Goal: Task Accomplishment & Management: Use online tool/utility

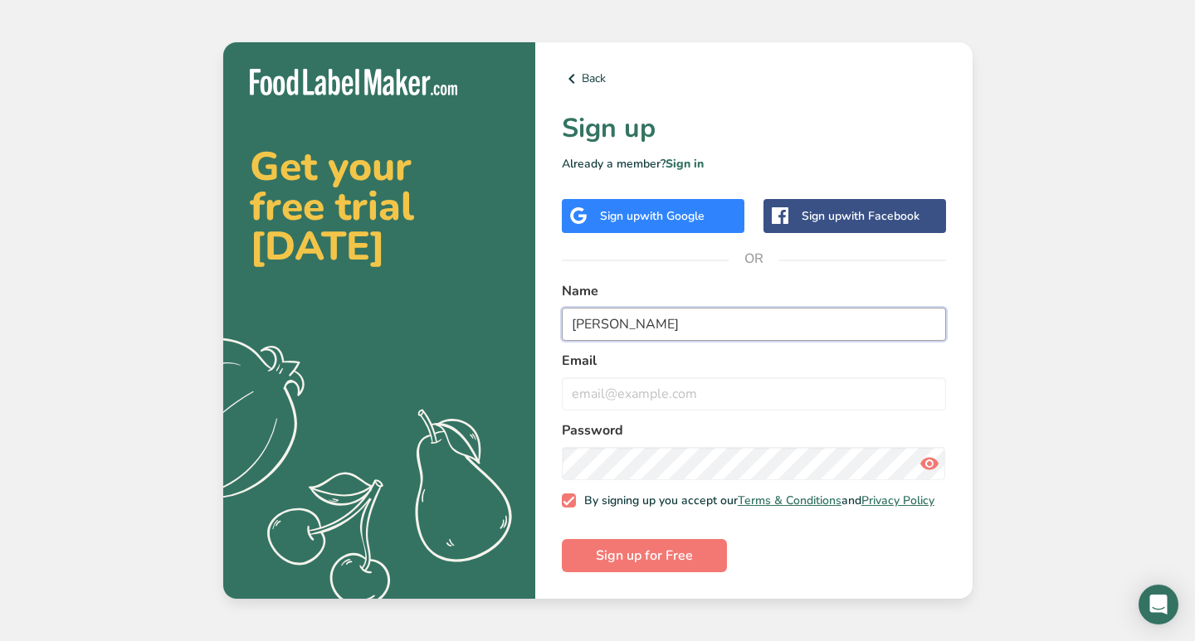
type input "[PERSON_NAME]"
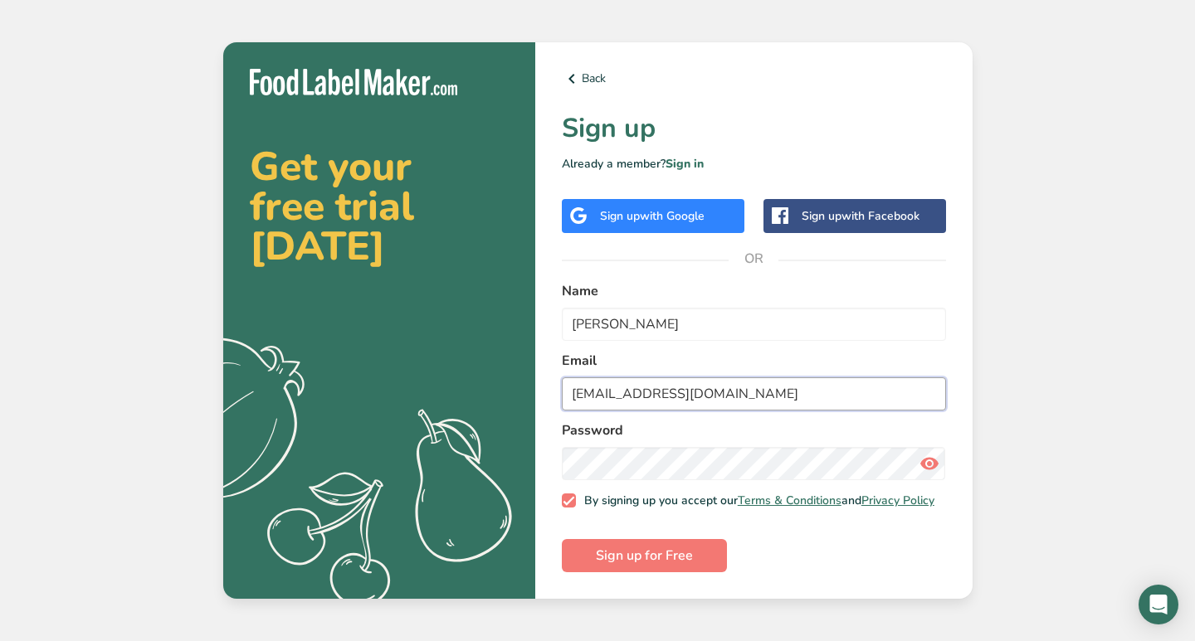
type input "[EMAIL_ADDRESS][DOMAIN_NAME]"
click at [925, 470] on icon at bounding box center [929, 464] width 20 height 30
click at [693, 561] on button "Sign up for Free" at bounding box center [644, 555] width 165 height 33
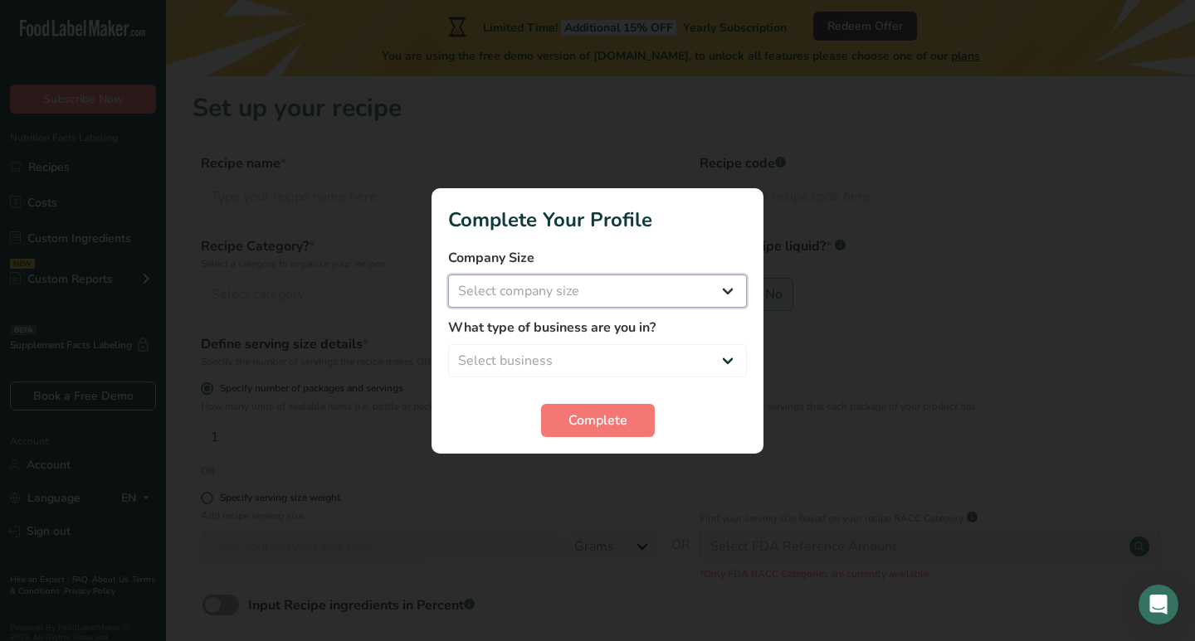
select select "1"
select select "3"
click at [581, 426] on span "Complete" at bounding box center [597, 421] width 59 height 20
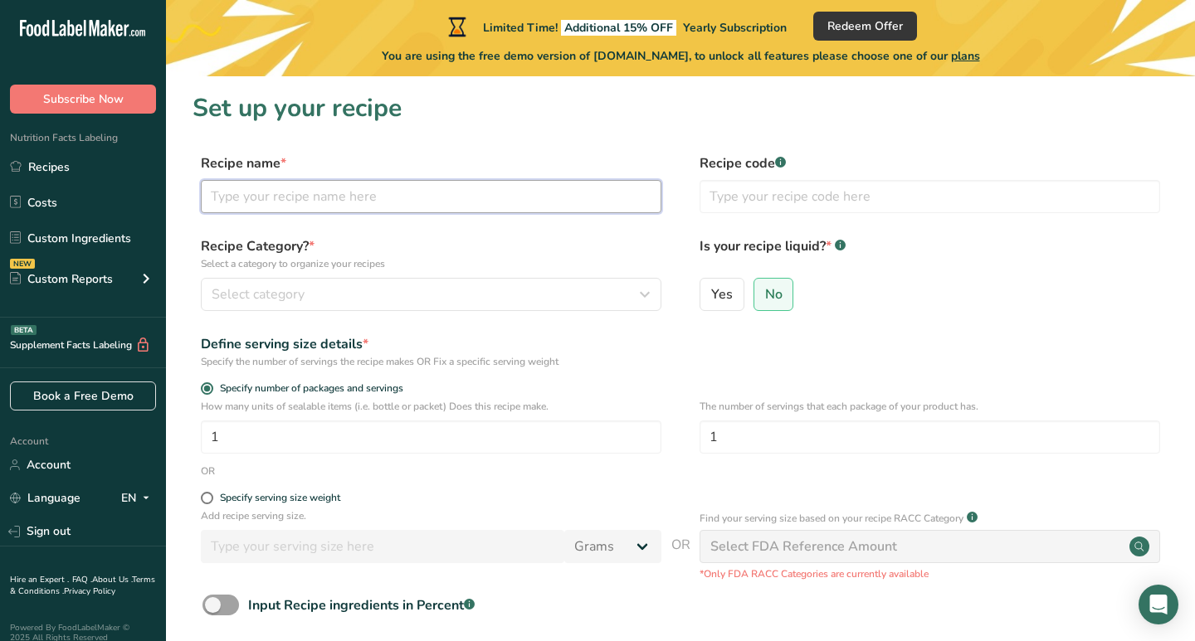
click at [439, 200] on input "text" at bounding box center [431, 196] width 460 height 33
type input "Butterlicious Bliss"
click at [335, 286] on div "Select category" at bounding box center [426, 295] width 429 height 20
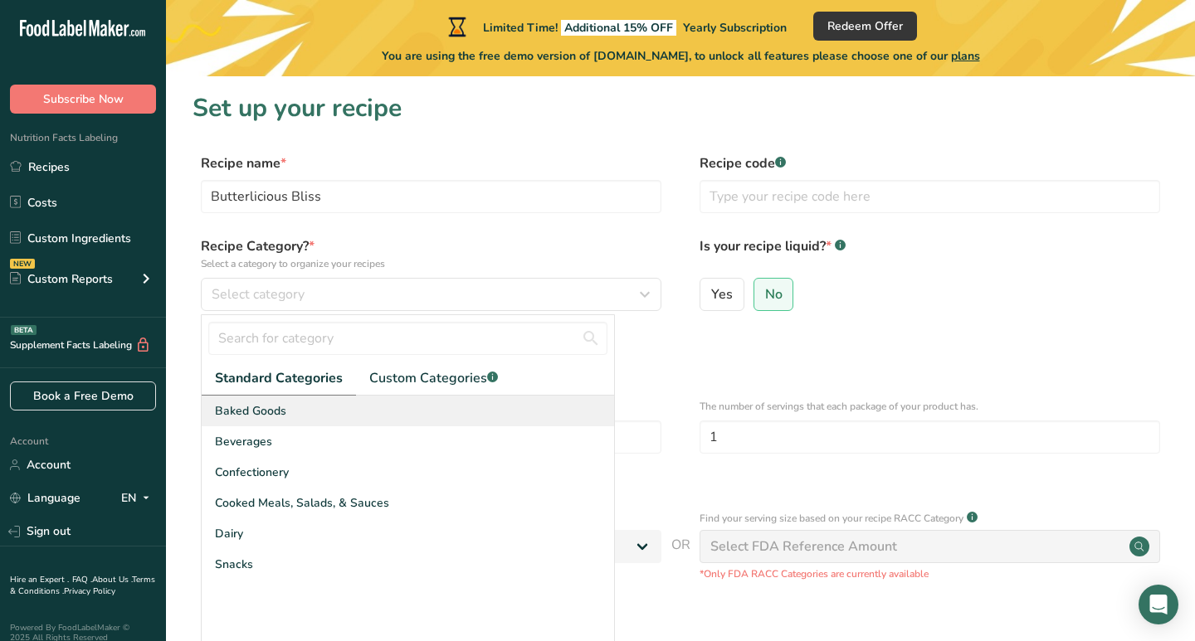
click at [317, 408] on div "Baked Goods" at bounding box center [408, 411] width 412 height 31
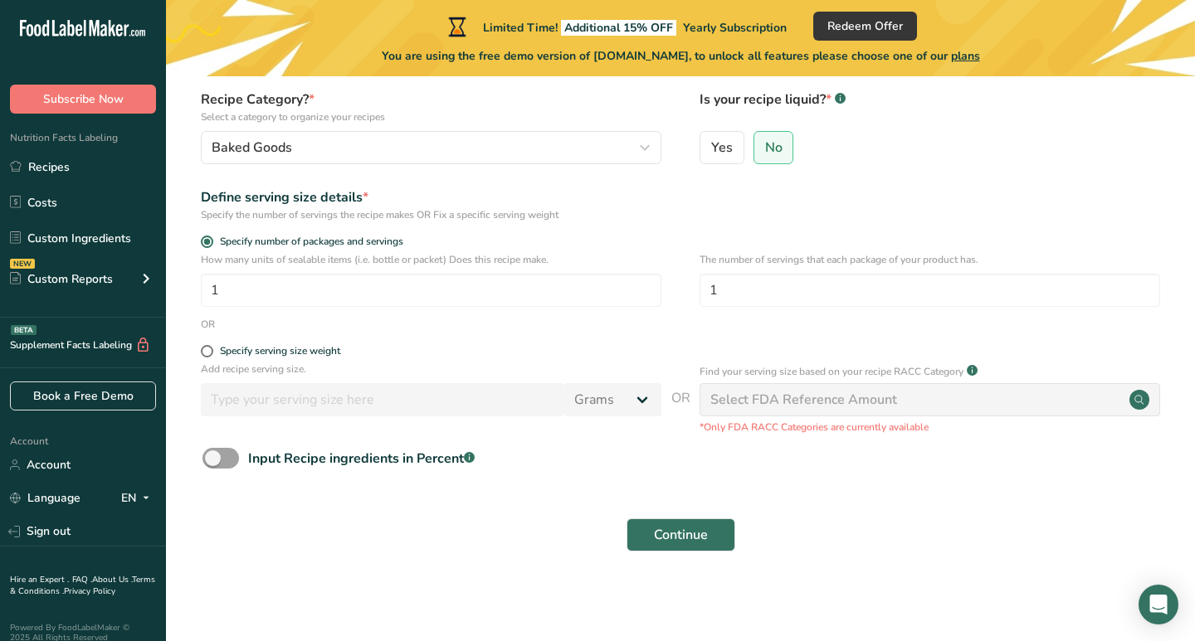
scroll to position [146, 0]
click at [215, 456] on span at bounding box center [220, 459] width 37 height 21
click at [213, 456] on input "Input Recipe ingredients in Percent .a-a{fill:#347362;}.b-a{fill:#fff;}" at bounding box center [207, 459] width 11 height 11
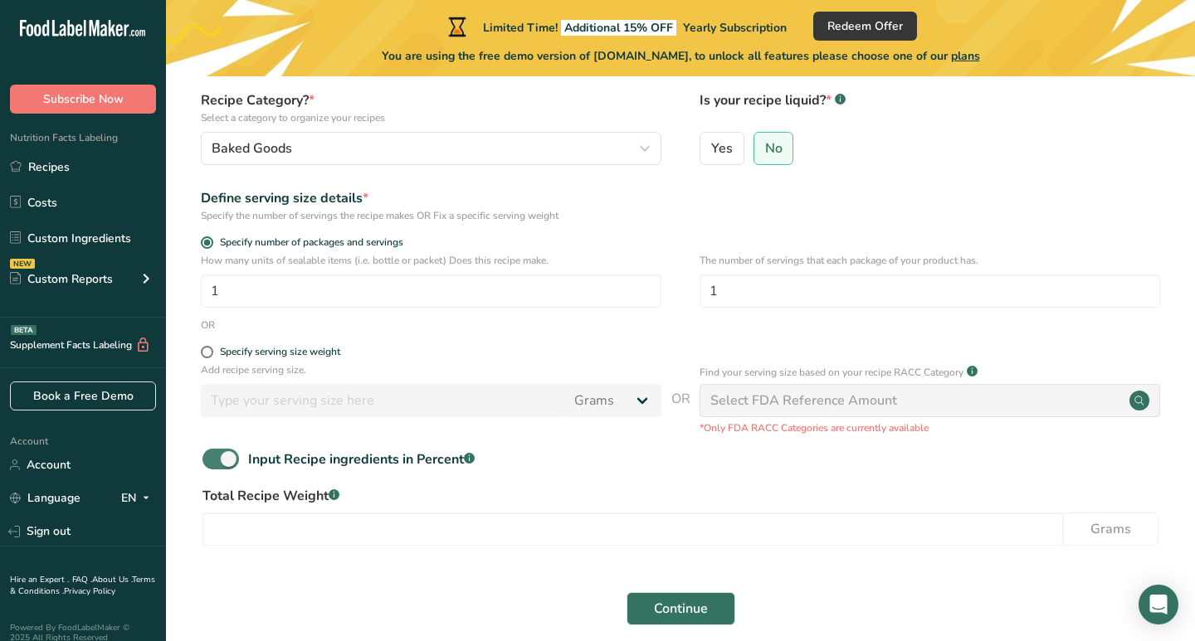
click at [215, 456] on span at bounding box center [220, 459] width 37 height 21
click at [213, 456] on input "Input Recipe ingredients in Percent .a-a{fill:#347362;}.b-a{fill:#fff;}" at bounding box center [207, 459] width 11 height 11
checkbox input "false"
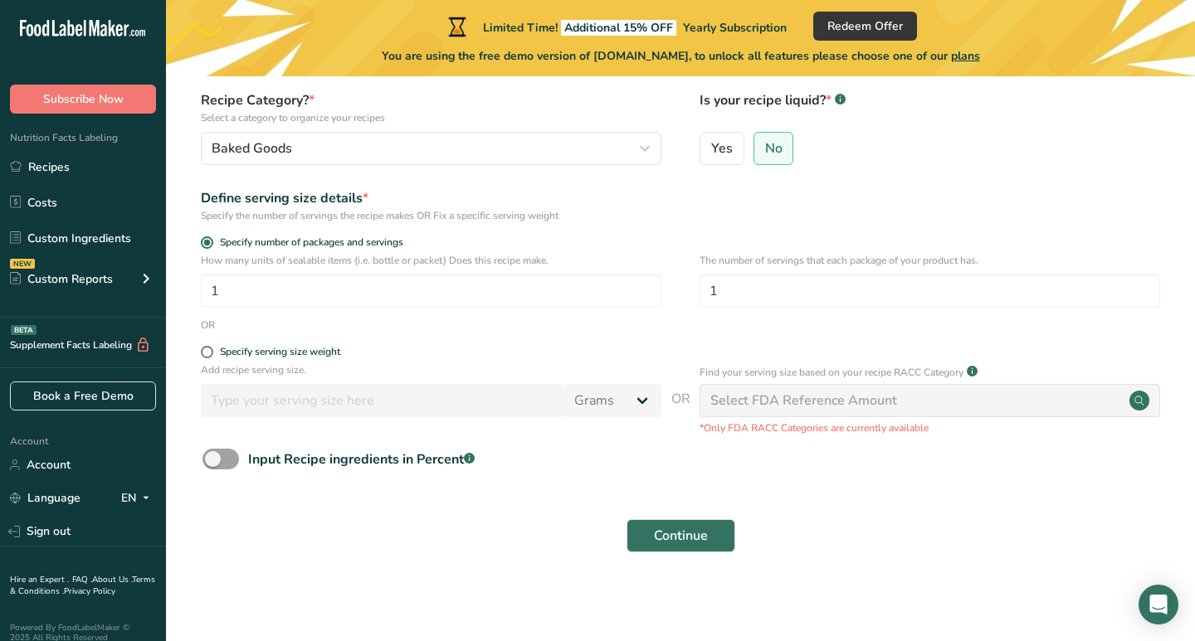
click at [783, 381] on div "Find your serving size based on your recipe RACC Category .a-a{fill:#347362;}.b…" at bounding box center [929, 373] width 460 height 20
click at [782, 408] on div "Select FDA Reference Amount" at bounding box center [803, 401] width 187 height 20
click at [639, 275] on input "1" at bounding box center [431, 291] width 460 height 33
type input "22"
click at [685, 338] on form "Recipe name * Butterlicious Bliss Recipe code .a-a{fill:#347362;}.b-a{fill:#fff…" at bounding box center [680, 284] width 976 height 555
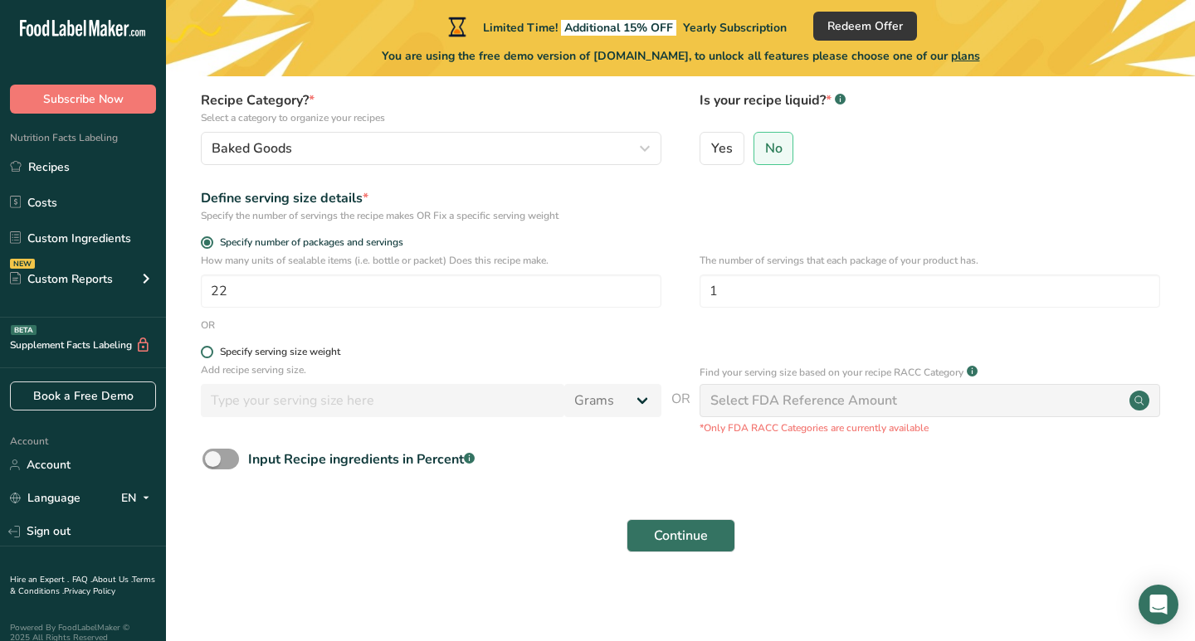
click at [210, 349] on span at bounding box center [207, 352] width 12 height 12
click at [210, 349] on input "Specify serving size weight" at bounding box center [206, 352] width 11 height 11
radio input "true"
radio input "false"
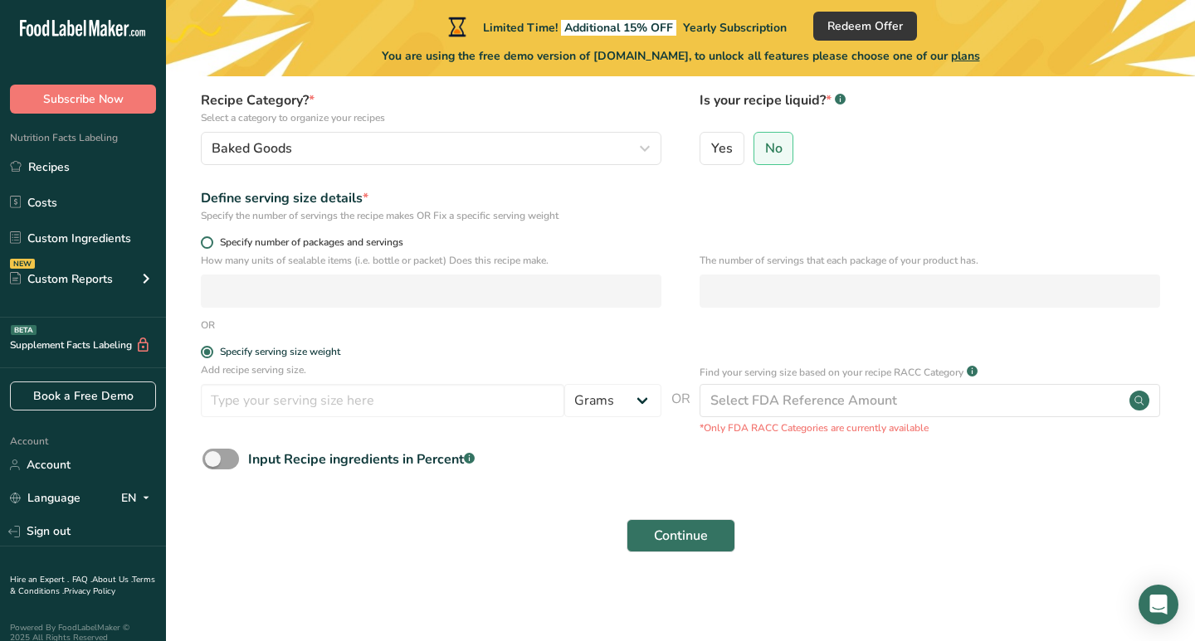
click at [212, 239] on span at bounding box center [207, 242] width 12 height 12
click at [212, 239] on input "Specify number of packages and servings" at bounding box center [206, 242] width 11 height 11
radio input "true"
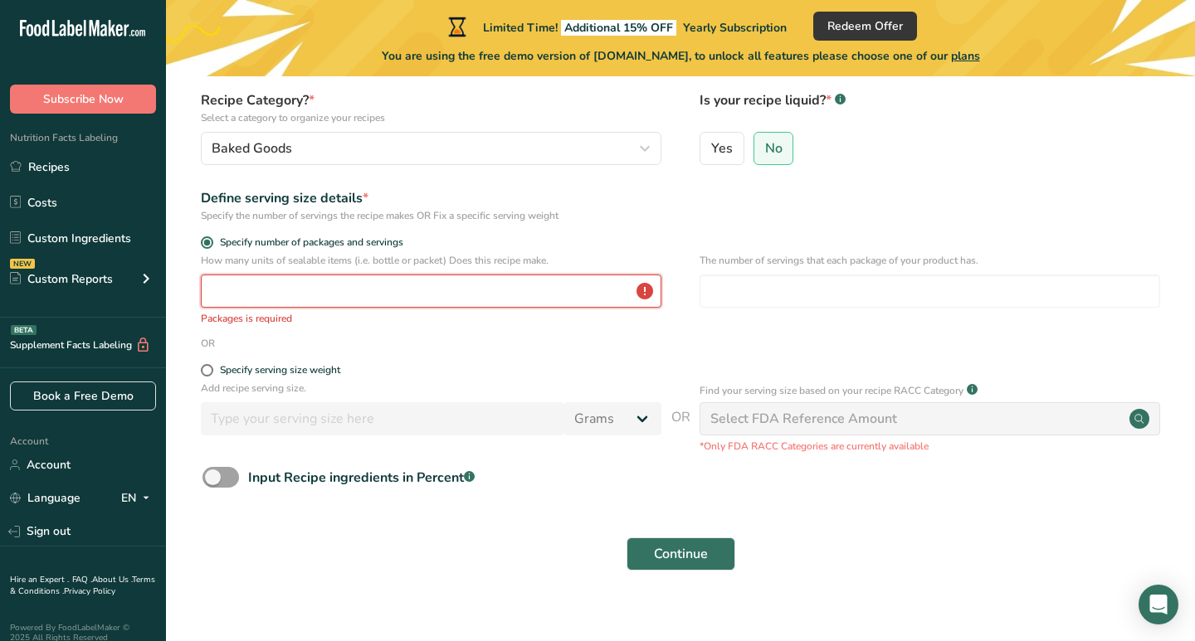
click at [241, 290] on input "number" at bounding box center [431, 291] width 460 height 33
click at [211, 370] on span at bounding box center [207, 370] width 12 height 12
click at [211, 370] on input "Specify serving size weight" at bounding box center [206, 370] width 11 height 11
radio input "true"
radio input "false"
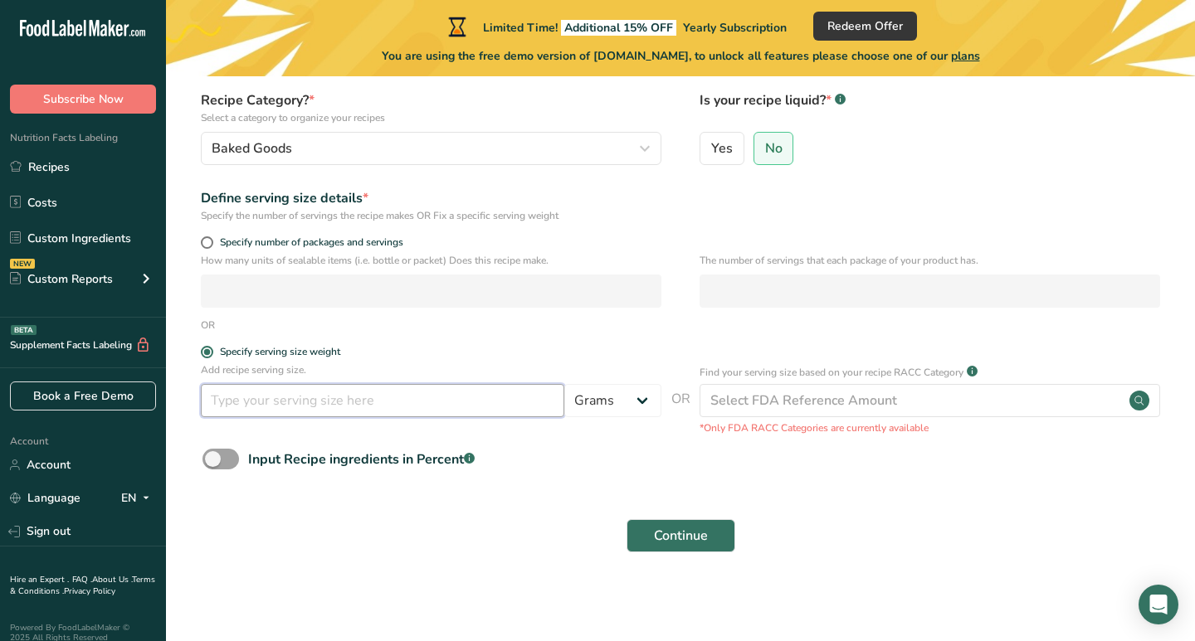
click at [324, 394] on input "number" at bounding box center [382, 400] width 363 height 33
type input "95"
click at [597, 442] on form "Recipe name * Butterlicious Bliss Recipe code .a-a{fill:#347362;}.b-a{fill:#fff…" at bounding box center [680, 284] width 976 height 555
click at [670, 524] on button "Continue" at bounding box center [680, 535] width 109 height 33
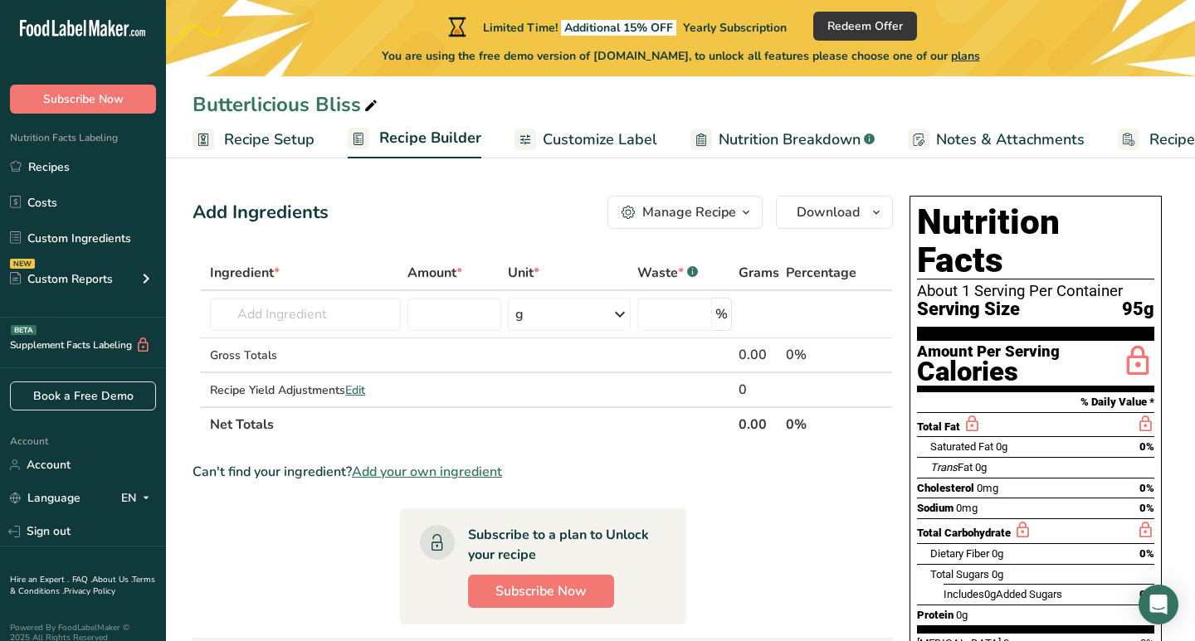
click at [685, 208] on div "Manage Recipe" at bounding box center [689, 212] width 94 height 20
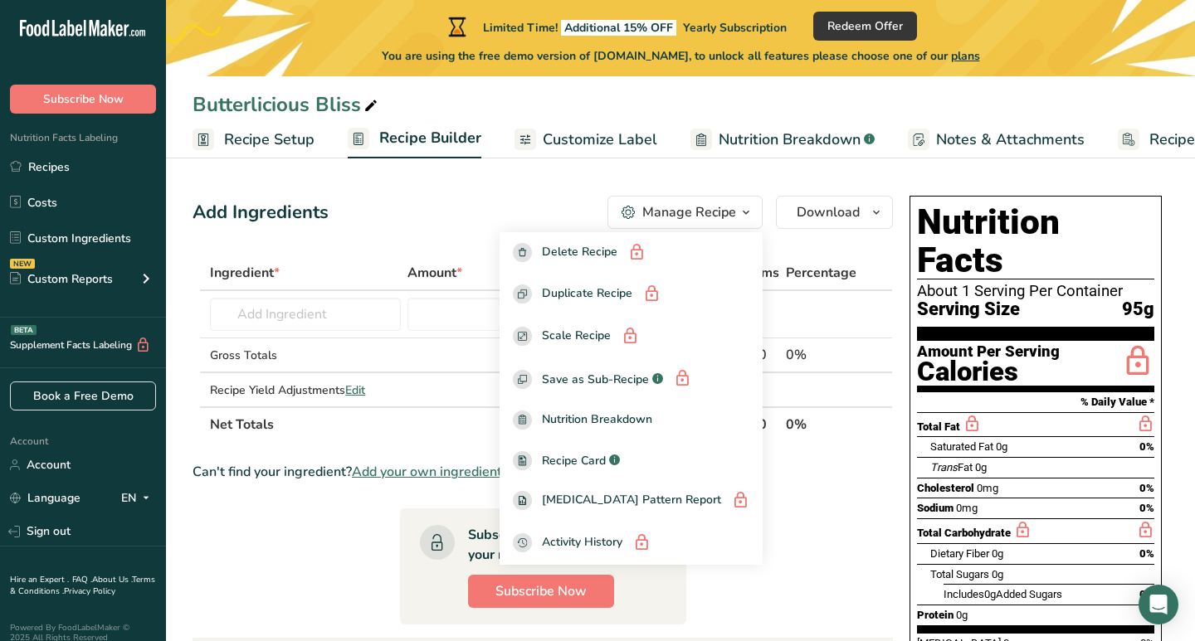
click at [540, 224] on div "Add Ingredients Manage Recipe Delete Recipe Duplicate Recipe Scale Recipe Save …" at bounding box center [542, 212] width 700 height 33
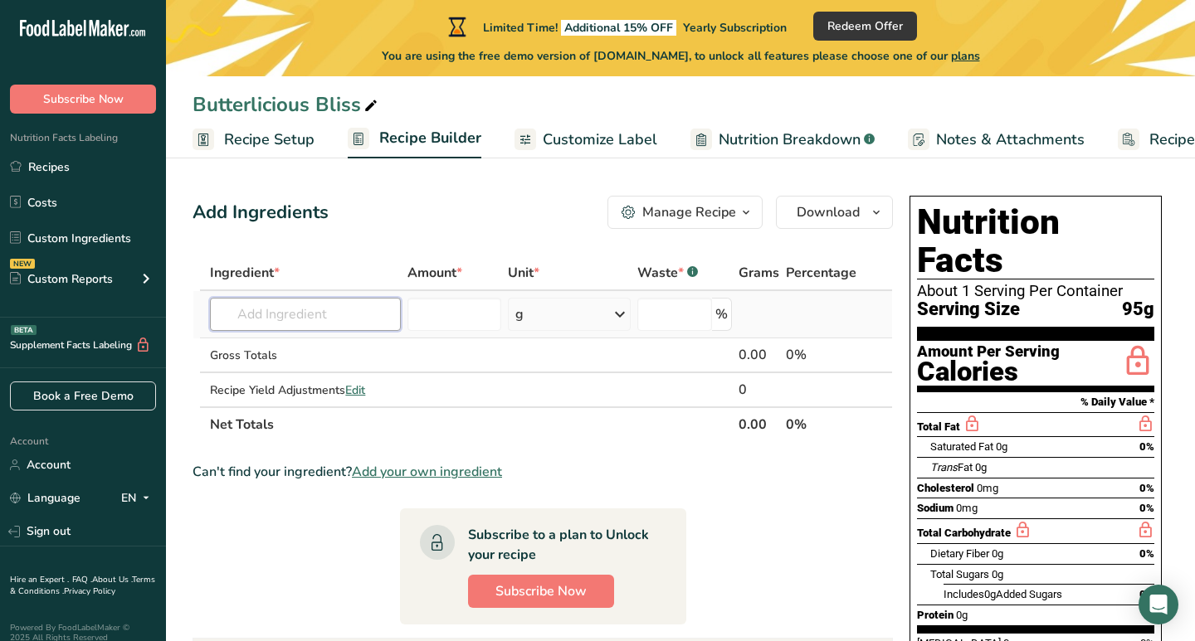
click at [384, 323] on input "text" at bounding box center [305, 314] width 191 height 33
click at [448, 323] on input "number" at bounding box center [454, 314] width 94 height 33
click at [534, 323] on div "g" at bounding box center [569, 314] width 123 height 33
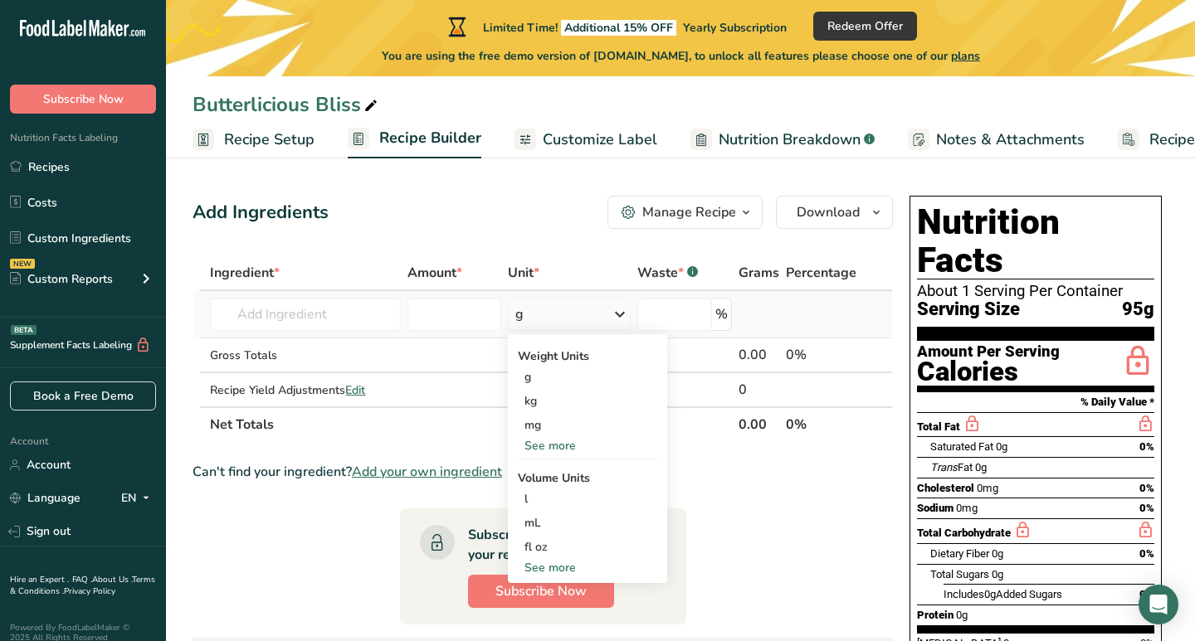
click at [536, 439] on div "See more" at bounding box center [587, 445] width 139 height 17
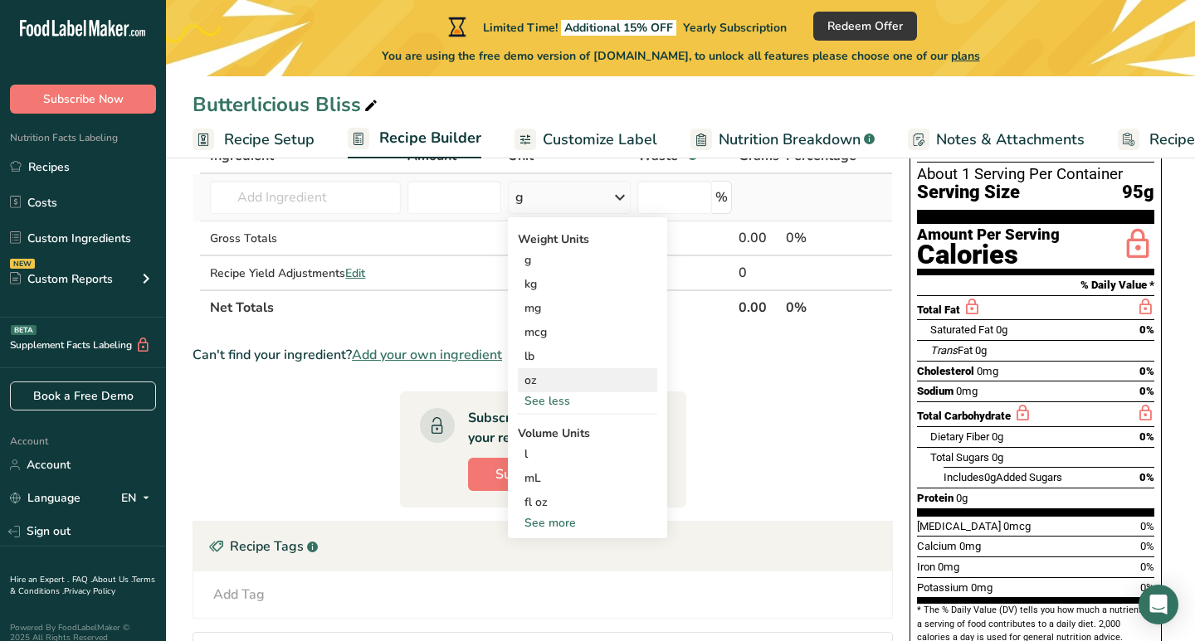
scroll to position [118, 0]
click at [562, 529] on div "See more" at bounding box center [587, 522] width 139 height 17
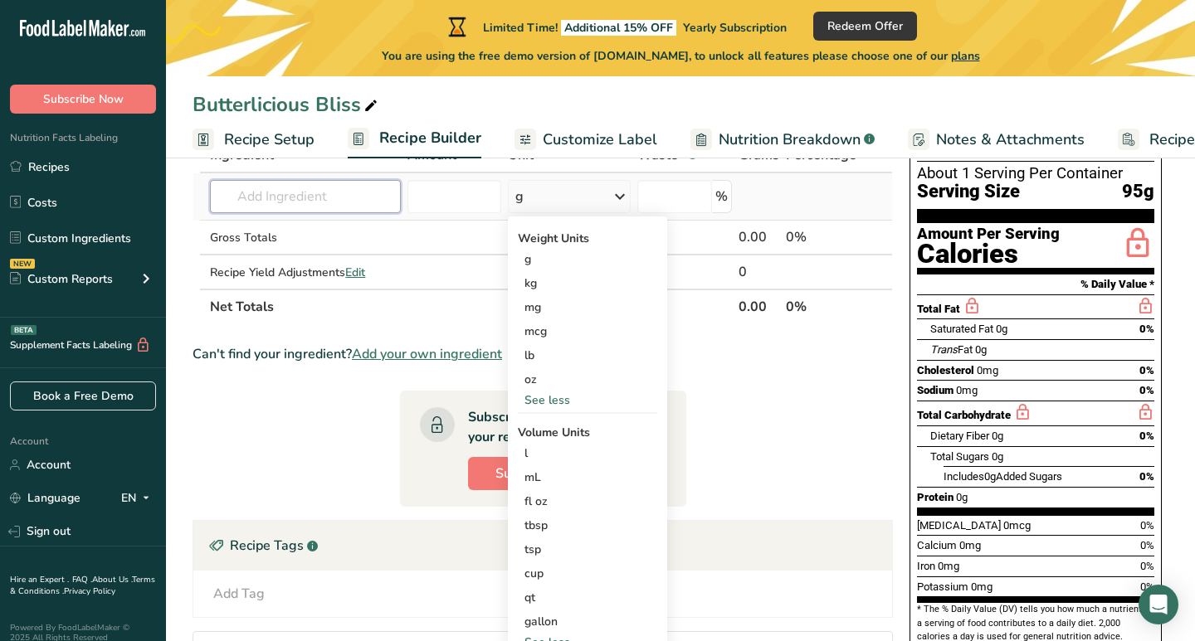
click at [364, 208] on input "text" at bounding box center [305, 196] width 191 height 33
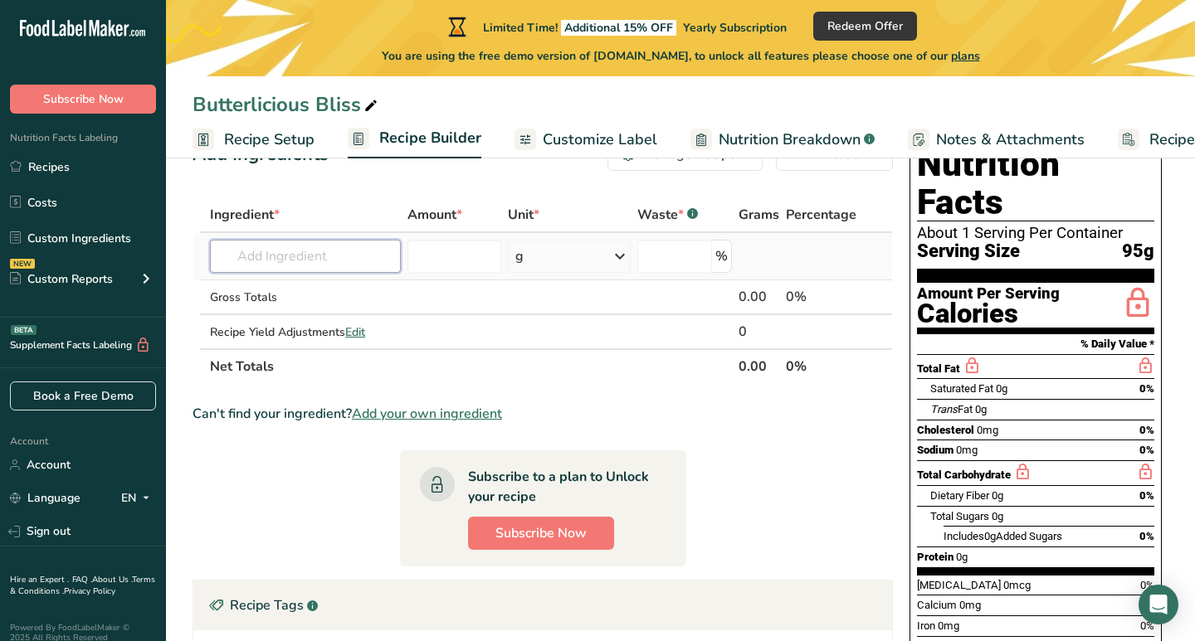
scroll to position [54, 0]
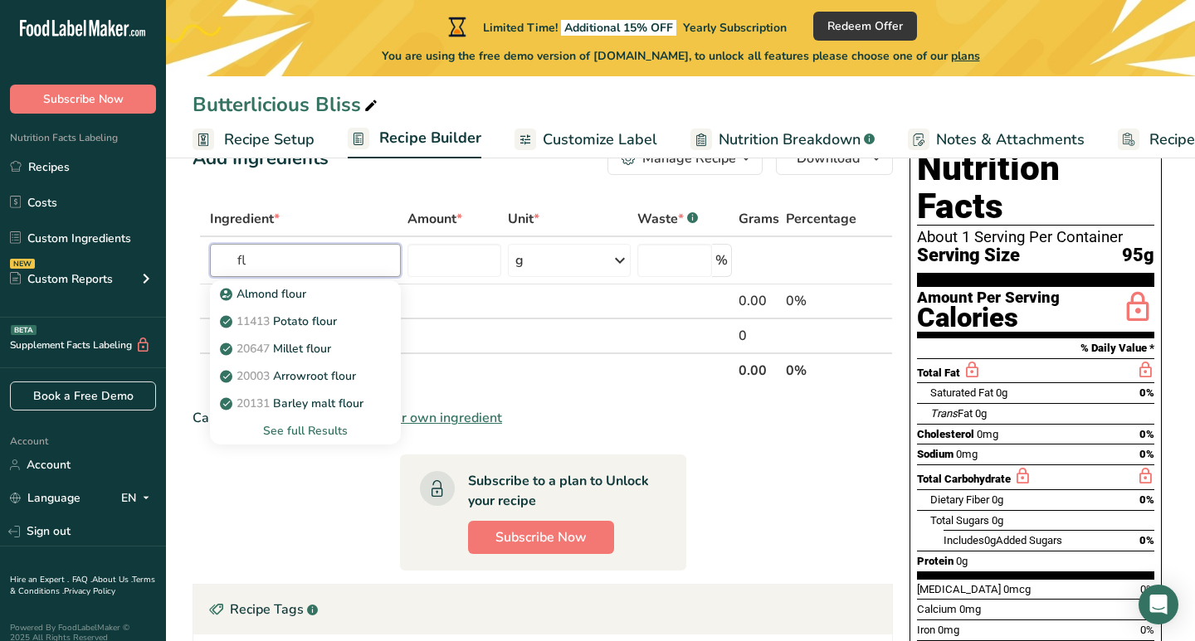
type input "f"
type input "all purpose flour"
click at [304, 426] on div "See full Results" at bounding box center [305, 430] width 164 height 17
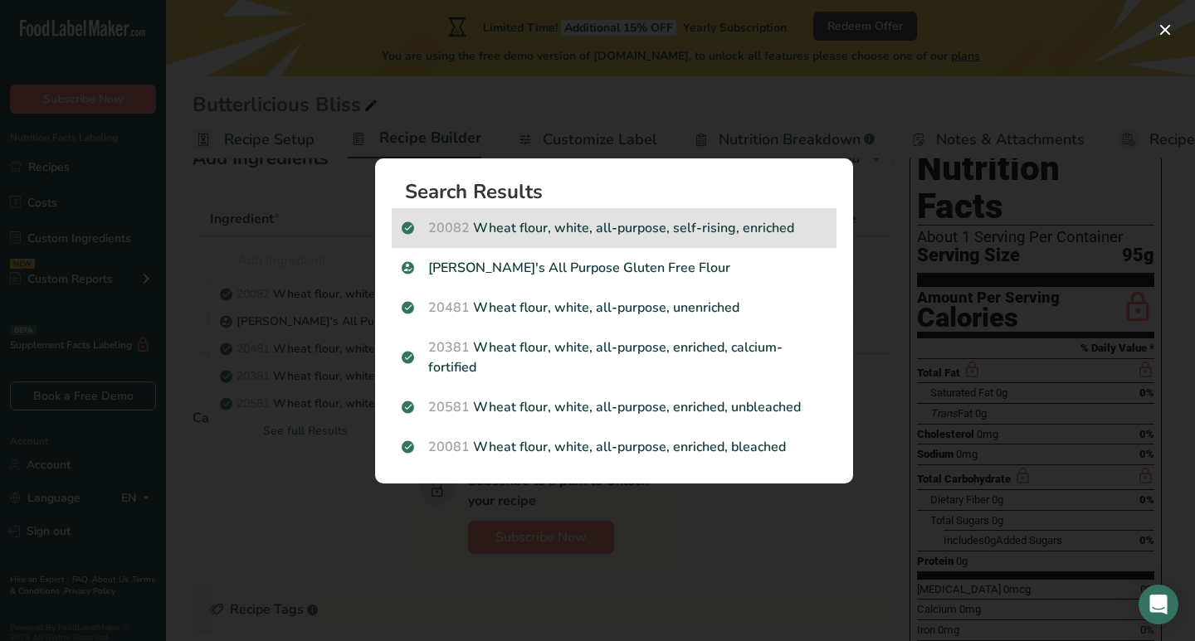
click at [552, 239] on div "20082 Wheat flour, white, all-purpose, self-rising, enriched" at bounding box center [614, 228] width 445 height 40
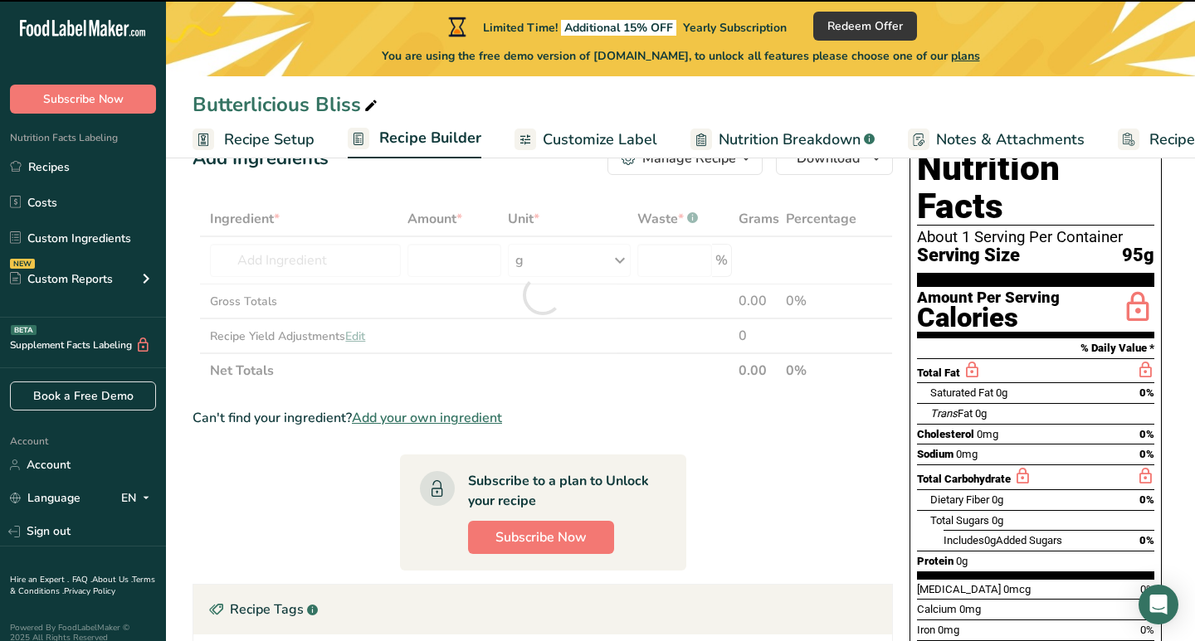
type input "0"
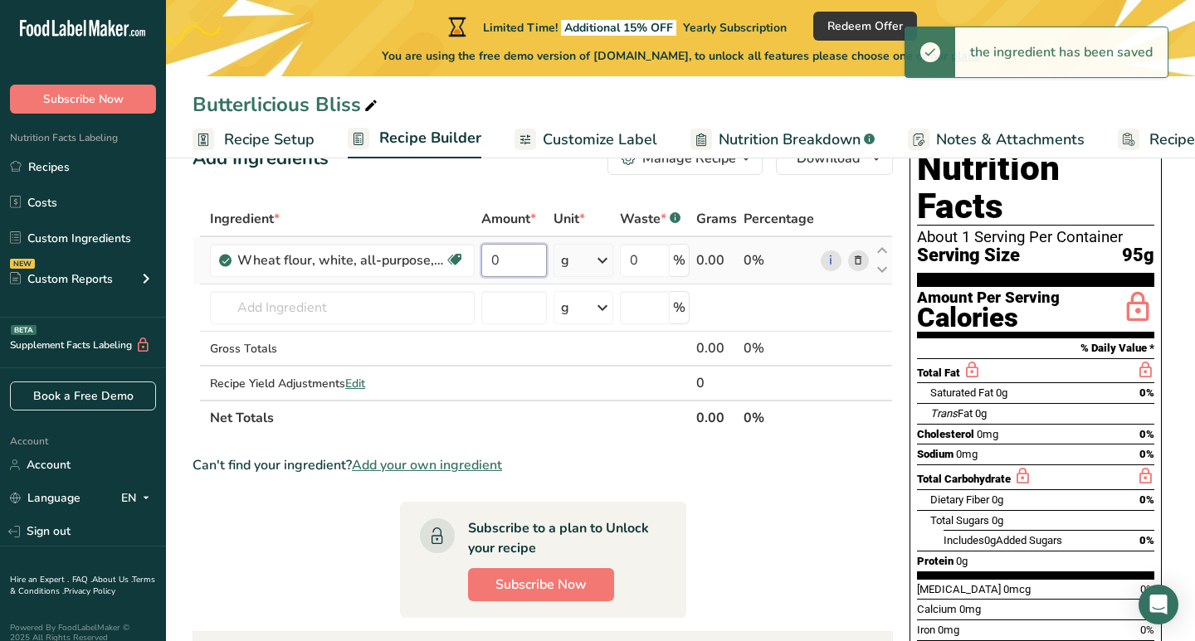
click at [513, 264] on input "0" at bounding box center [514, 260] width 66 height 33
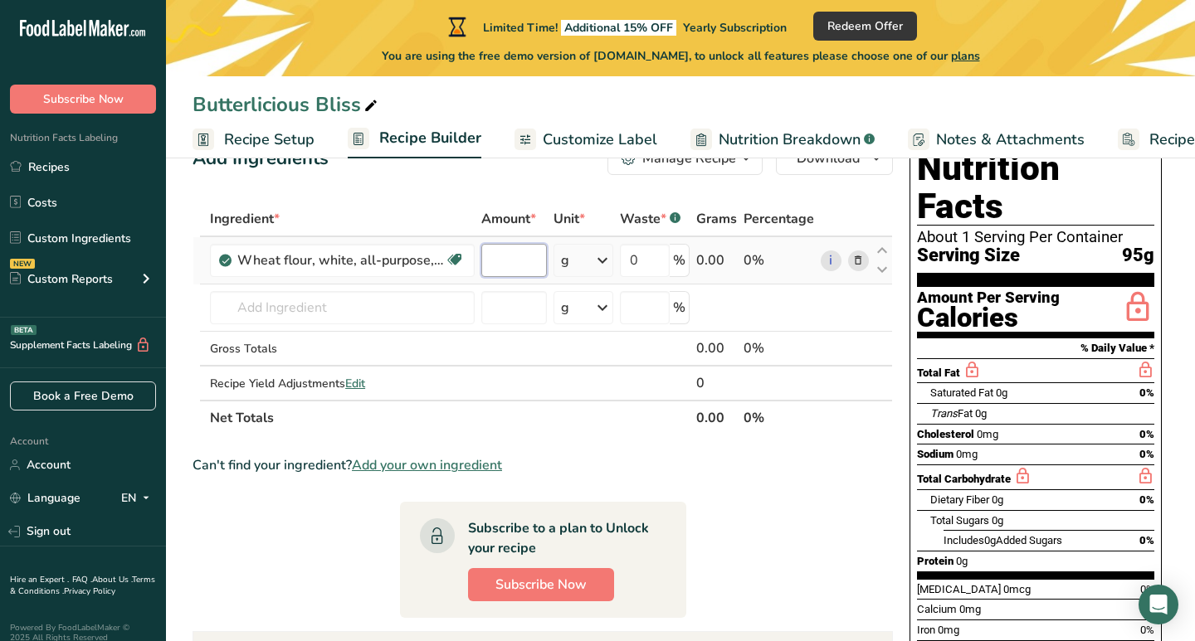
type input "4"
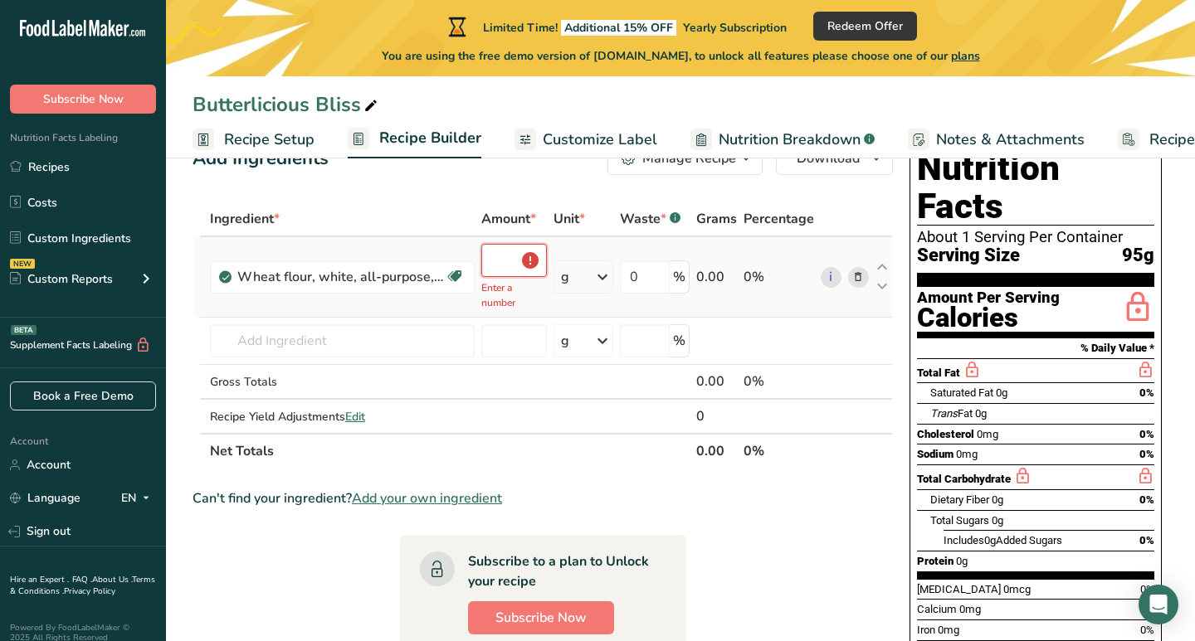
type input "4"
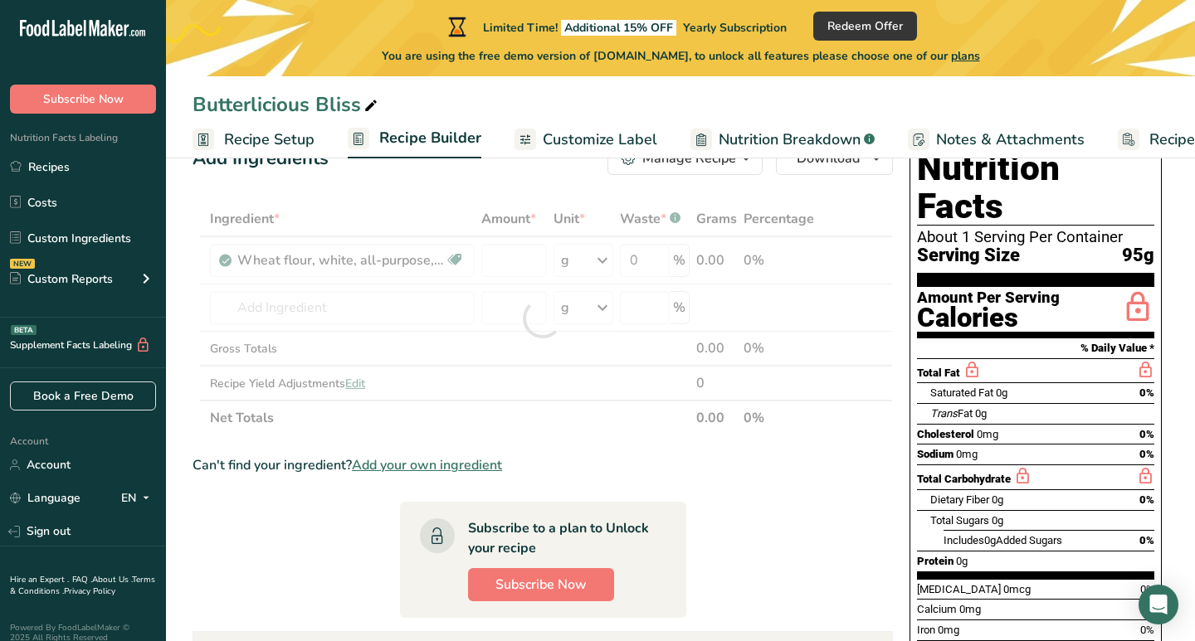
type input "0"
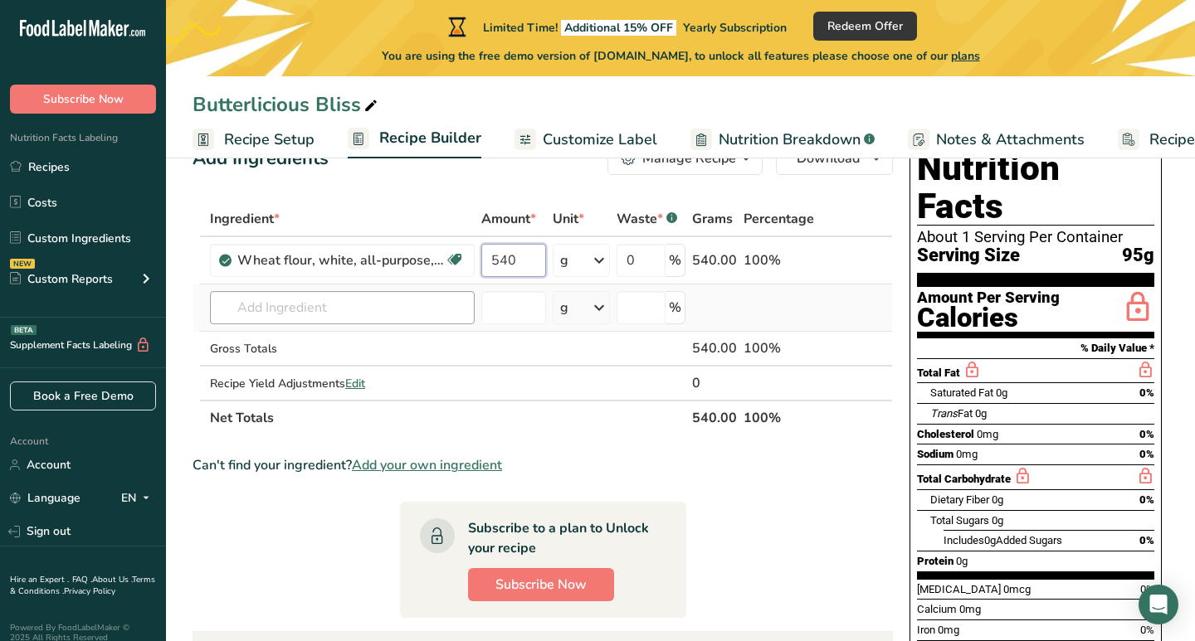
type input "540"
click at [450, 297] on div "Ingredient * Amount * Unit * Waste * .a-a{fill:#347362;}.b-a{fill:#fff;} Grams …" at bounding box center [542, 319] width 700 height 234
type input "3"
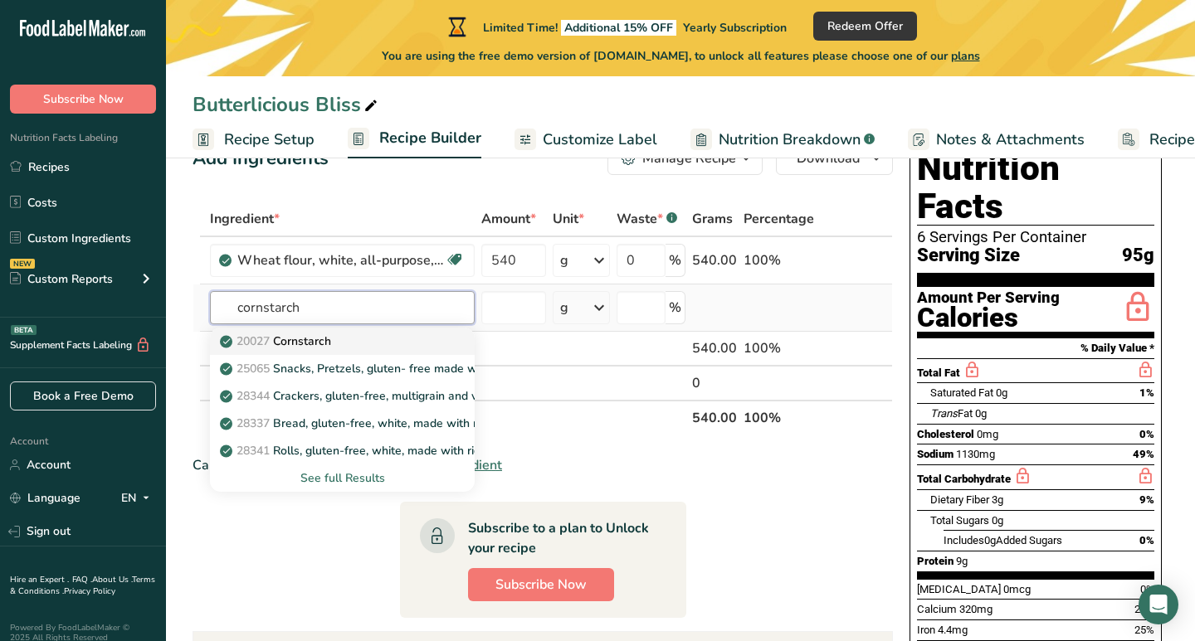
type input "cornstarch"
click at [286, 348] on p "20027 [GEOGRAPHIC_DATA]" at bounding box center [277, 341] width 108 height 17
type input "Cornstarch"
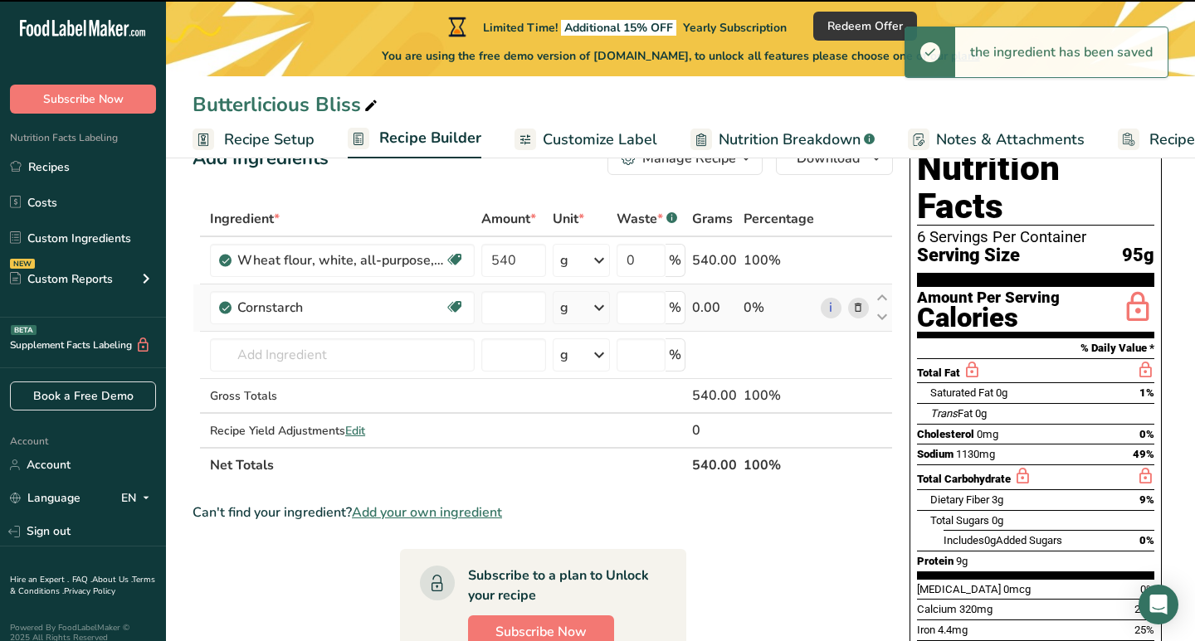
type input "0"
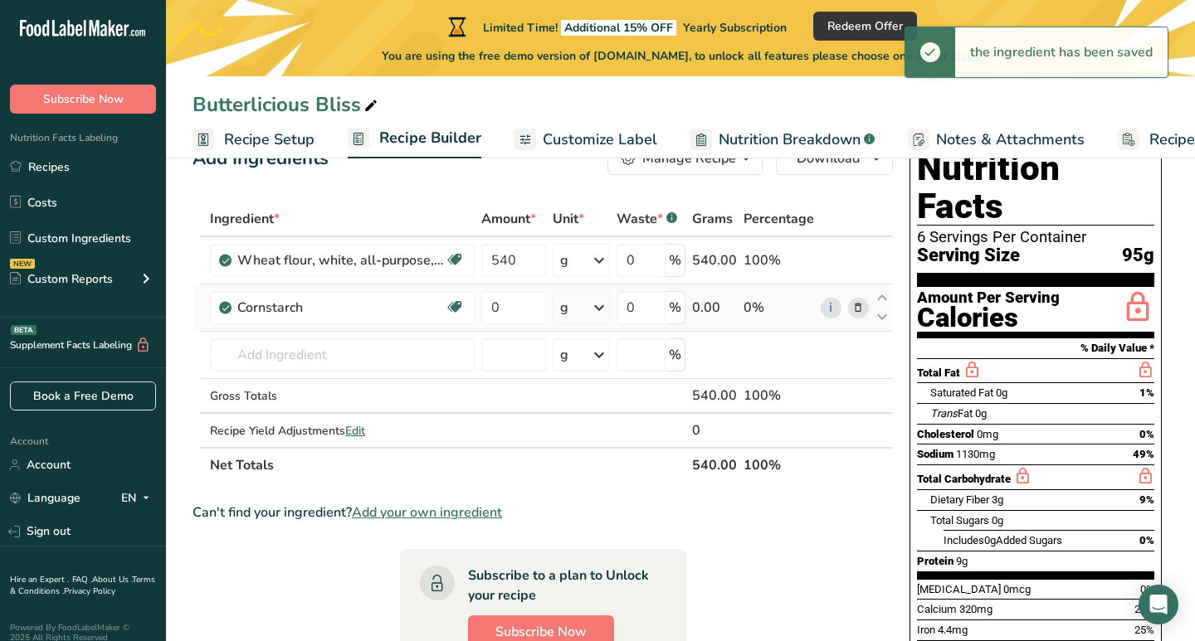
click at [581, 308] on div "g" at bounding box center [582, 307] width 58 height 33
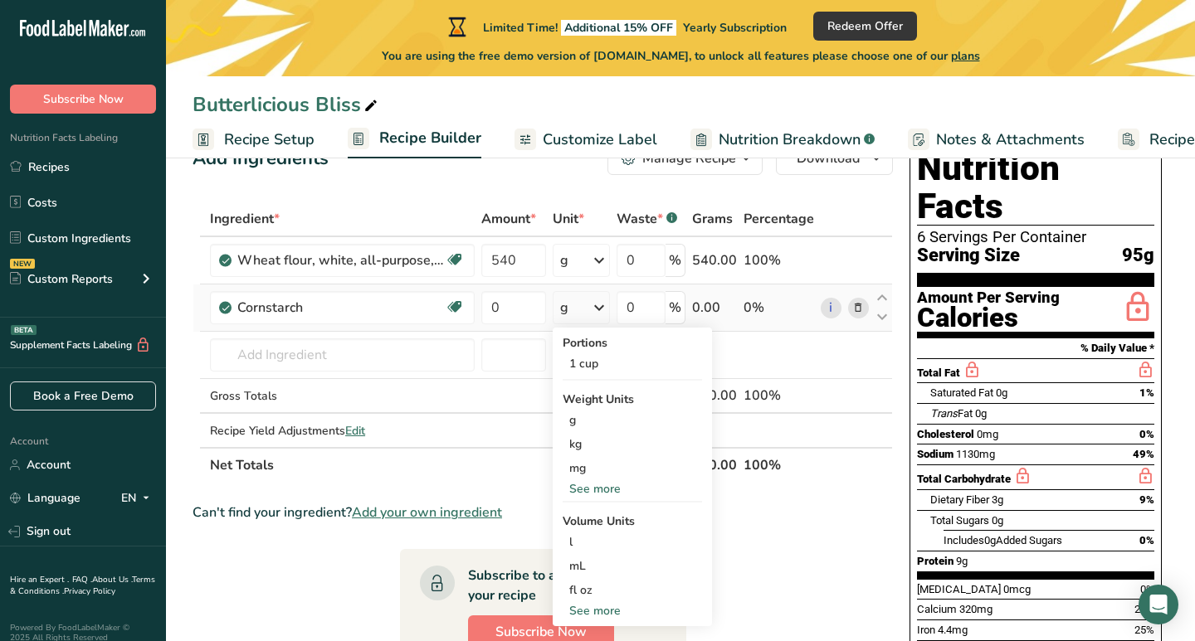
click at [586, 614] on div "See more" at bounding box center [632, 610] width 139 height 17
select select "22"
click at [587, 635] on div "tsp" at bounding box center [632, 638] width 126 height 17
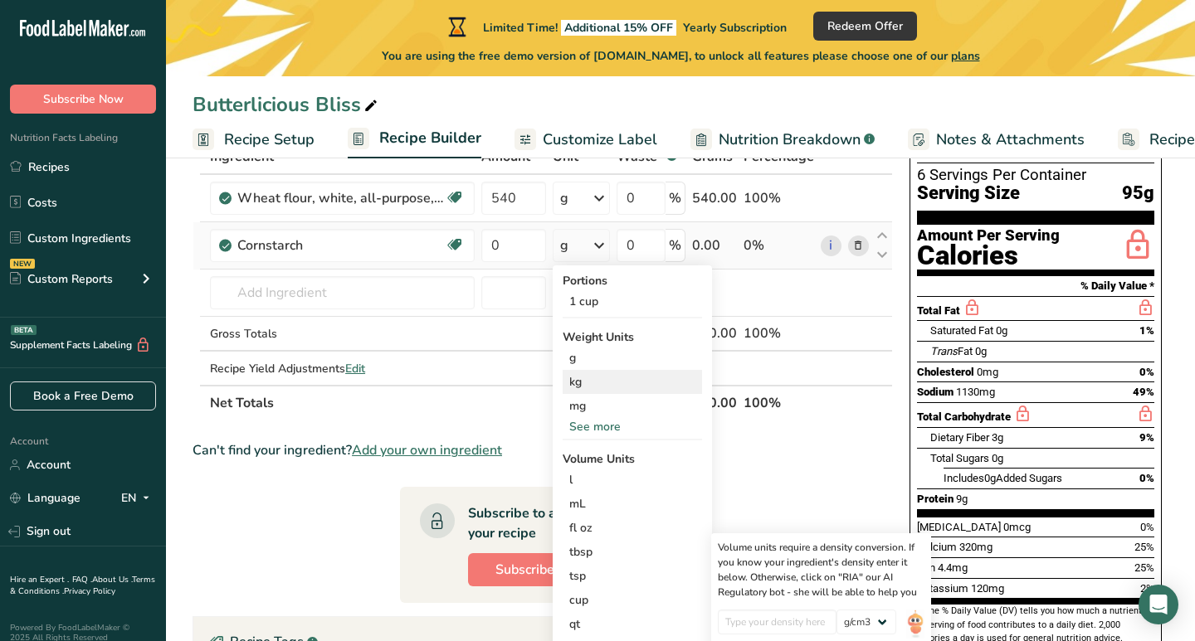
scroll to position [117, 0]
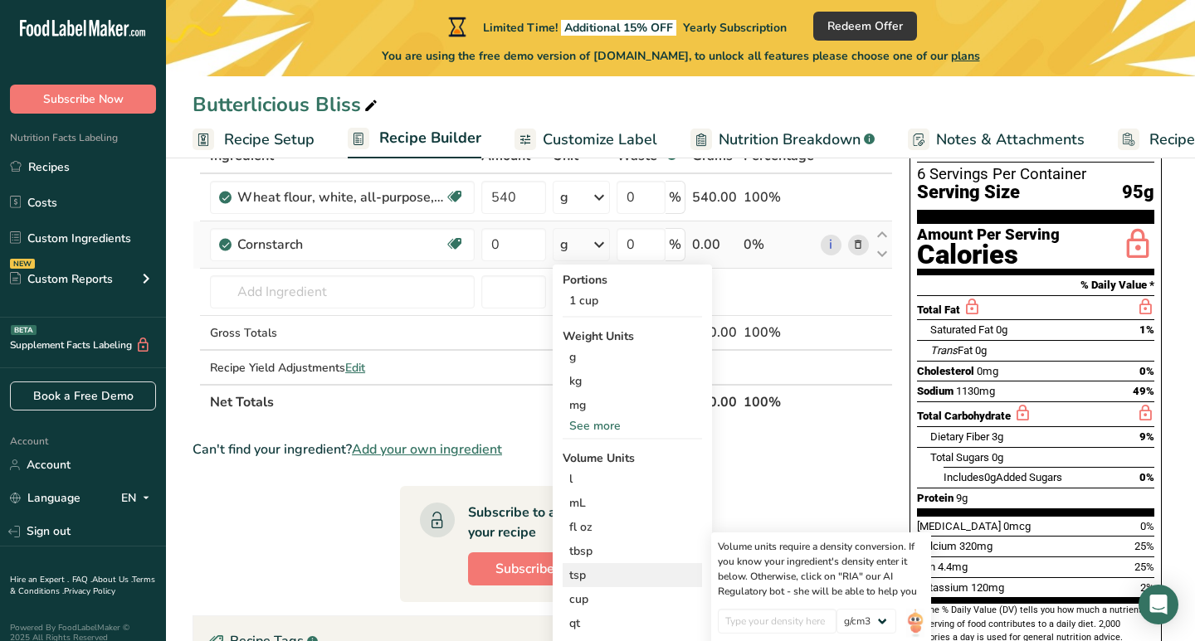
click at [584, 575] on div "tsp" at bounding box center [632, 575] width 126 height 17
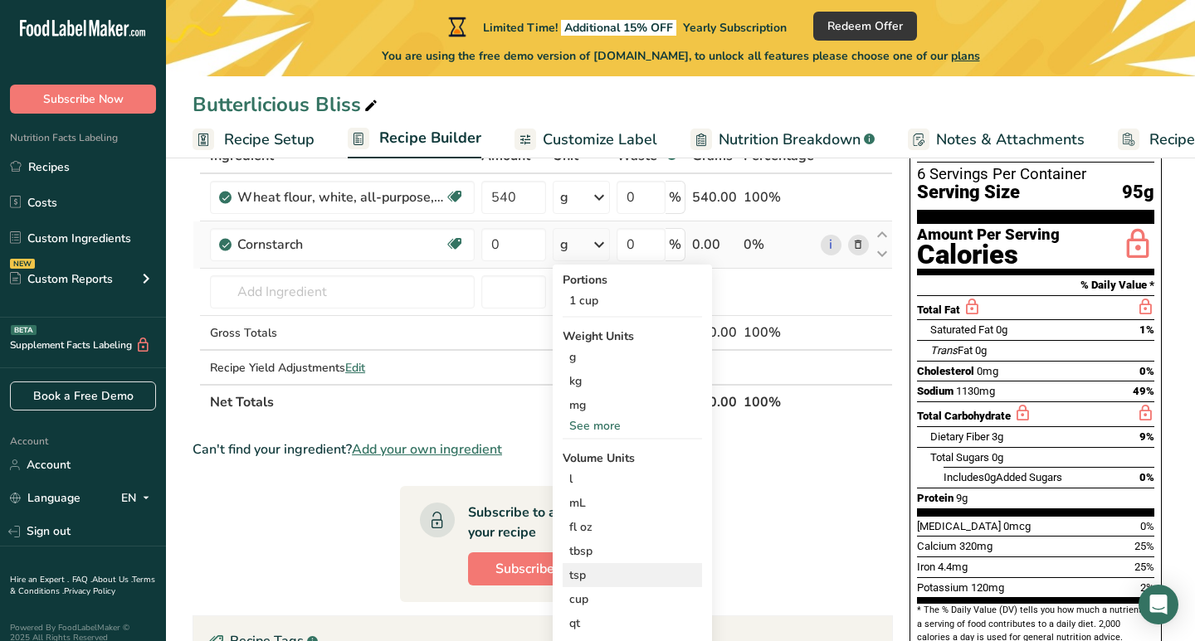
click at [584, 575] on div "tsp" at bounding box center [632, 575] width 126 height 17
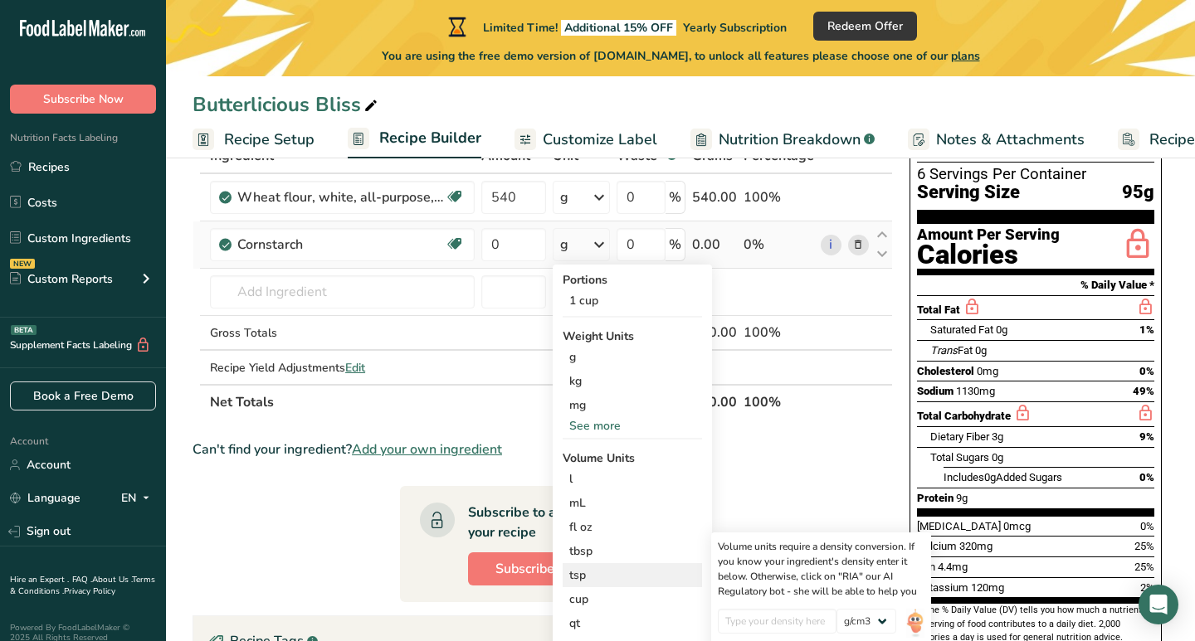
click at [584, 575] on div "tsp" at bounding box center [632, 575] width 126 height 17
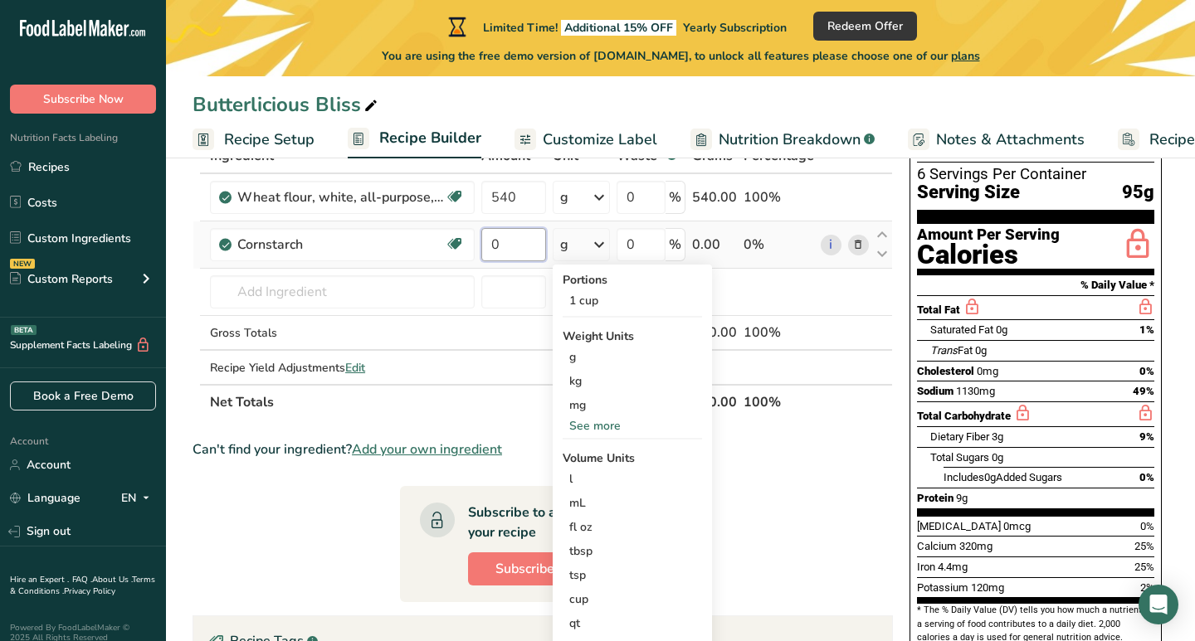
click at [530, 237] on input "0" at bounding box center [513, 244] width 64 height 33
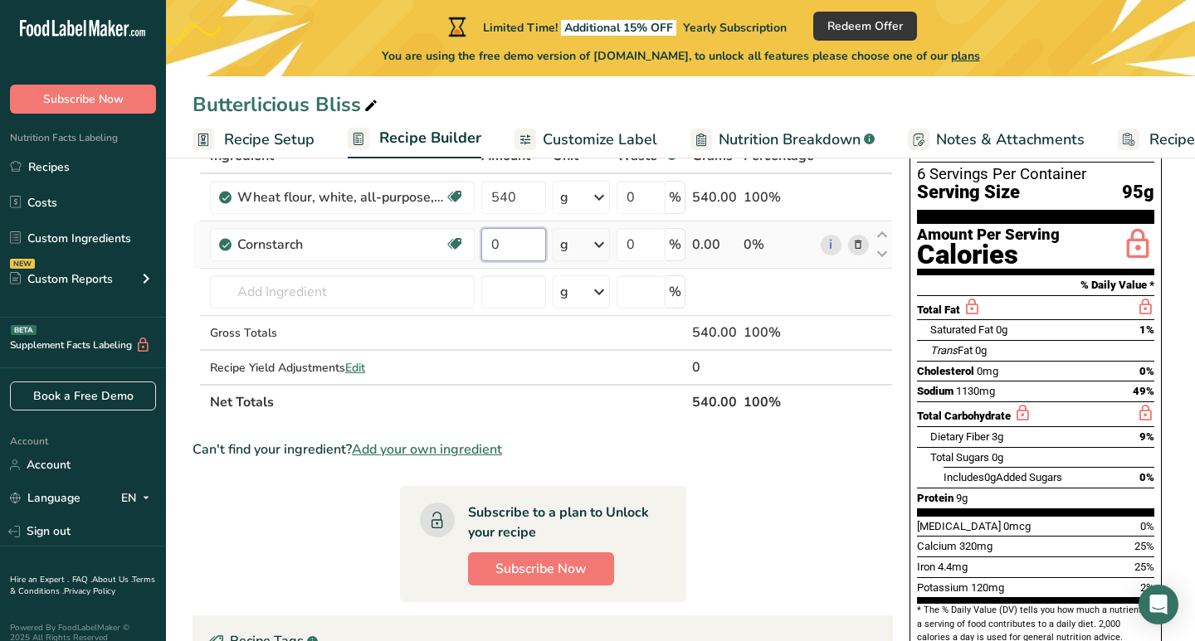
click at [530, 237] on input "0" at bounding box center [513, 244] width 64 height 33
type input "3"
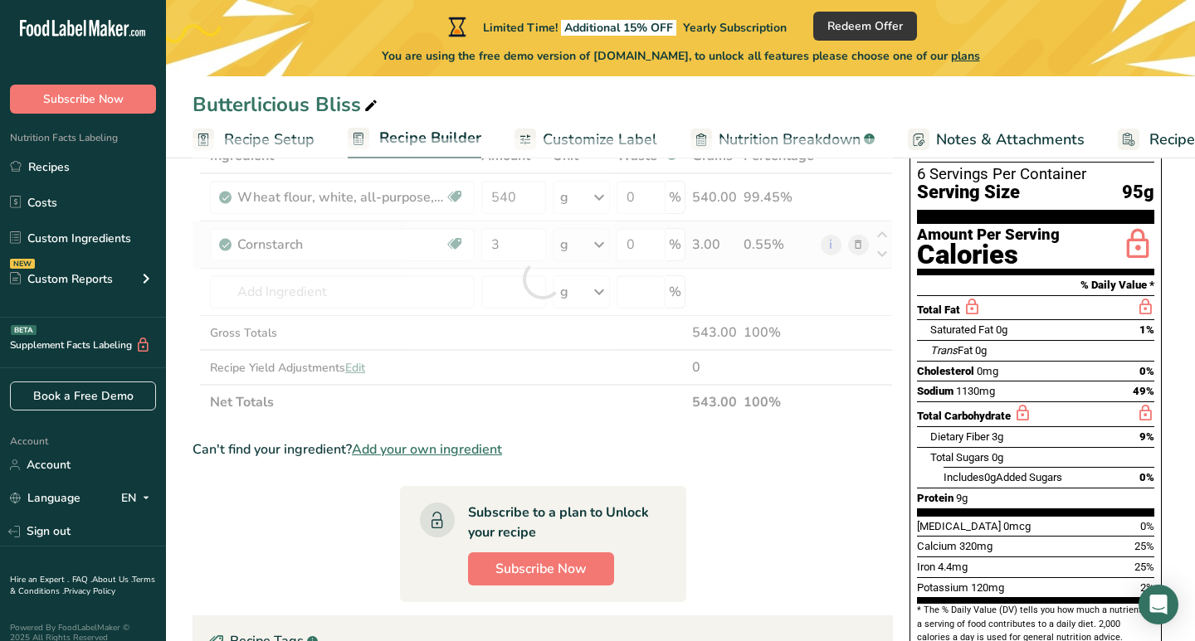
click at [597, 249] on div "Ingredient * Amount * Unit * Waste * .a-a{fill:#347362;}.b-a{fill:#fff;} Grams …" at bounding box center [542, 279] width 700 height 281
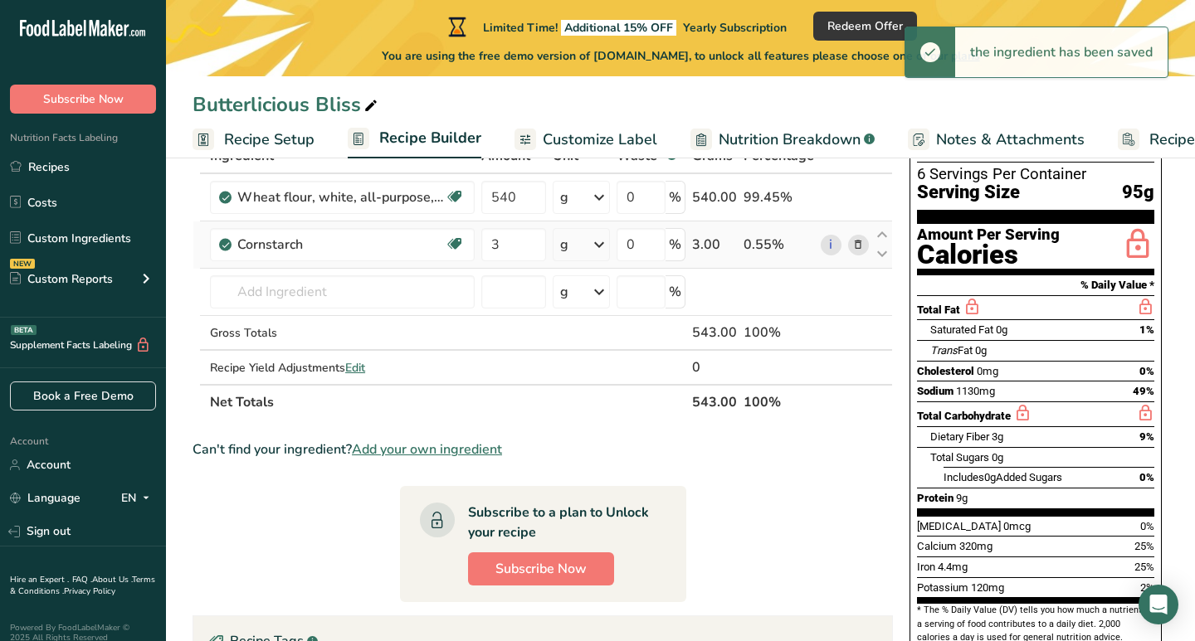
click at [598, 250] on icon at bounding box center [599, 245] width 20 height 30
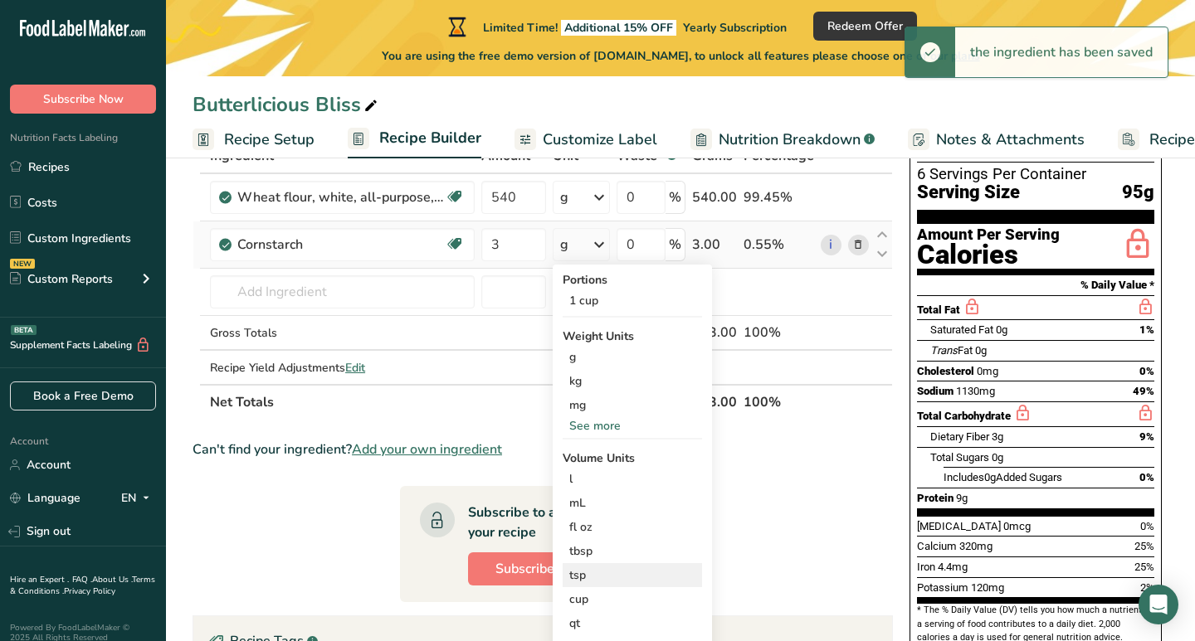
click at [587, 577] on div "tsp" at bounding box center [632, 575] width 126 height 17
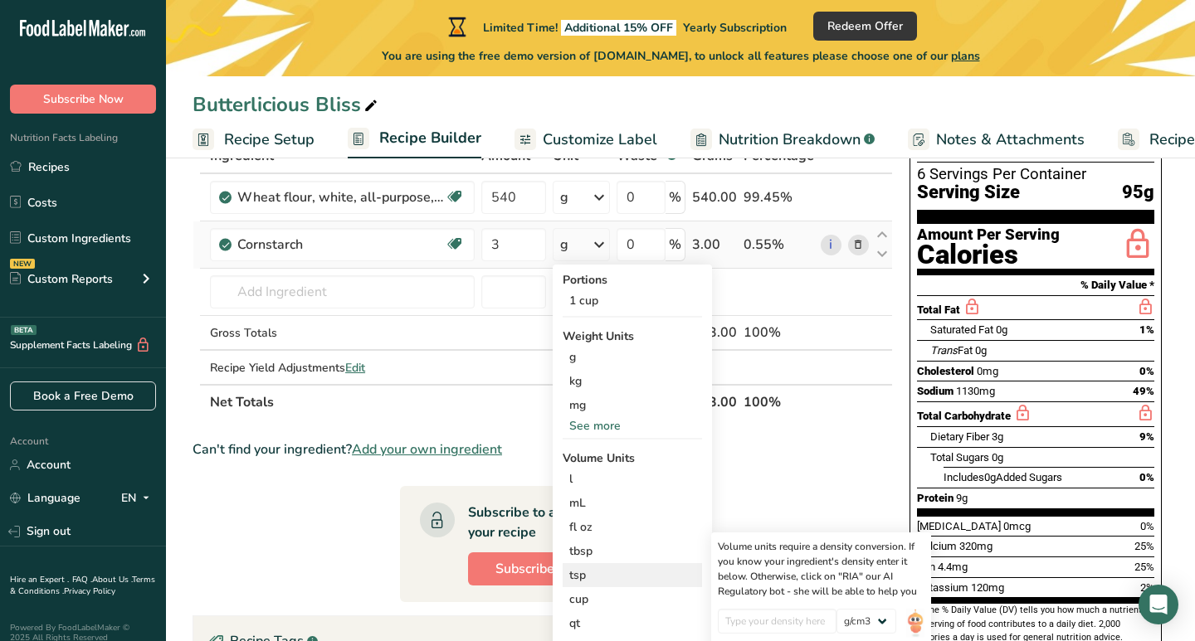
click at [587, 577] on div "tsp" at bounding box center [632, 575] width 126 height 17
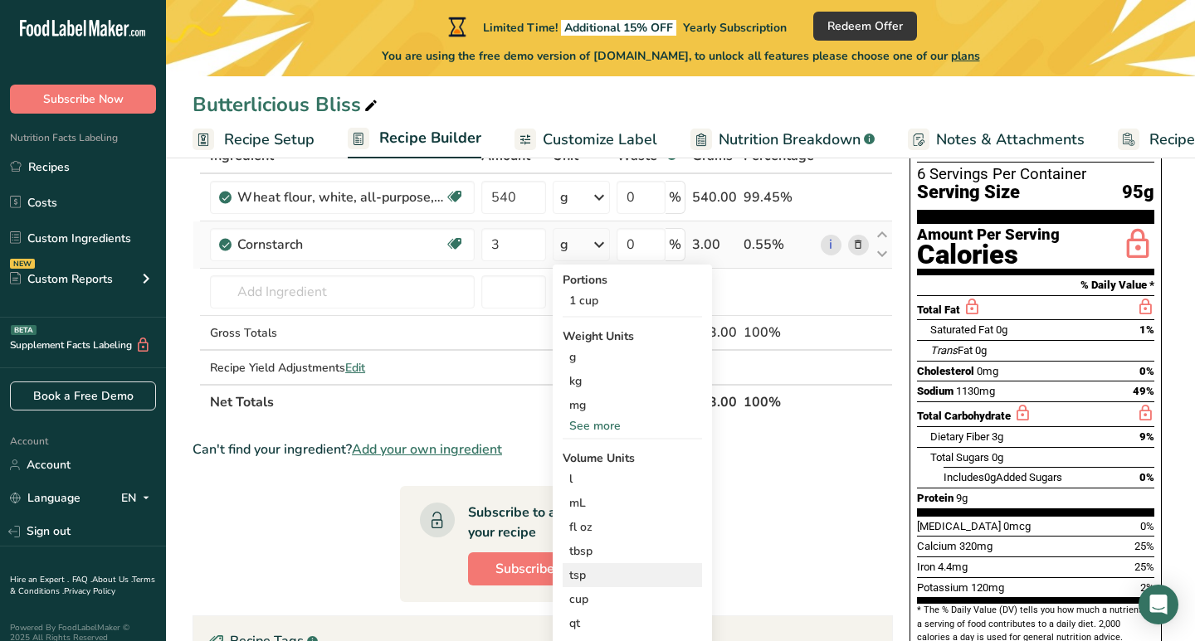
click at [587, 577] on div "tsp" at bounding box center [632, 575] width 126 height 17
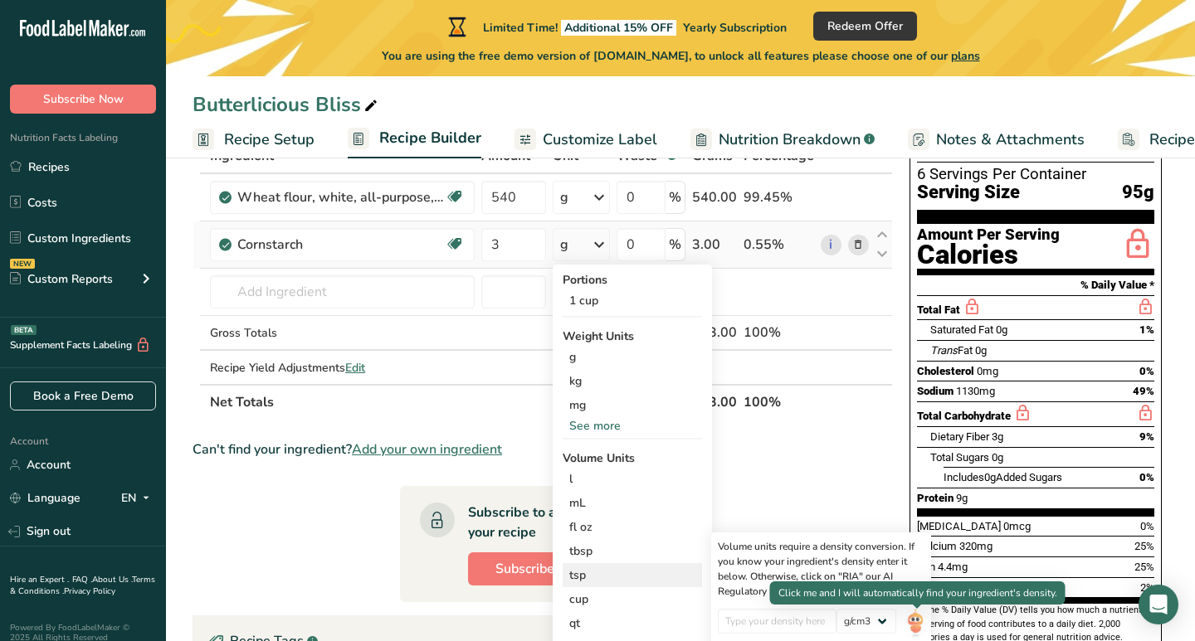
click at [914, 626] on img at bounding box center [915, 623] width 18 height 29
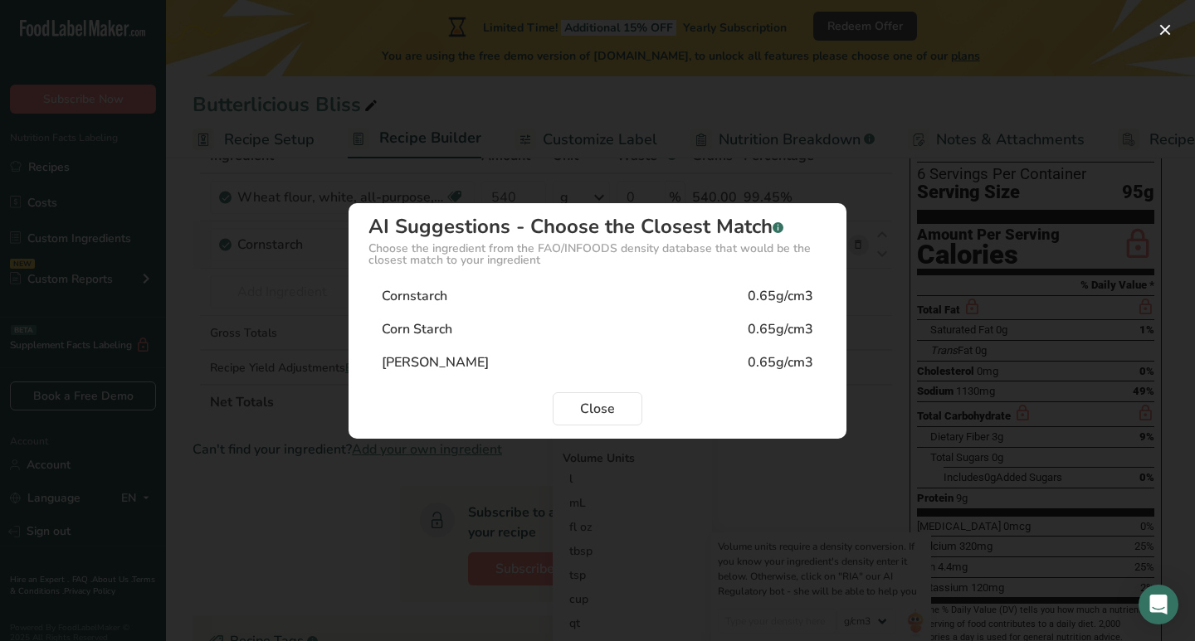
click at [537, 289] on div "Cornstarch 0.65g/cm3" at bounding box center [597, 296] width 458 height 33
type input "0.65"
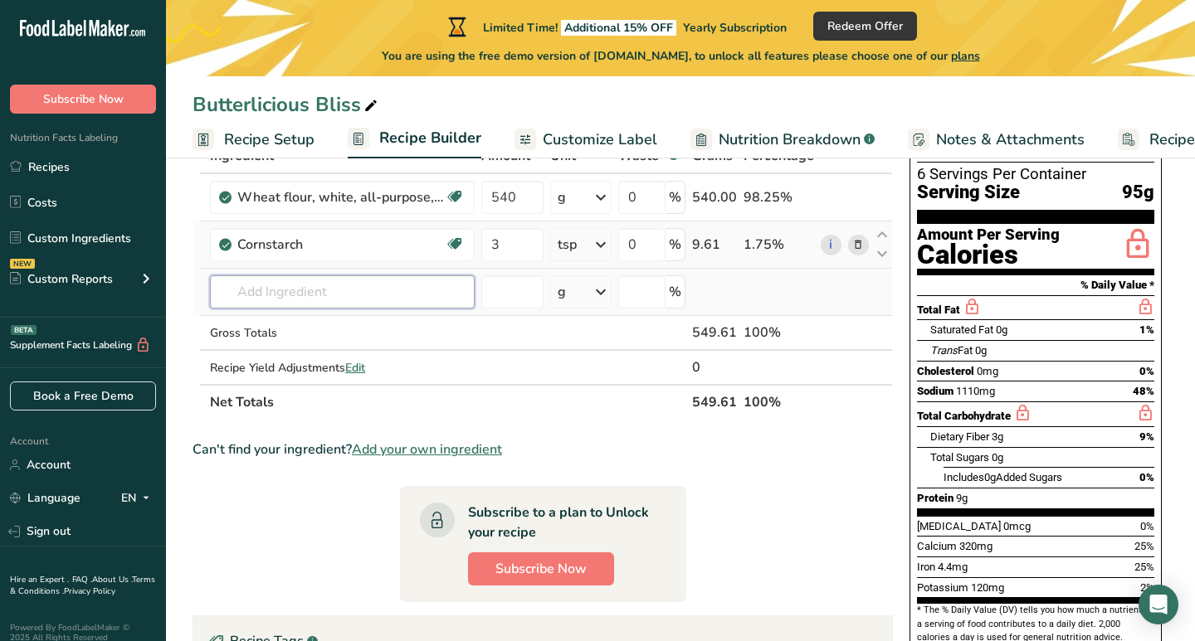
click at [417, 290] on input "text" at bounding box center [342, 291] width 265 height 33
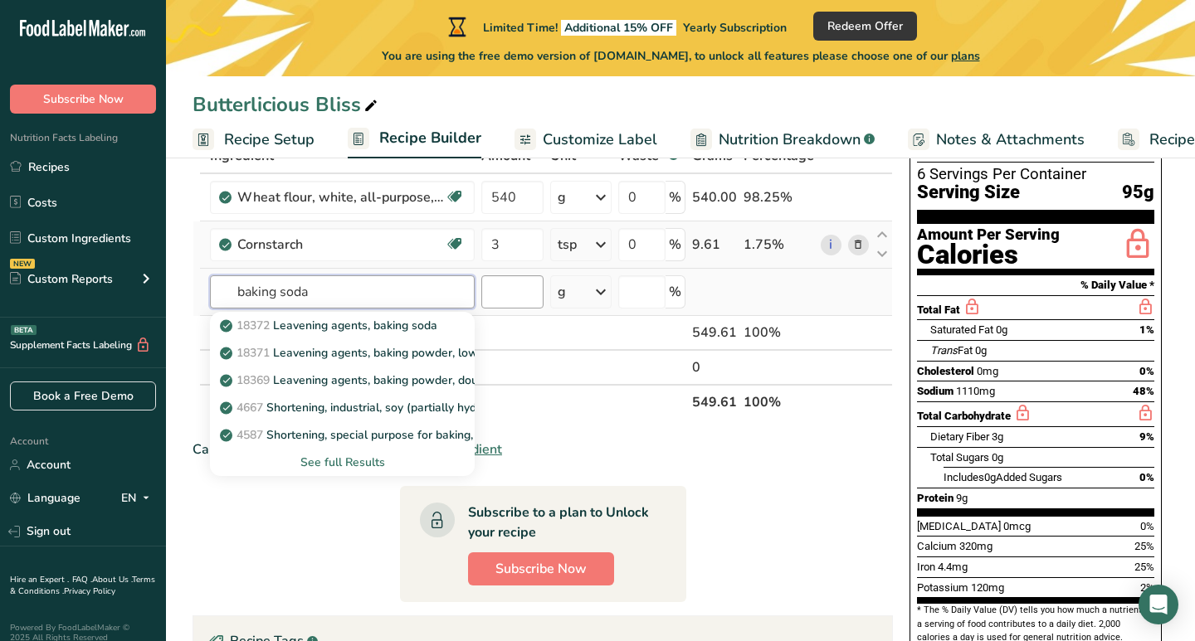
type input "baking soda"
click at [506, 292] on input "number" at bounding box center [512, 291] width 62 height 33
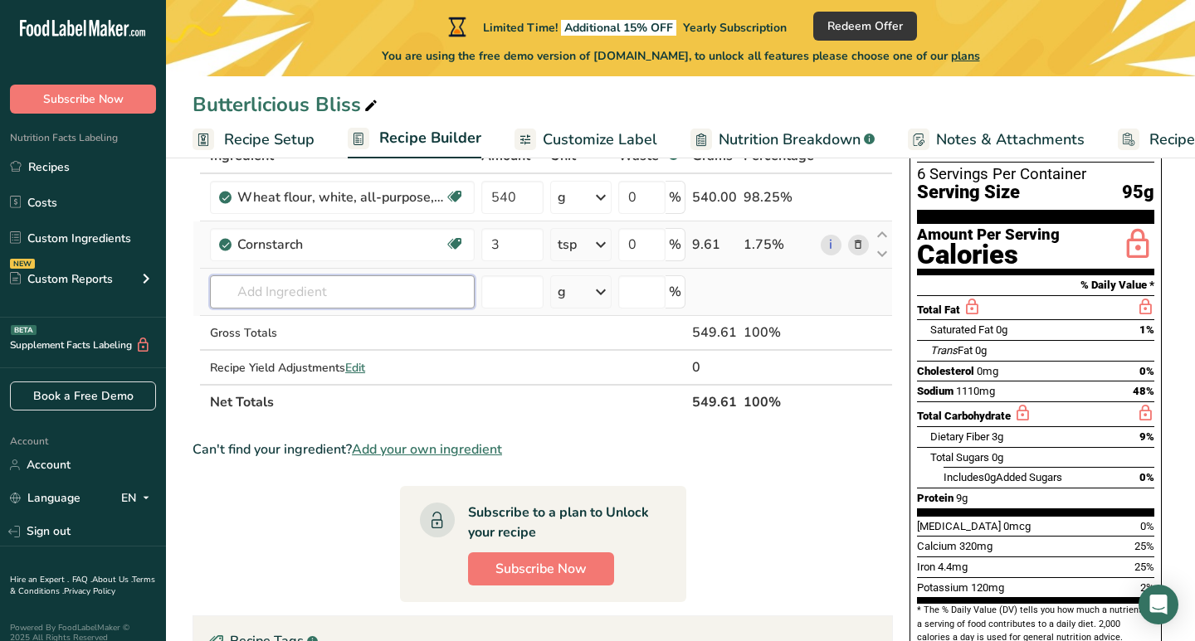
click at [447, 295] on input "text" at bounding box center [342, 291] width 265 height 33
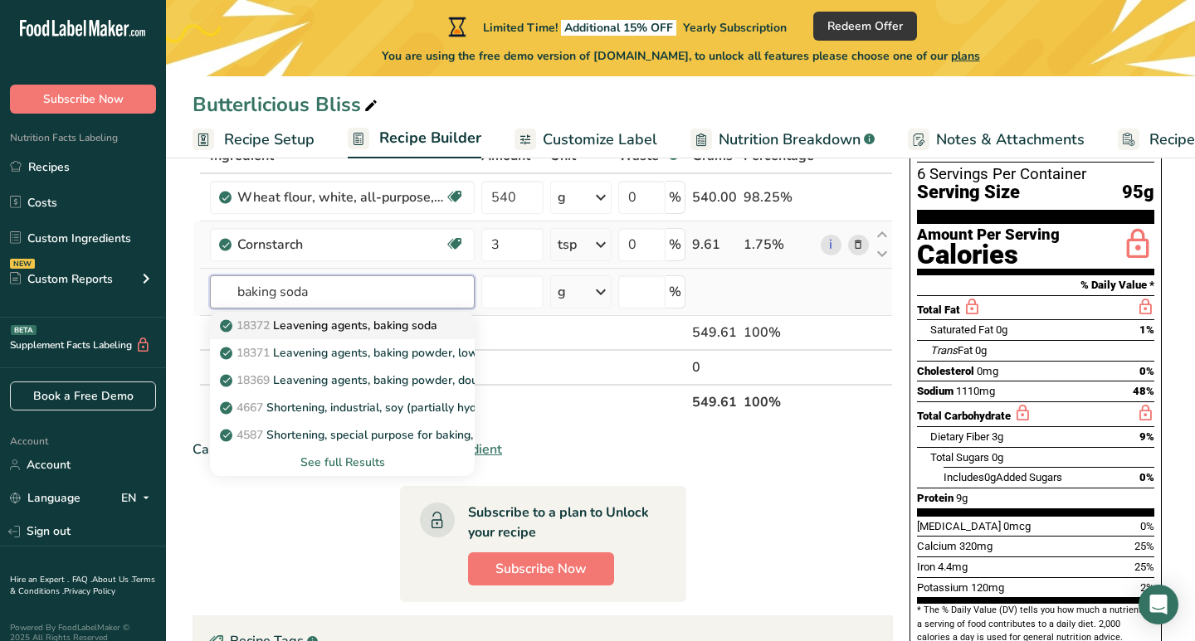
type input "baking soda"
click at [386, 334] on p "18372 Leavening agents, baking soda" at bounding box center [330, 325] width 214 height 17
type input "Leavening agents, baking soda"
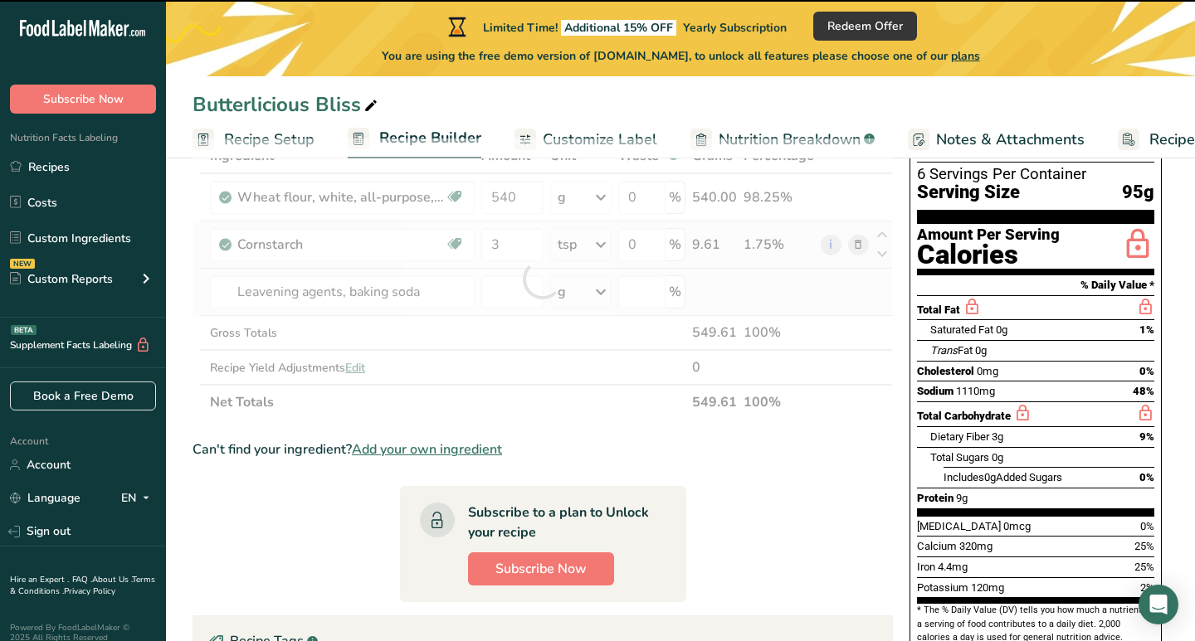
type input "0"
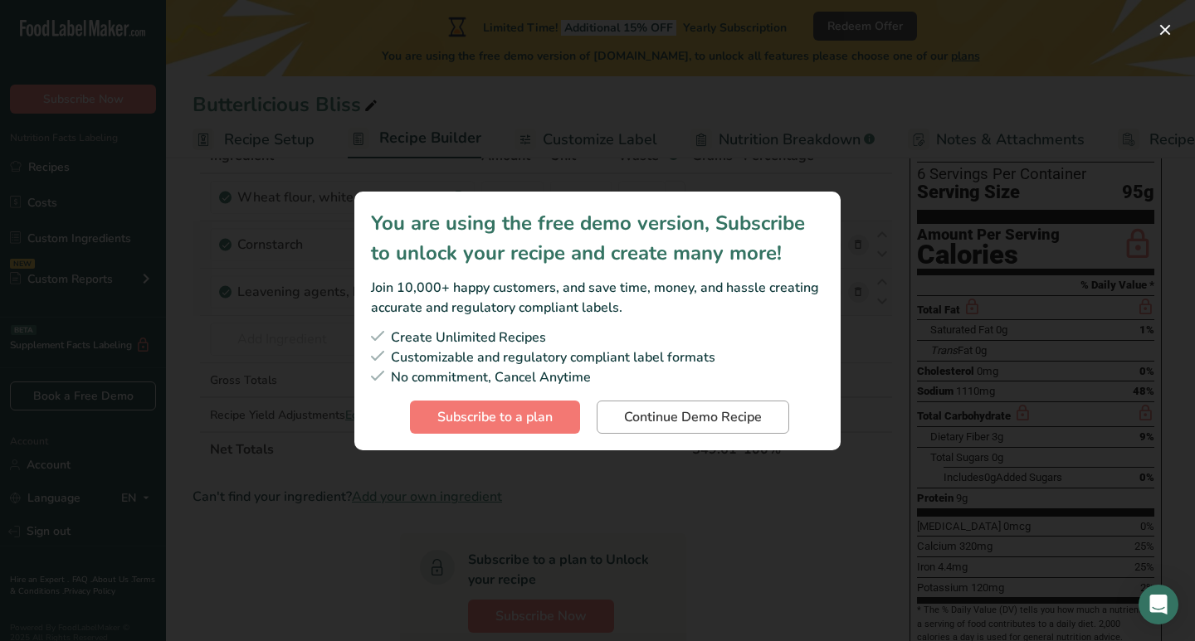
click at [659, 422] on span "Continue Demo Recipe" at bounding box center [693, 417] width 138 height 20
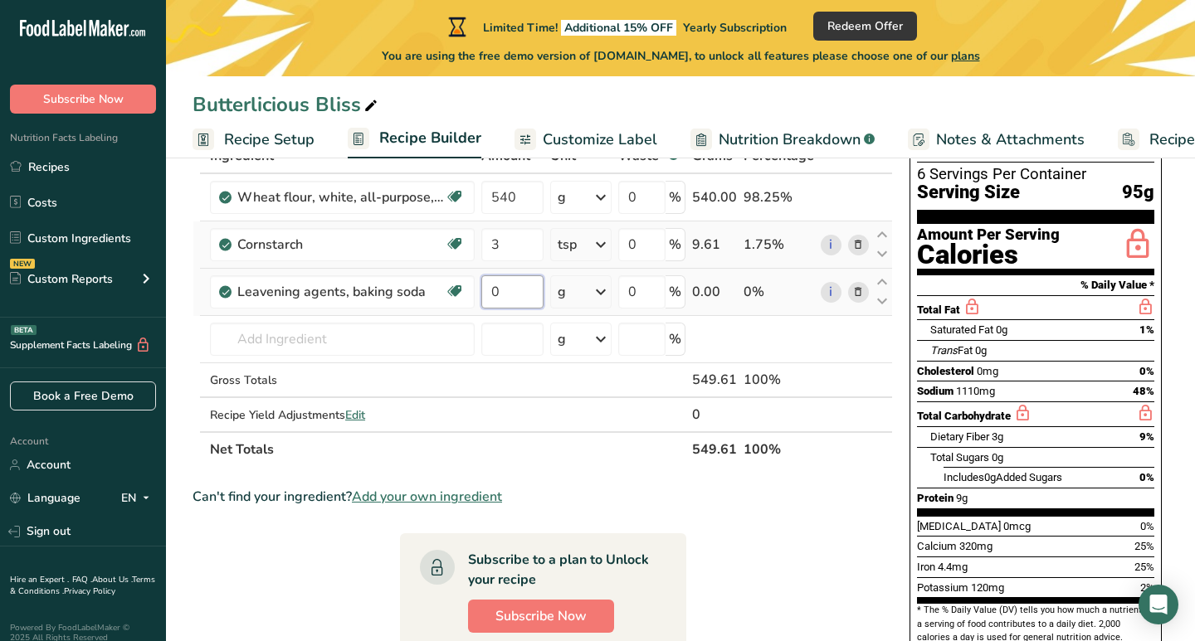
click at [506, 291] on input "0" at bounding box center [512, 291] width 62 height 33
click at [506, 292] on input "0" at bounding box center [512, 291] width 62 height 33
click at [494, 298] on input "0" at bounding box center [512, 291] width 62 height 33
type input "2"
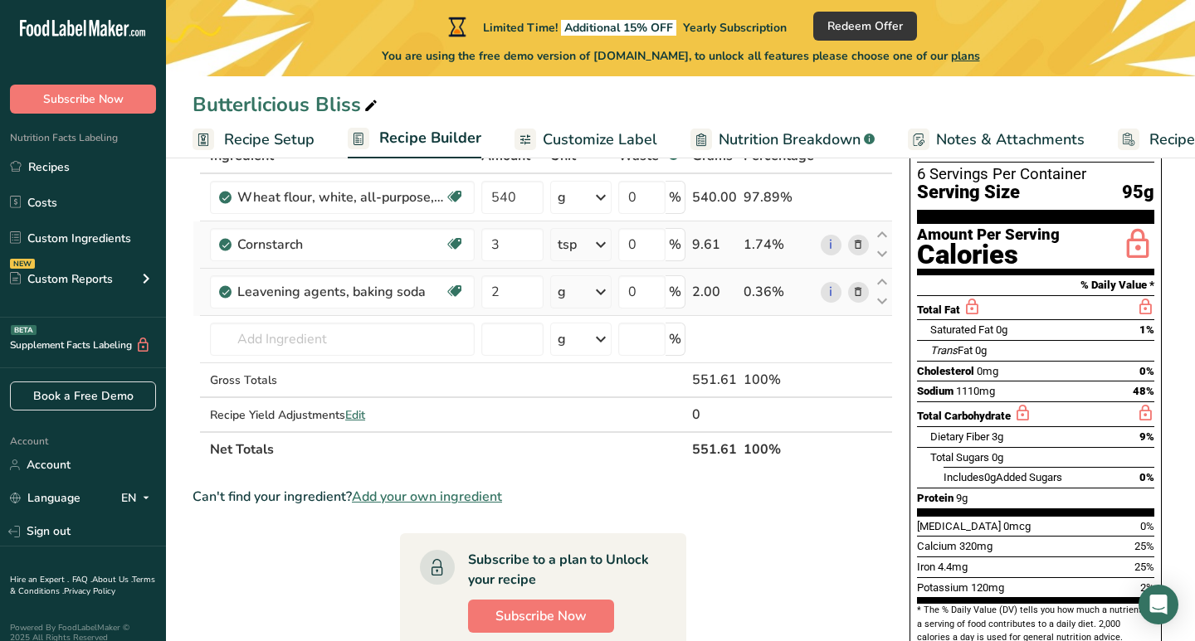
click at [597, 297] on div "Ingredient * Amount * Unit * Waste * .a-a{fill:#347362;}.b-a{fill:#fff;} Grams …" at bounding box center [542, 303] width 700 height 329
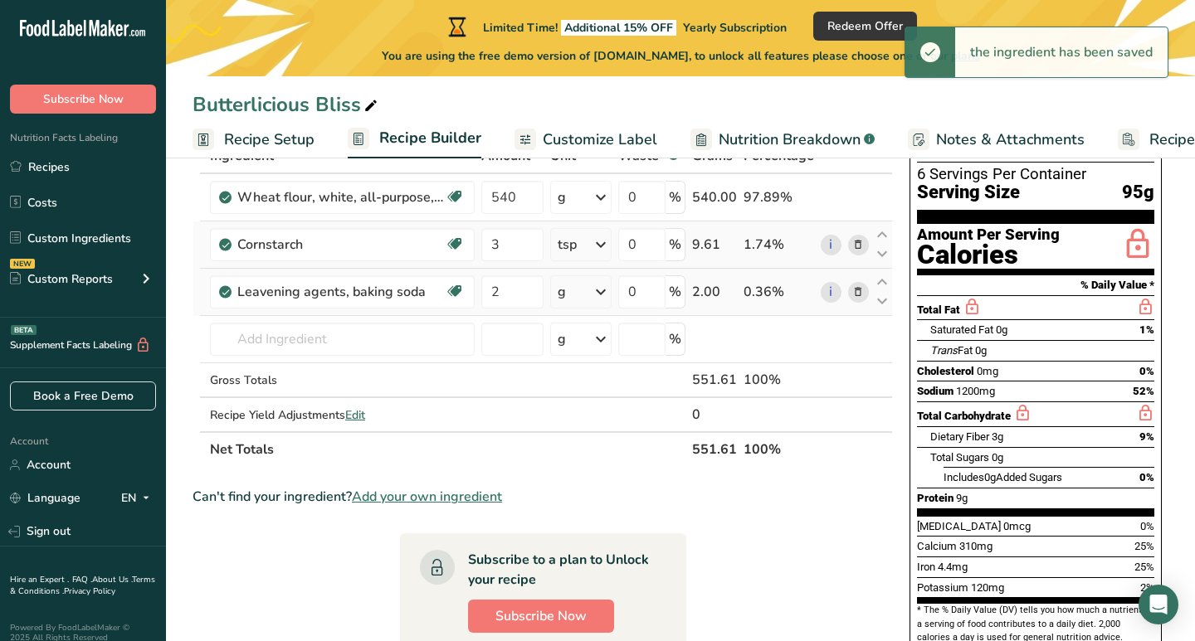
click at [602, 291] on icon at bounding box center [601, 292] width 20 height 30
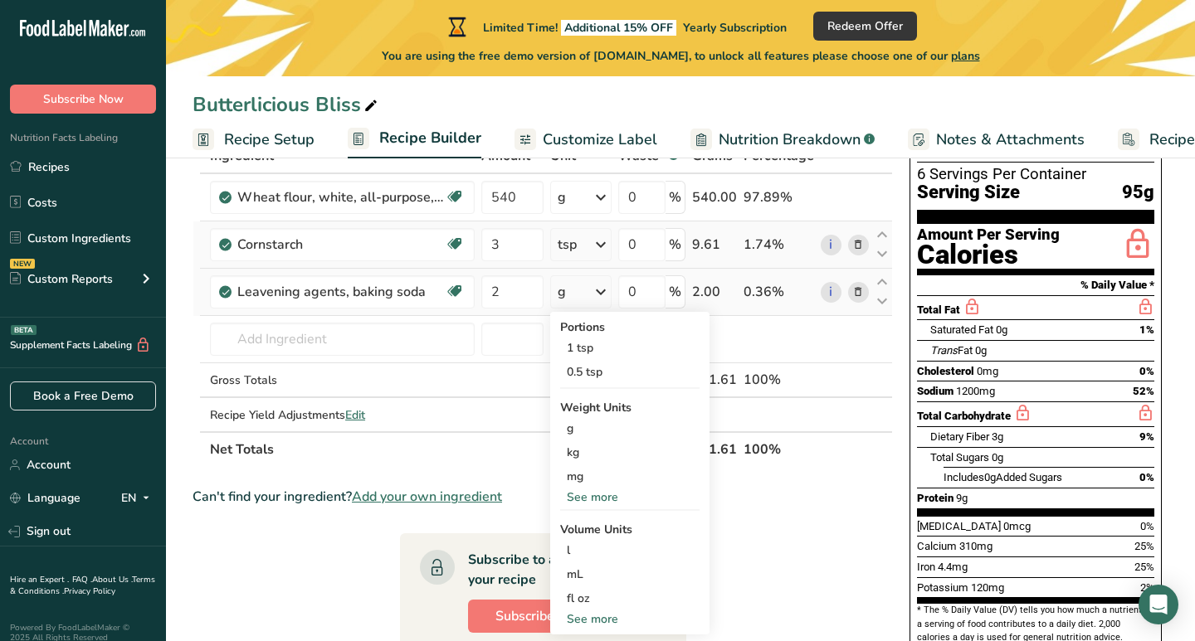
click at [589, 618] on div "See more" at bounding box center [629, 619] width 139 height 17
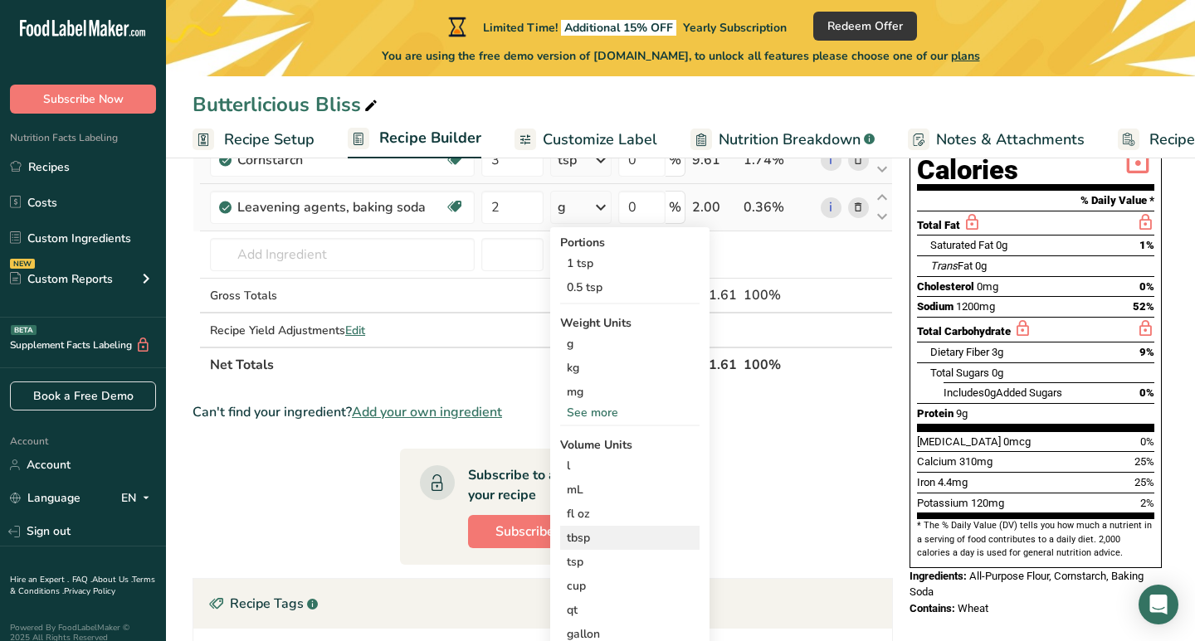
scroll to position [203, 0]
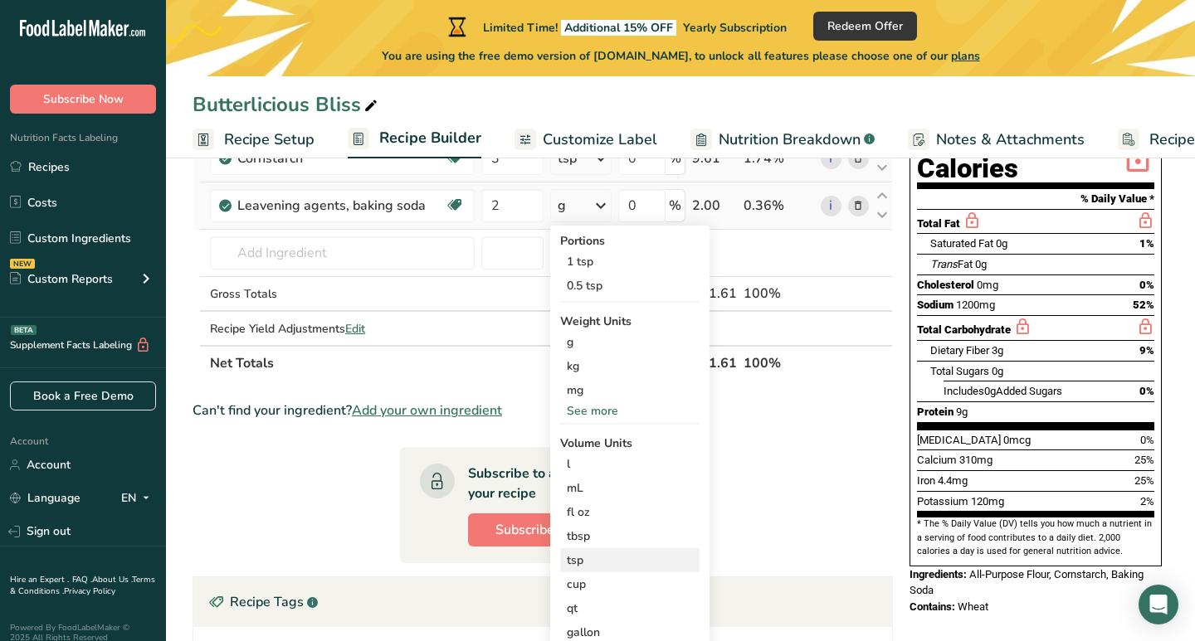
click at [585, 566] on div "tsp" at bounding box center [630, 560] width 126 height 17
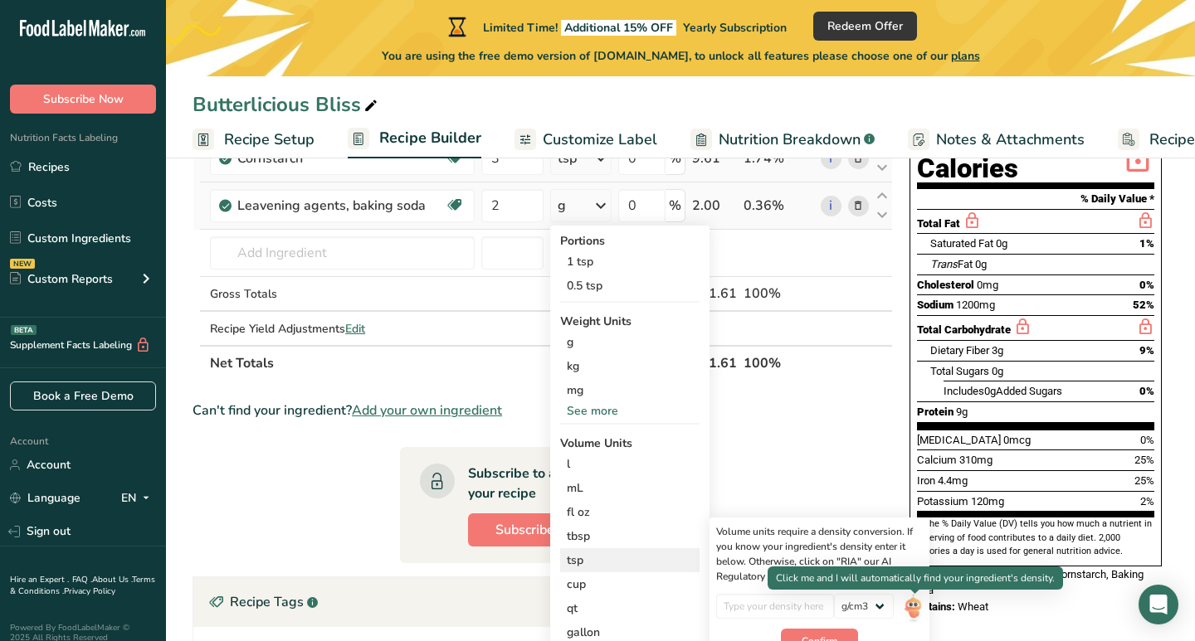
click at [914, 611] on img at bounding box center [913, 608] width 18 height 29
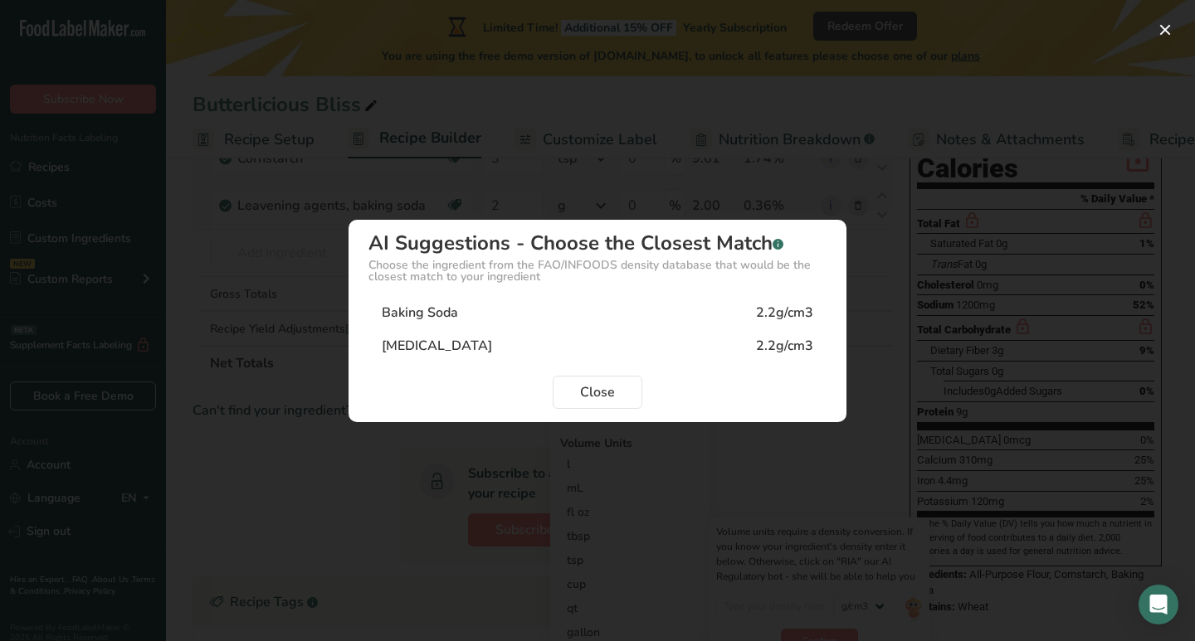
click at [693, 321] on div "Baking Soda 2.2g/cm3" at bounding box center [597, 312] width 458 height 33
type input "2.2"
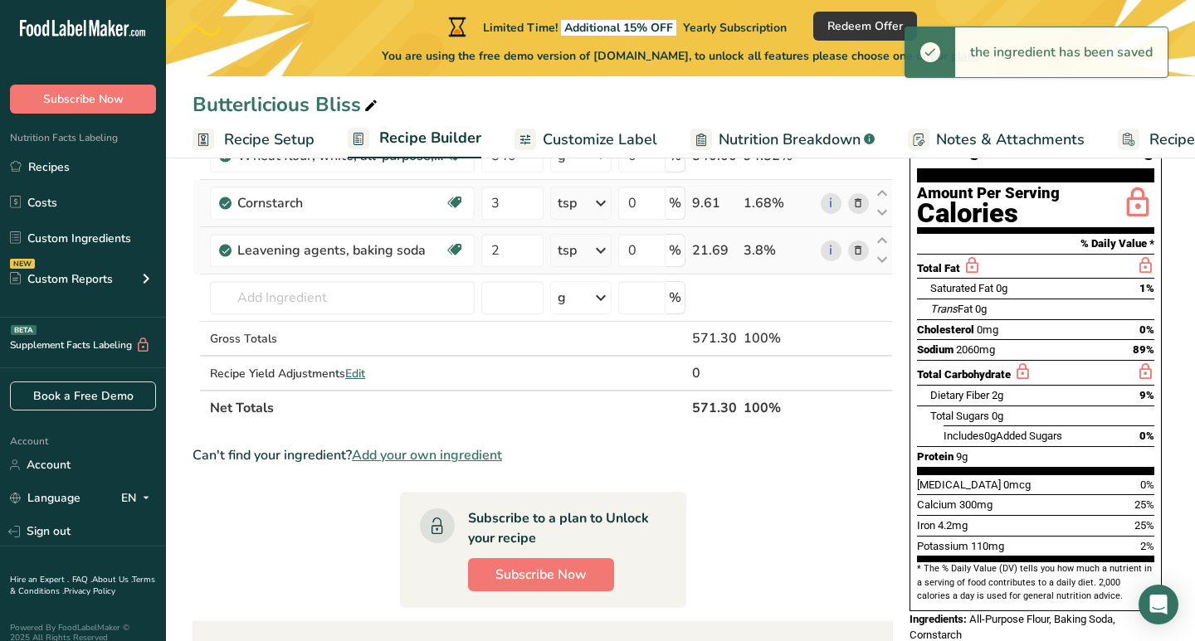
scroll to position [153, 0]
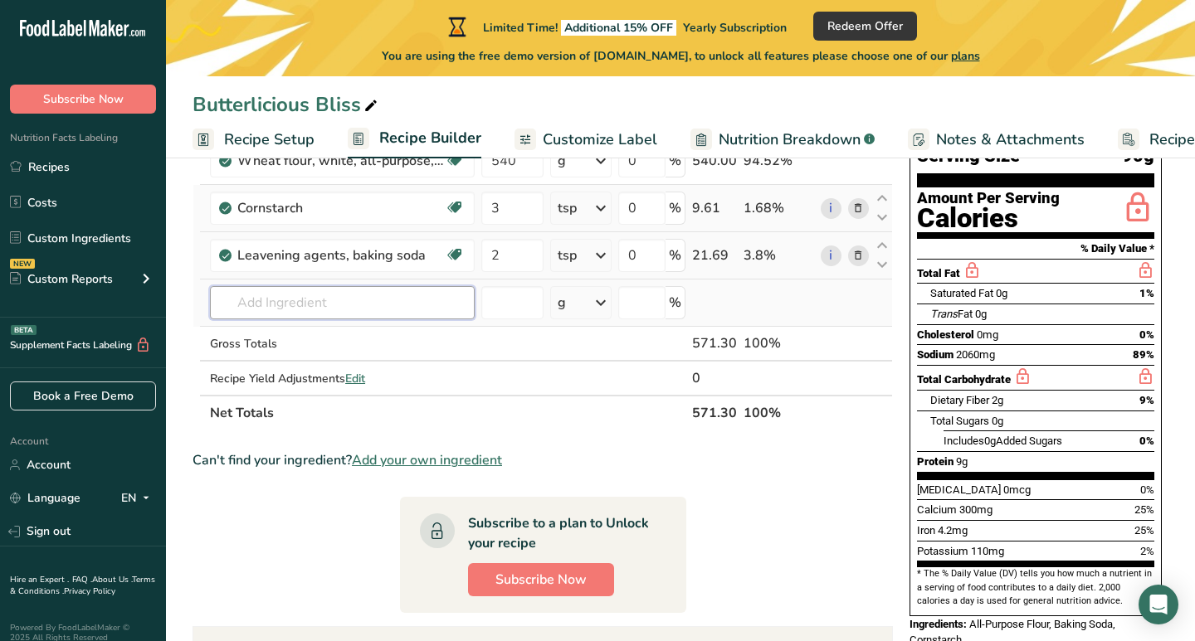
click at [408, 305] on input "text" at bounding box center [342, 302] width 265 height 33
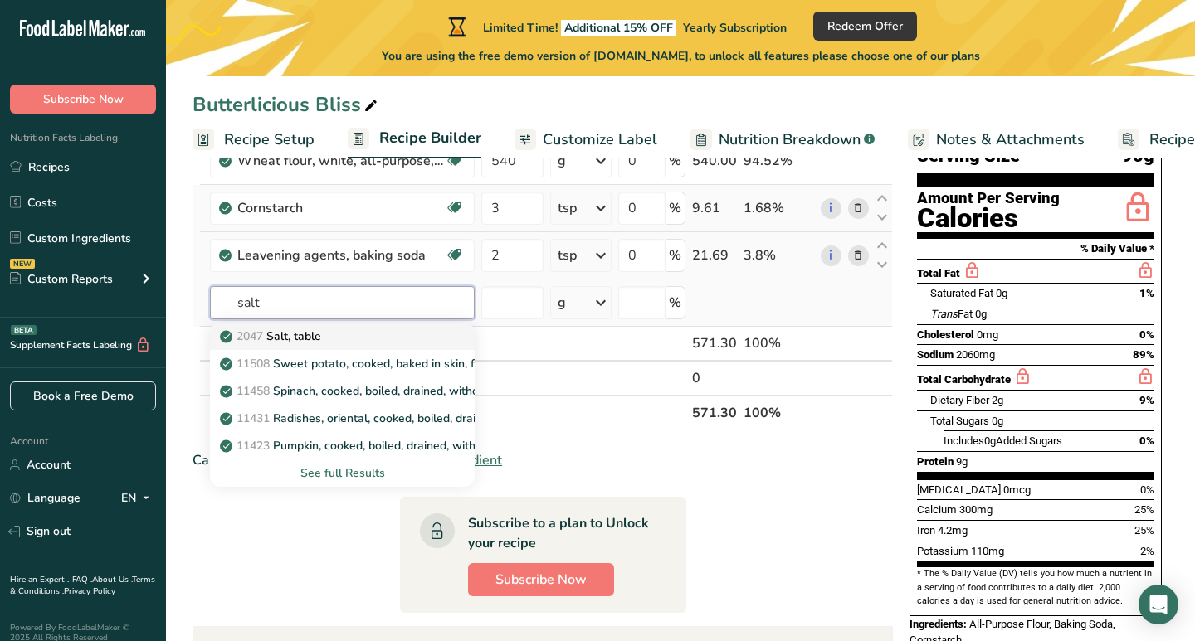
type input "salt"
click at [384, 336] on div "2047 Salt, table" at bounding box center [329, 336] width 212 height 17
type input "Salt, table"
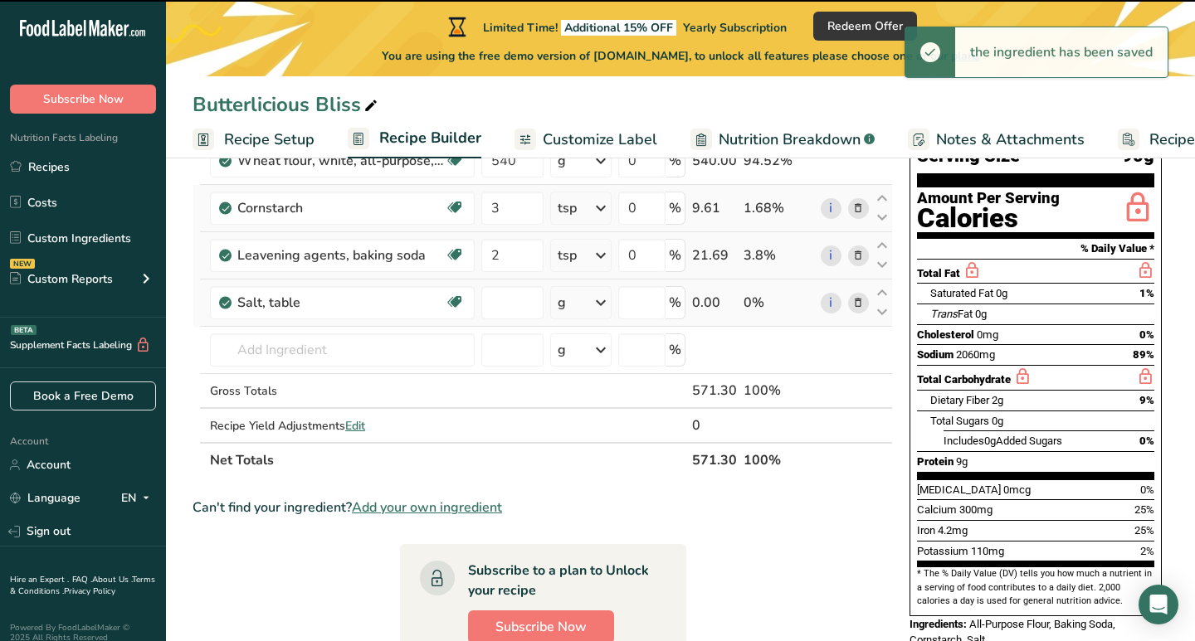
type input "0"
click at [502, 317] on input "0" at bounding box center [512, 302] width 62 height 33
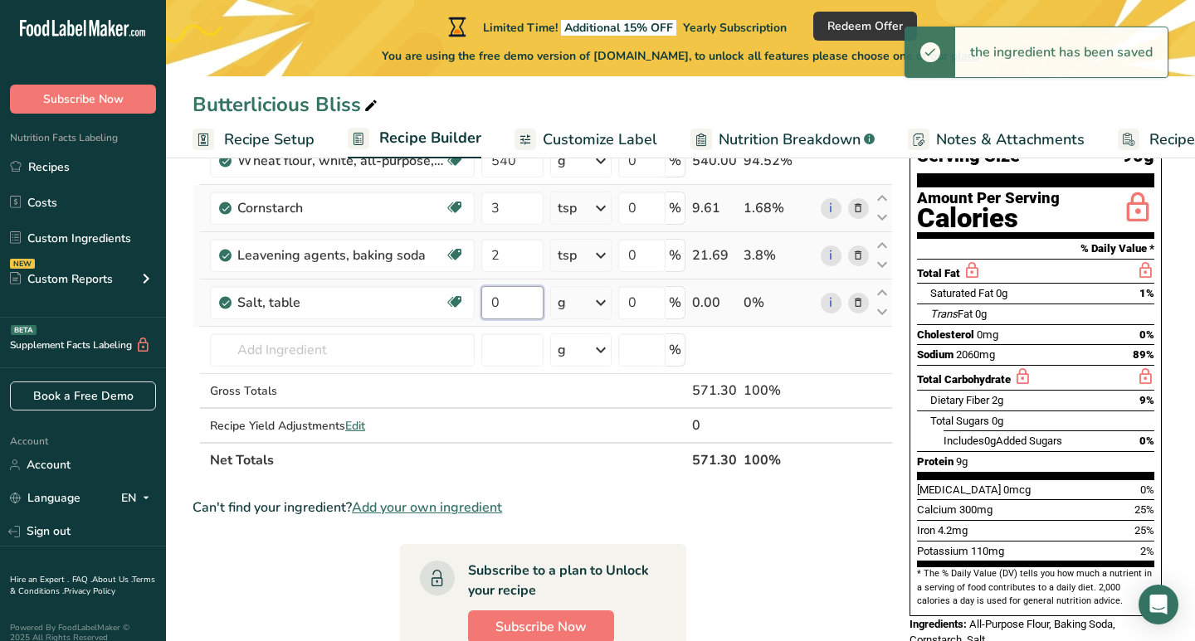
click at [502, 317] on input "0" at bounding box center [512, 302] width 62 height 33
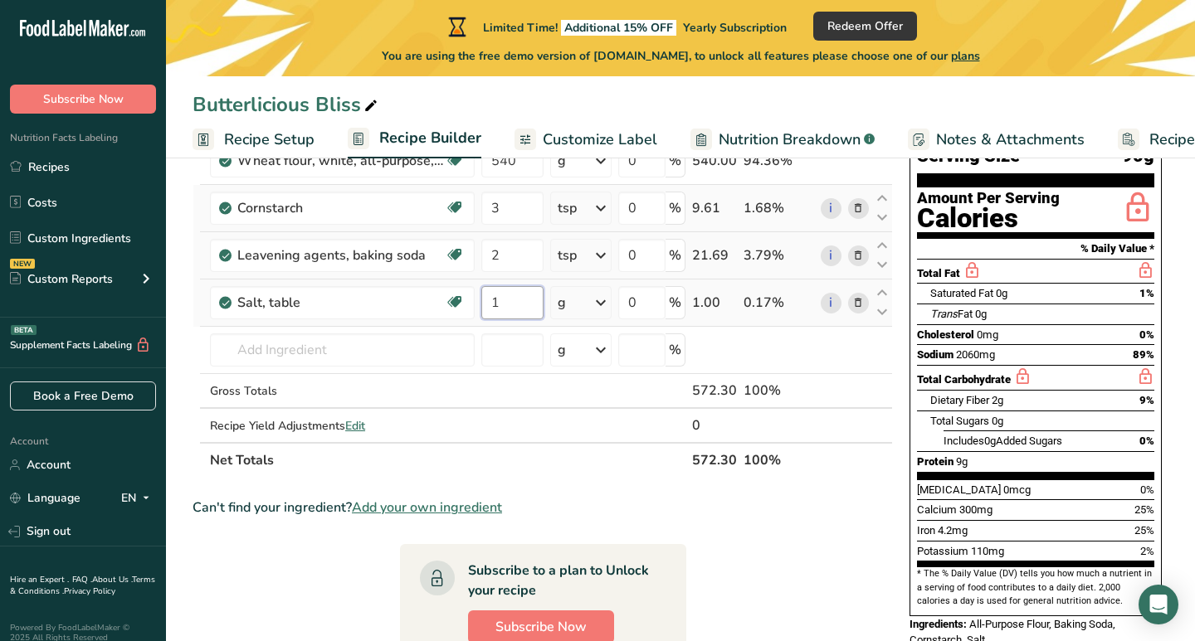
type input "1"
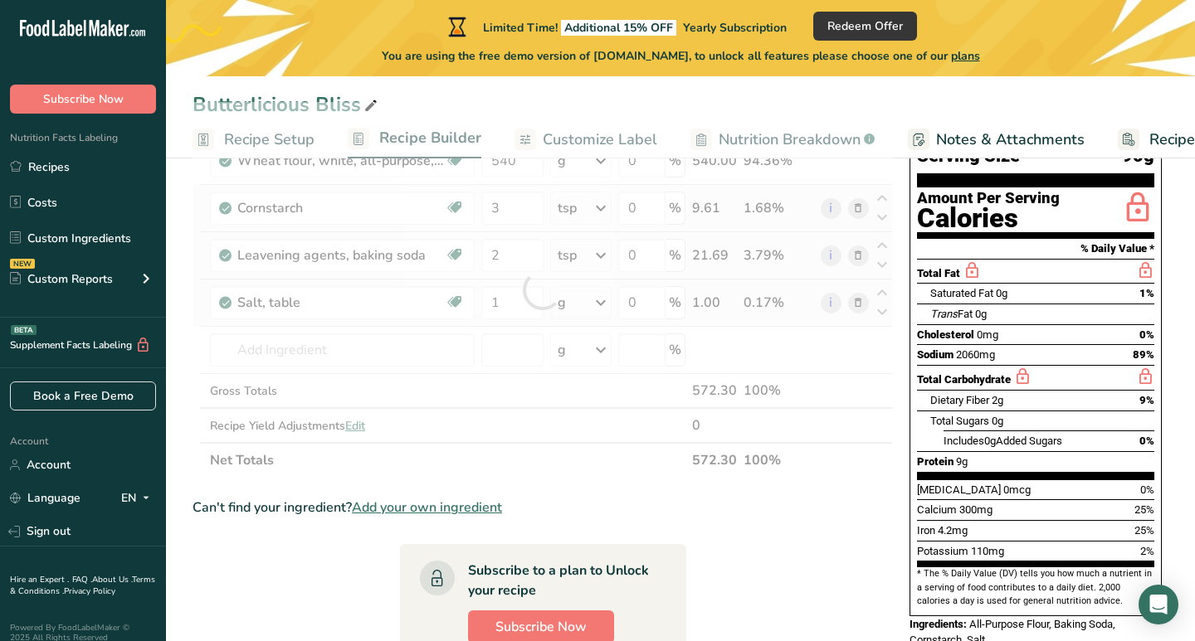
click at [611, 303] on div "Ingredient * Amount * Unit * Waste * .a-a{fill:#347362;}.b-a{fill:#fff;} Grams …" at bounding box center [542, 290] width 700 height 376
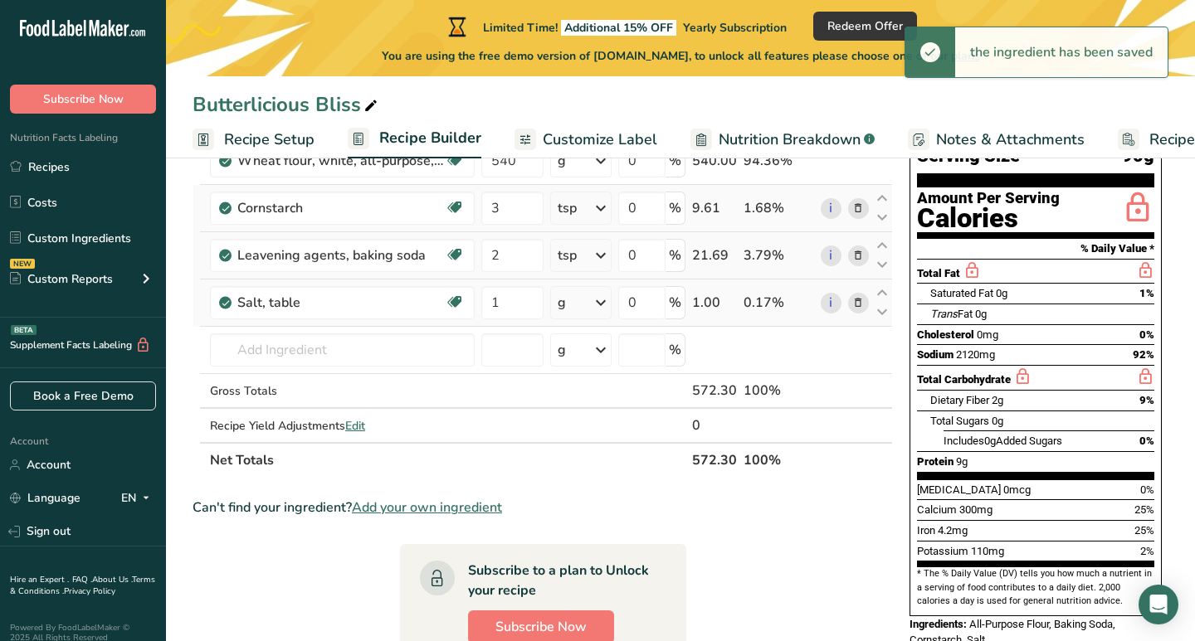
click at [593, 304] on icon at bounding box center [601, 303] width 20 height 30
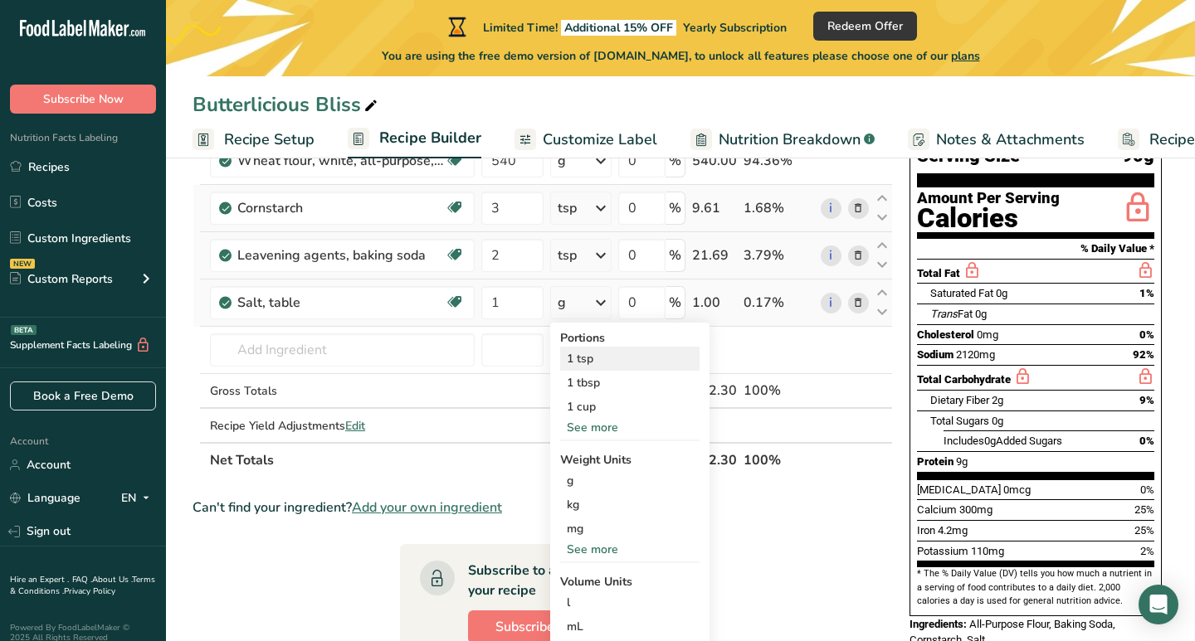
click at [590, 363] on div "1 tsp" at bounding box center [629, 359] width 139 height 24
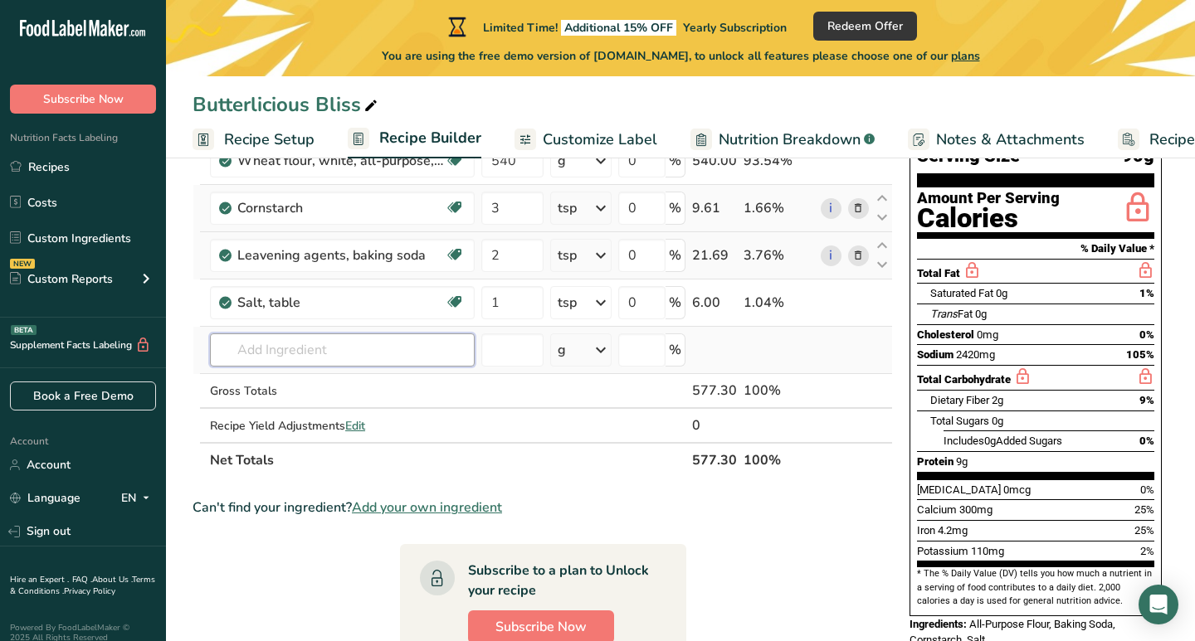
click at [420, 336] on input "text" at bounding box center [342, 350] width 265 height 33
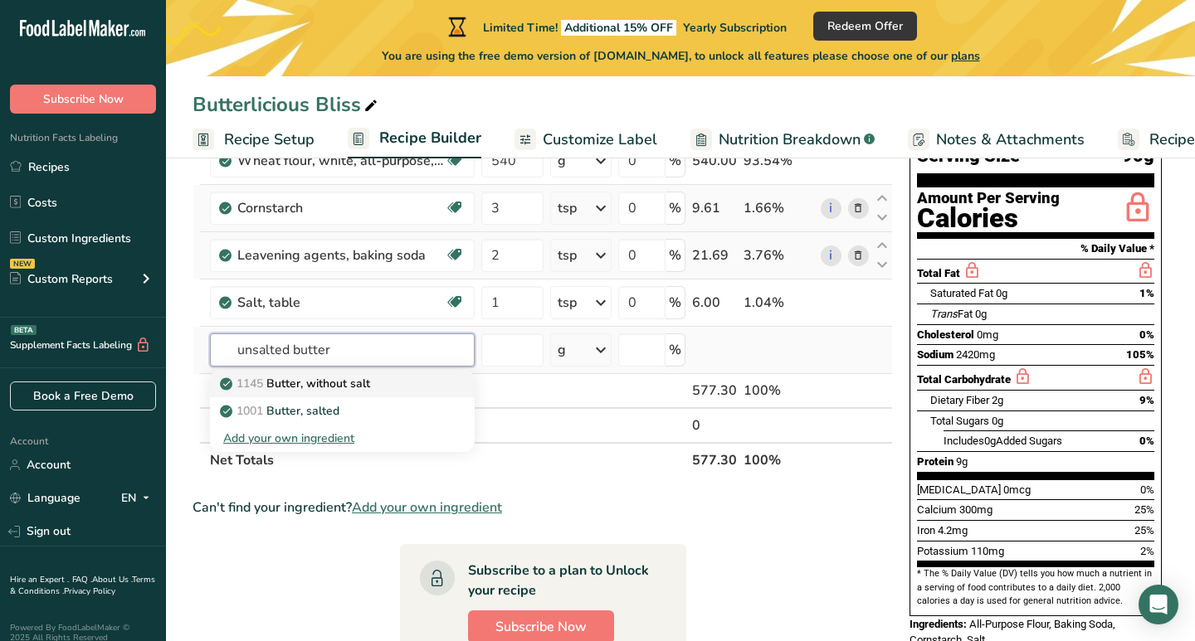
type input "unsalted butter"
click at [398, 384] on div "1145 Butter, without salt" at bounding box center [329, 383] width 212 height 17
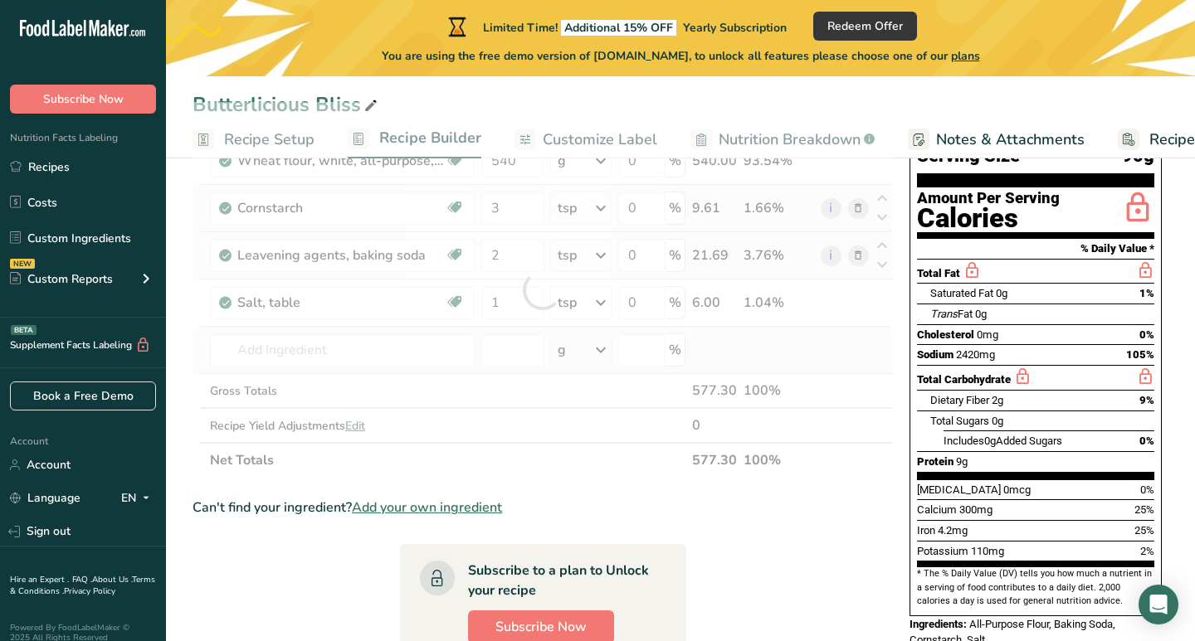
type input "Butter, without salt"
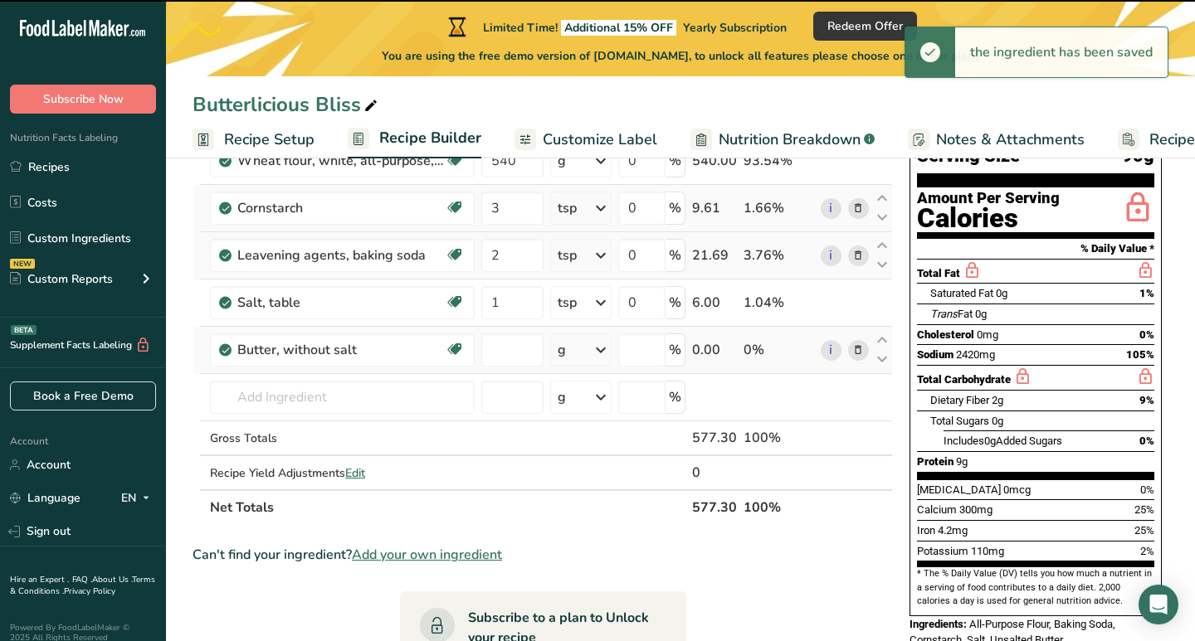
type input "0"
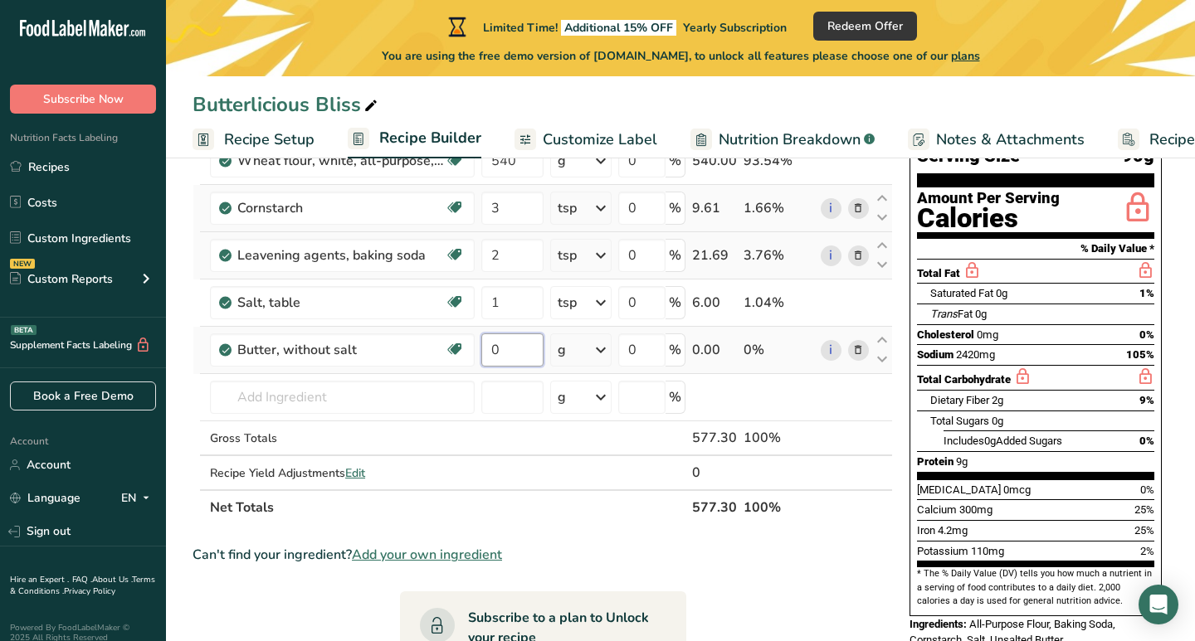
click at [510, 356] on input "0" at bounding box center [512, 350] width 62 height 33
type input "12"
click at [607, 351] on div "Ingredient * Amount * Unit * Waste * .a-a{fill:#347362;}.b-a{fill:#fff;} Grams …" at bounding box center [542, 313] width 700 height 423
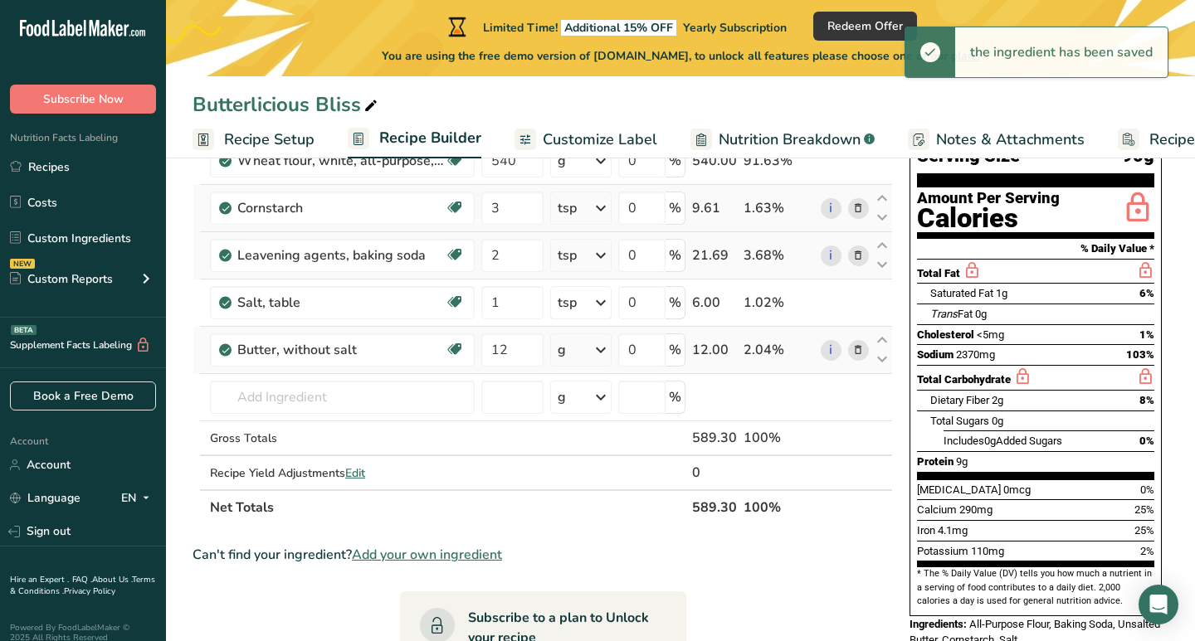
click at [602, 352] on icon at bounding box center [601, 350] width 20 height 30
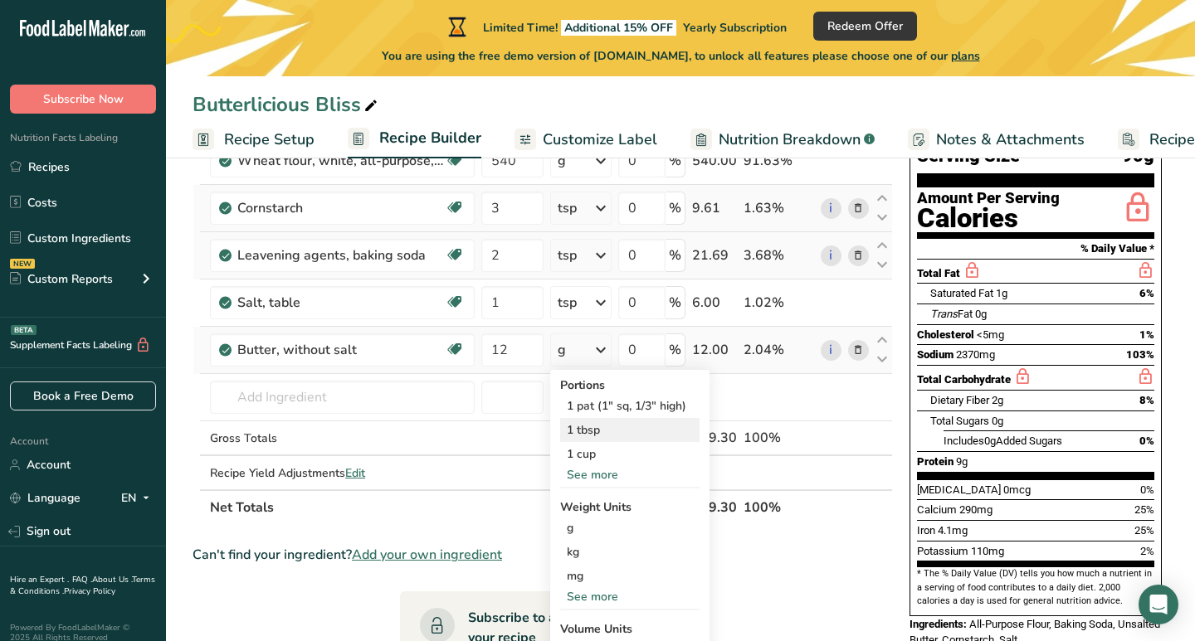
click at [597, 436] on div "1 tbsp" at bounding box center [629, 430] width 139 height 24
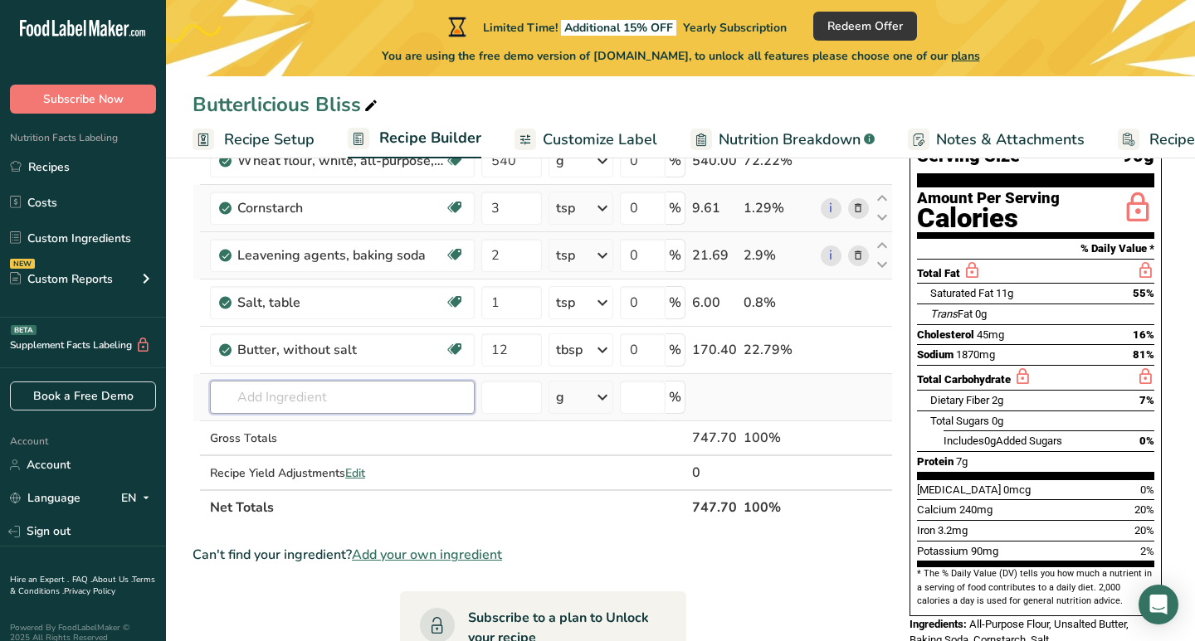
click at [415, 402] on input "text" at bounding box center [342, 397] width 265 height 33
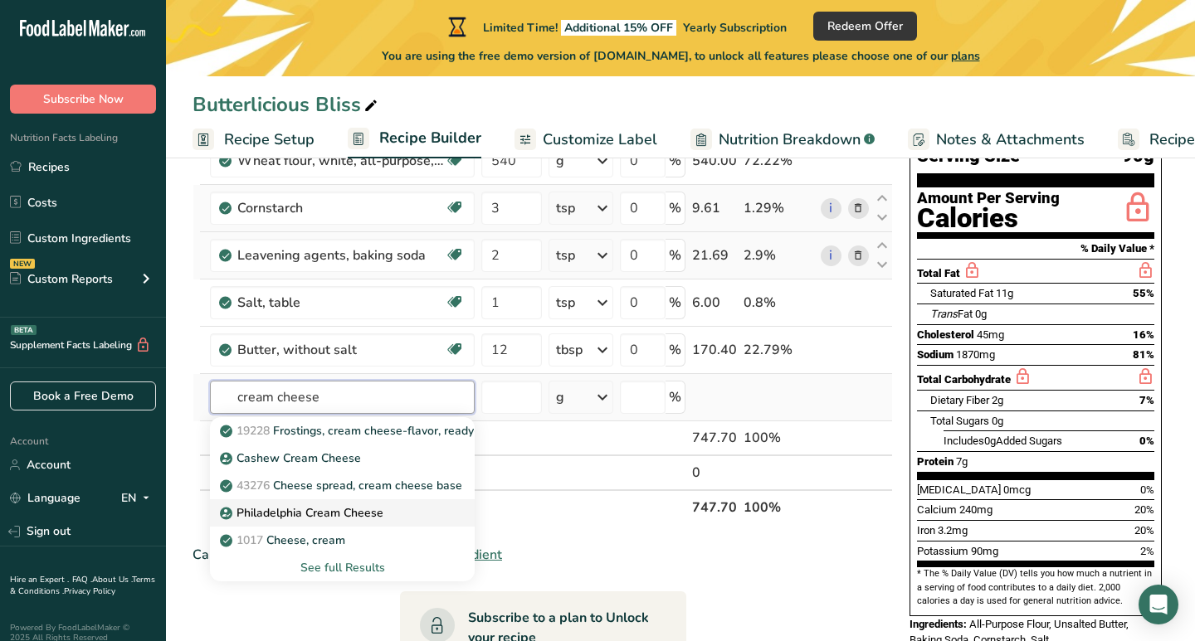
type input "cream cheese"
click at [379, 510] on p "Philadelphia Cream Cheese" at bounding box center [303, 512] width 160 height 17
type input "Philadelphia Cream Cheese"
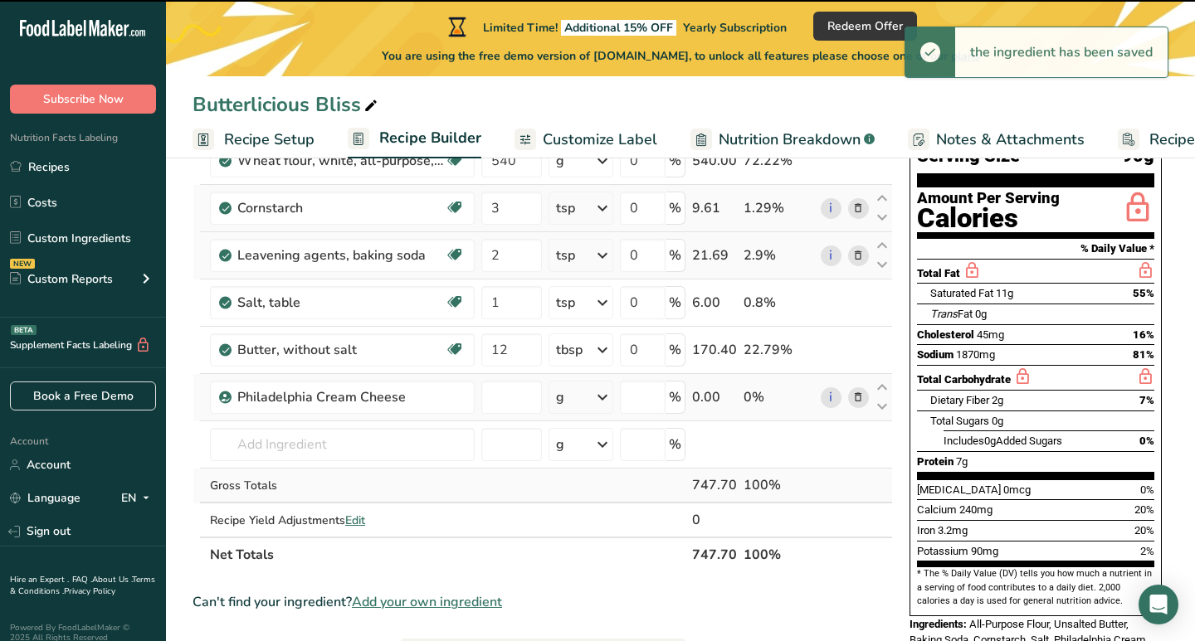
type input "0"
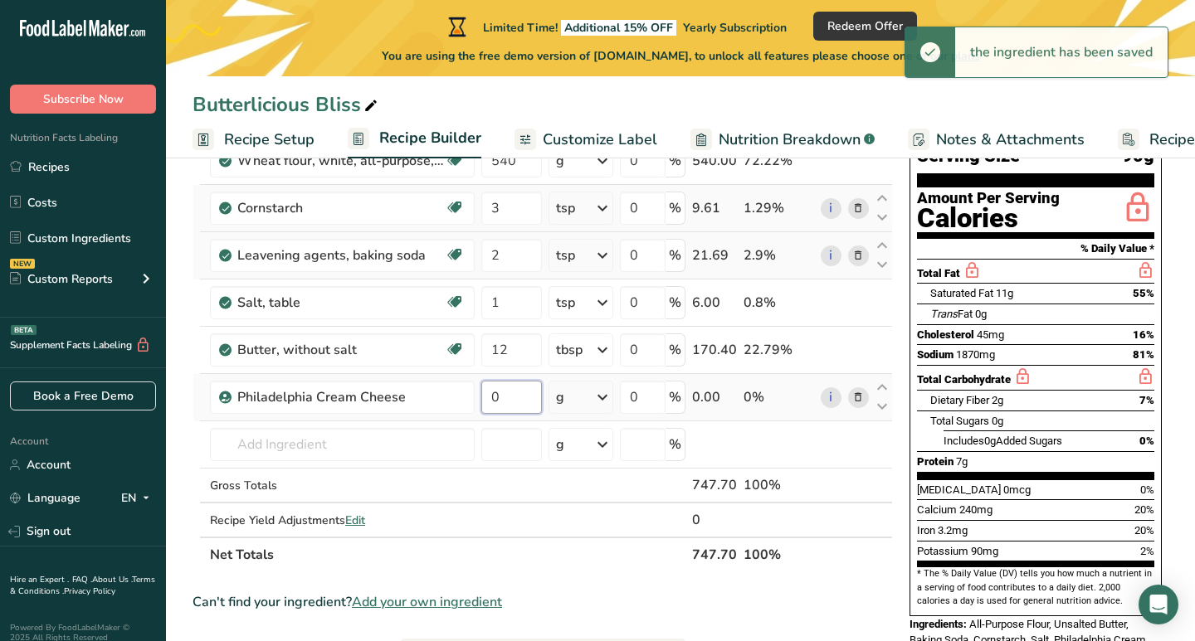
click at [518, 404] on input "0" at bounding box center [511, 397] width 61 height 33
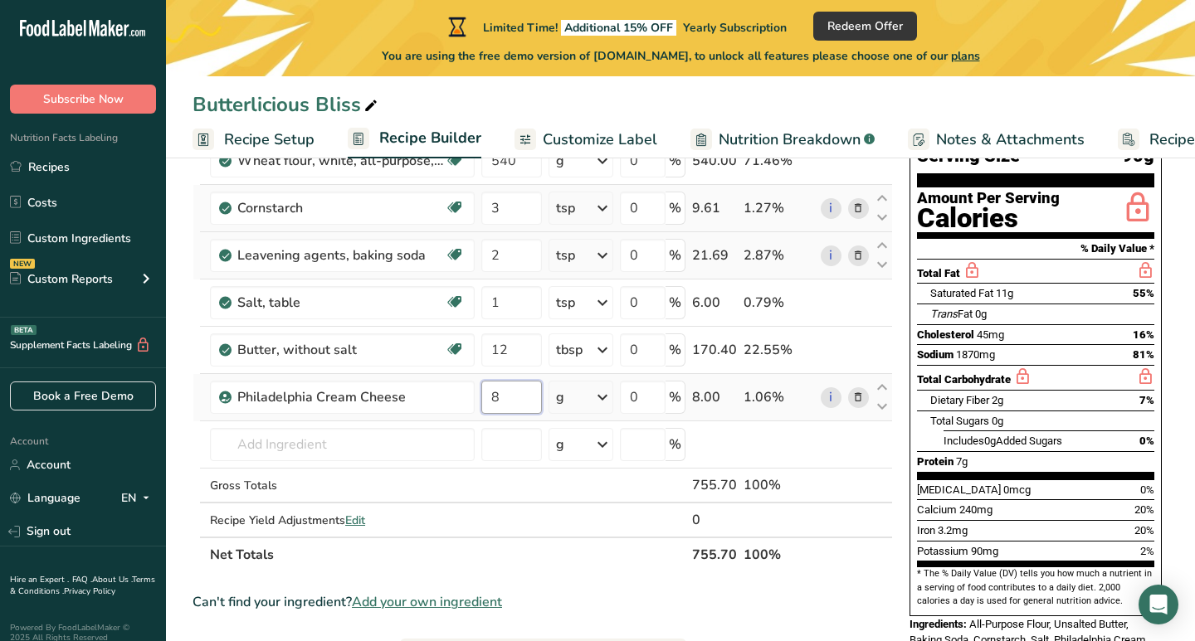
type input "8"
click at [603, 400] on div "Ingredient * Amount * Unit * Waste * .a-a{fill:#347362;}.b-a{fill:#fff;} Grams …" at bounding box center [542, 337] width 700 height 470
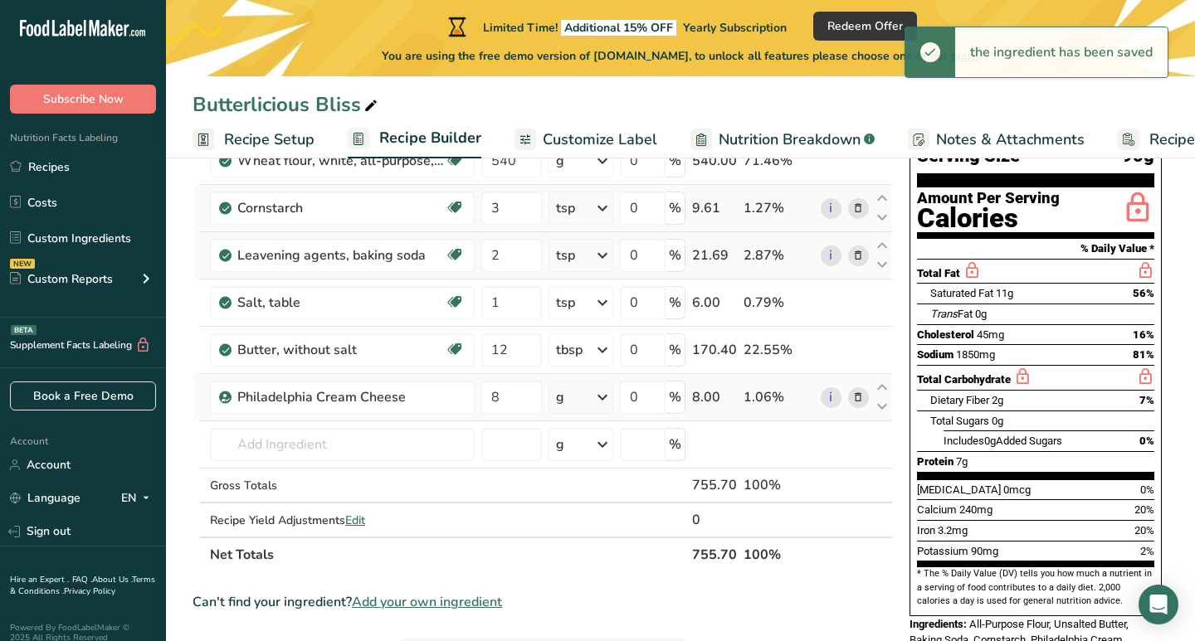
click at [603, 400] on icon at bounding box center [602, 397] width 20 height 30
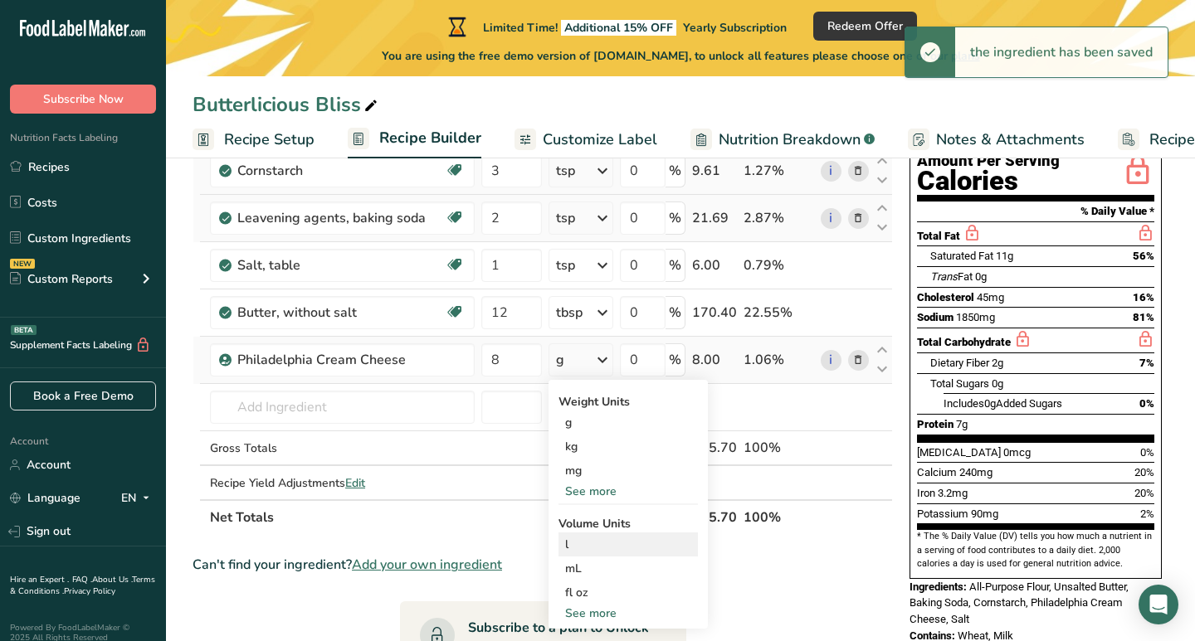
scroll to position [207, 0]
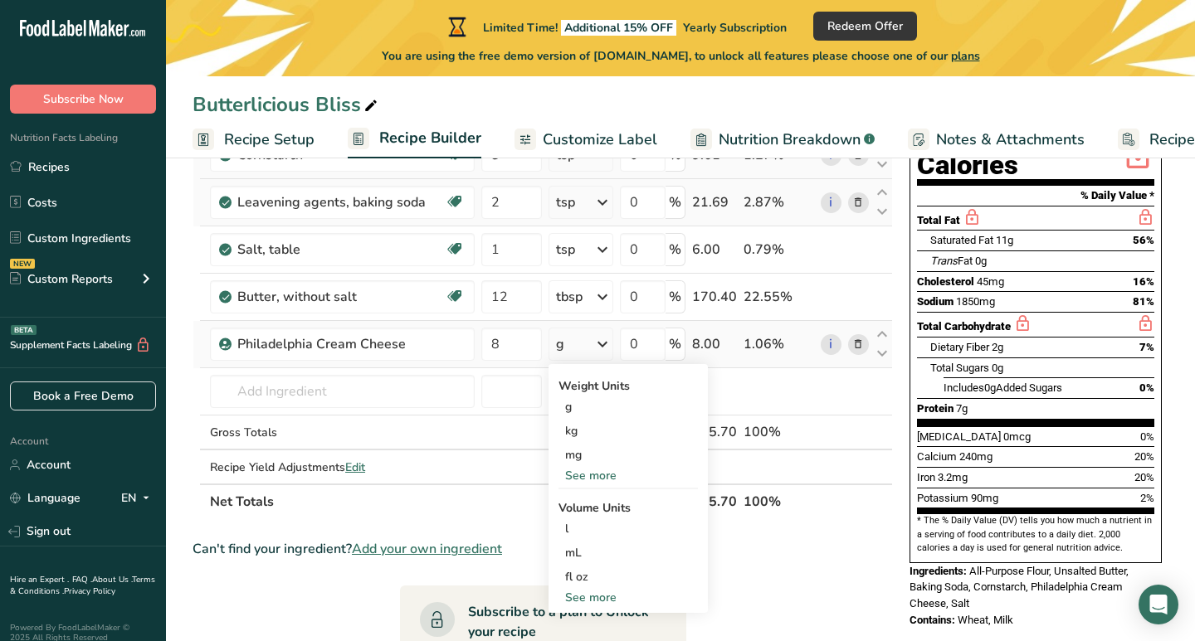
click at [602, 600] on div "See more" at bounding box center [627, 597] width 139 height 17
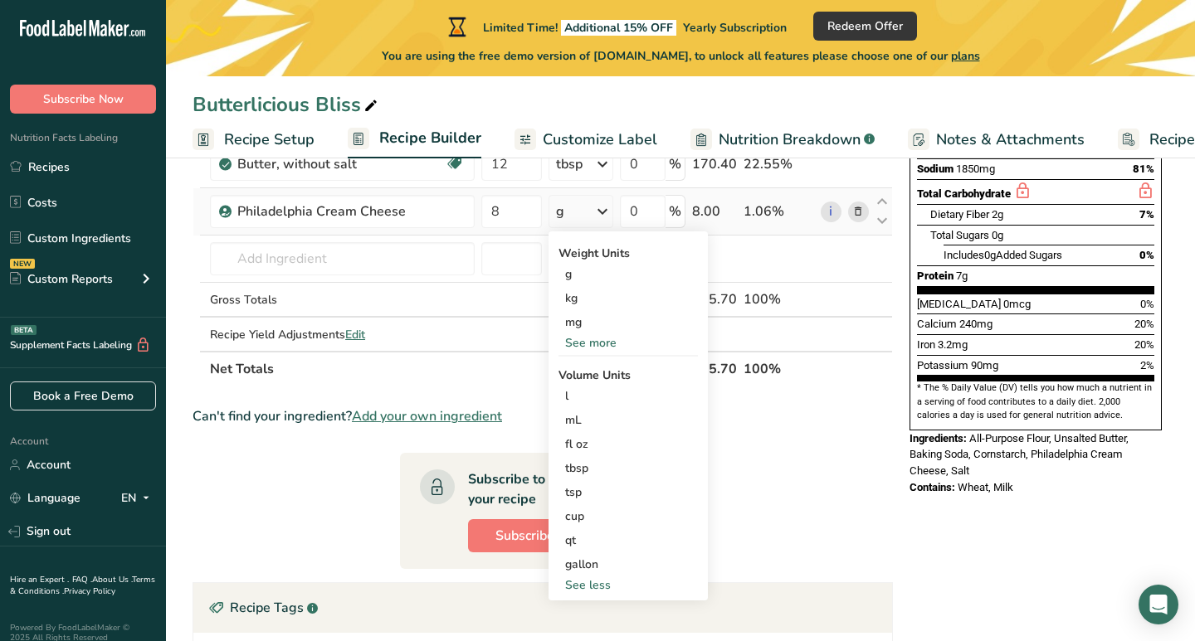
scroll to position [339, 0]
click at [591, 452] on div "fl oz" at bounding box center [628, 444] width 126 height 17
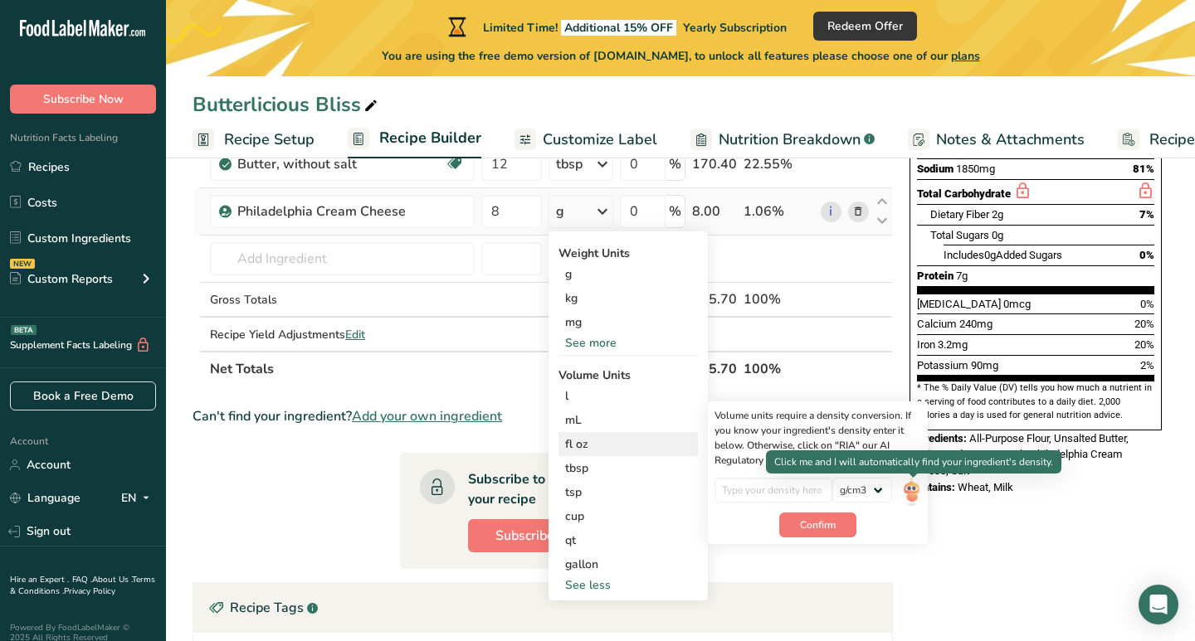
click at [914, 491] on img at bounding box center [911, 492] width 18 height 29
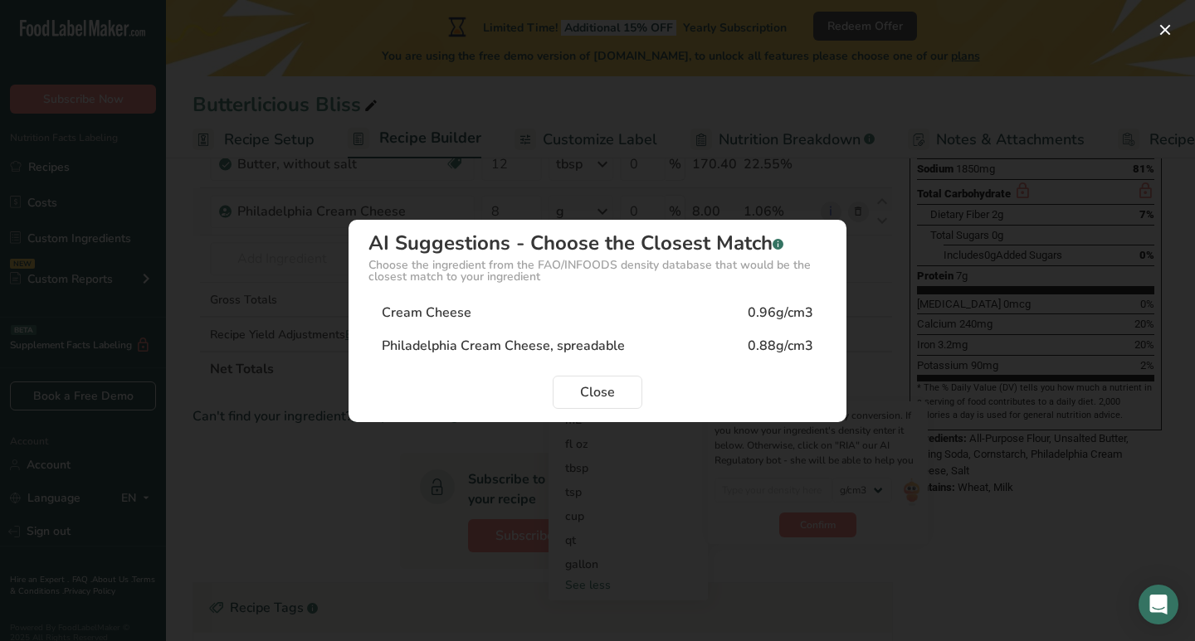
click at [723, 320] on div "Cream Cheese 0.96g/cm3" at bounding box center [597, 312] width 458 height 33
type input "0.96"
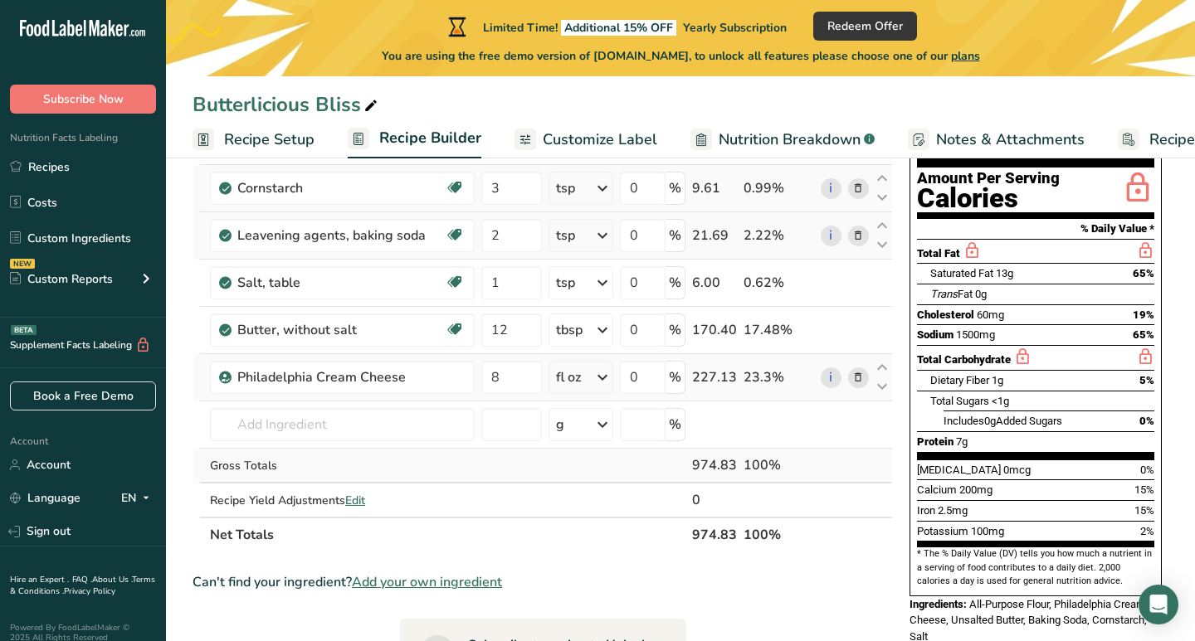
scroll to position [172, 0]
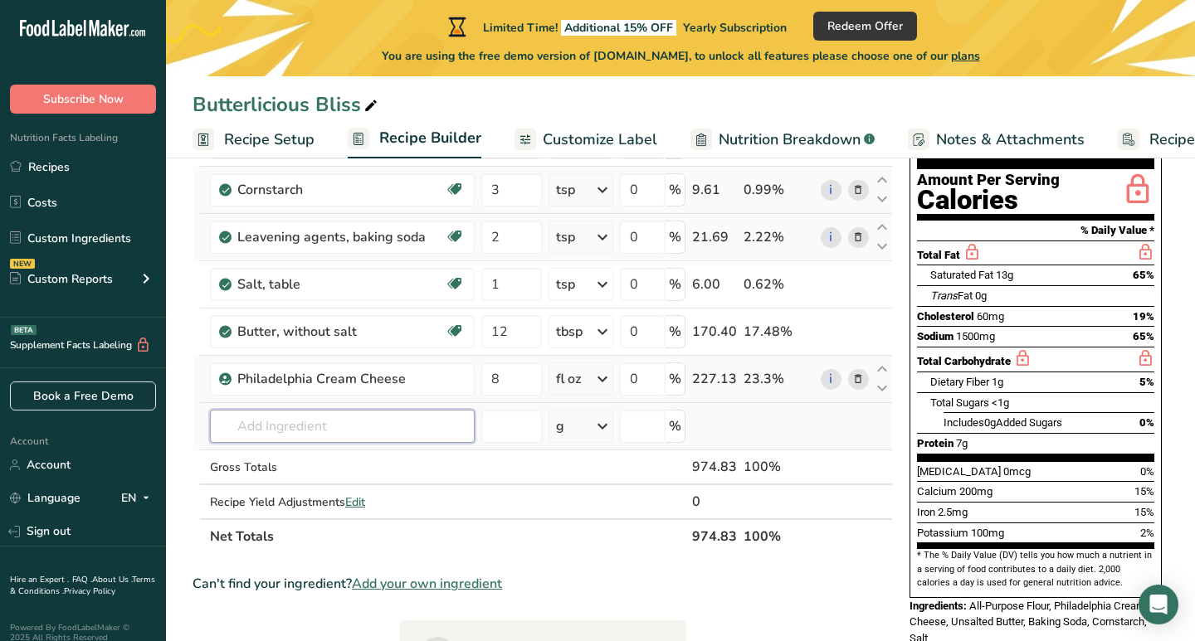
click at [377, 418] on input "text" at bounding box center [342, 426] width 265 height 33
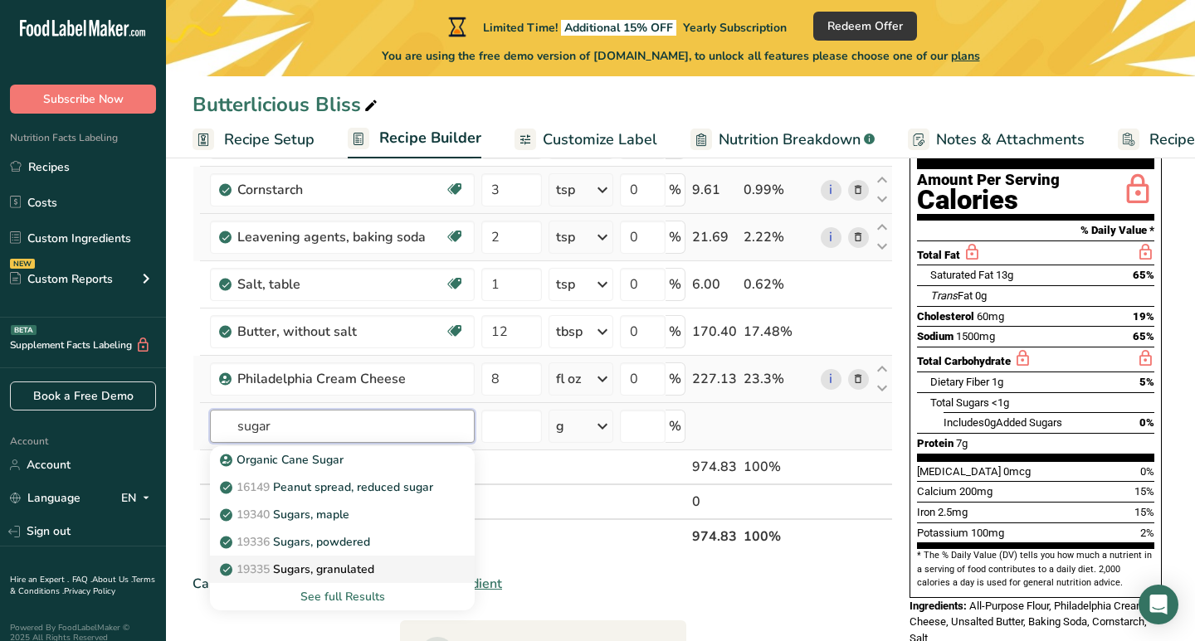
type input "sugar"
click at [392, 570] on div "19335 [GEOGRAPHIC_DATA], granulated" at bounding box center [329, 569] width 212 height 17
type input "Sugars, granulated"
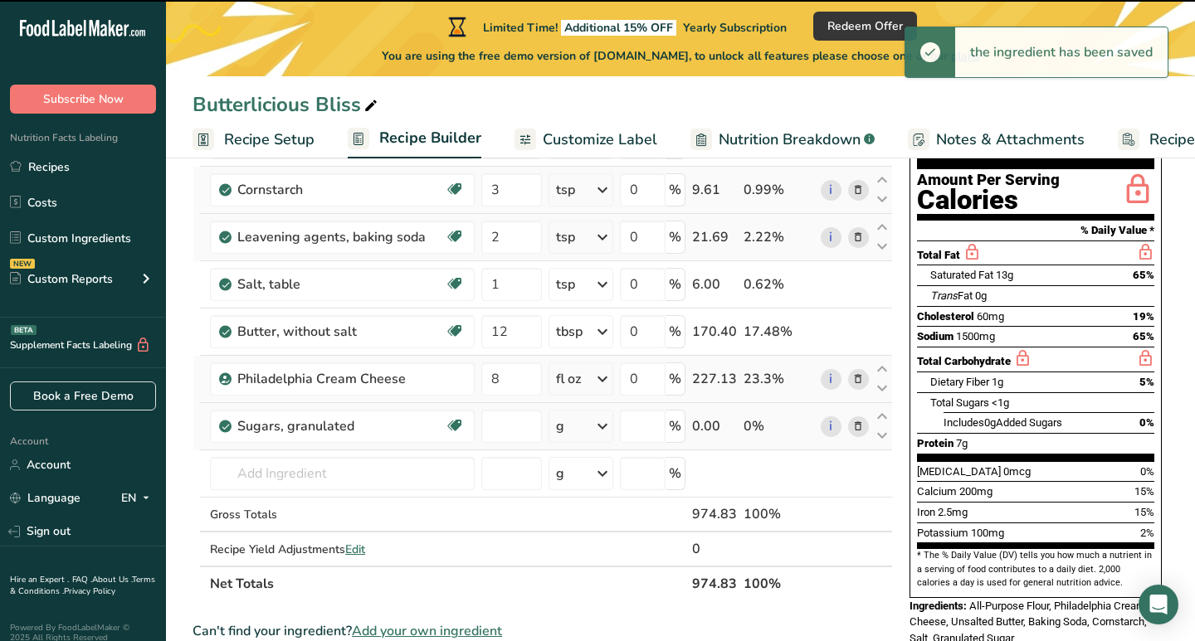
type input "0"
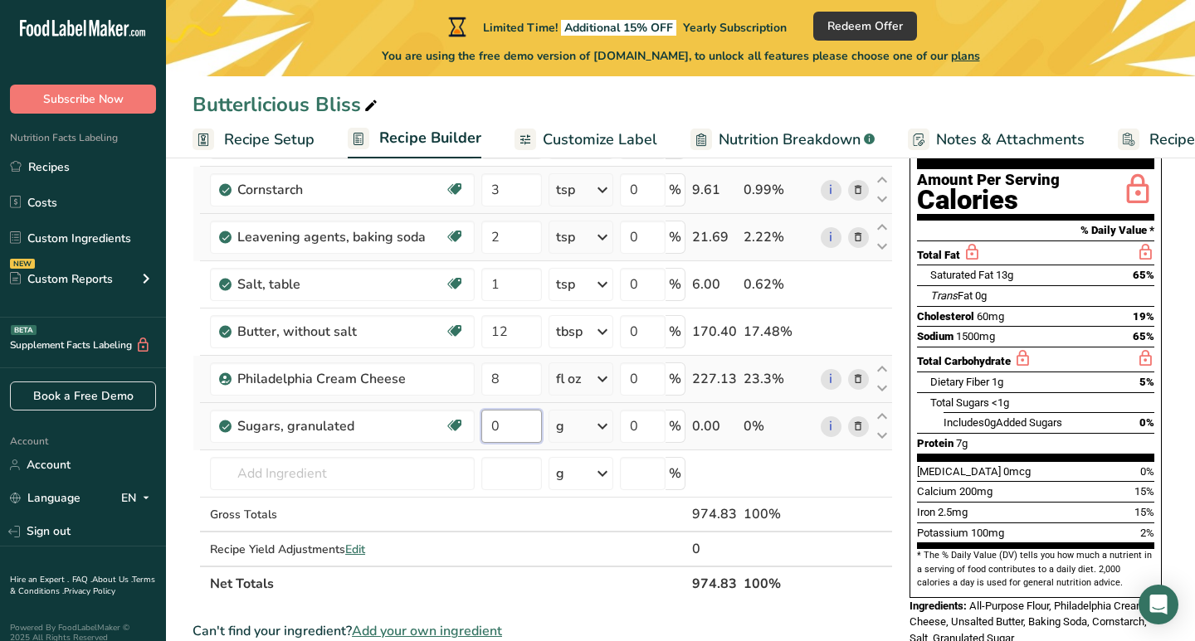
click at [504, 438] on input "0" at bounding box center [511, 426] width 61 height 33
type input "300"
click at [727, 454] on div "Ingredient * Amount * Unit * Waste * .a-a{fill:#347362;}.b-a{fill:#fff;} Grams …" at bounding box center [542, 343] width 700 height 518
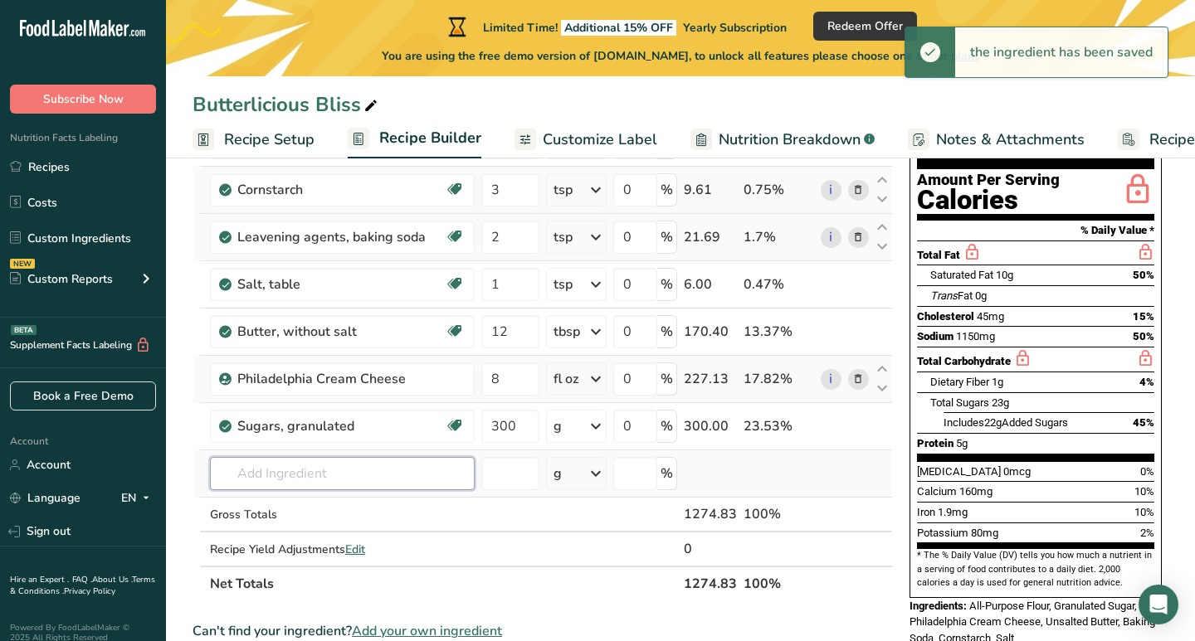
click at [419, 474] on input "text" at bounding box center [342, 473] width 265 height 33
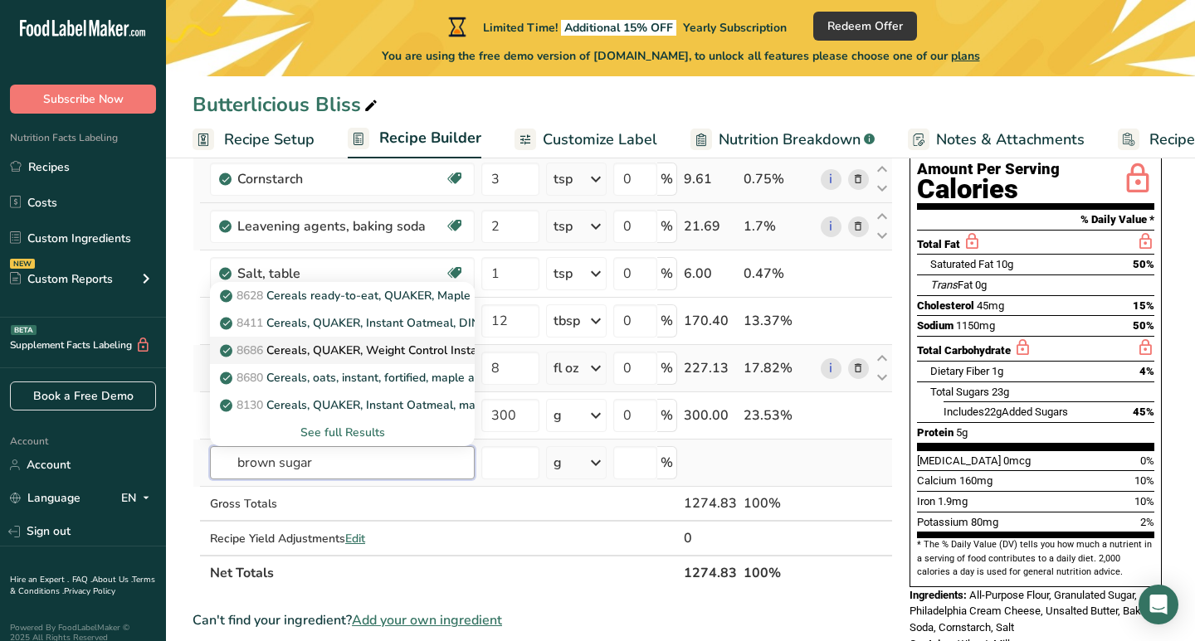
scroll to position [173, 0]
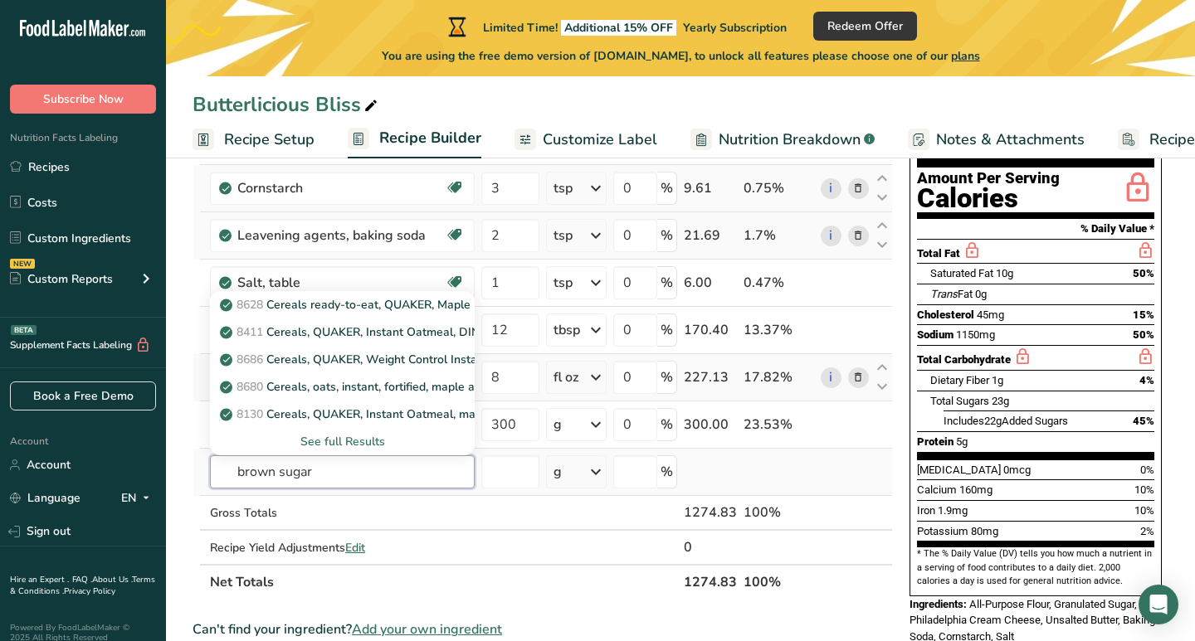
click at [232, 468] on input "brown sugar" at bounding box center [342, 472] width 265 height 33
type input "brown sugar"
click at [313, 439] on div "See full Results" at bounding box center [342, 441] width 238 height 17
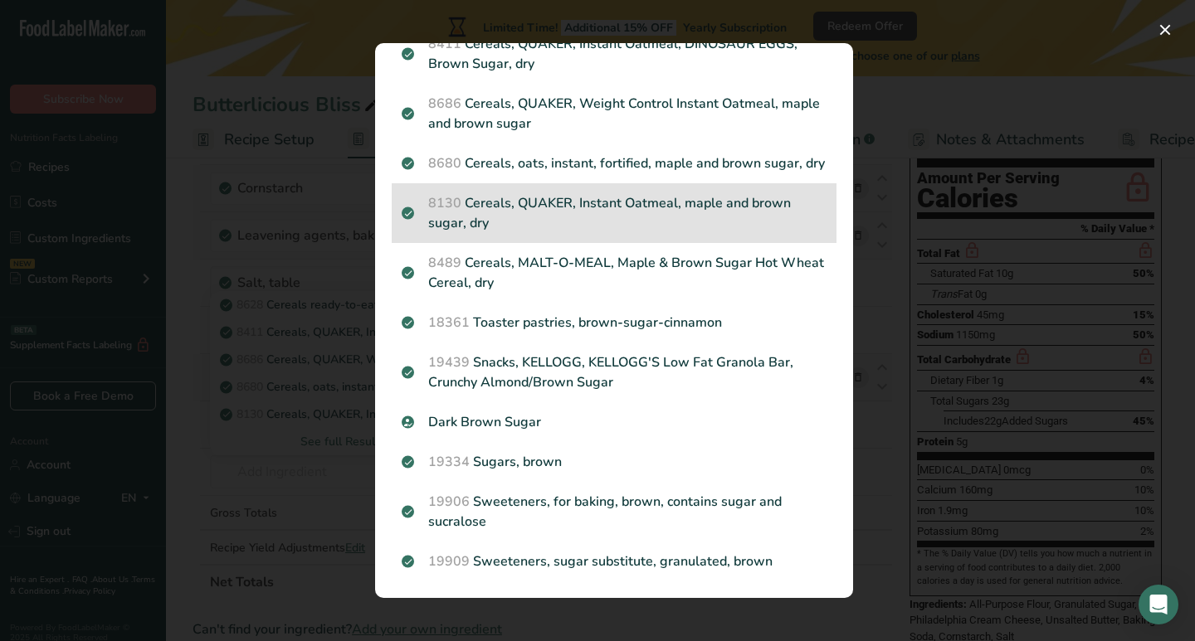
scroll to position [129, 0]
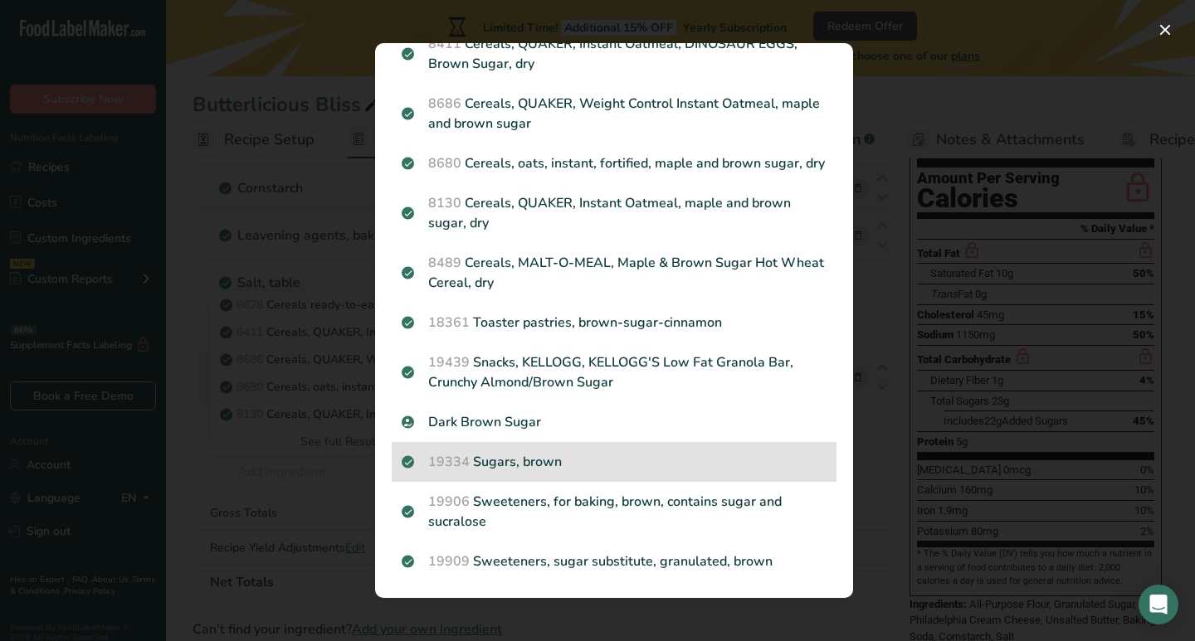
click at [581, 465] on p "19334 Sugars, brown" at bounding box center [614, 462] width 425 height 20
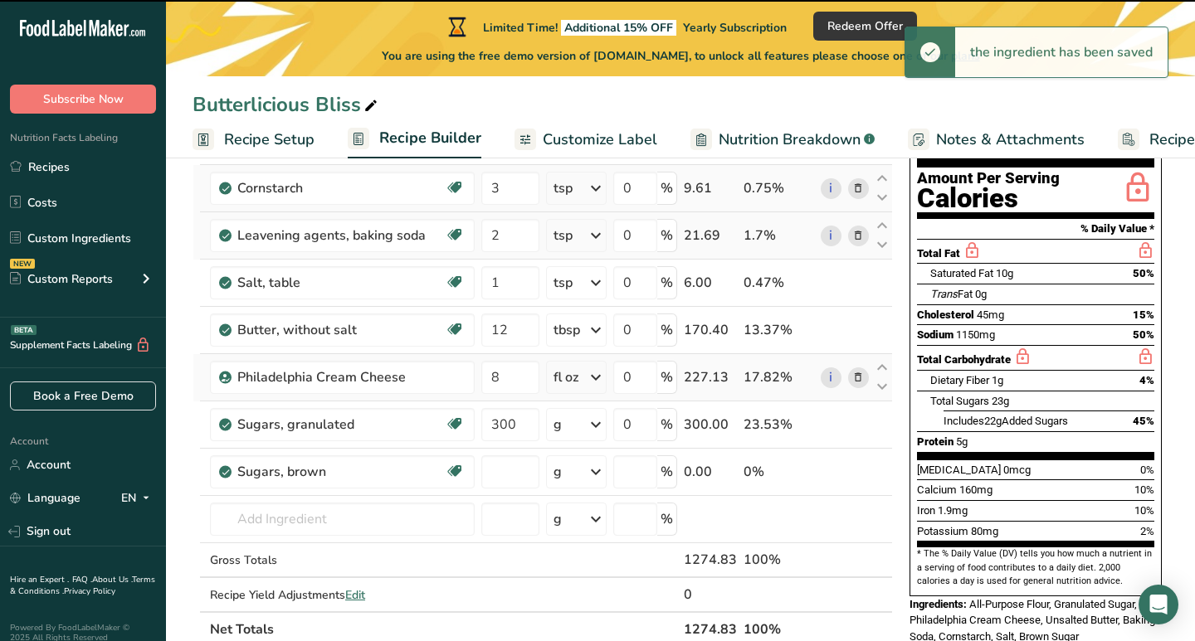
type input "0"
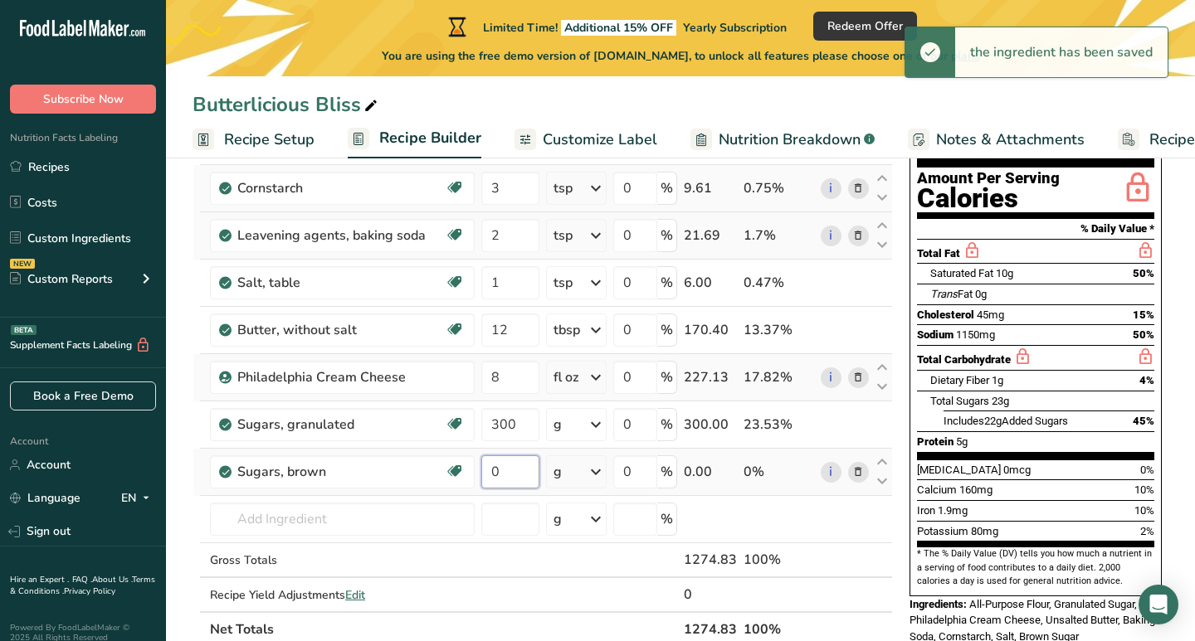
click at [527, 467] on input "0" at bounding box center [510, 472] width 58 height 33
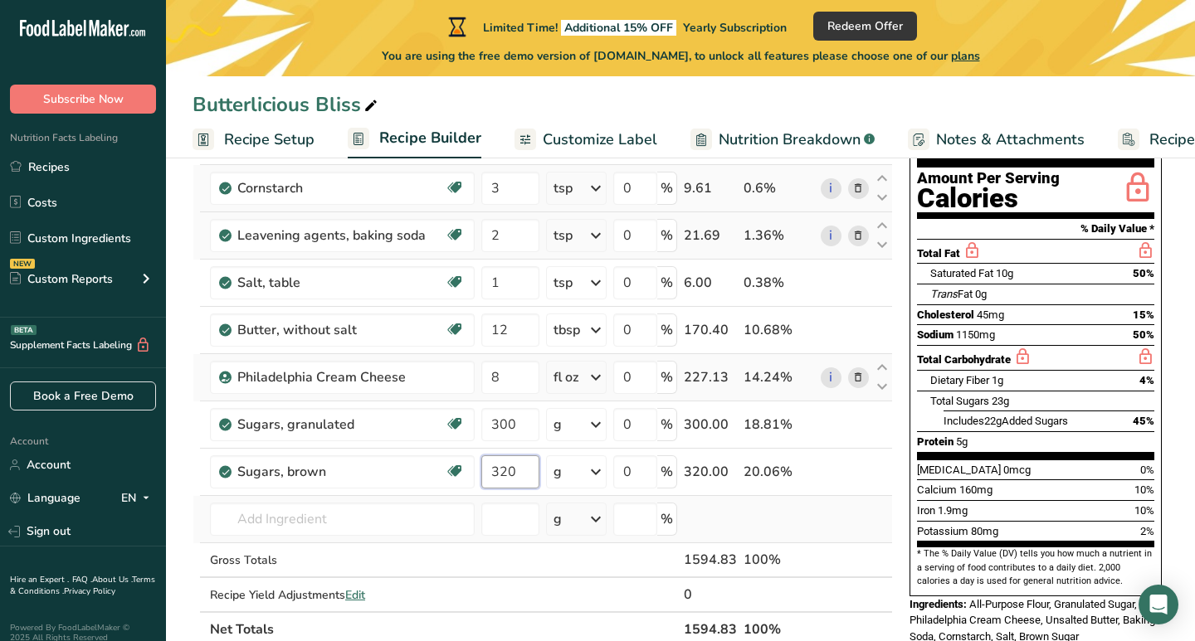
type input "320"
click at [456, 499] on div "Ingredient * Amount * Unit * Waste * .a-a{fill:#347362;}.b-a{fill:#fff;} Grams …" at bounding box center [542, 364] width 700 height 565
click at [437, 520] on input "text" at bounding box center [342, 519] width 265 height 33
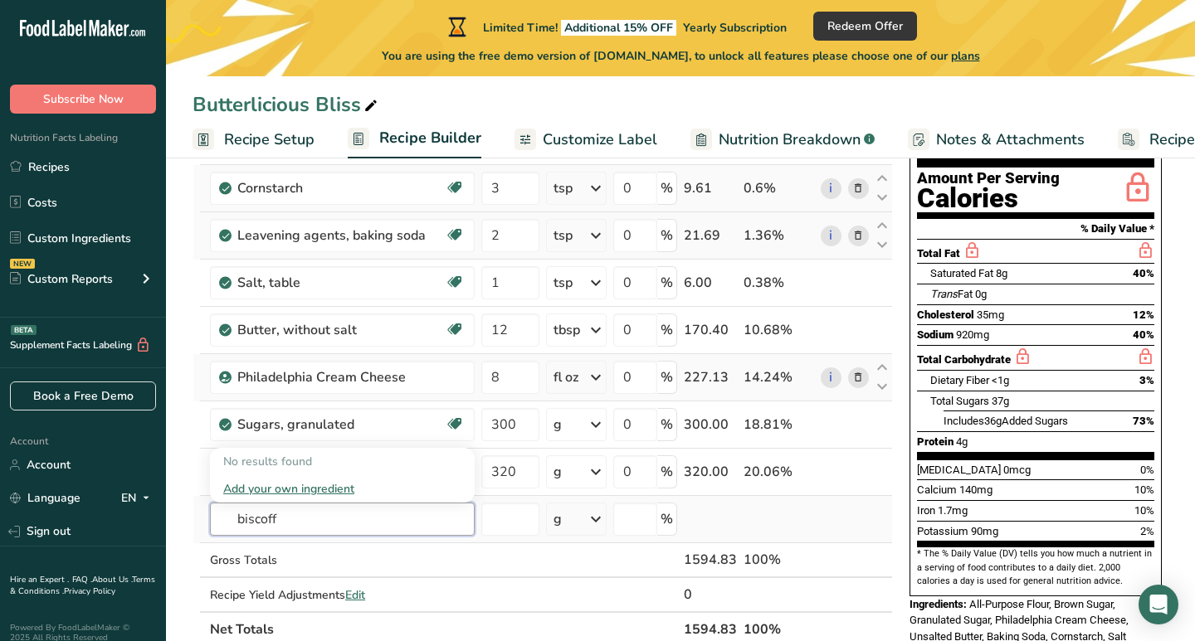
type input "biscoff"
click at [305, 490] on div "Add your own ingredient" at bounding box center [342, 488] width 238 height 17
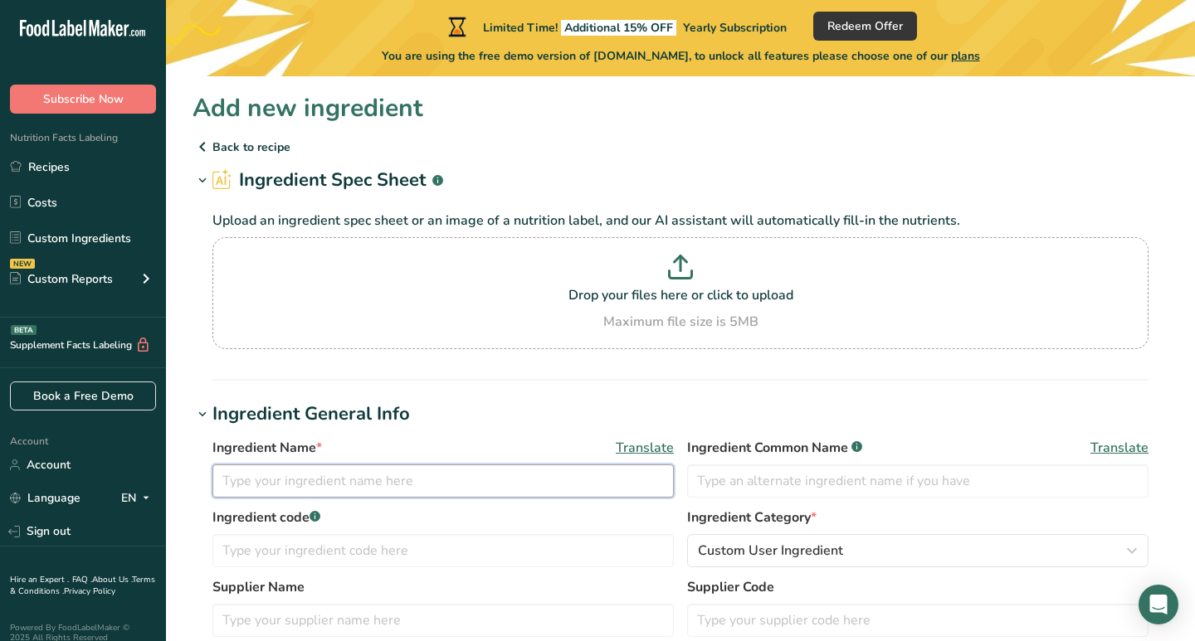
click at [301, 476] on input "text" at bounding box center [442, 481] width 461 height 33
type input "Biscoff Cookie Spread"
click at [591, 424] on h1 "Ingredient General Info" at bounding box center [680, 414] width 976 height 27
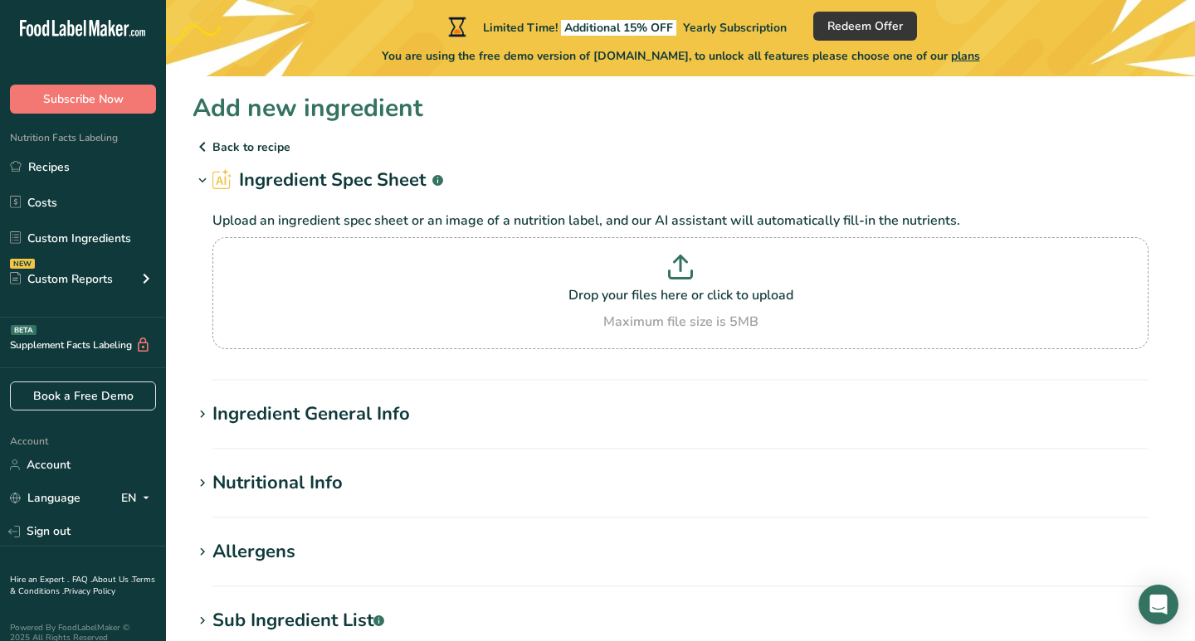
click at [511, 414] on h1 "Ingredient General Info" at bounding box center [680, 414] width 976 height 27
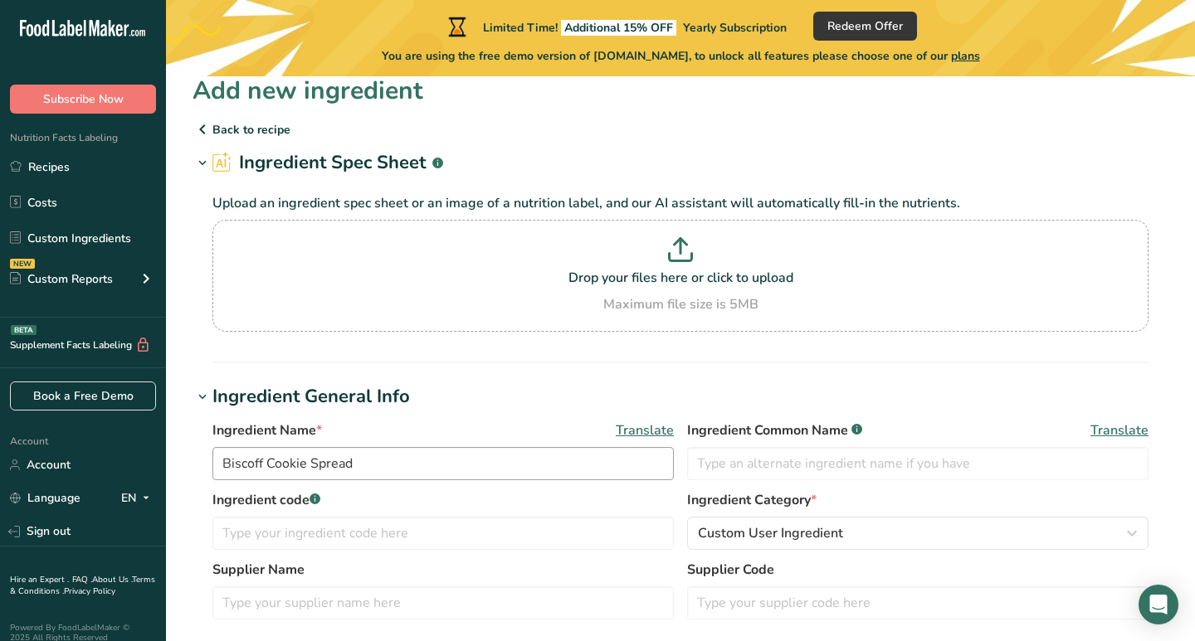
scroll to position [18, 0]
click at [717, 280] on p "Drop your files here or click to upload" at bounding box center [681, 277] width 928 height 20
click at [717, 280] on input "Drop your files here or click to upload Maximum file size is 5MB" at bounding box center [680, 275] width 936 height 112
type input "C:\fakepath\Screenshot [DATE] 1.17.12 AM.png"
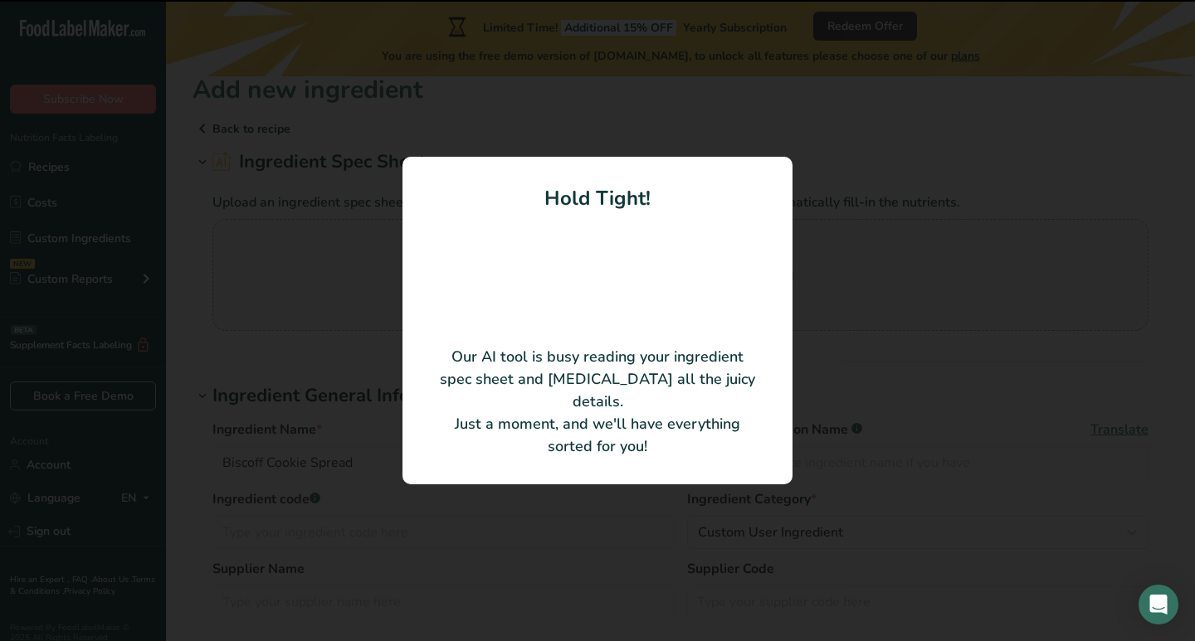
type input "Spiced Cookie"
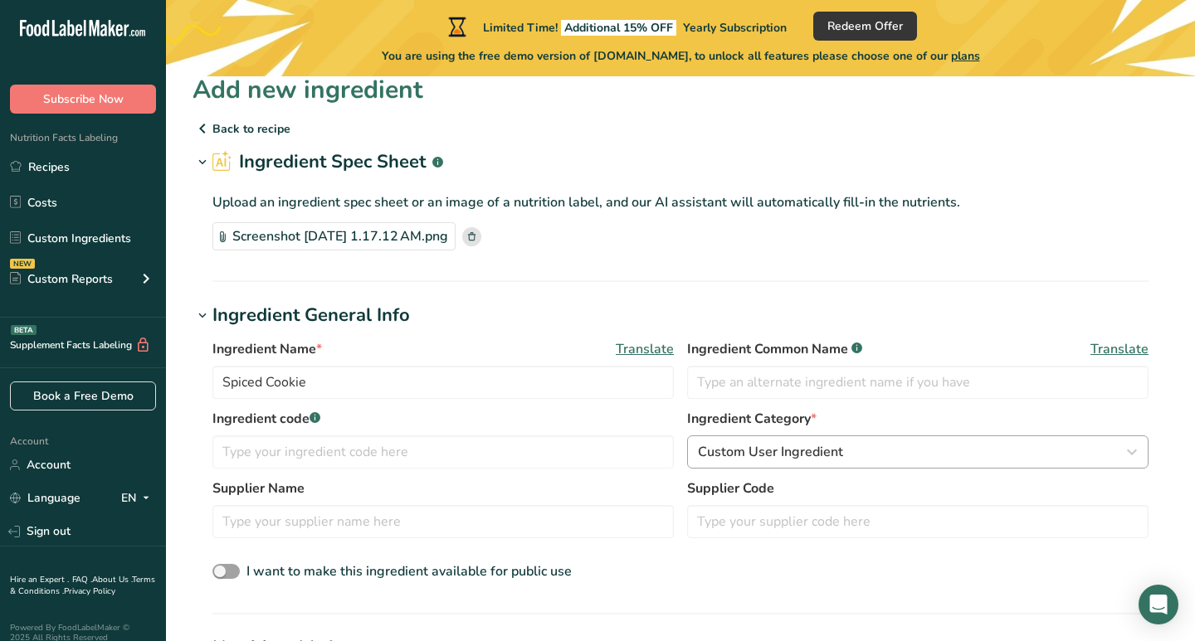
click at [881, 451] on div "Custom User Ingredient" at bounding box center [913, 452] width 430 height 20
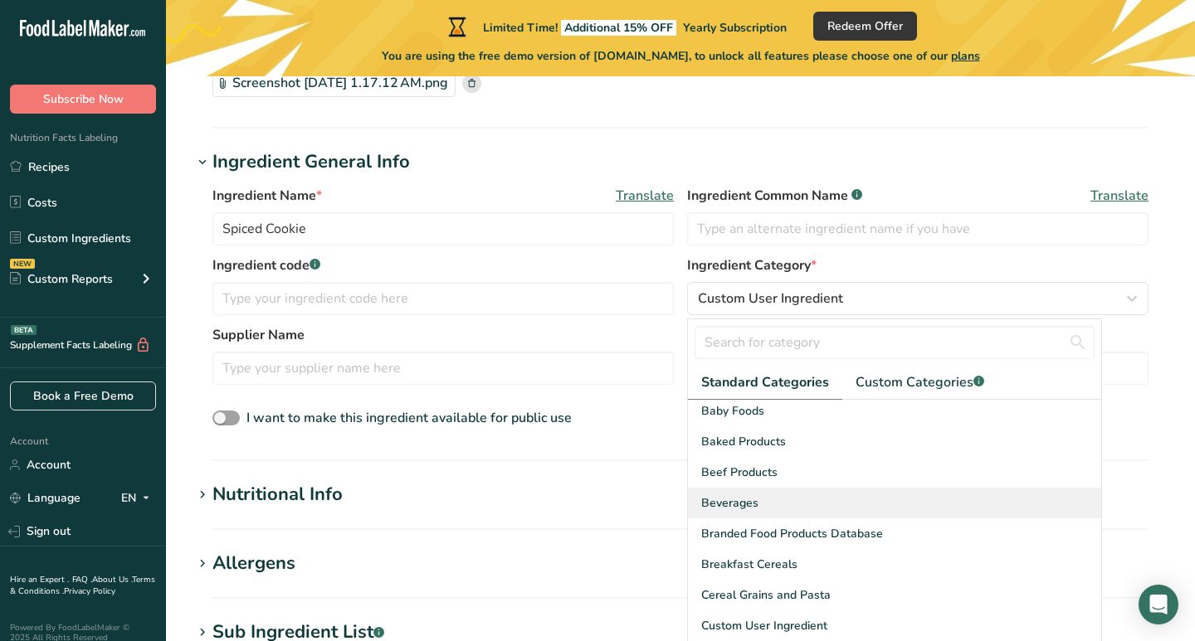
scroll to position [19, 0]
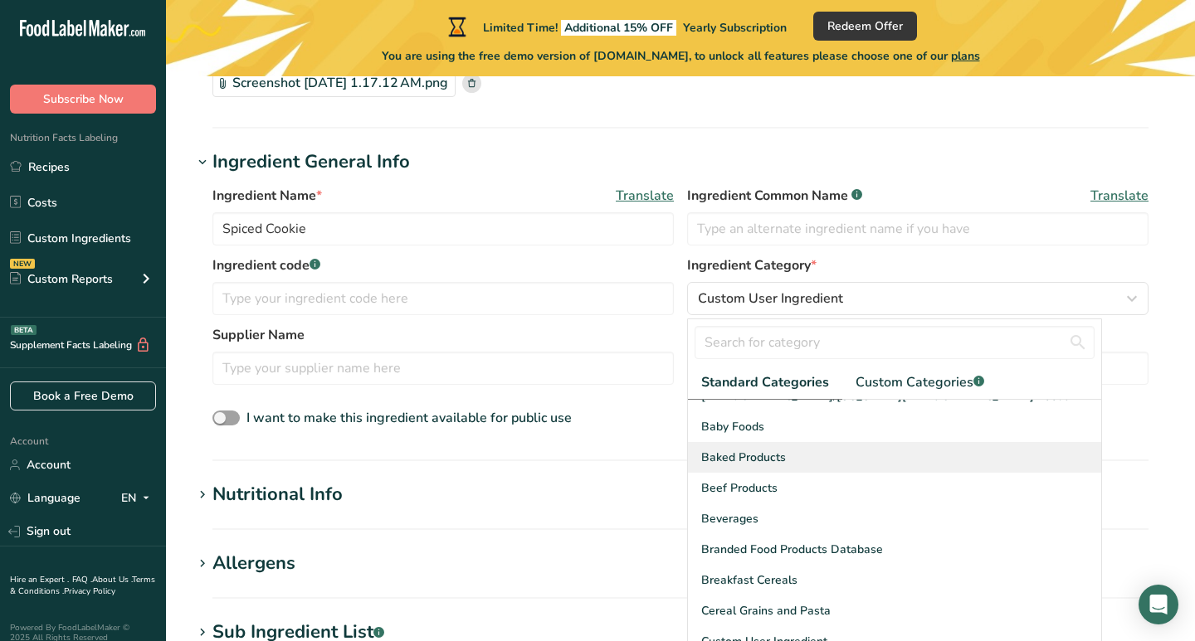
click at [862, 449] on div "Baked Products" at bounding box center [894, 457] width 413 height 31
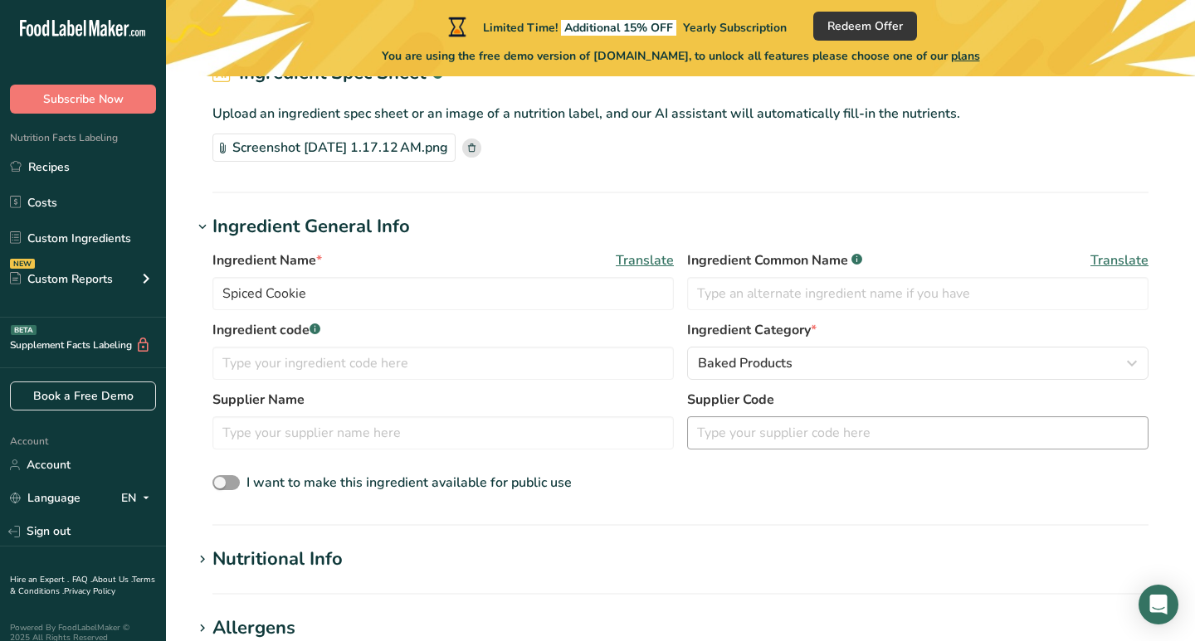
scroll to position [0, 0]
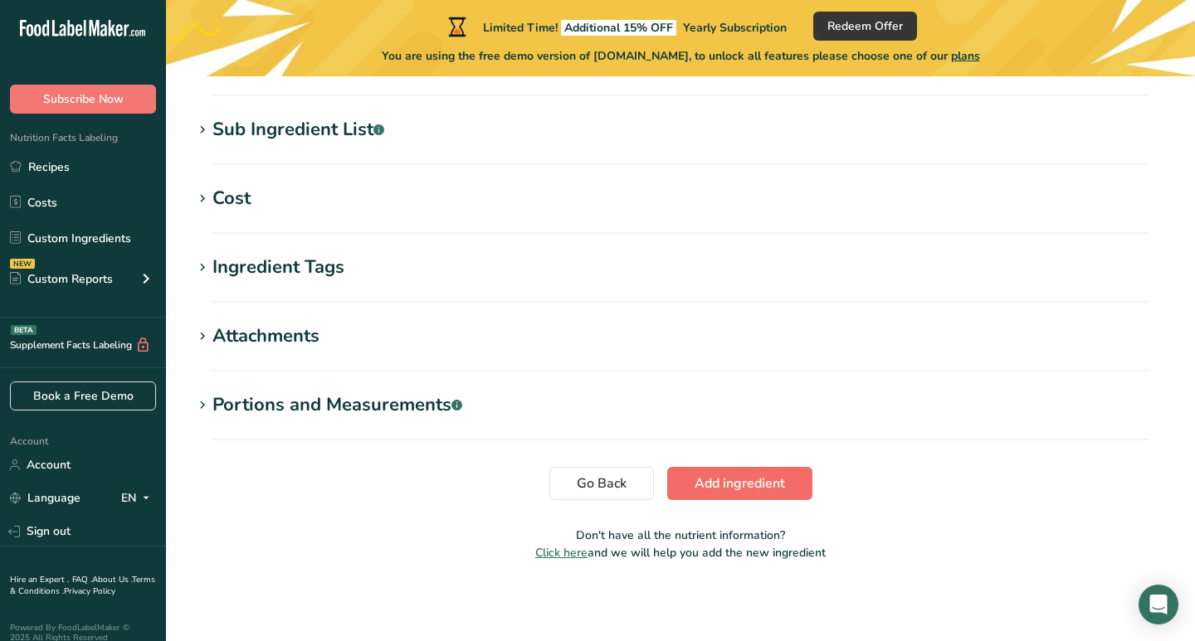
click at [769, 494] on button "Add ingredient" at bounding box center [739, 483] width 145 height 33
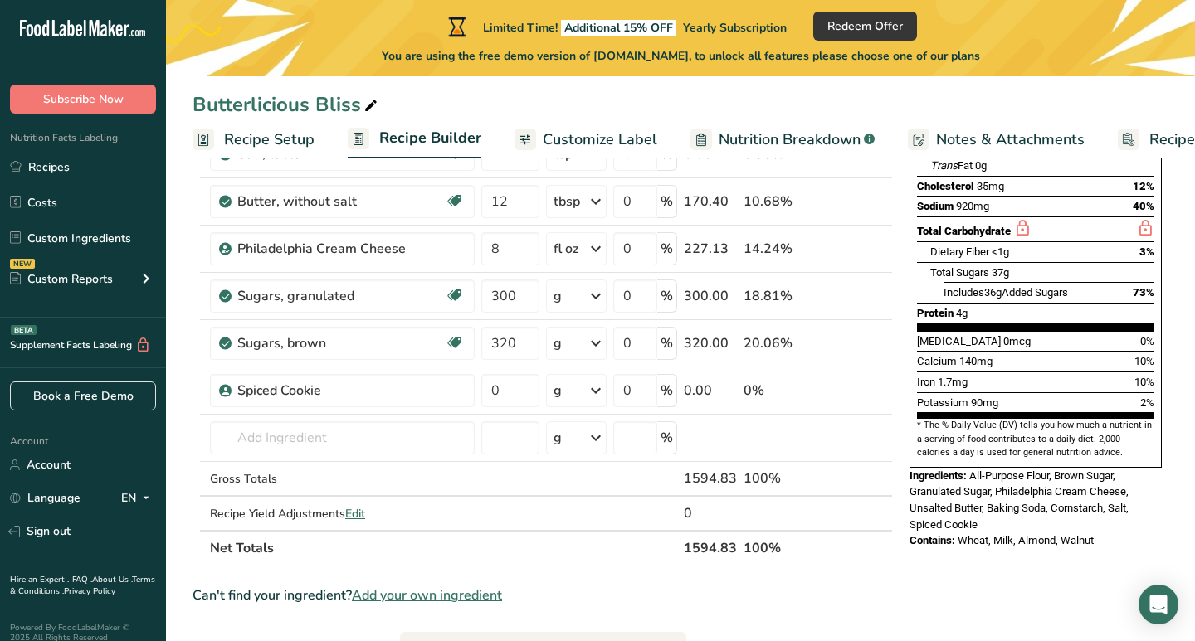
scroll to position [303, 0]
click at [825, 393] on span at bounding box center [831, 390] width 20 height 20
click at [510, 385] on input "0" at bounding box center [510, 389] width 58 height 33
type input "16"
click at [589, 384] on div "Ingredient * Amount * Unit * Waste * .a-a{fill:#347362;}.b-a{fill:#fff;} Grams …" at bounding box center [542, 259] width 700 height 612
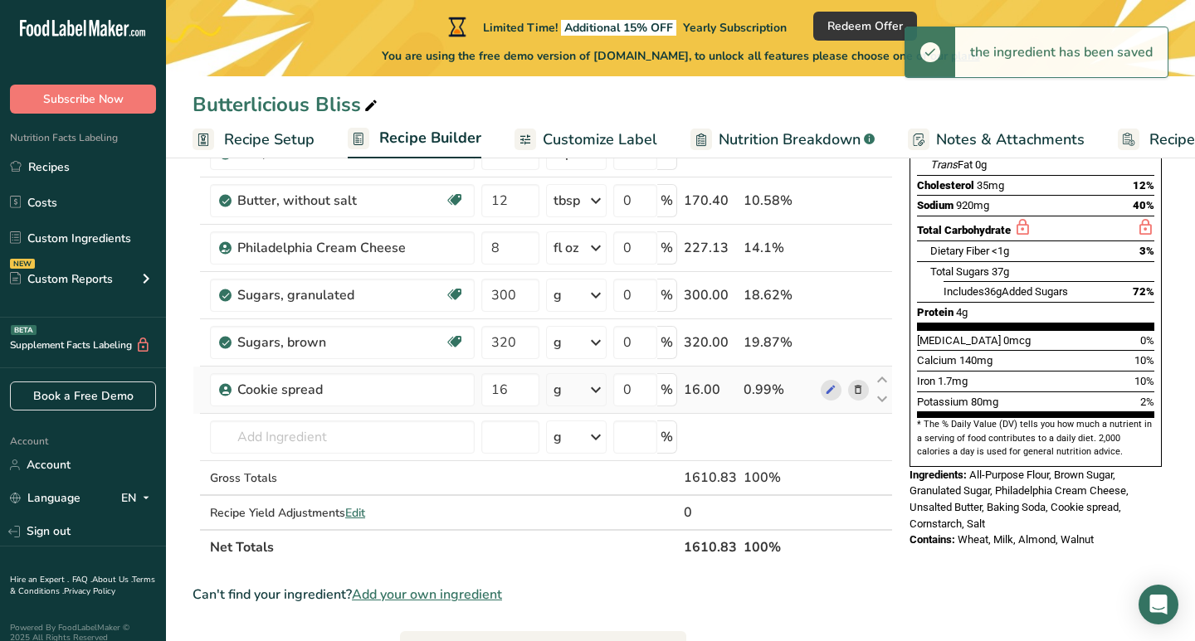
click at [589, 384] on icon at bounding box center [596, 390] width 20 height 30
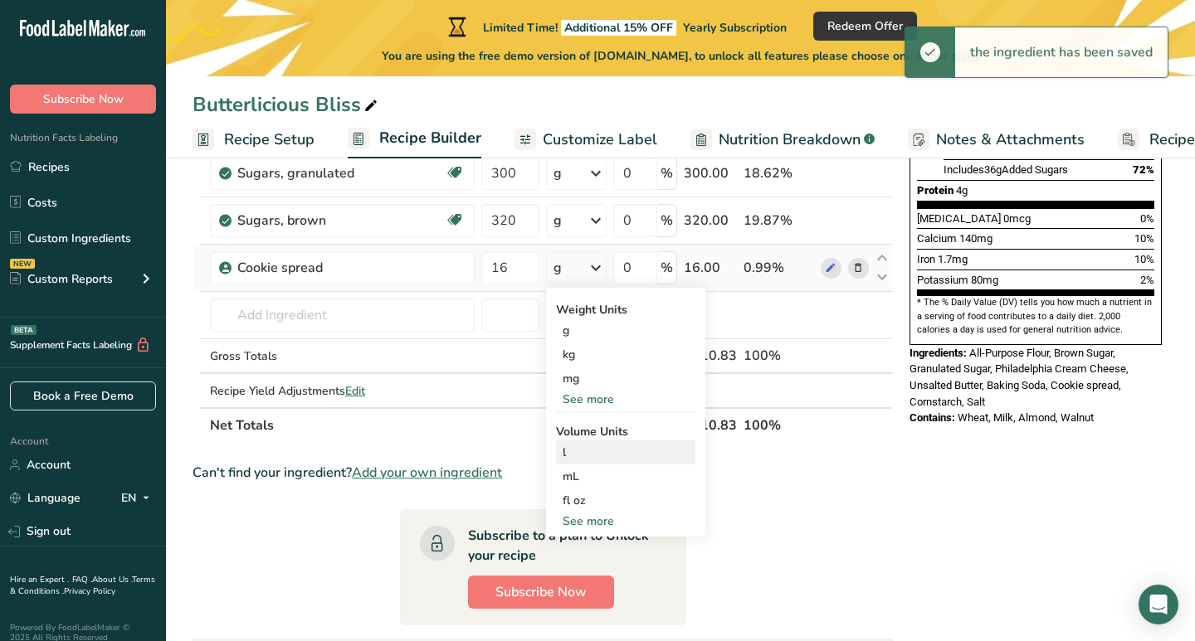
scroll to position [428, 0]
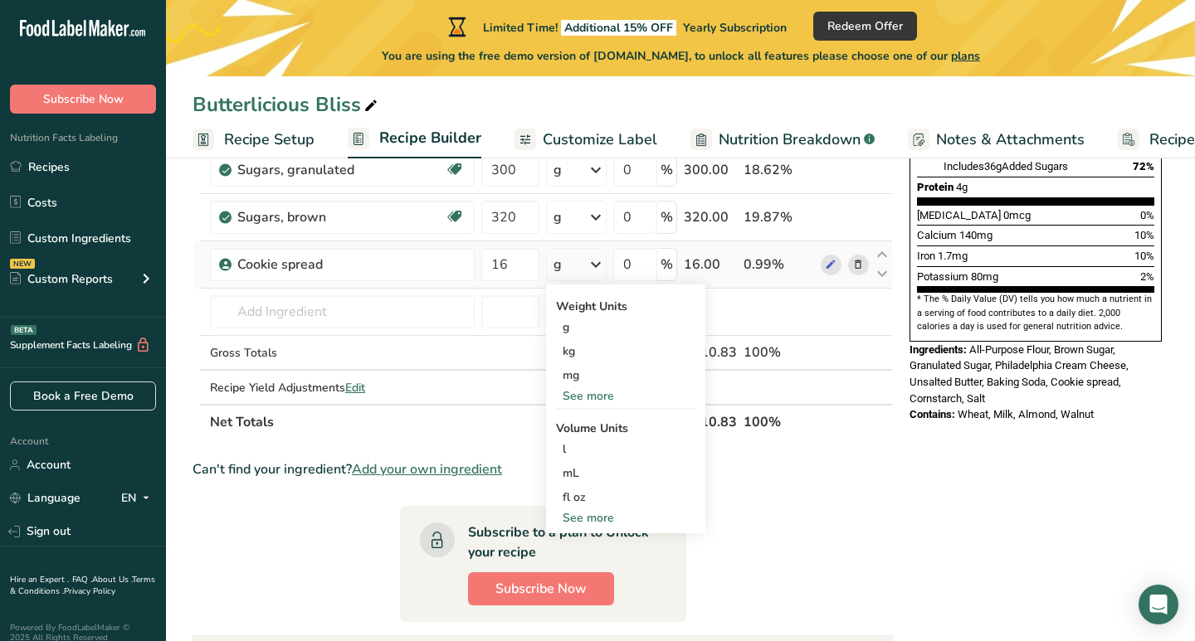
click at [597, 518] on div "See more" at bounding box center [625, 517] width 139 height 17
select select "22"
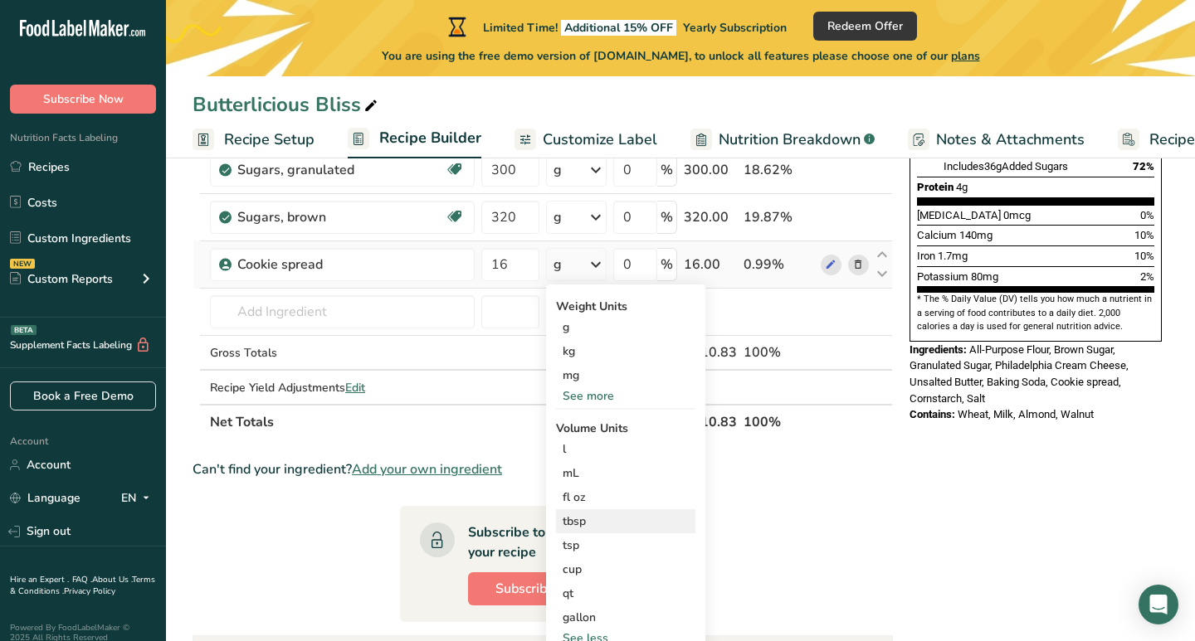
click at [580, 519] on div "tbsp" at bounding box center [626, 521] width 126 height 17
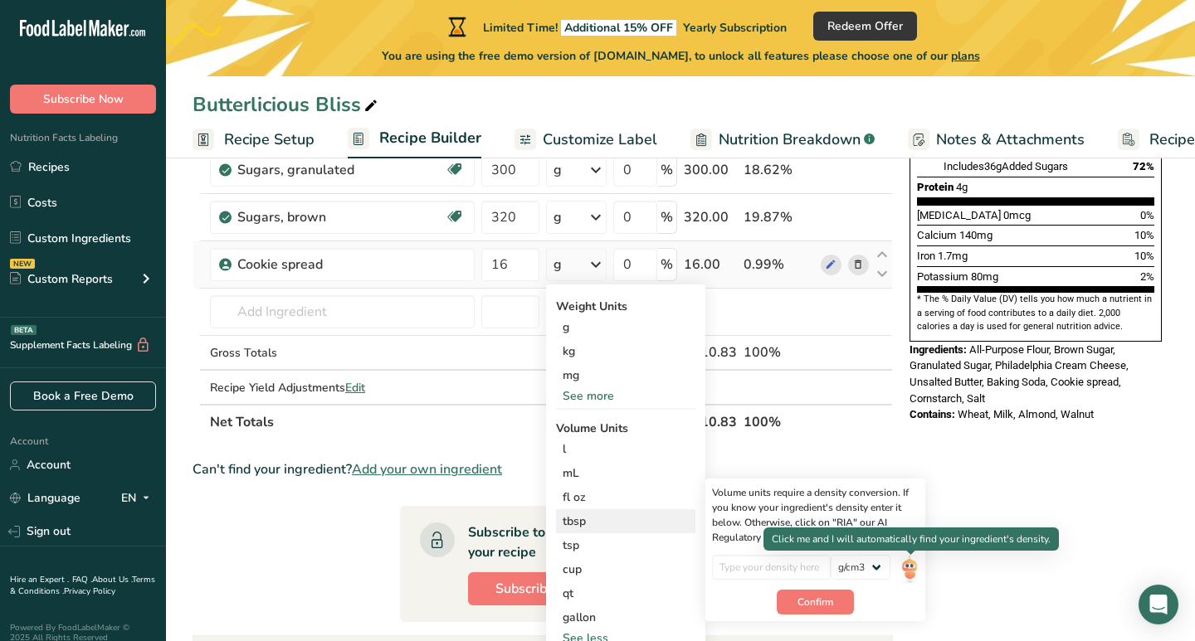
click at [914, 565] on img at bounding box center [909, 569] width 18 height 29
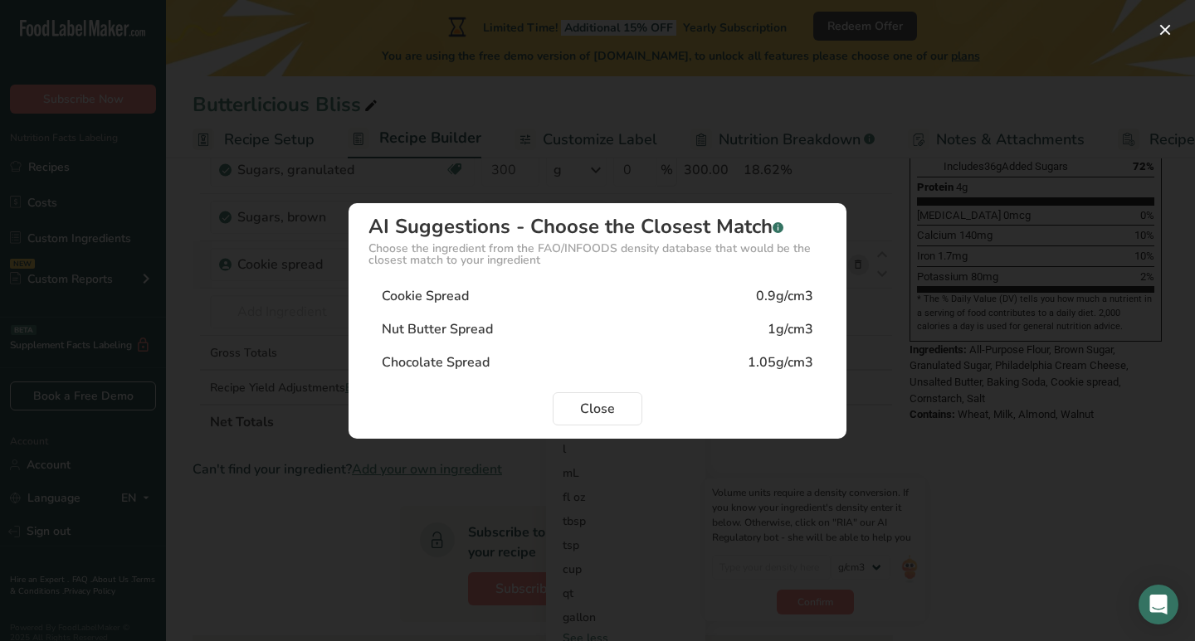
click at [539, 300] on div "Cookie Spread 0.9g/cm3" at bounding box center [597, 296] width 458 height 33
type input "0.9"
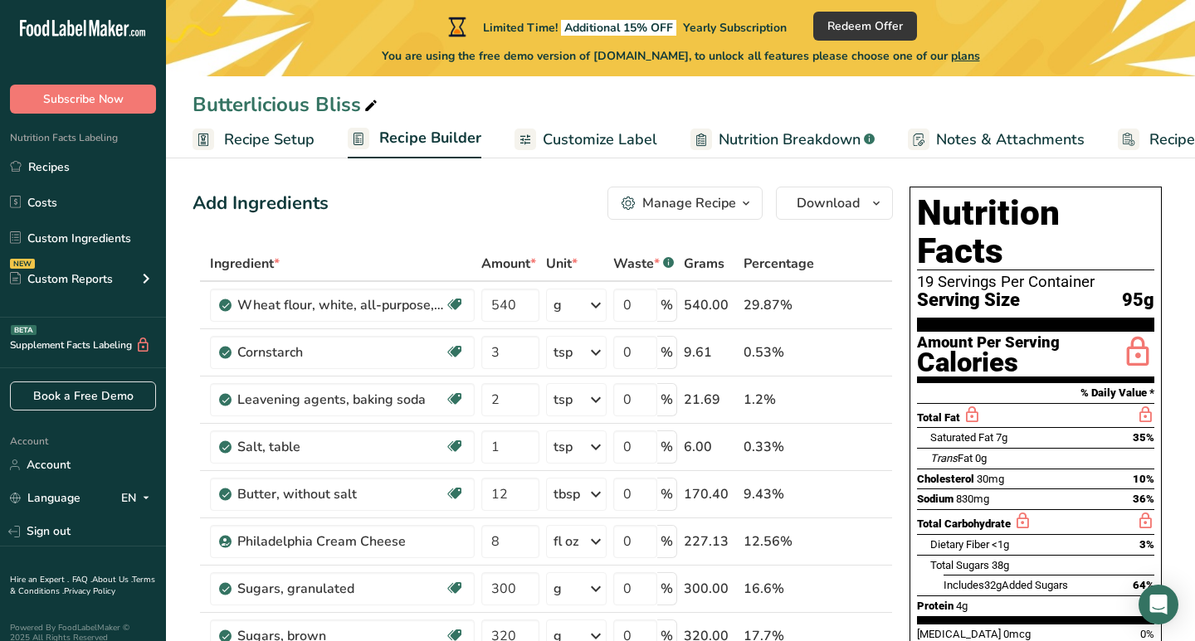
scroll to position [11, 0]
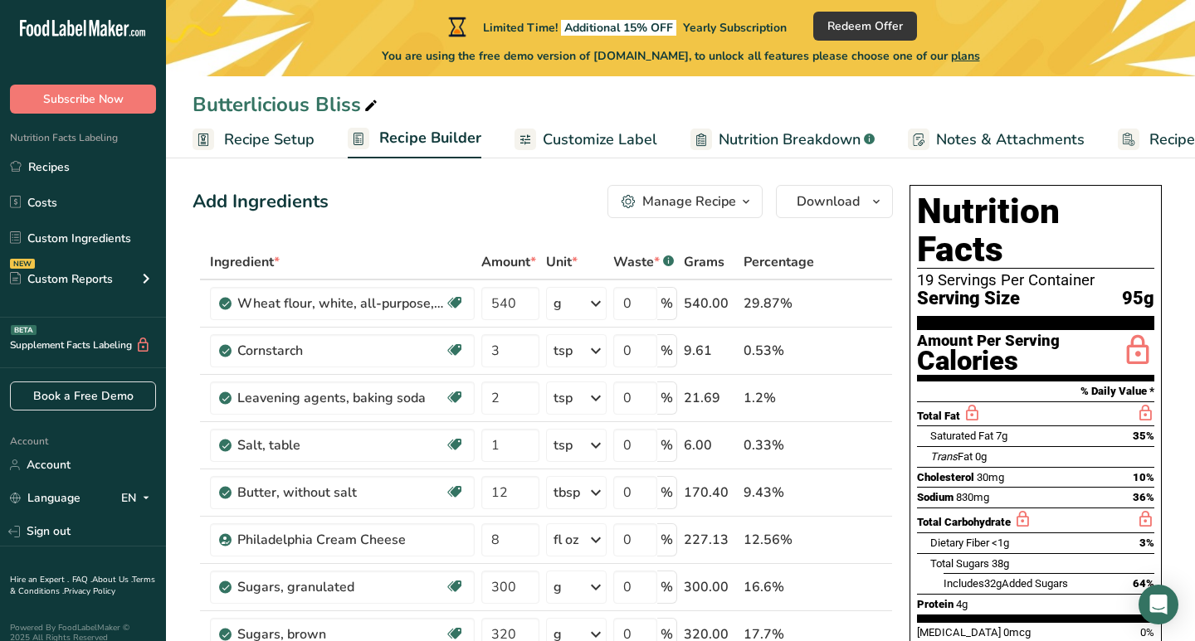
click at [704, 199] on div "Manage Recipe" at bounding box center [689, 202] width 94 height 20
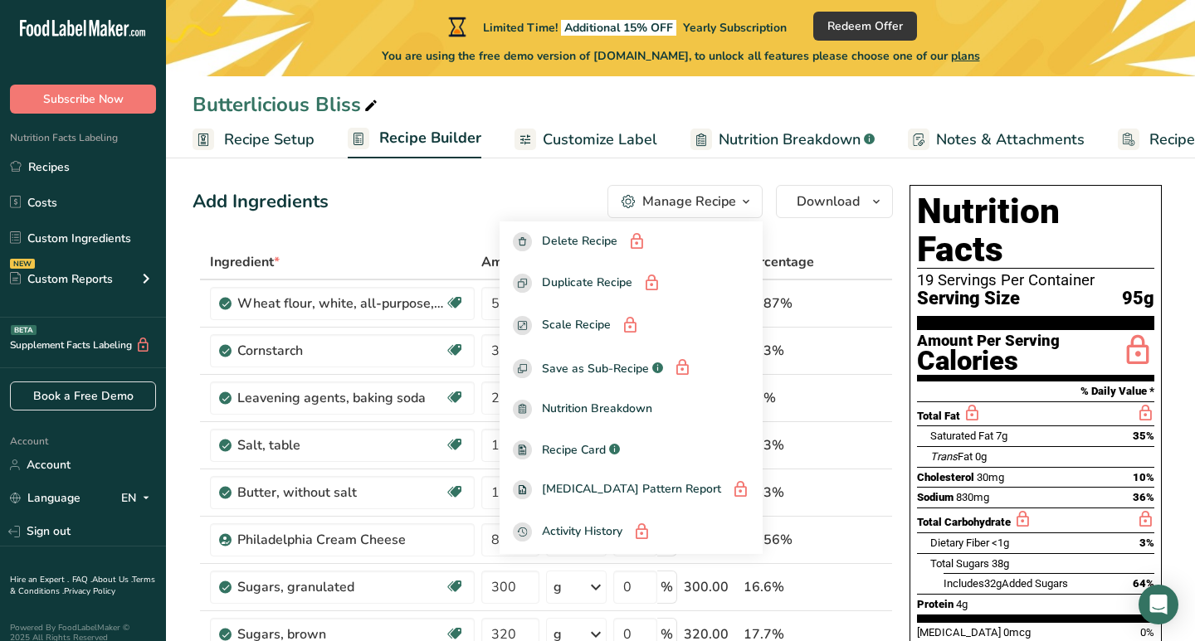
click at [706, 202] on div "Manage Recipe" at bounding box center [689, 202] width 94 height 20
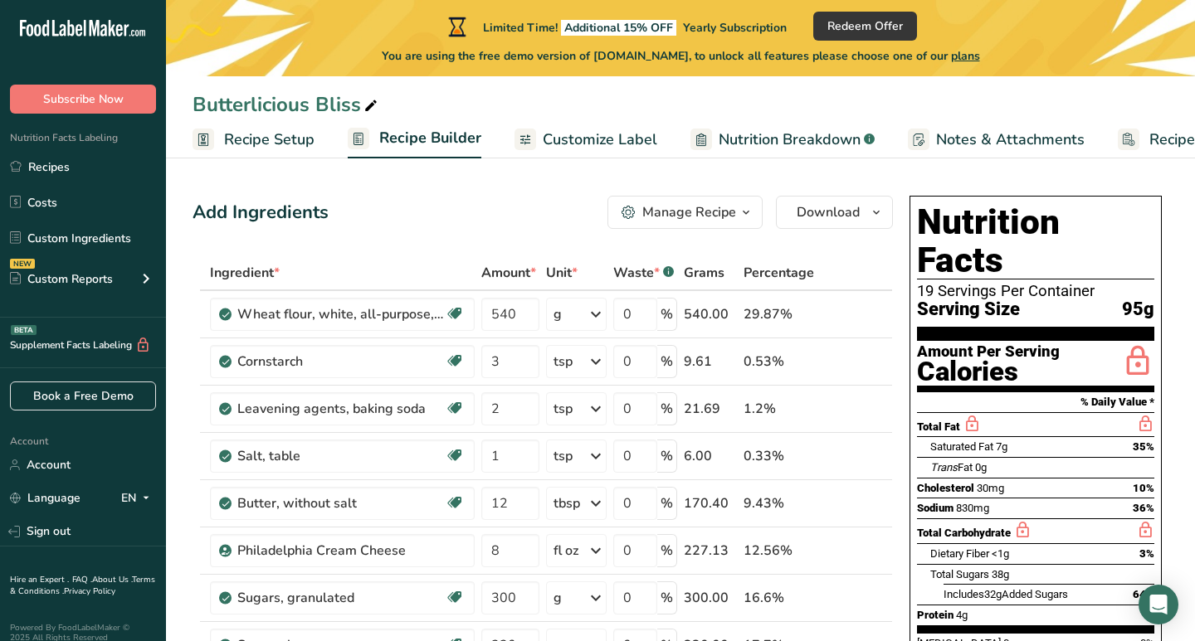
scroll to position [0, 0]
click at [594, 140] on span "Customize Label" at bounding box center [600, 140] width 115 height 22
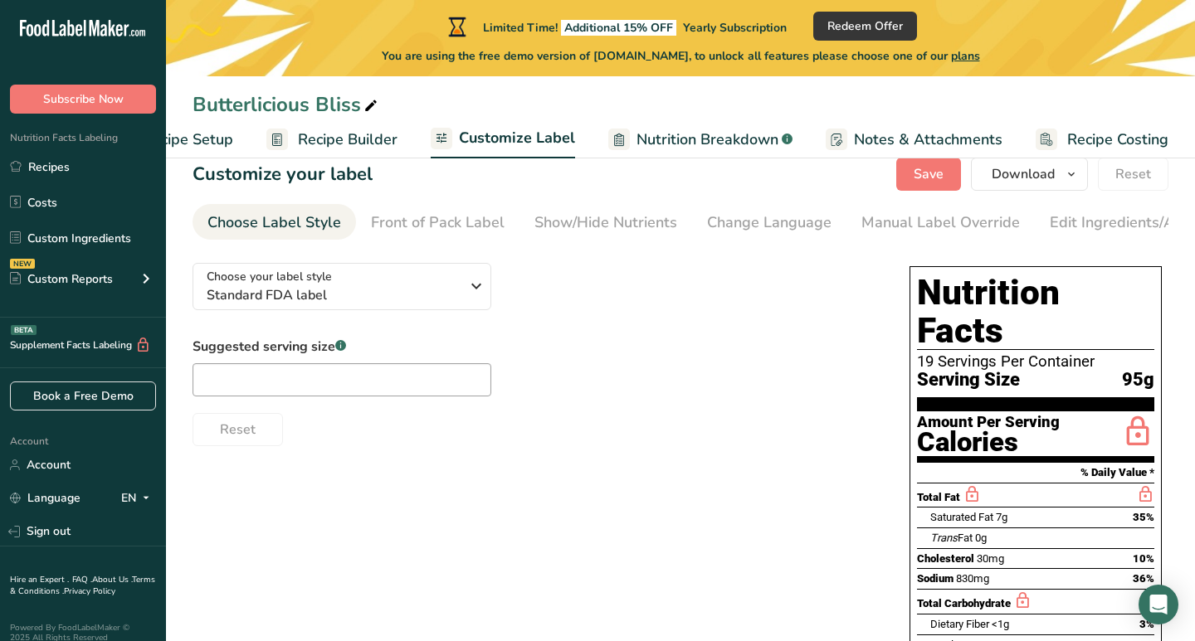
scroll to position [32, 0]
click at [465, 391] on input "text" at bounding box center [341, 379] width 299 height 33
type input "1"
click at [528, 427] on div "Reset" at bounding box center [534, 427] width 684 height 40
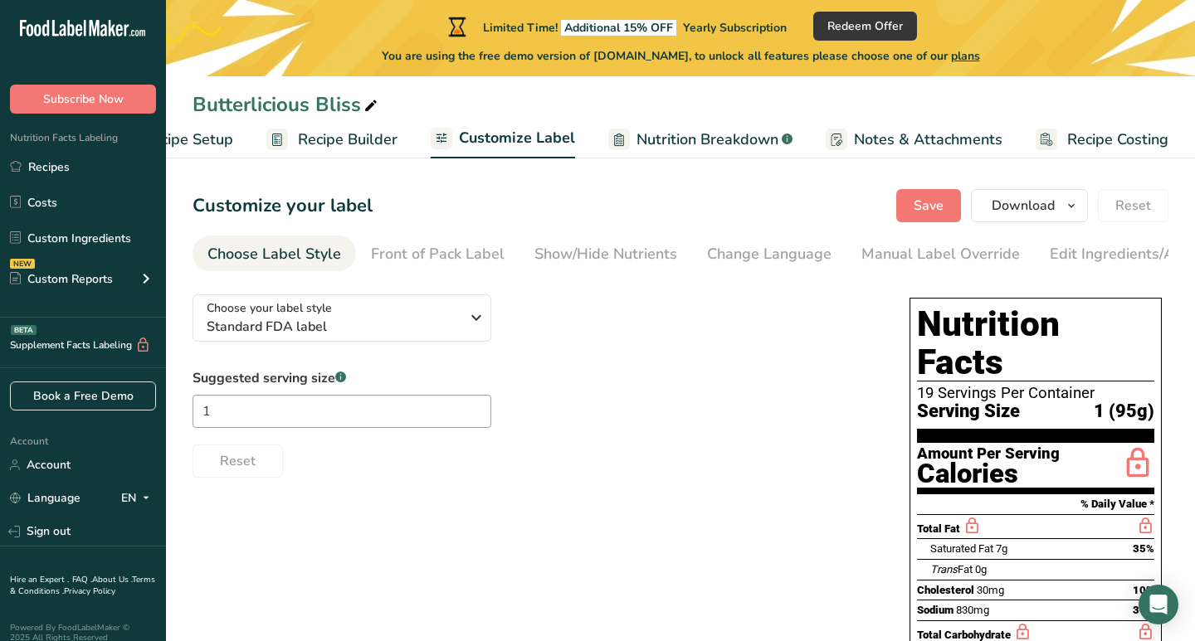
scroll to position [0, 0]
click at [923, 212] on span "Save" at bounding box center [929, 206] width 30 height 20
click at [451, 256] on div "Front of Pack Label" at bounding box center [438, 254] width 134 height 22
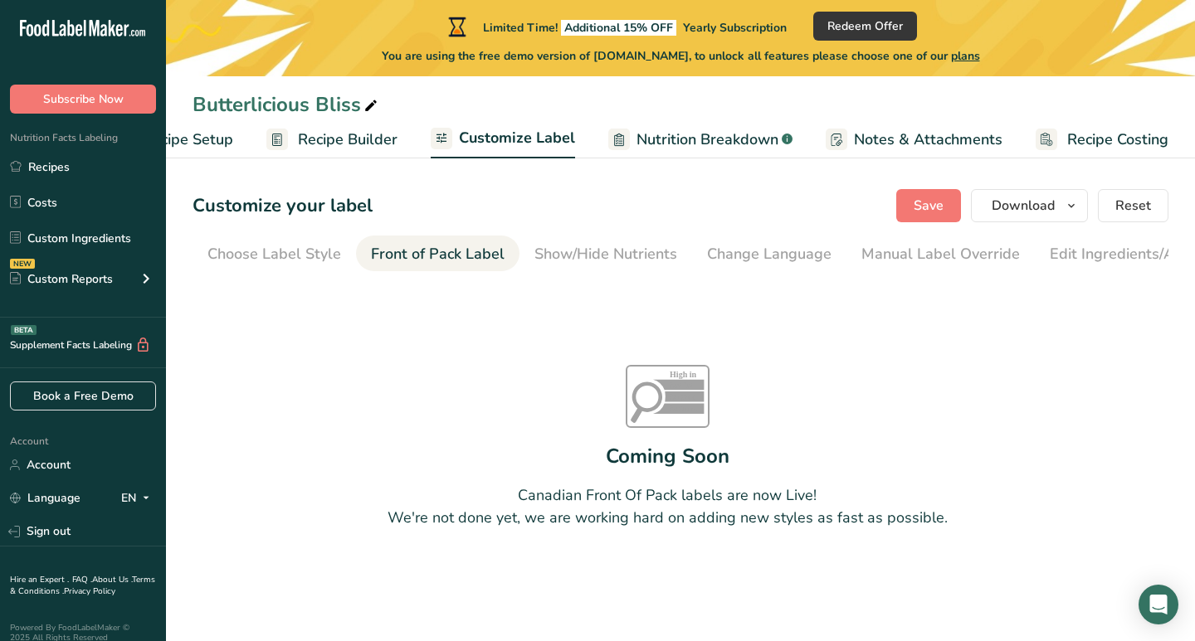
scroll to position [0, 161]
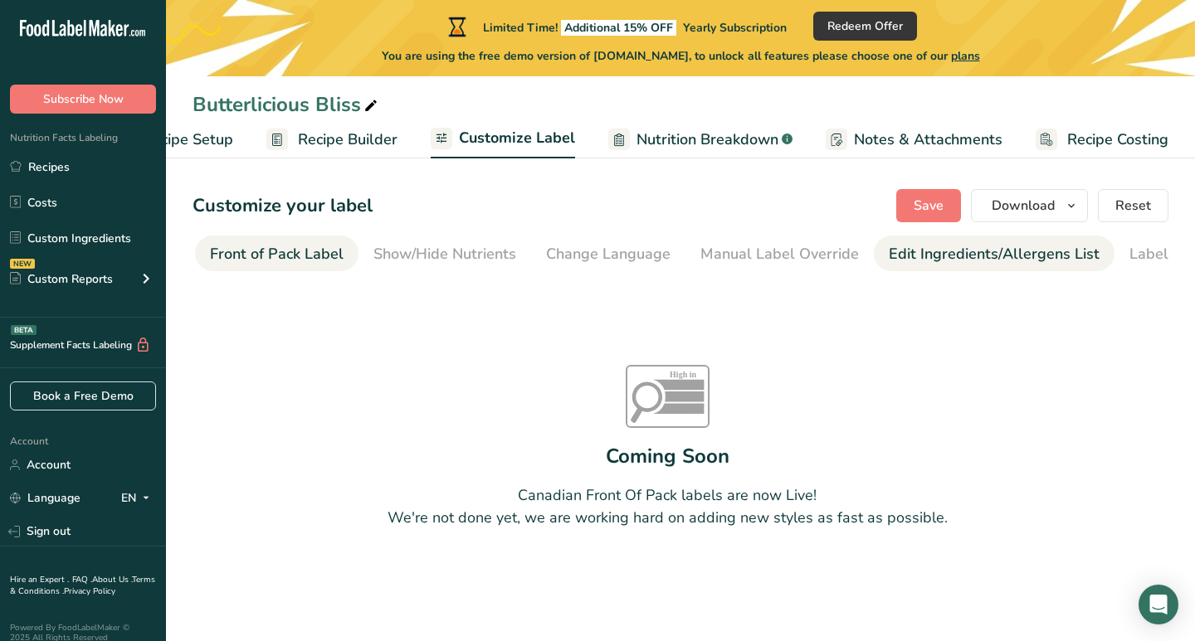
click at [889, 252] on div "Edit Ingredients/Allergens List" at bounding box center [994, 254] width 211 height 22
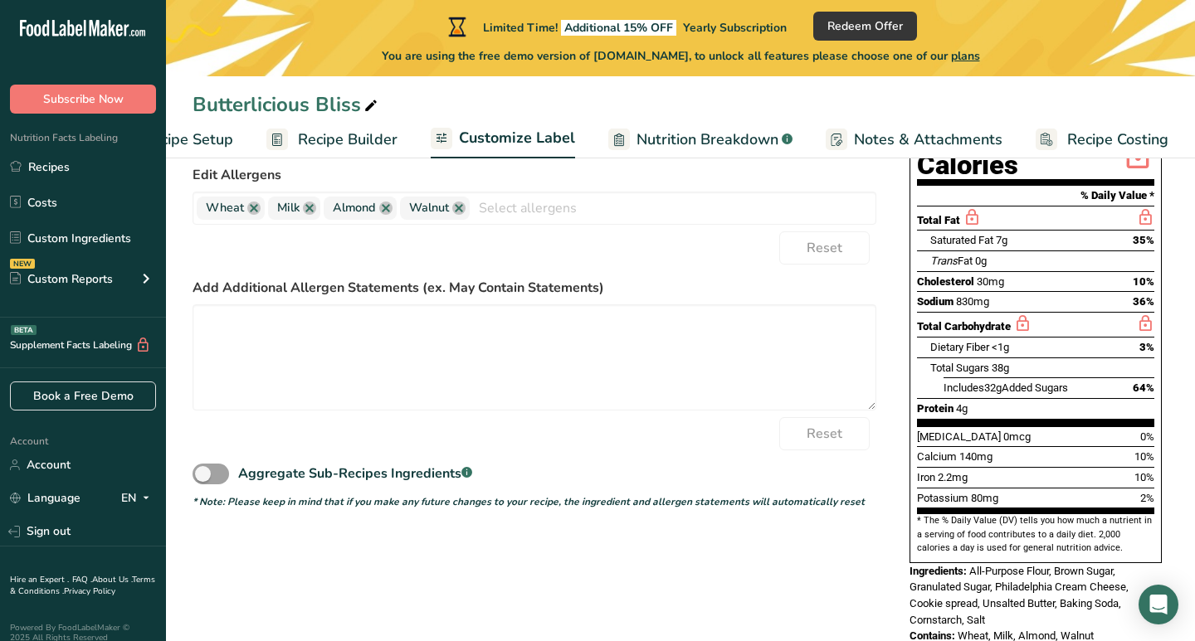
scroll to position [308, 0]
click at [460, 213] on link at bounding box center [458, 208] width 13 height 13
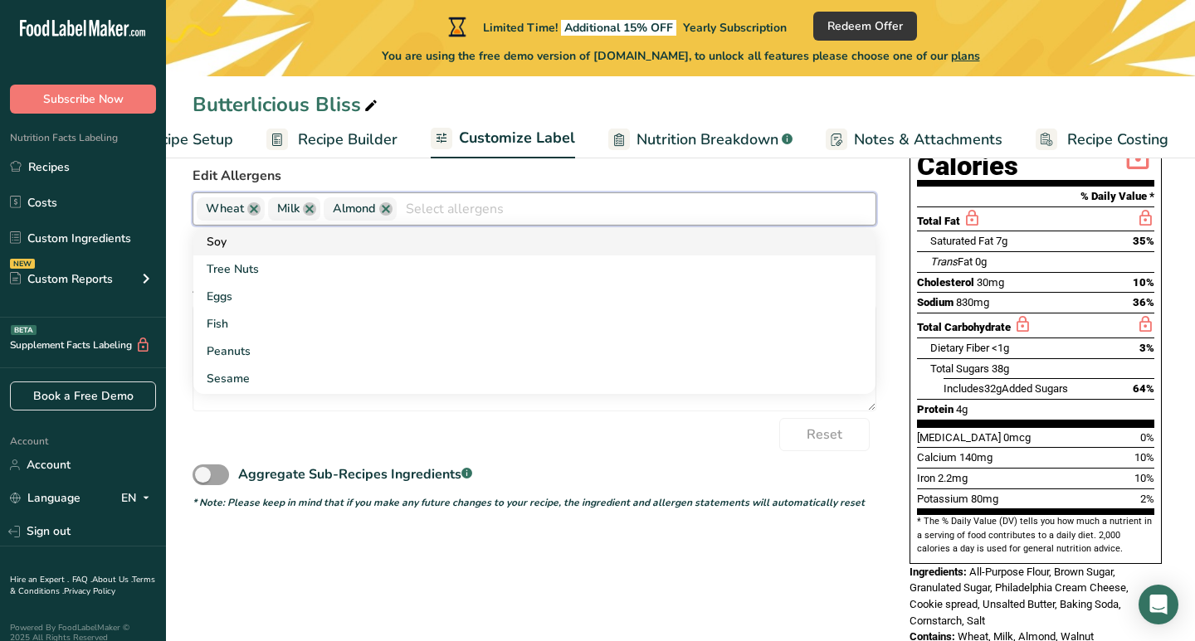
click at [368, 236] on link "Soy" at bounding box center [534, 241] width 682 height 27
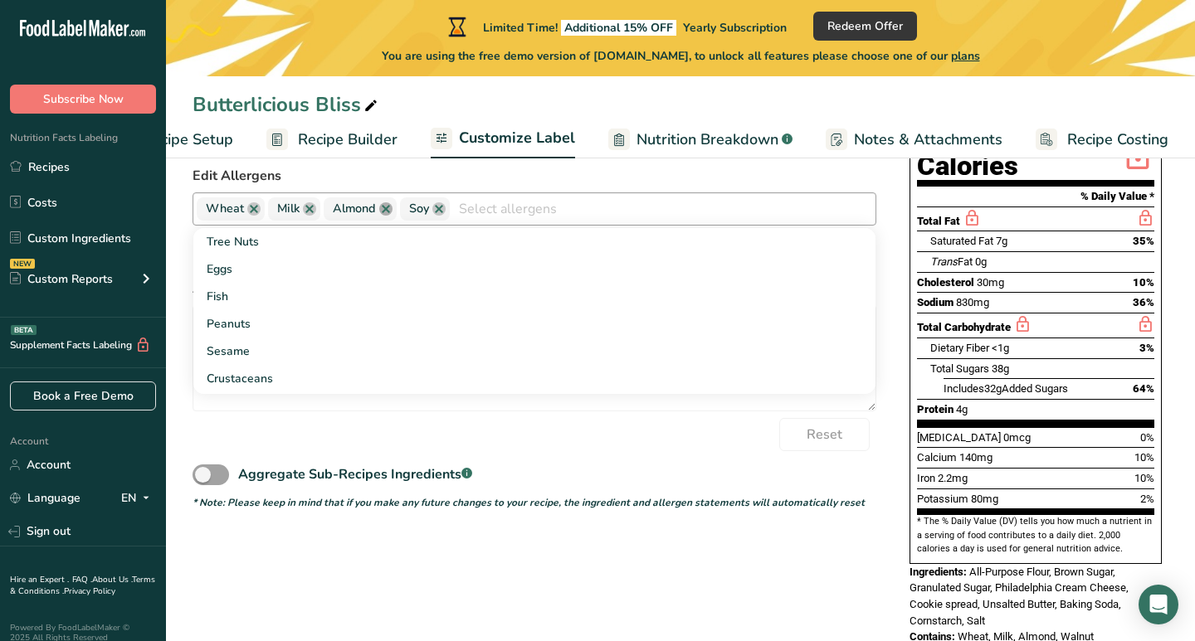
click at [382, 216] on link at bounding box center [385, 208] width 13 height 13
click at [273, 280] on link "Eggs" at bounding box center [534, 269] width 682 height 27
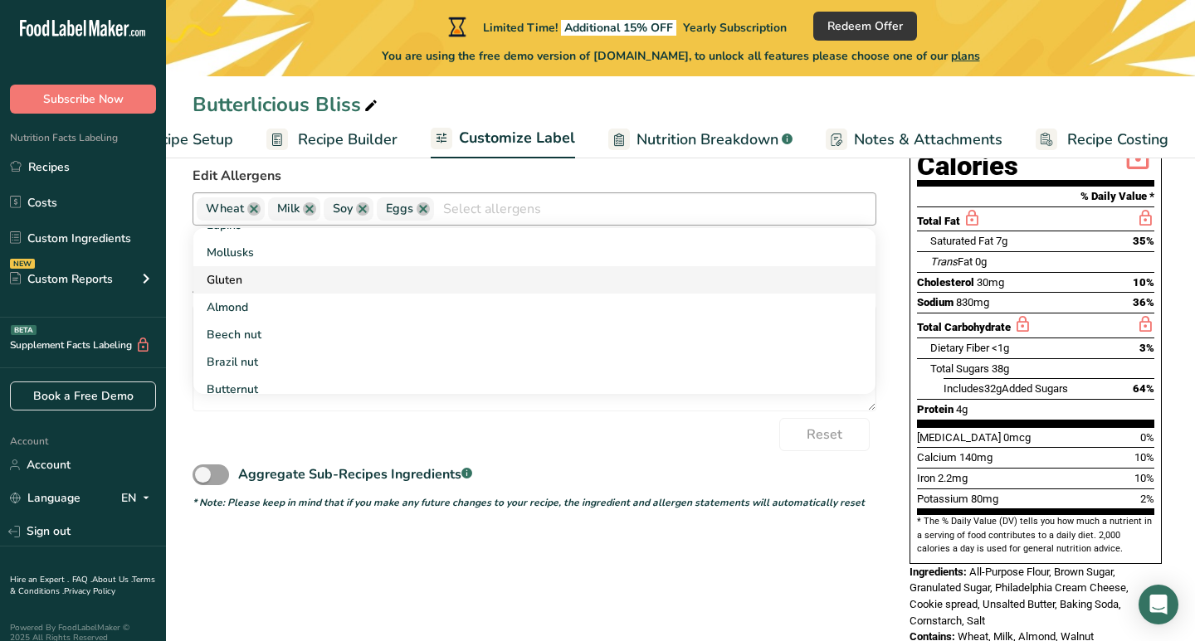
scroll to position [237, 0]
click at [245, 290] on link "Gluten" at bounding box center [534, 278] width 682 height 27
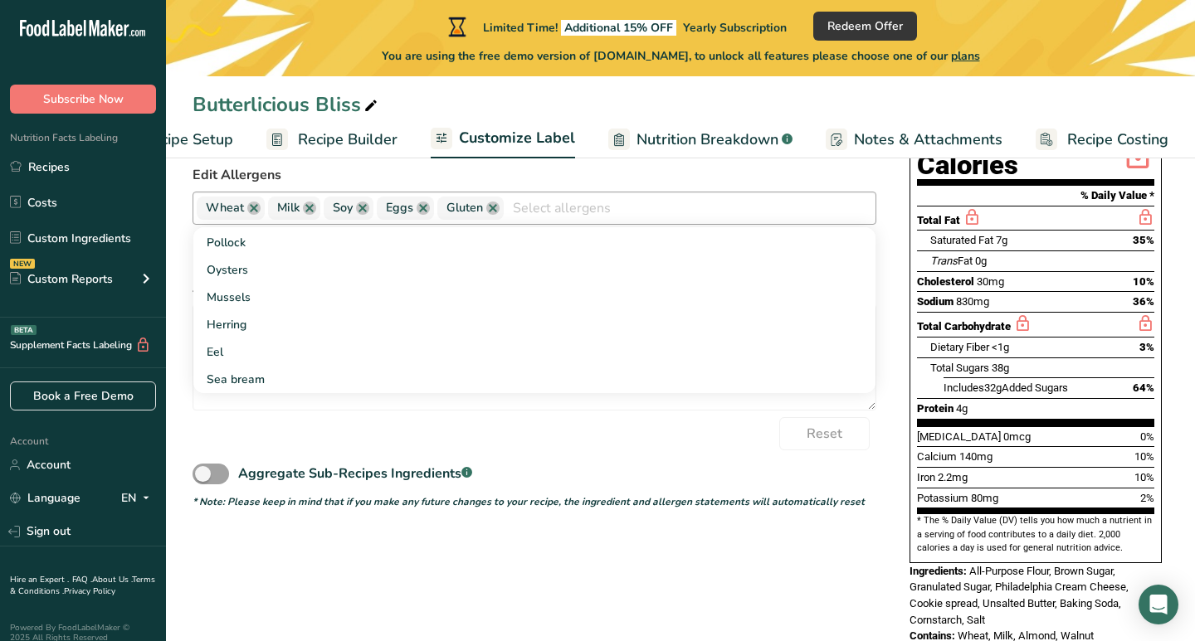
scroll to position [308, 0]
click at [358, 428] on div "Reset" at bounding box center [534, 434] width 684 height 33
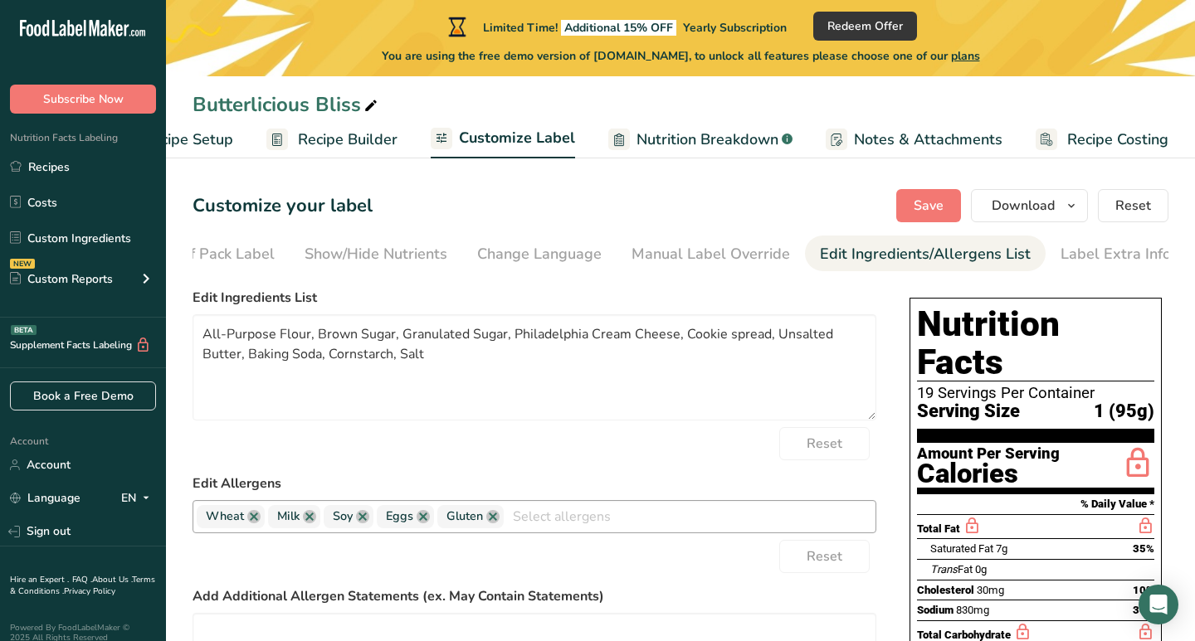
scroll to position [0, 0]
click at [927, 200] on span "Save" at bounding box center [929, 206] width 30 height 20
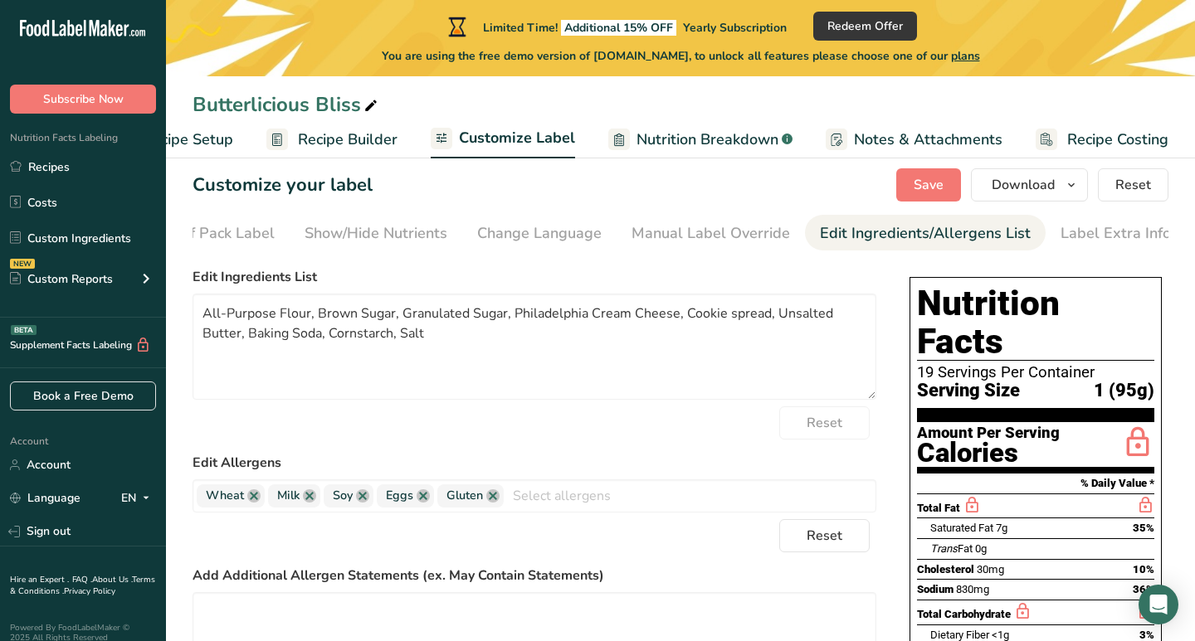
scroll to position [11, 0]
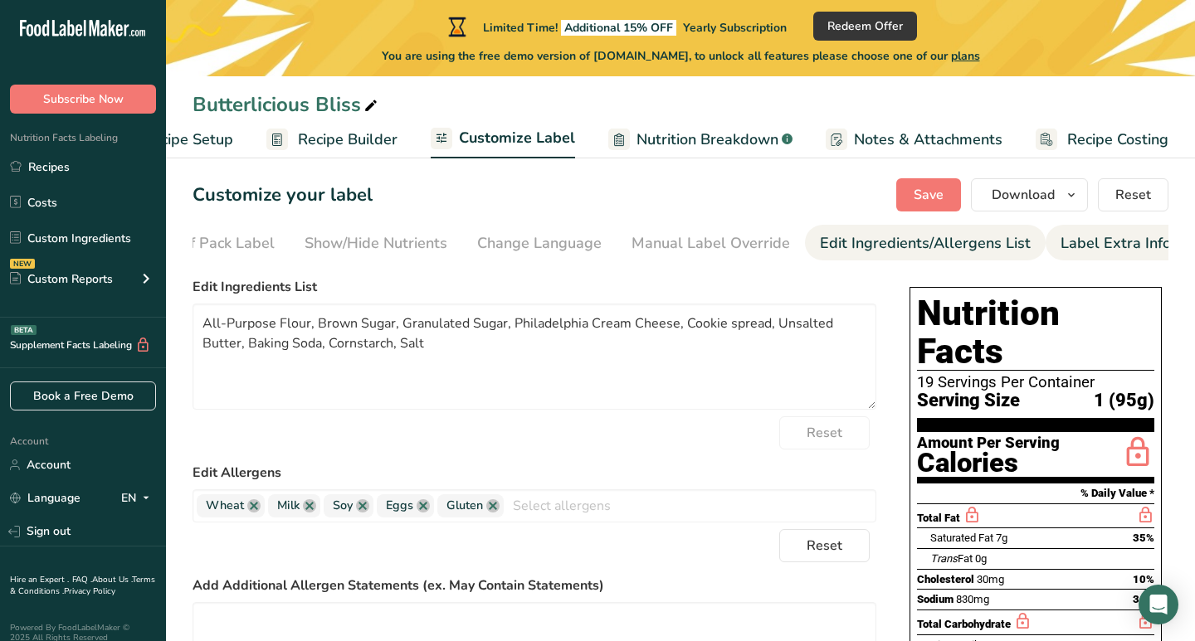
click at [1099, 244] on div "Label Extra Info" at bounding box center [1115, 243] width 110 height 22
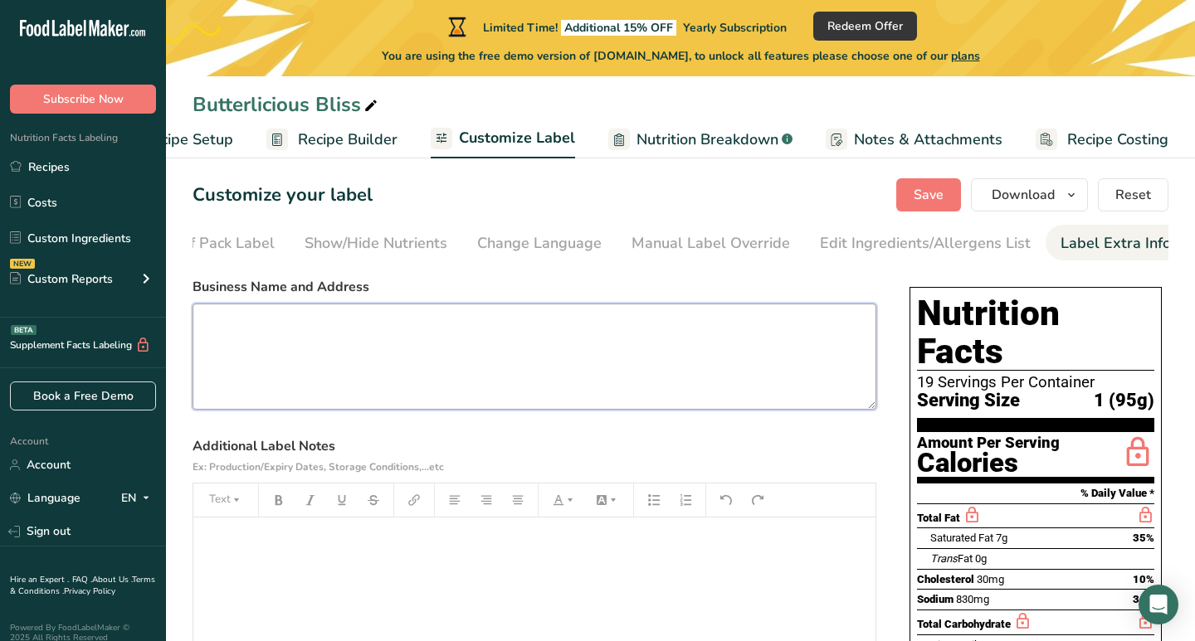
click at [636, 369] on textarea at bounding box center [534, 357] width 684 height 106
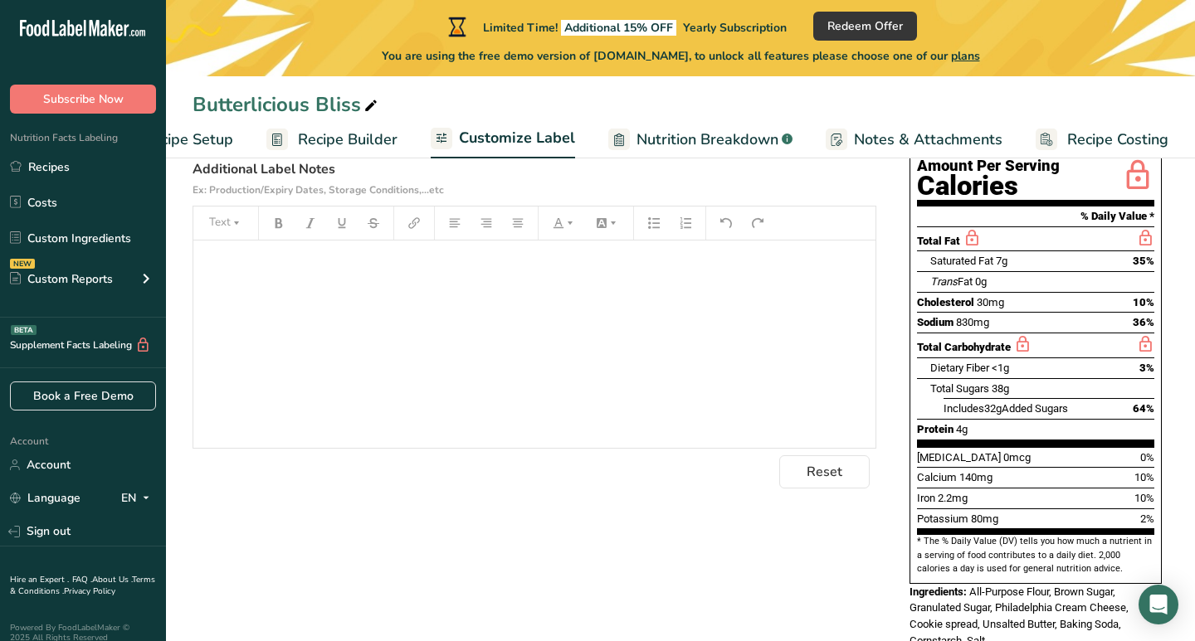
scroll to position [284, 0]
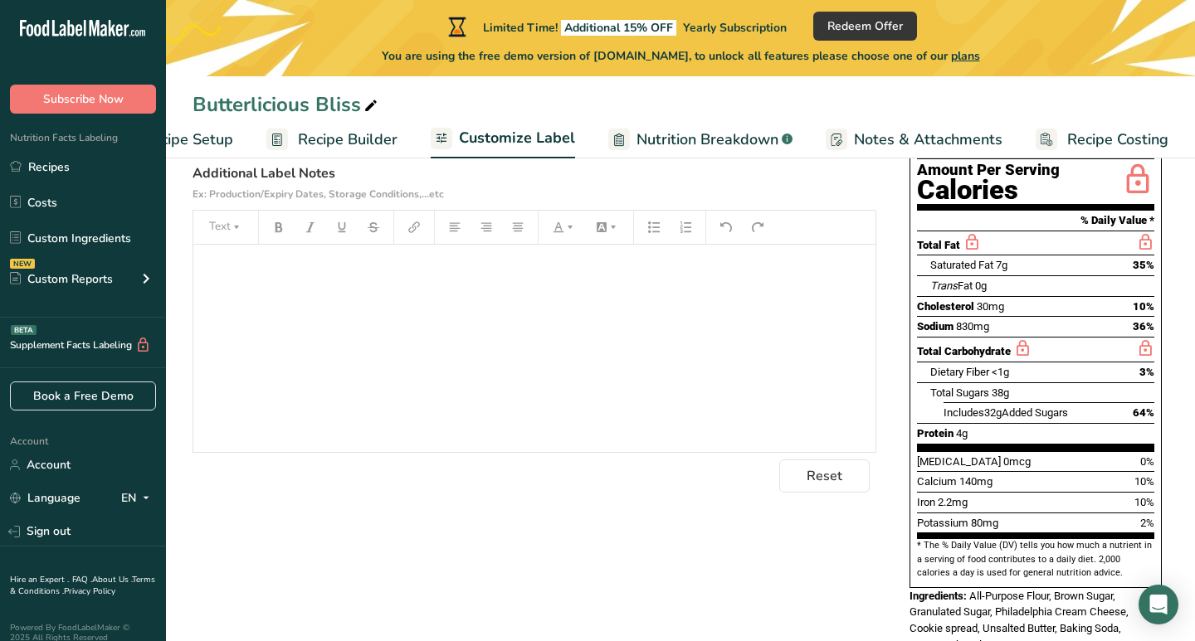
type textarea "The Kupcake [PERSON_NAME] Nashville , Tn"
click at [439, 314] on div "﻿" at bounding box center [534, 348] width 682 height 207
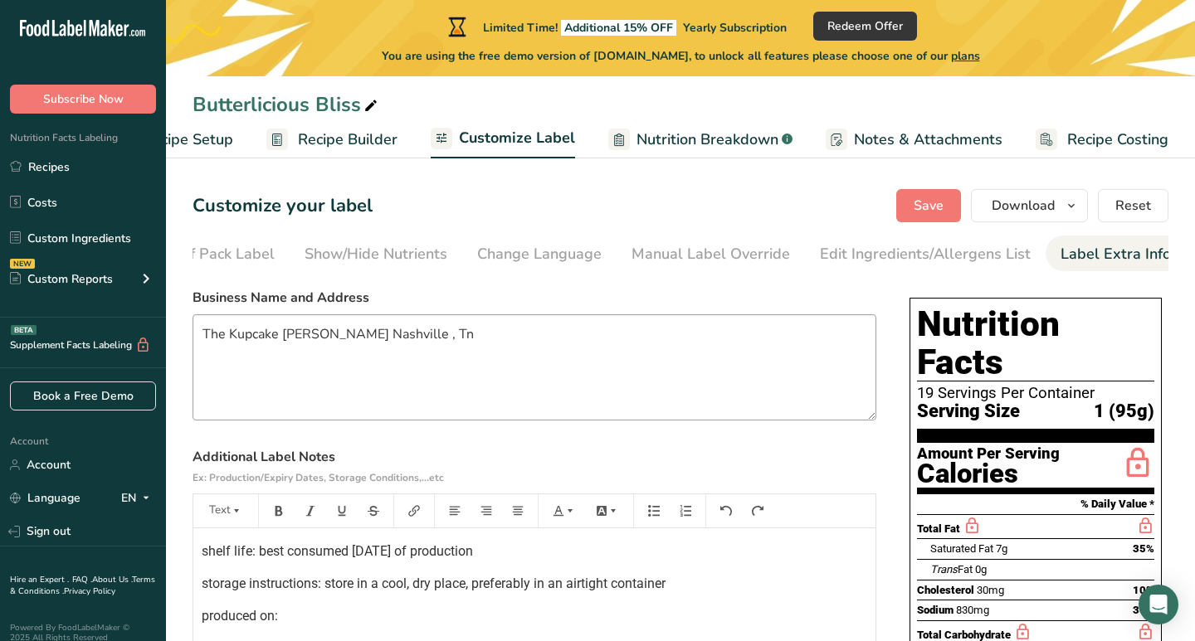
scroll to position [0, 0]
click at [923, 209] on span "Save" at bounding box center [929, 206] width 30 height 20
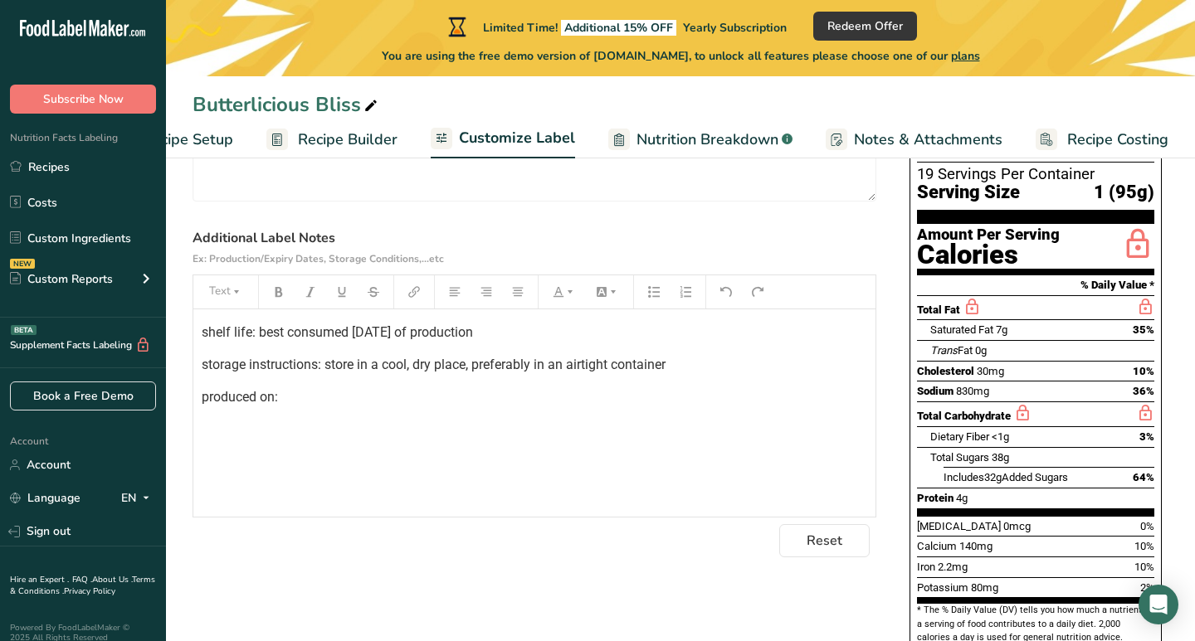
scroll to position [207, 0]
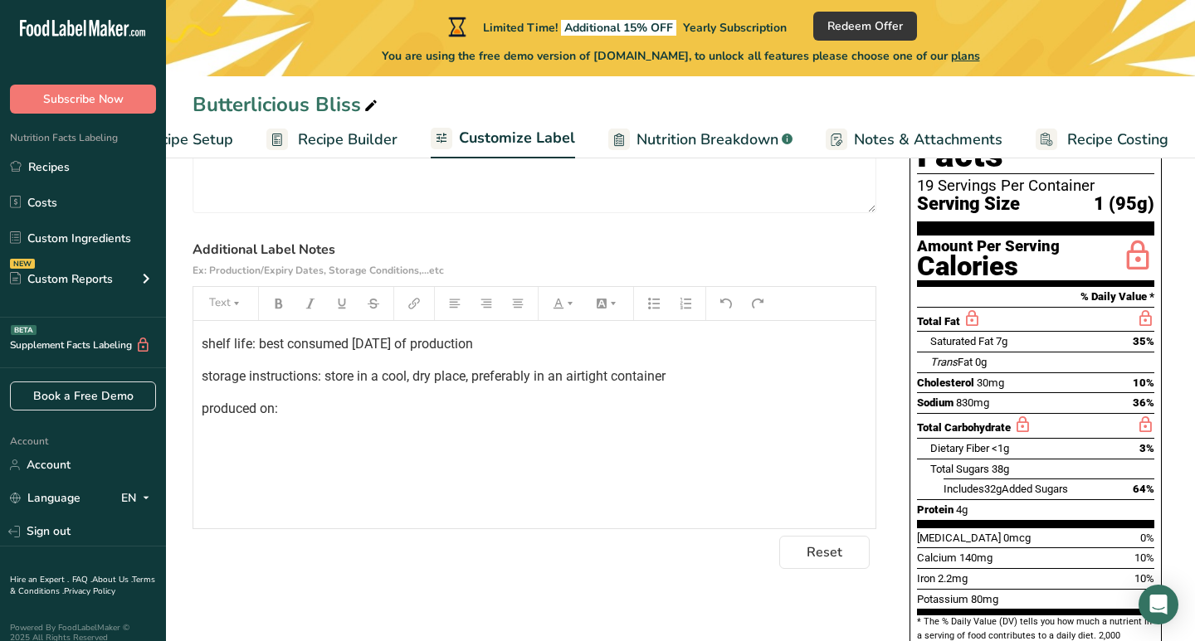
click at [266, 348] on span "shelf life: best consumed [DATE] of production" at bounding box center [337, 344] width 271 height 16
click at [417, 347] on span "Best consumed [DATE] of production" at bounding box center [309, 344] width 215 height 16
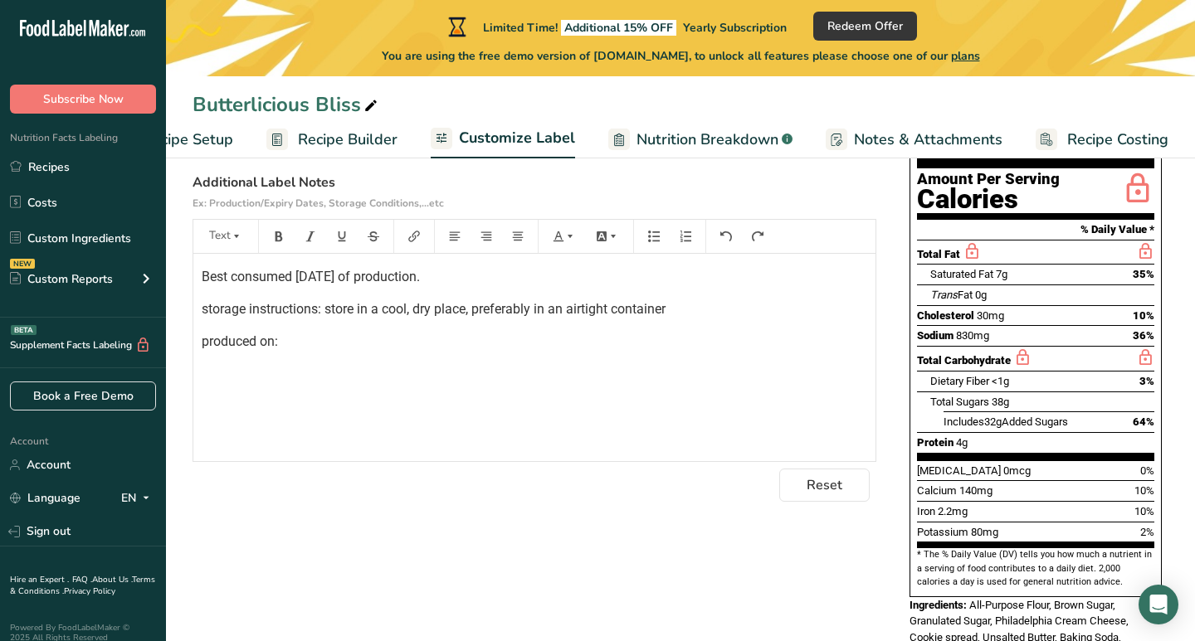
scroll to position [271, 0]
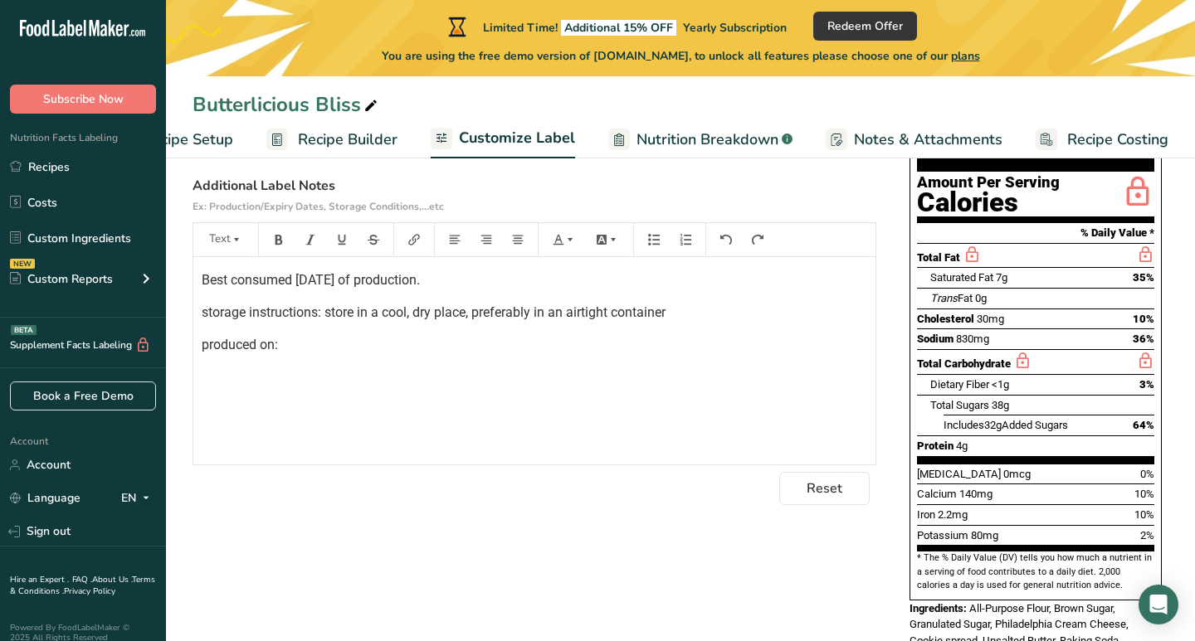
click at [334, 320] on span "storage instructions: store in a cool, dry place, preferably in an airtight con…" at bounding box center [434, 313] width 464 height 16
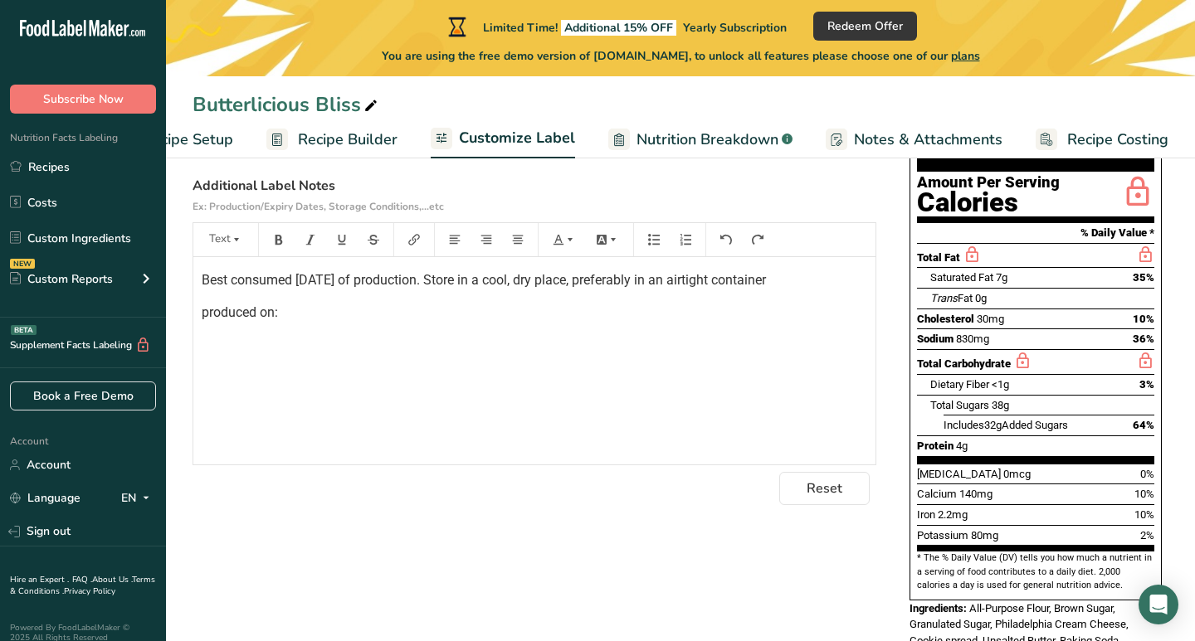
click at [824, 290] on p "Best consumed [DATE] of production. Store in a cool, dry place, preferably in a…" at bounding box center [534, 280] width 665 height 20
click at [211, 317] on span "produced on:" at bounding box center [240, 313] width 76 height 16
click at [339, 377] on div "Best consumed [DATE] of production. Store in a cool, dry place, preferably in a…" at bounding box center [534, 360] width 682 height 207
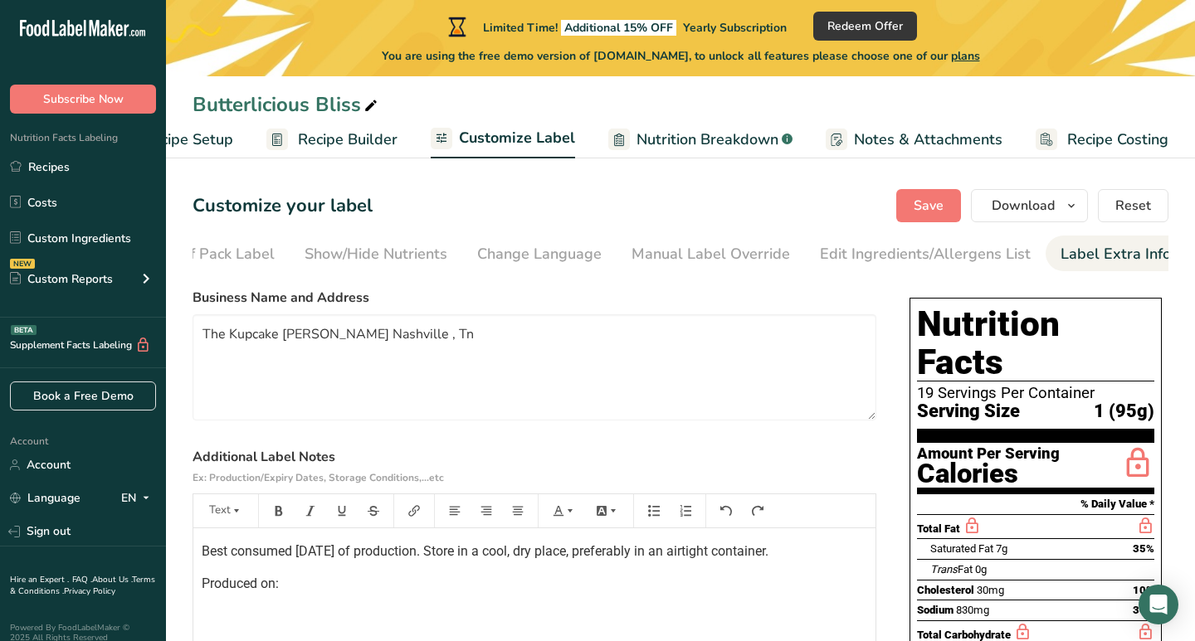
scroll to position [0, 0]
click at [936, 197] on span "Save" at bounding box center [929, 206] width 30 height 20
click at [329, 144] on span "Recipe Builder" at bounding box center [348, 140] width 100 height 22
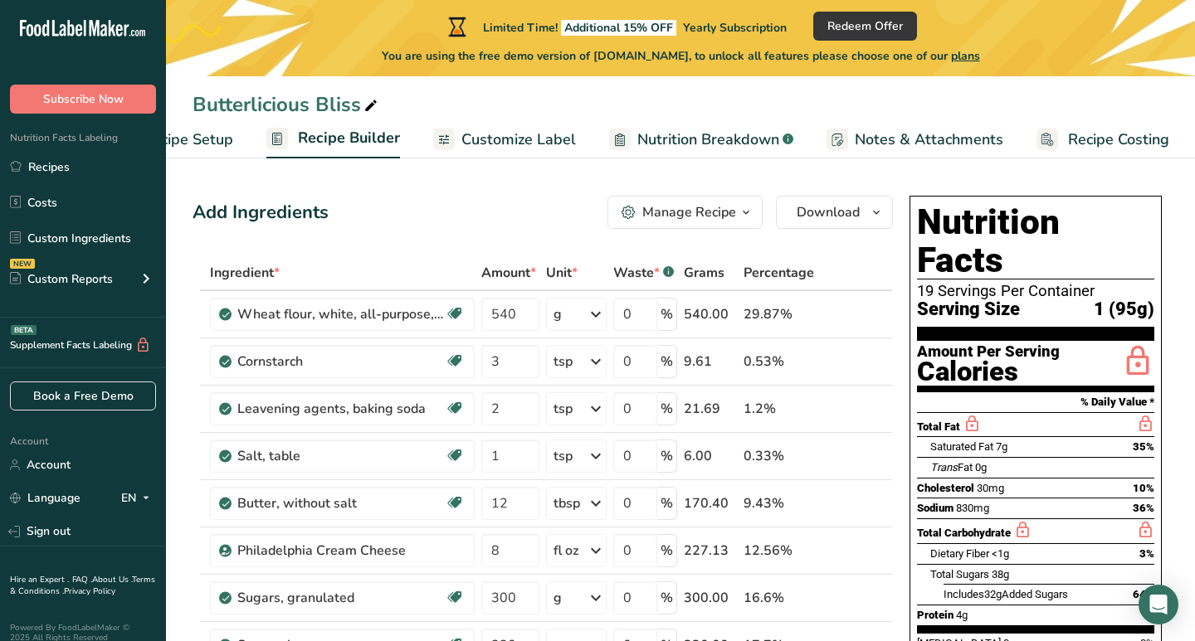
click at [691, 203] on div "Manage Recipe" at bounding box center [689, 212] width 94 height 20
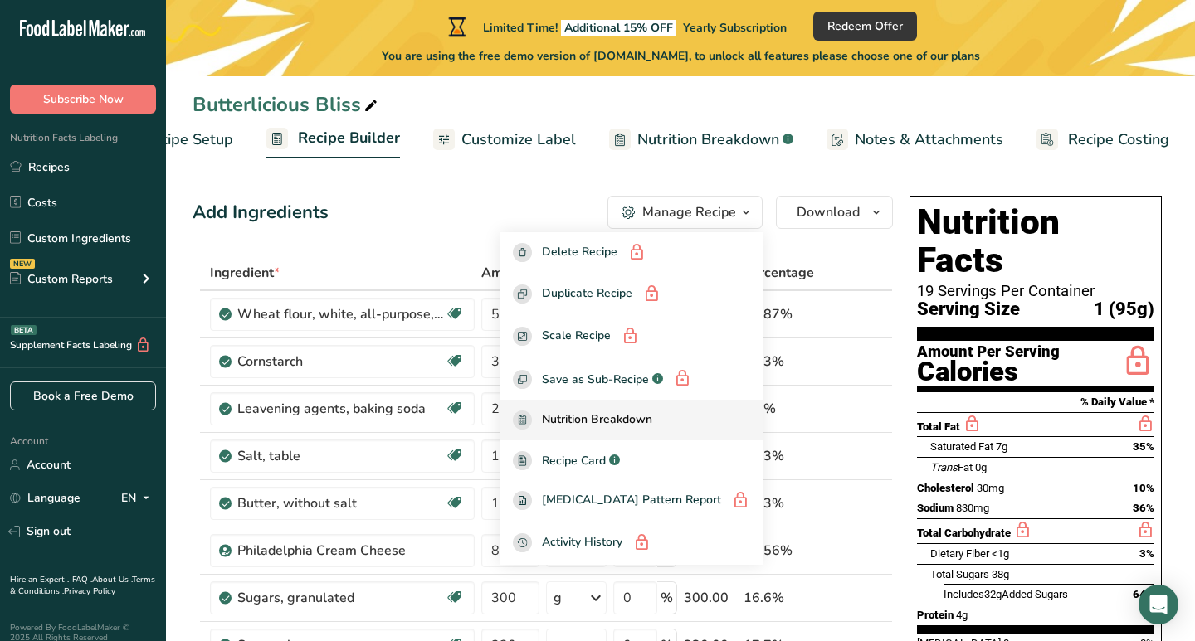
click at [686, 414] on div "Nutrition Breakdown" at bounding box center [631, 420] width 236 height 19
select select "Calories"
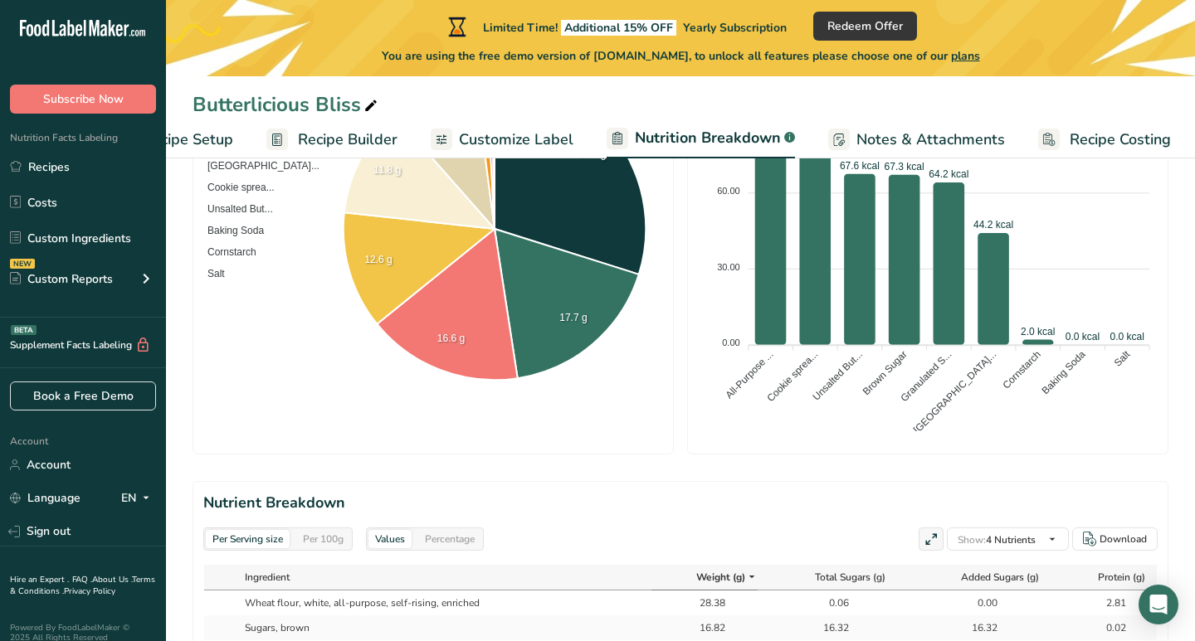
scroll to position [487, 0]
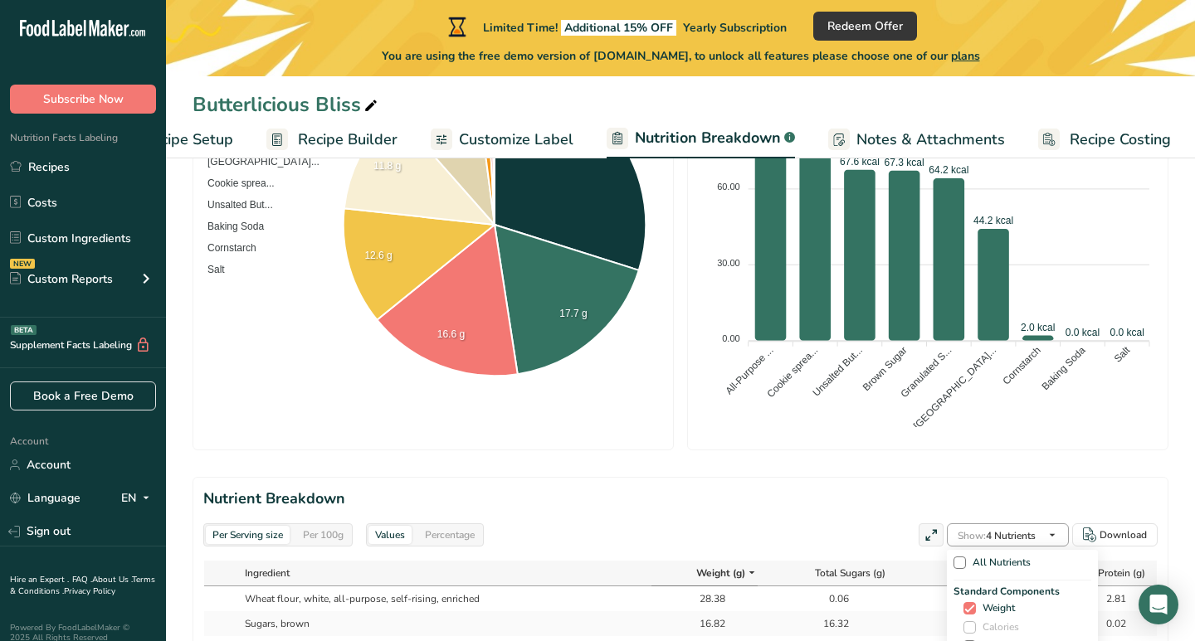
click at [977, 529] on span "Show:" at bounding box center [971, 535] width 28 height 13
click at [874, 524] on div "Per Serving size Per 100g Values Percentage Show: 4 Nutrients All Nutrients Sta…" at bounding box center [680, 535] width 954 height 23
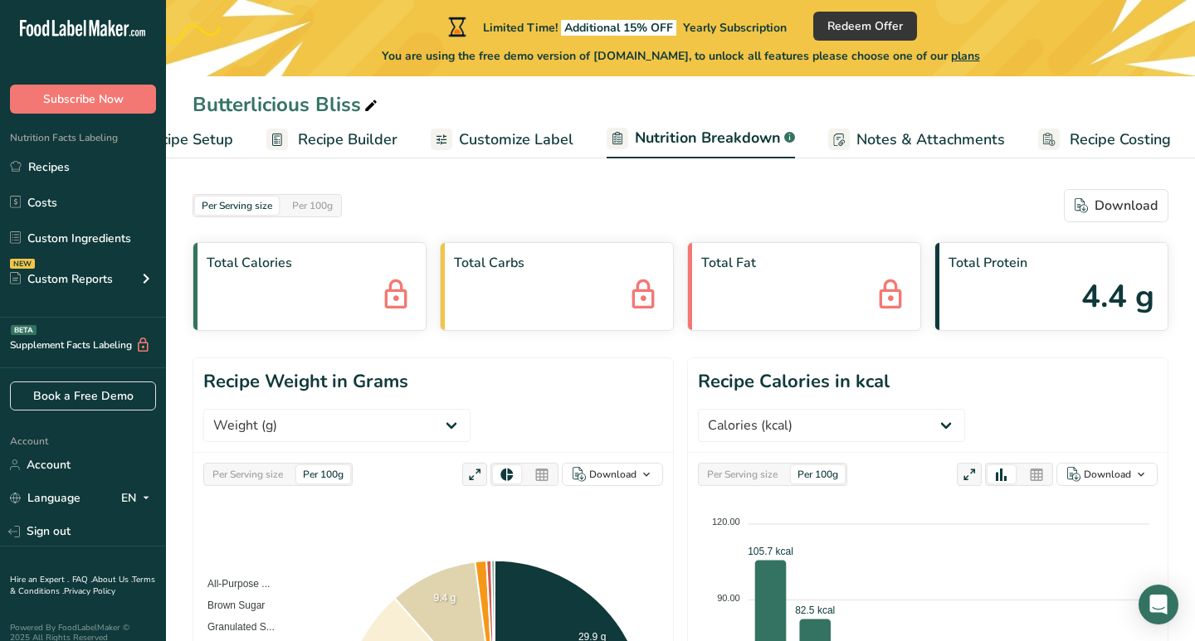
scroll to position [0, 0]
click at [215, 157] on link "Recipe Setup" at bounding box center [172, 139] width 122 height 37
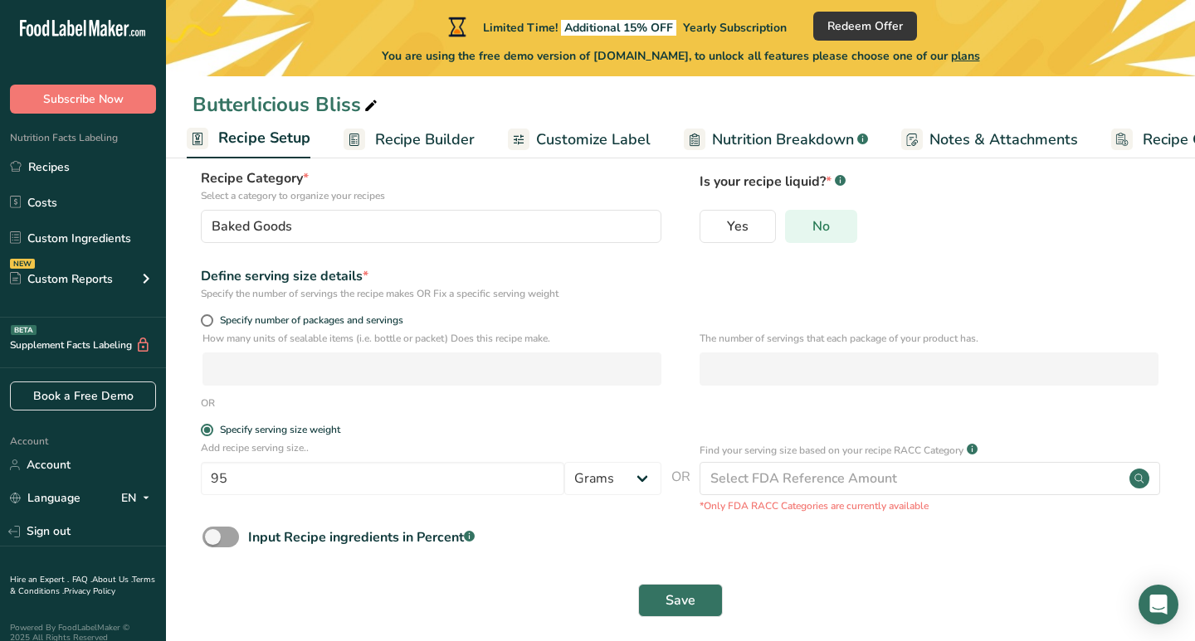
scroll to position [121, 0]
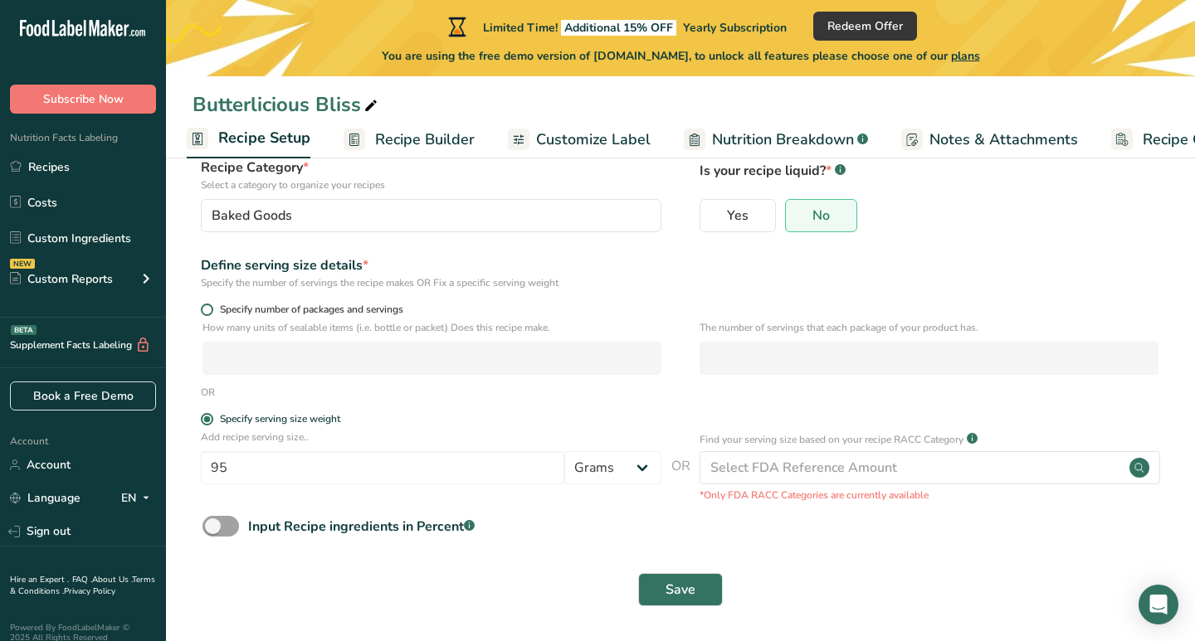
click at [201, 311] on span at bounding box center [207, 310] width 12 height 12
click at [201, 311] on input "Specify number of packages and servings" at bounding box center [206, 310] width 11 height 11
radio input "true"
radio input "false"
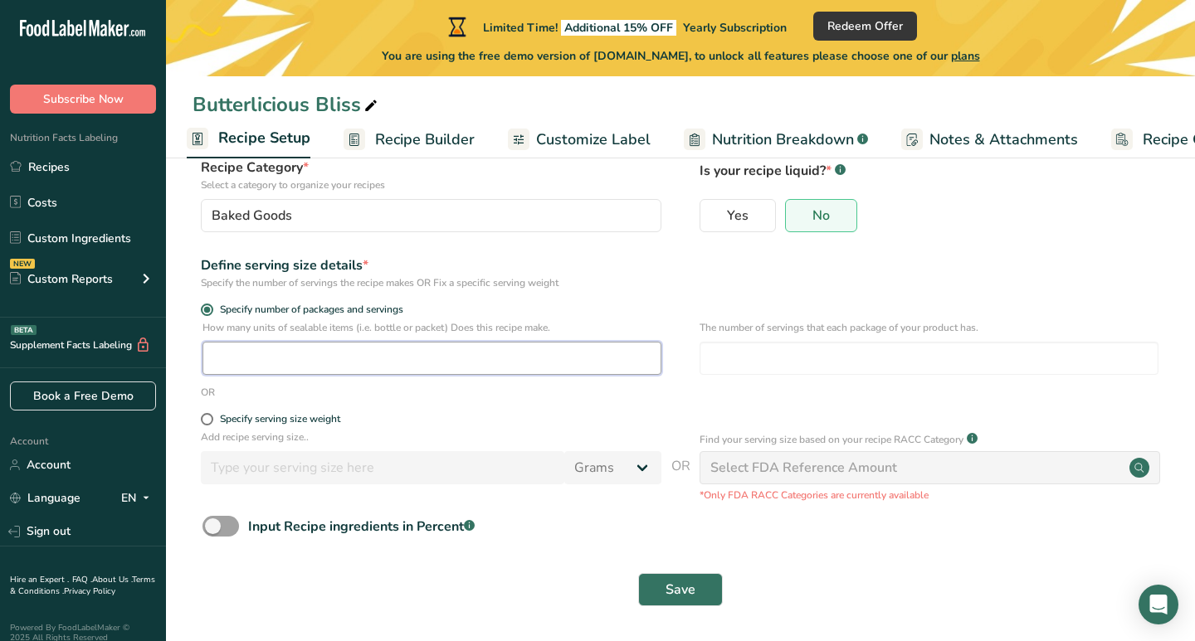
click at [245, 358] on input "number" at bounding box center [431, 358] width 459 height 33
type input "1"
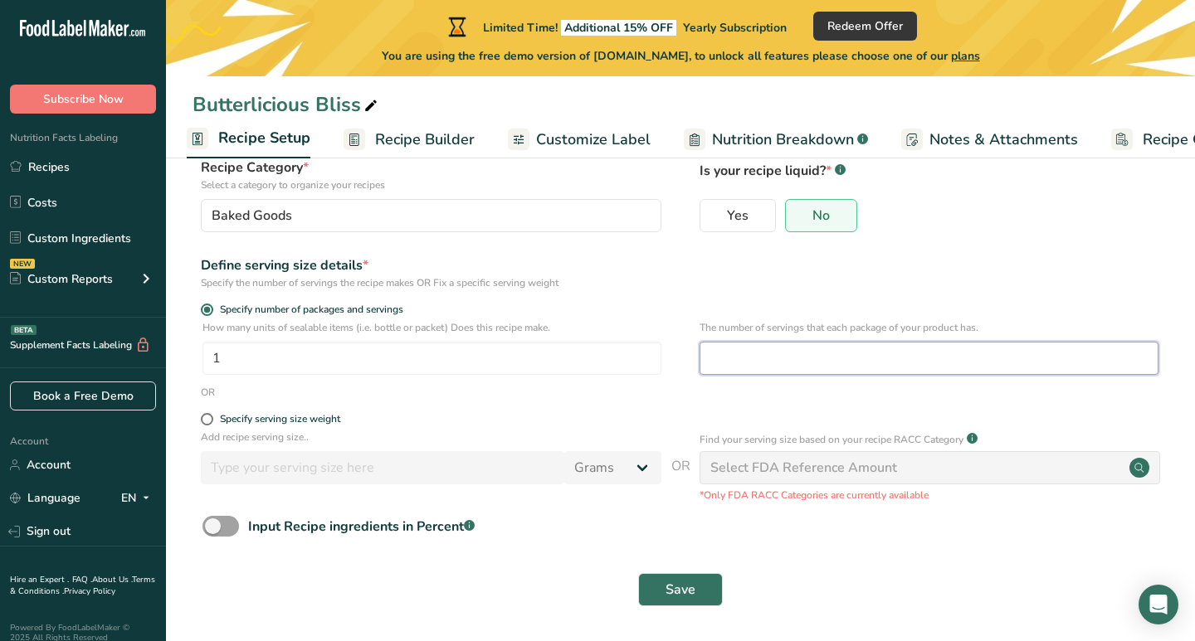
click at [732, 359] on input "number" at bounding box center [928, 358] width 459 height 33
type input "1"
click at [708, 588] on button "Save" at bounding box center [680, 589] width 85 height 33
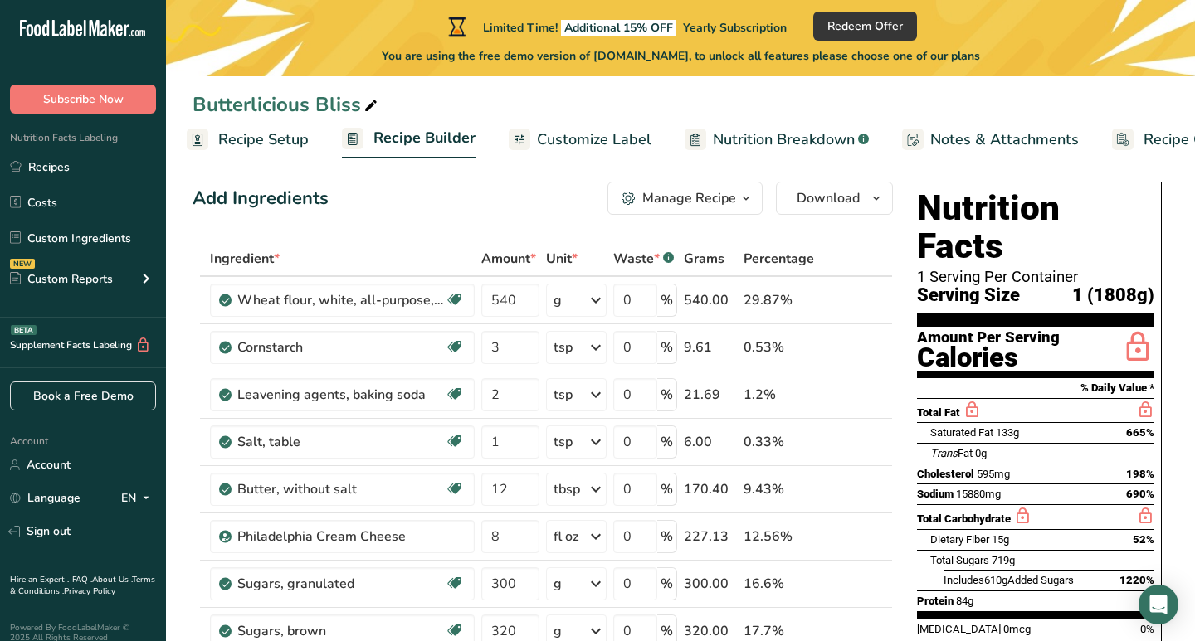
scroll to position [17, 0]
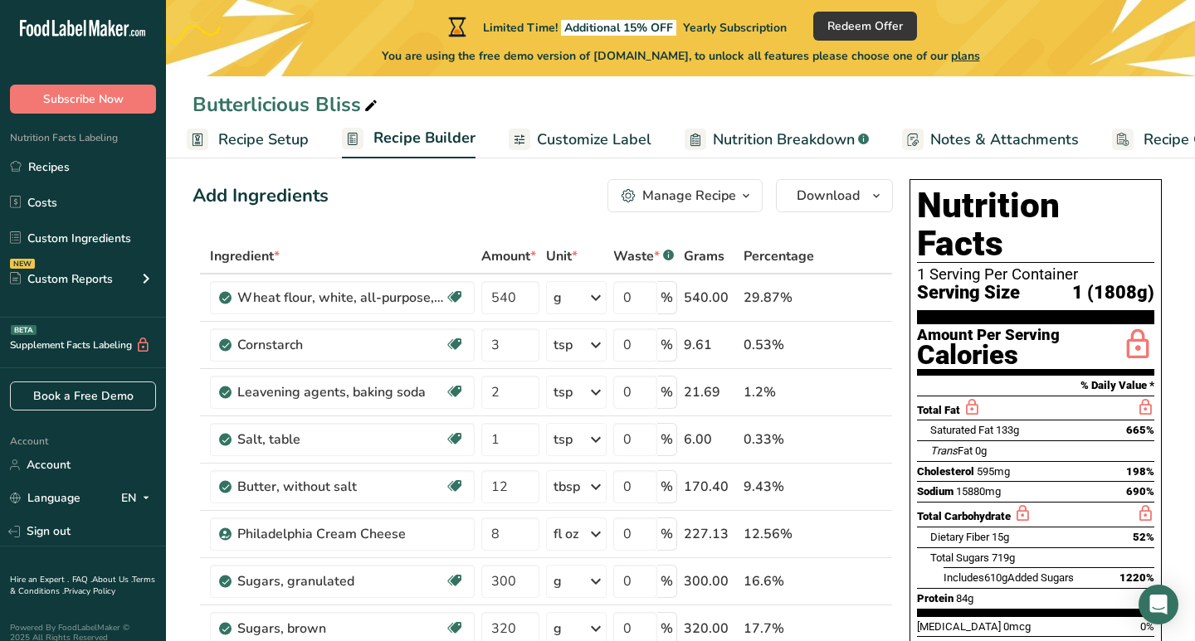
click at [270, 134] on span "Recipe Setup" at bounding box center [263, 140] width 90 height 22
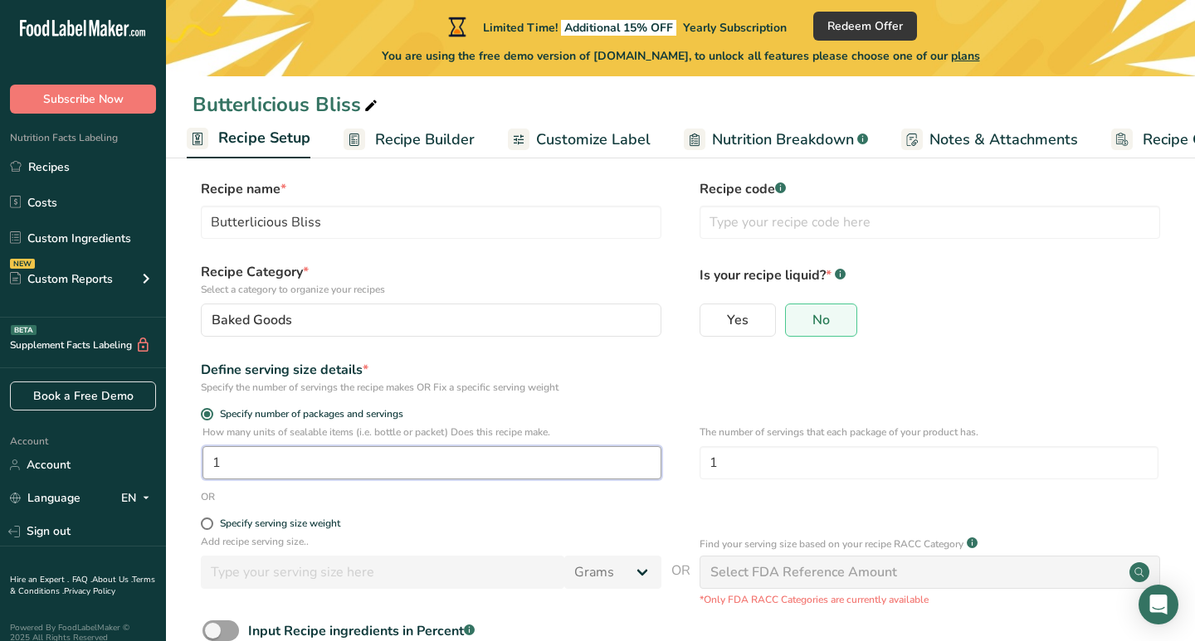
click at [483, 466] on input "1" at bounding box center [431, 462] width 459 height 33
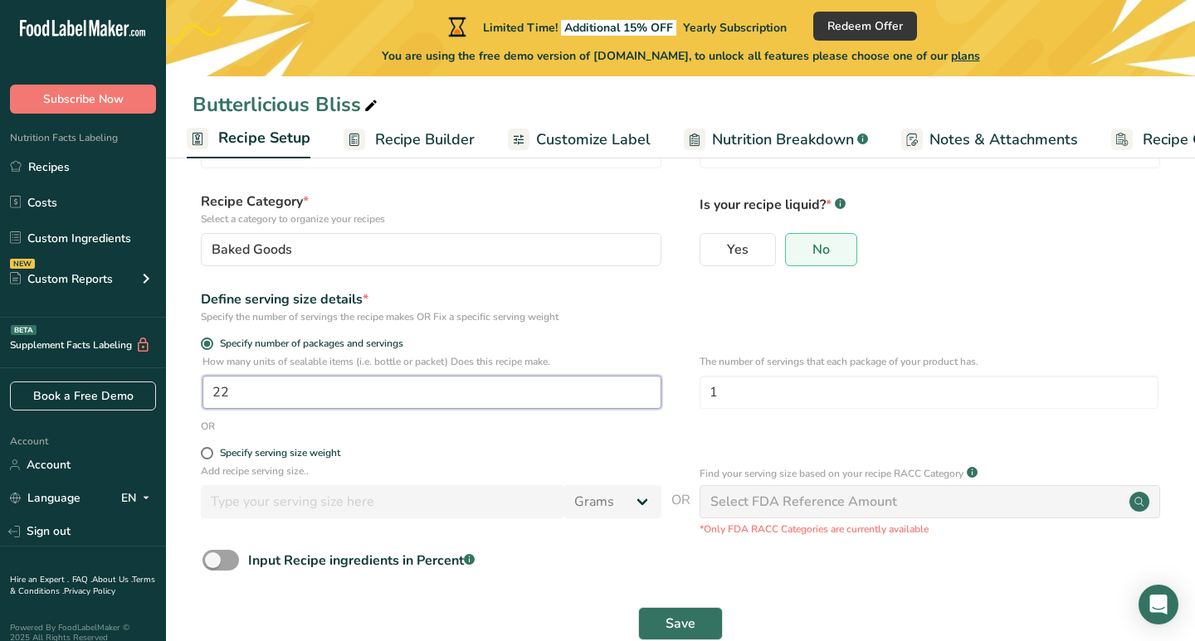
scroll to position [100, 0]
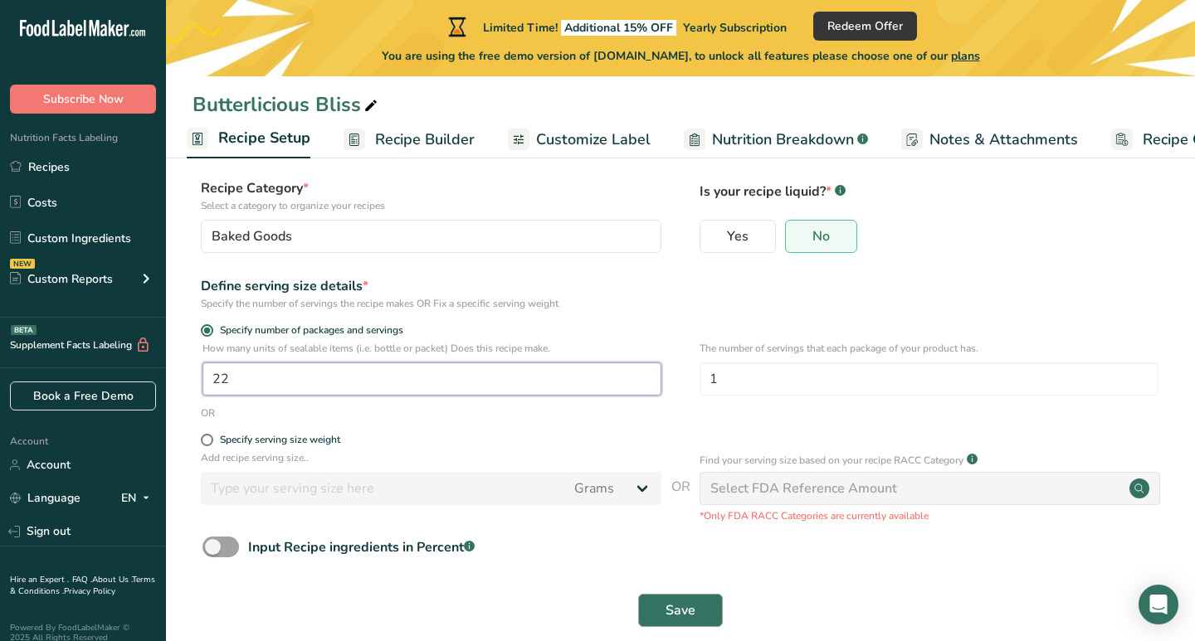
type input "22"
click at [696, 610] on button "Save" at bounding box center [680, 610] width 85 height 33
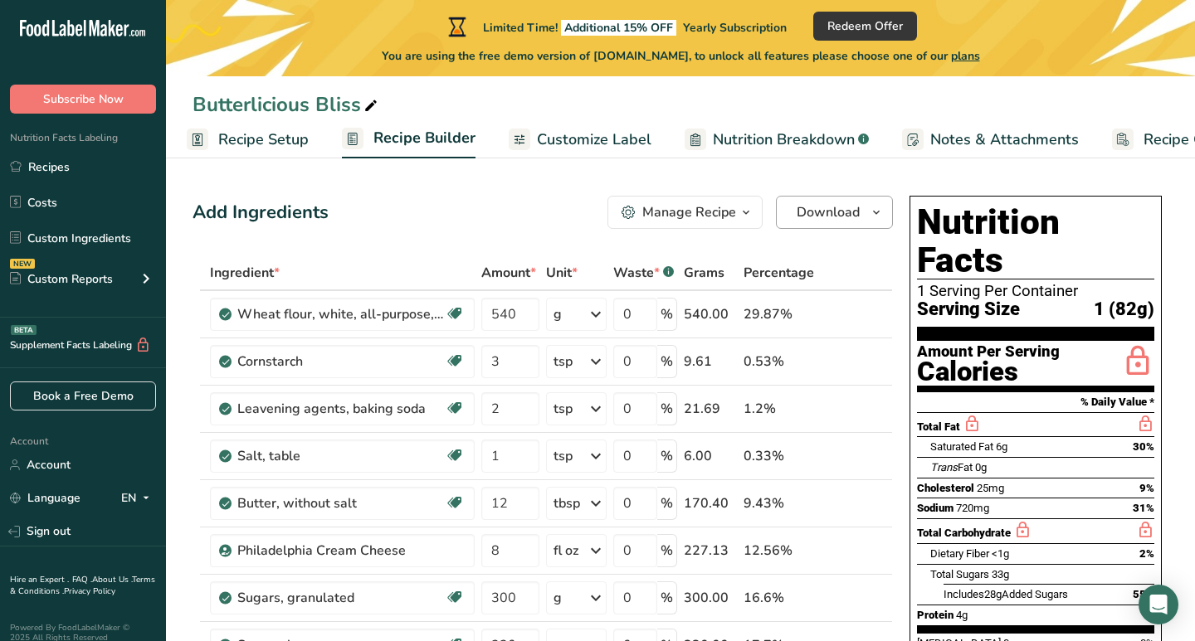
click at [879, 214] on icon "button" at bounding box center [876, 212] width 13 height 21
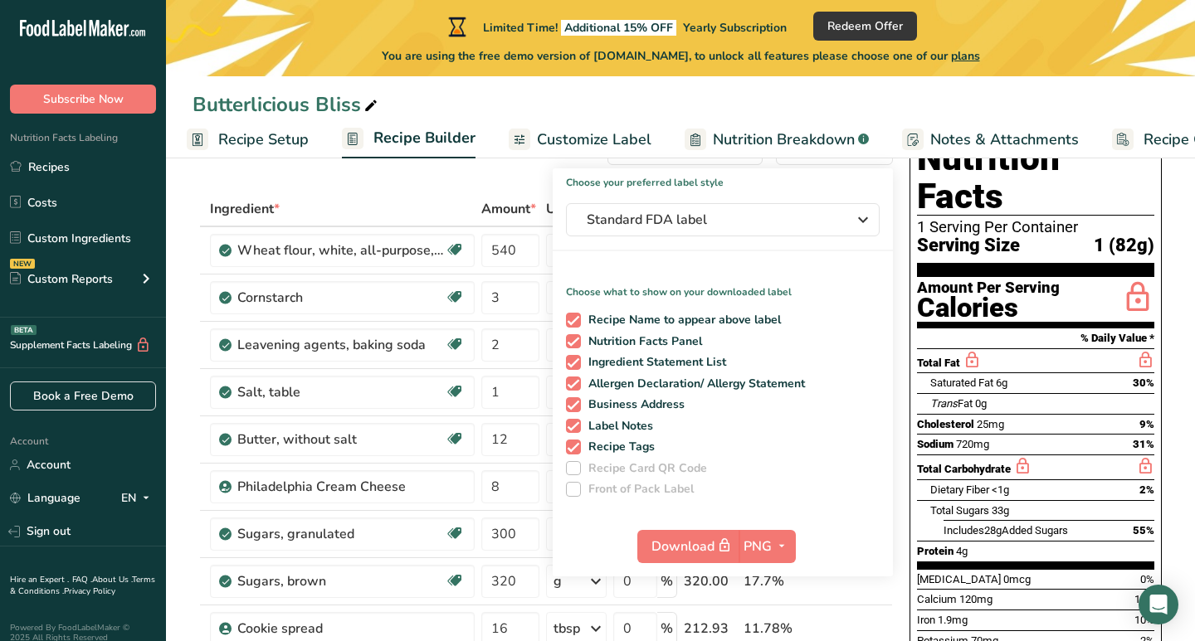
scroll to position [70, 0]
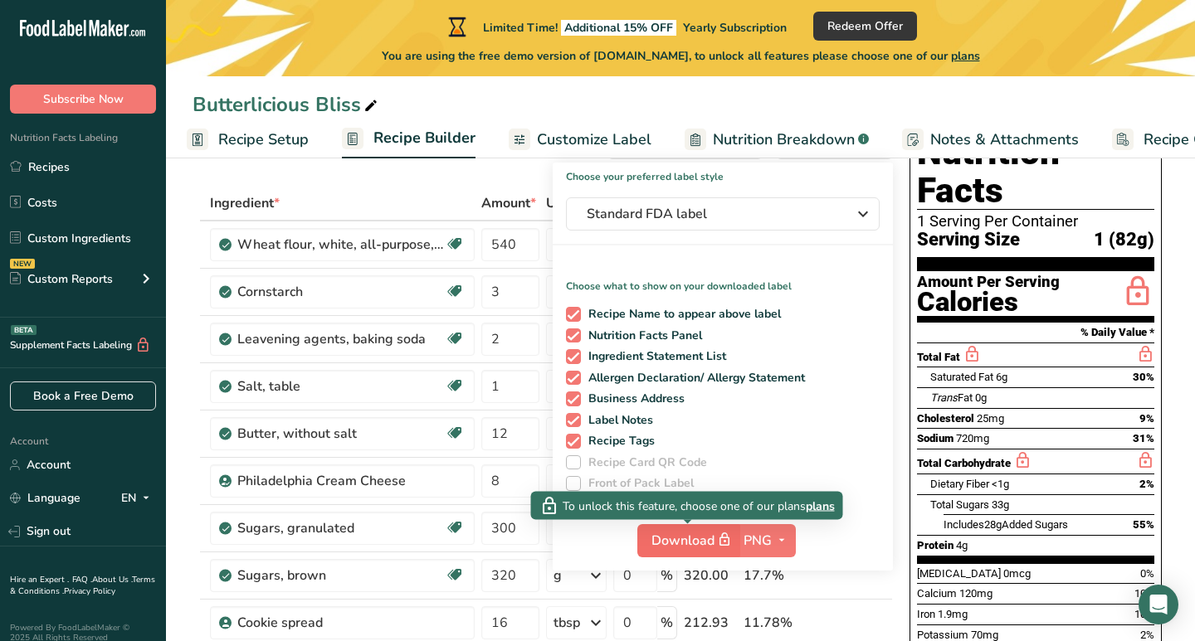
click at [694, 541] on span "Download" at bounding box center [692, 540] width 83 height 21
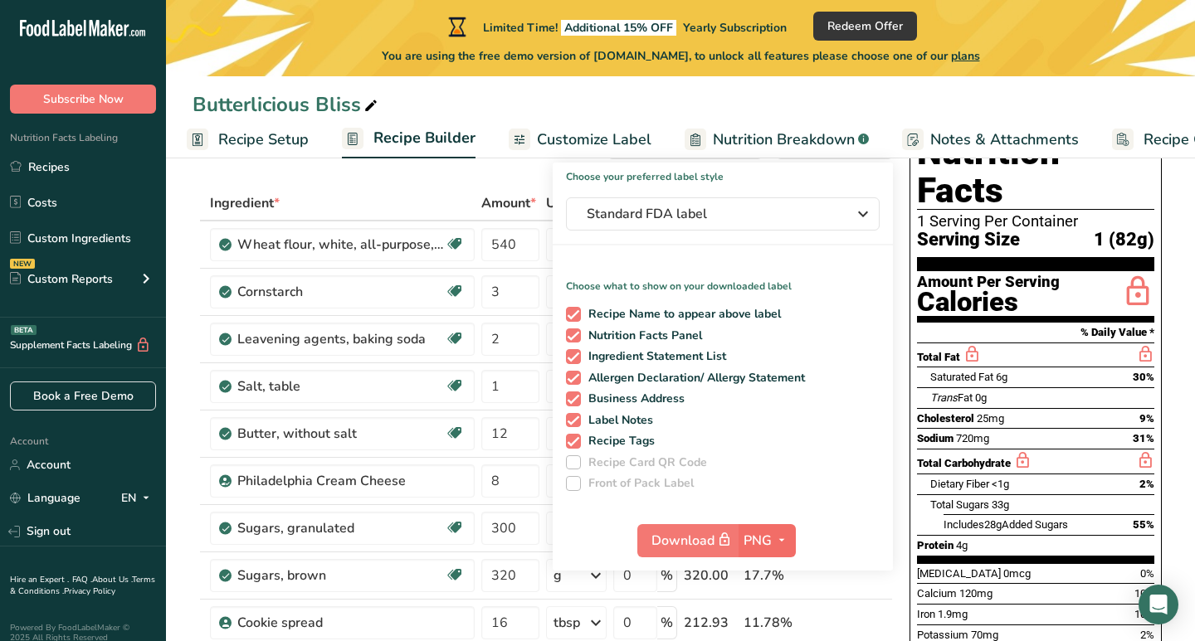
click at [775, 543] on span "button" at bounding box center [782, 541] width 20 height 20
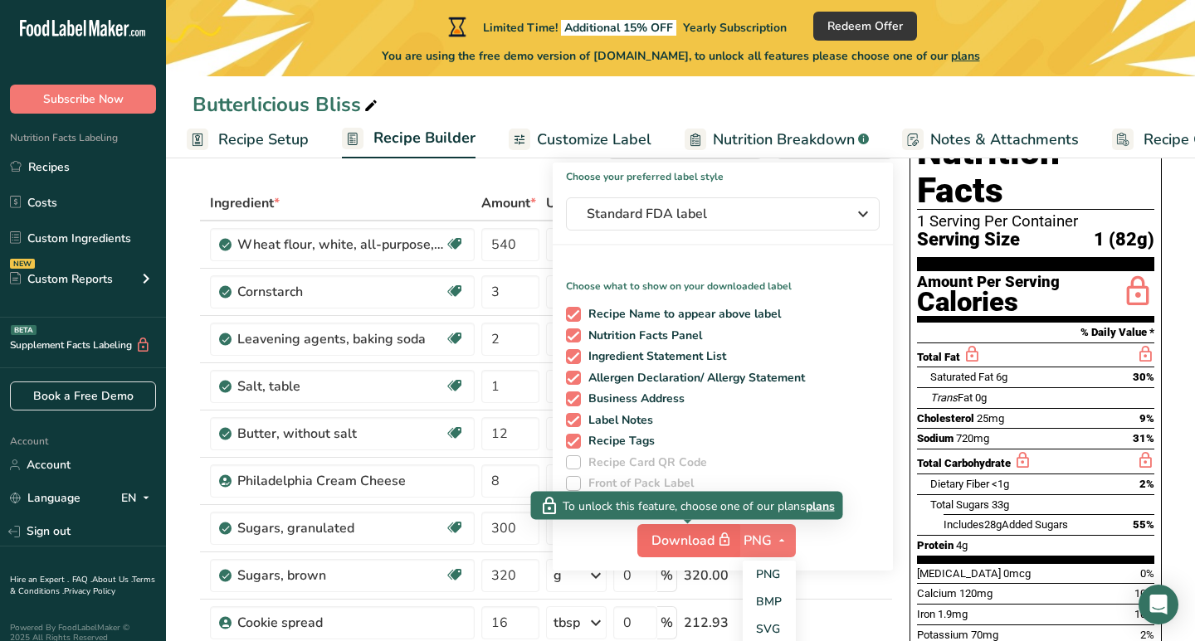
click at [709, 534] on span "Download" at bounding box center [692, 540] width 83 height 21
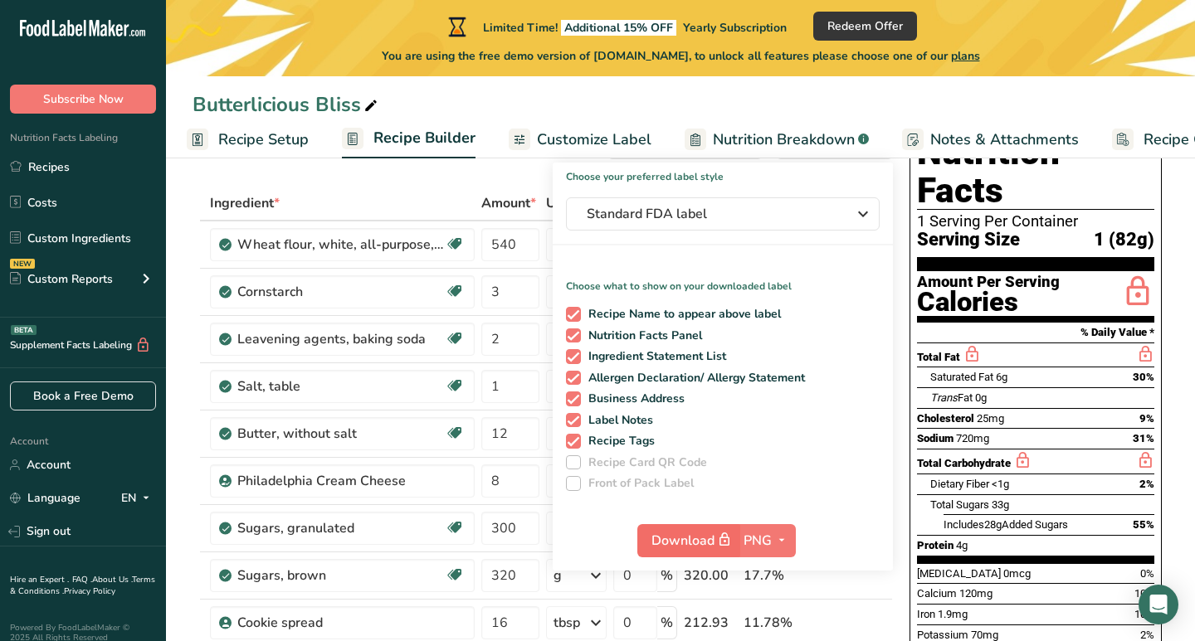
click at [709, 534] on span "Download" at bounding box center [692, 540] width 83 height 21
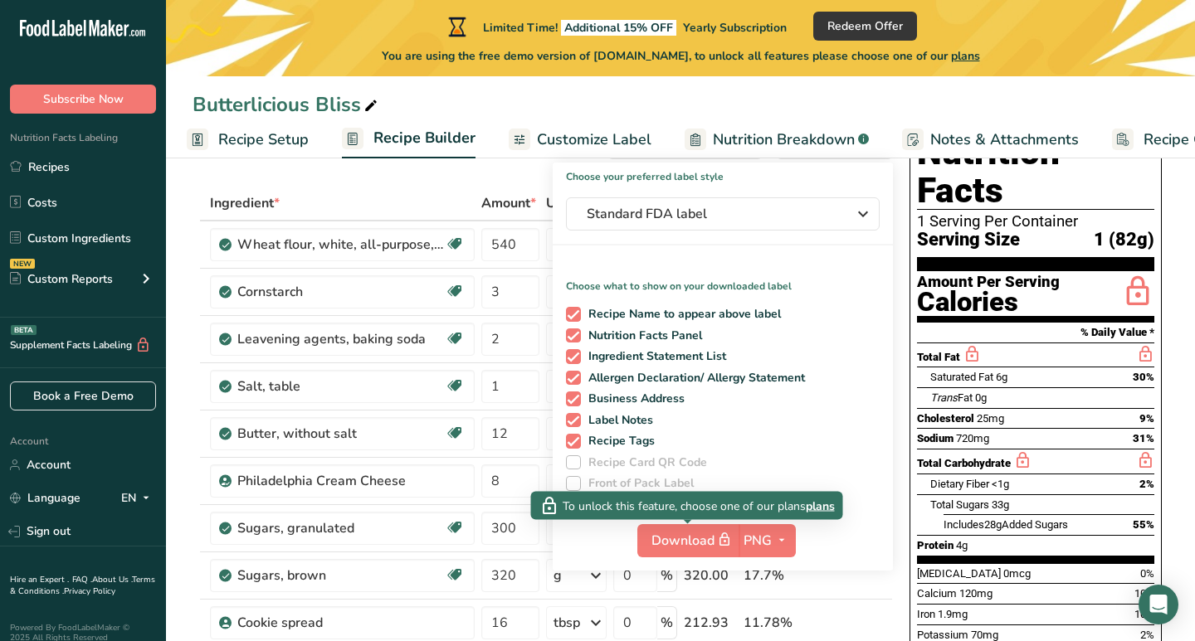
click at [814, 508] on span "plans" at bounding box center [820, 505] width 29 height 17
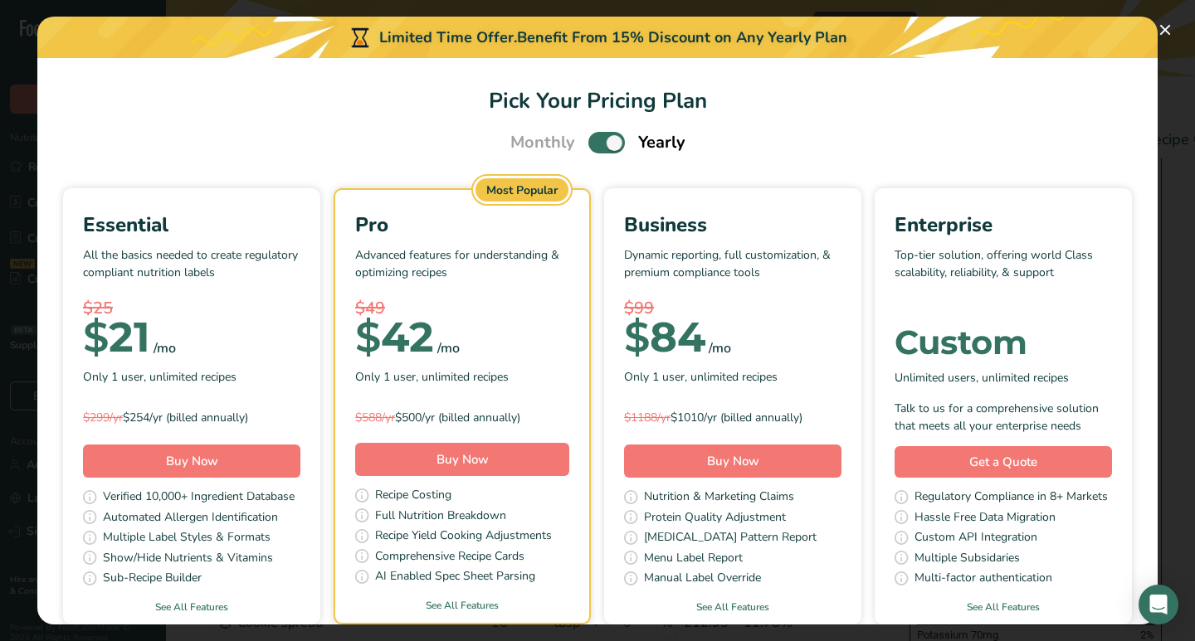
scroll to position [0, 0]
click at [614, 145] on span "Pick Your Pricing Plan Modal" at bounding box center [606, 142] width 37 height 21
click at [599, 145] on input "Pick Your Pricing Plan Modal" at bounding box center [593, 143] width 11 height 11
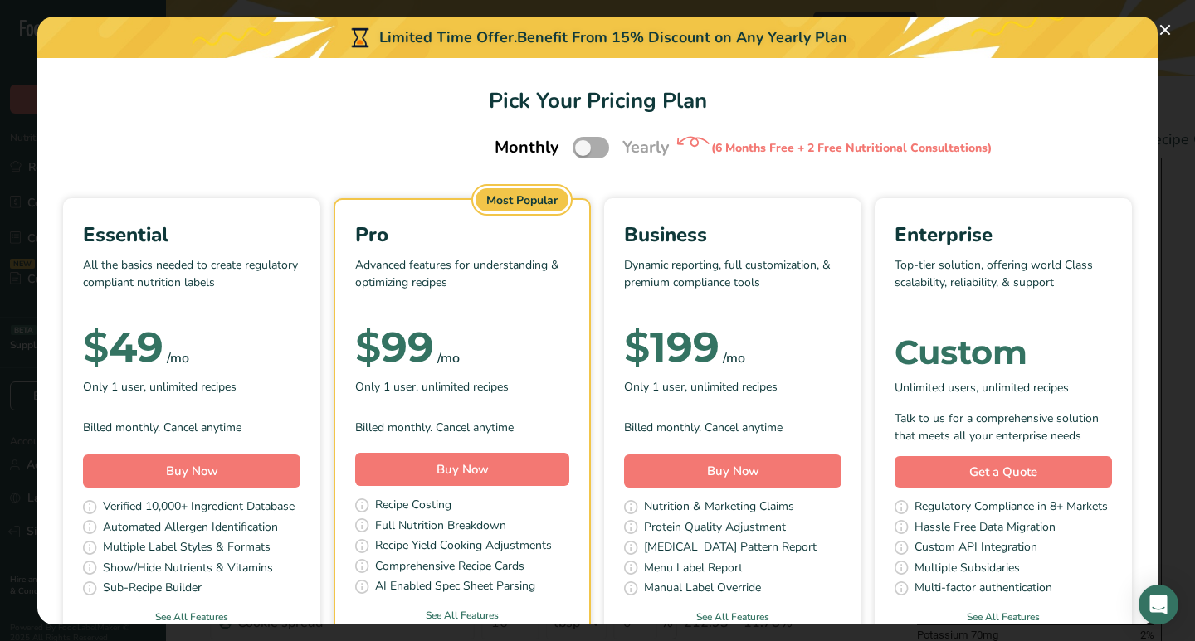
click at [586, 145] on span "Pick Your Pricing Plan Modal" at bounding box center [591, 147] width 37 height 21
click at [583, 145] on input "Pick Your Pricing Plan Modal" at bounding box center [578, 148] width 11 height 11
checkbox input "true"
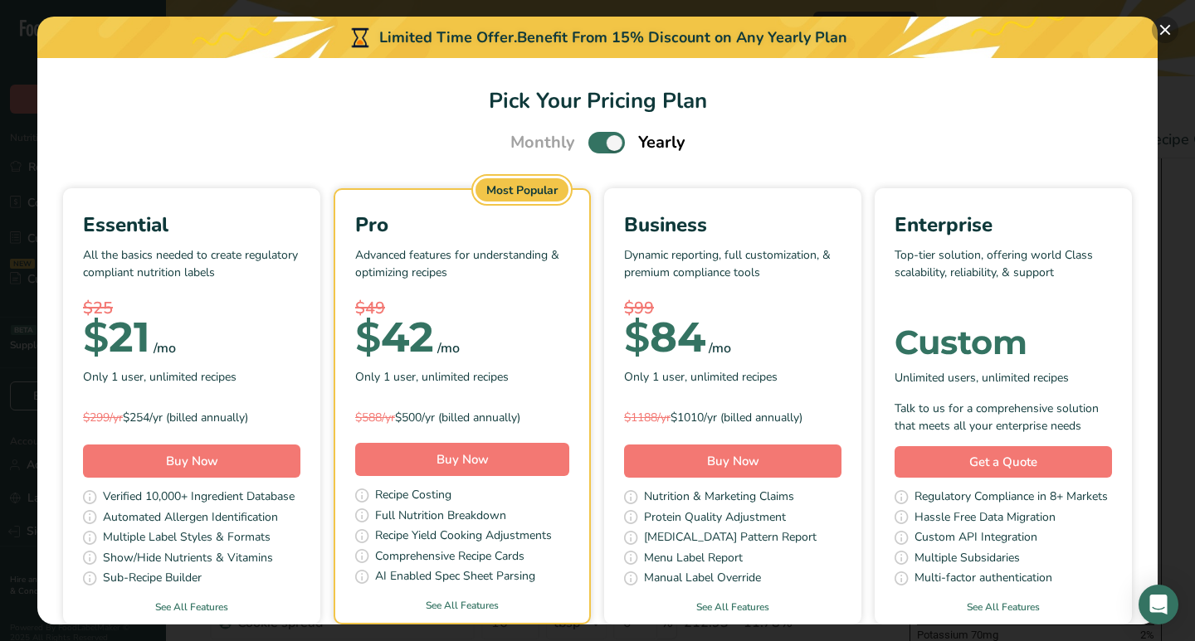
click at [1172, 32] on button "Pick Your Pricing Plan Modal" at bounding box center [1165, 30] width 27 height 27
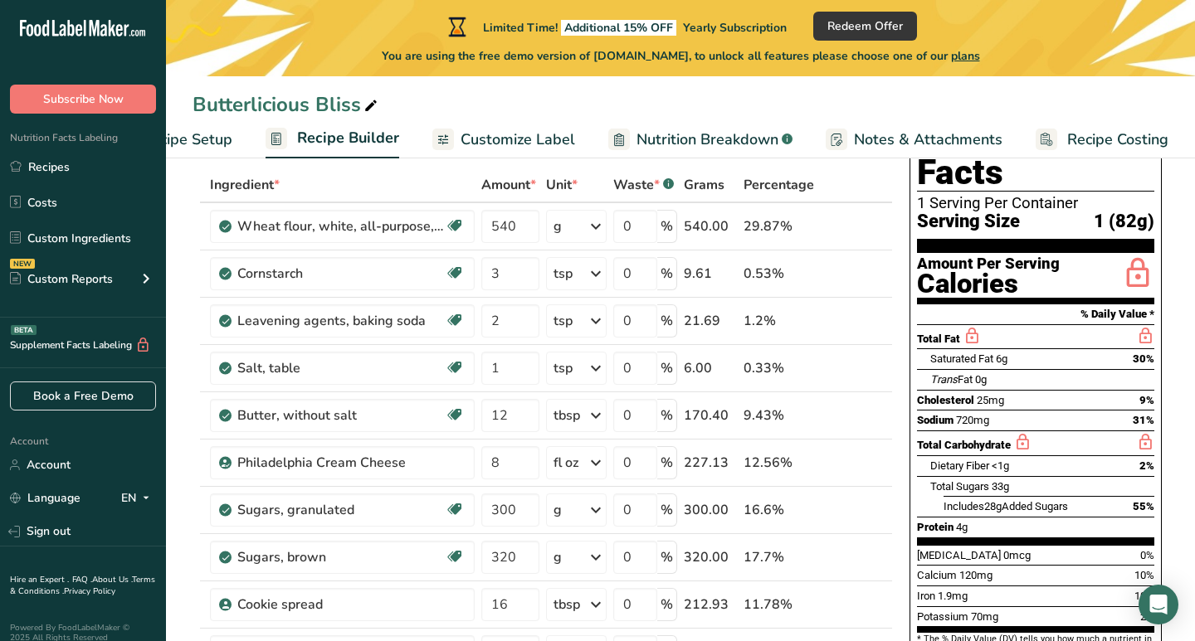
scroll to position [0, 81]
click at [1068, 133] on span "Recipe Costing" at bounding box center [1118, 140] width 101 height 22
select select "1"
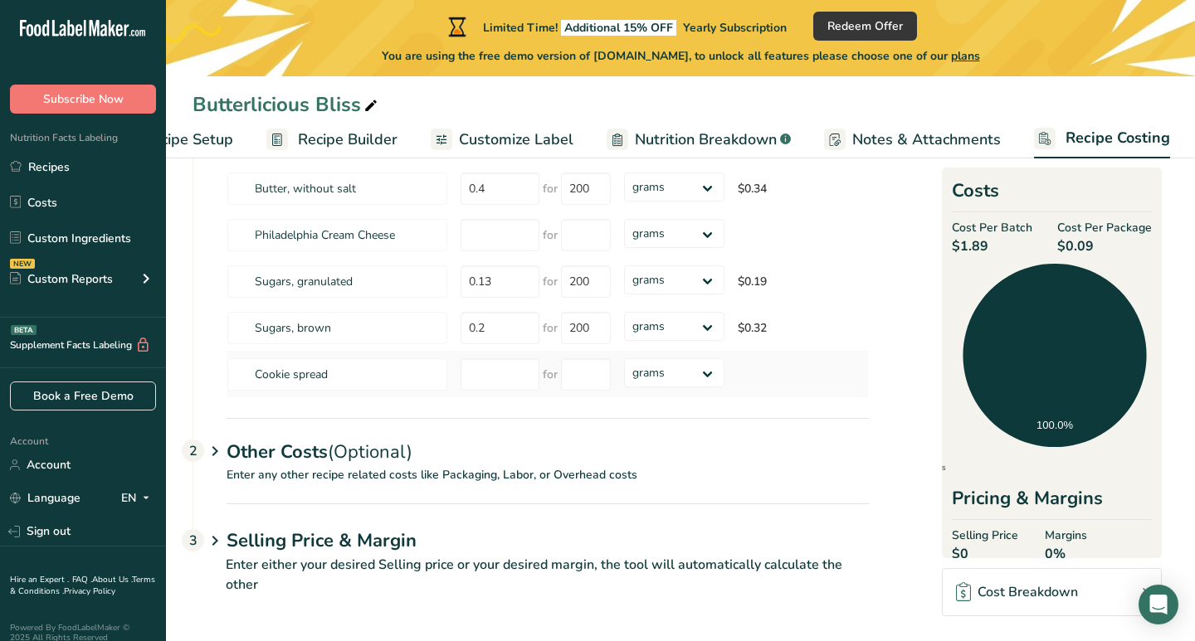
scroll to position [343, 0]
click at [726, 480] on p "Enter any other recipe related costs like Packaging, Labor, or Overhead costs" at bounding box center [530, 484] width 675 height 37
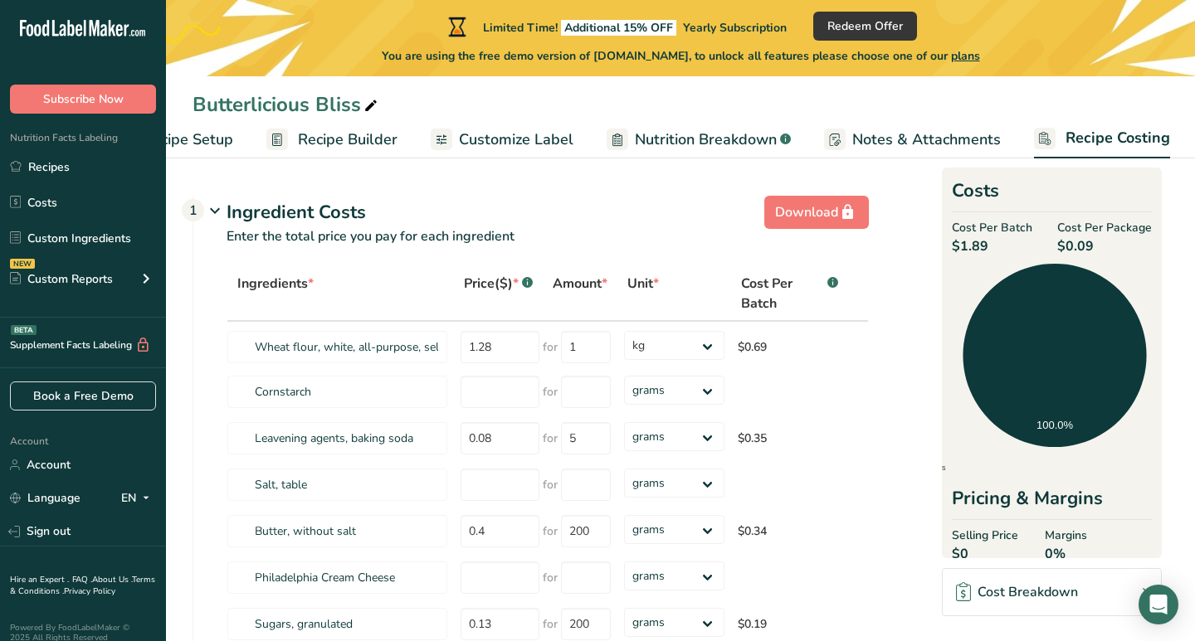
scroll to position [0, 0]
click at [871, 136] on span "Notes & Attachments" at bounding box center [926, 140] width 149 height 22
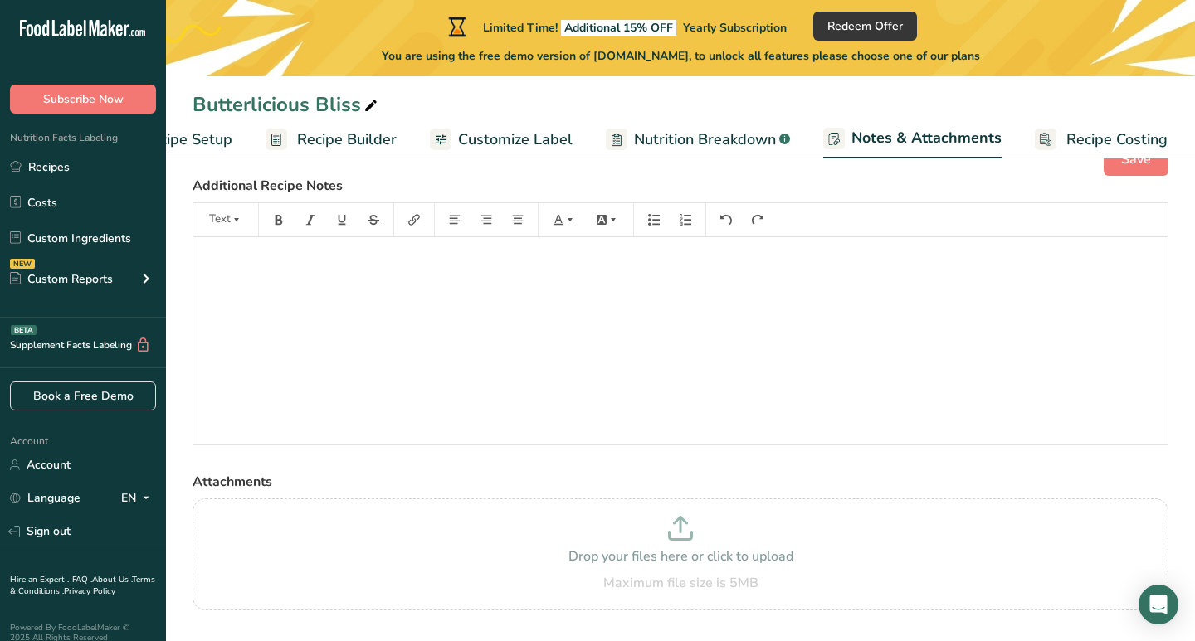
scroll to position [71, 0]
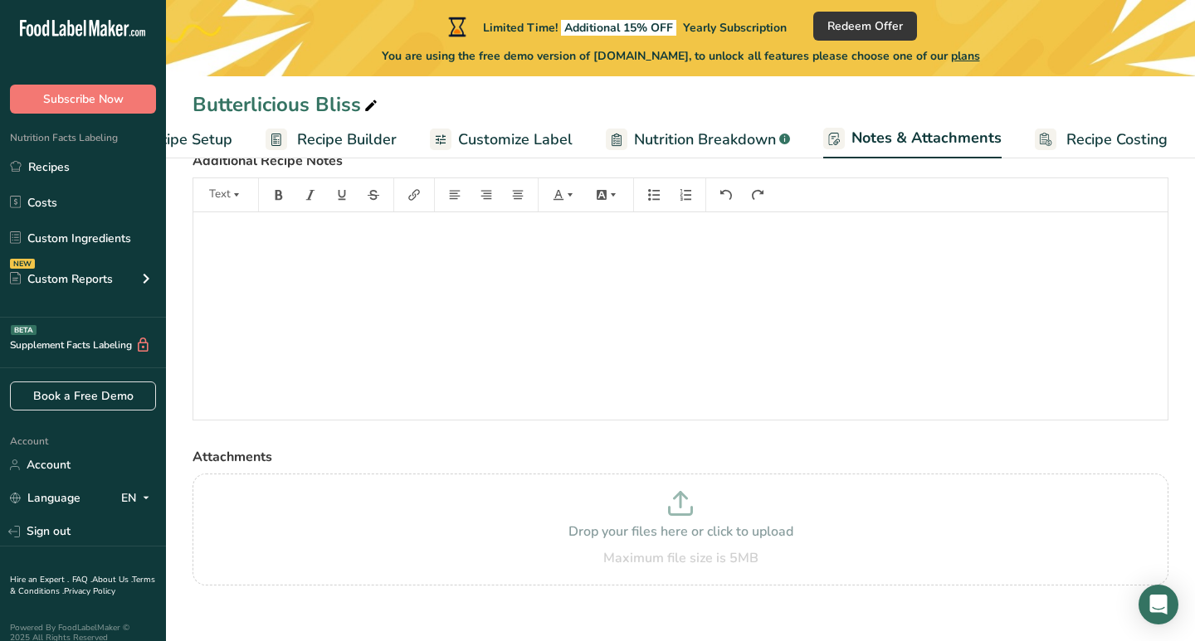
click at [724, 143] on span "Nutrition Breakdown" at bounding box center [705, 140] width 142 height 22
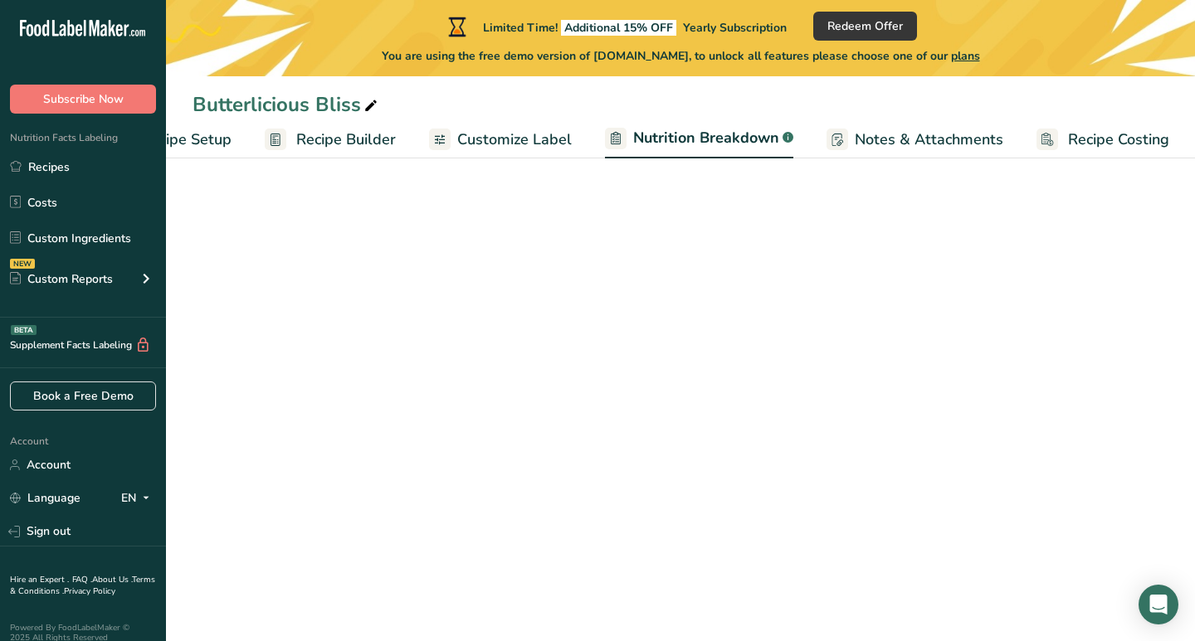
select select "Calories"
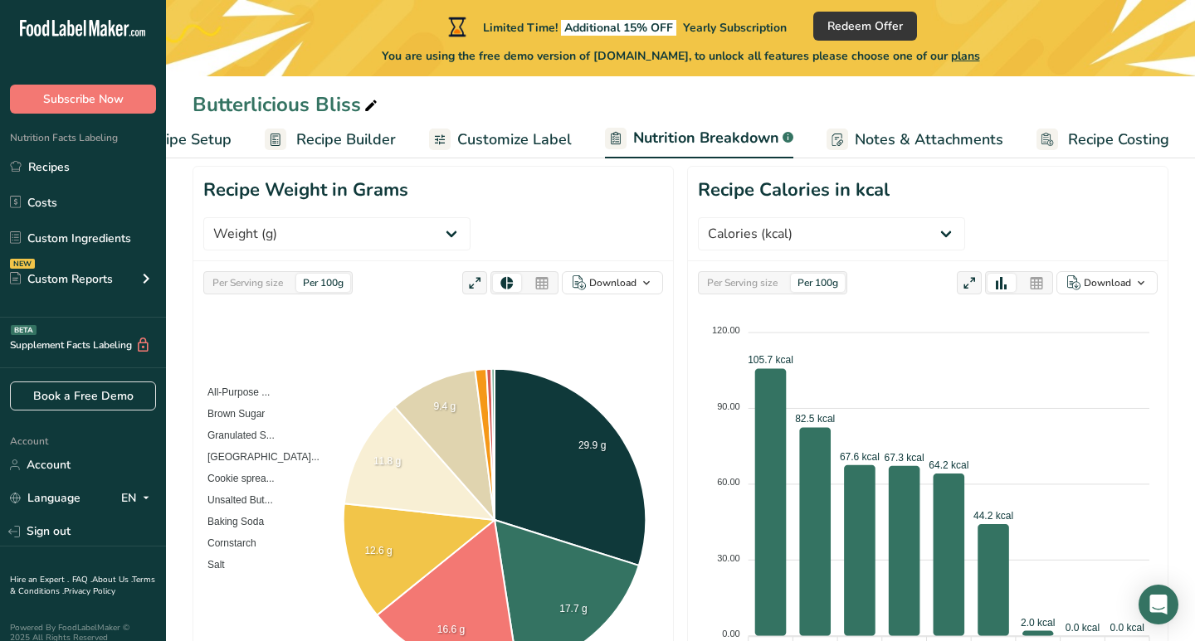
scroll to position [193, 0]
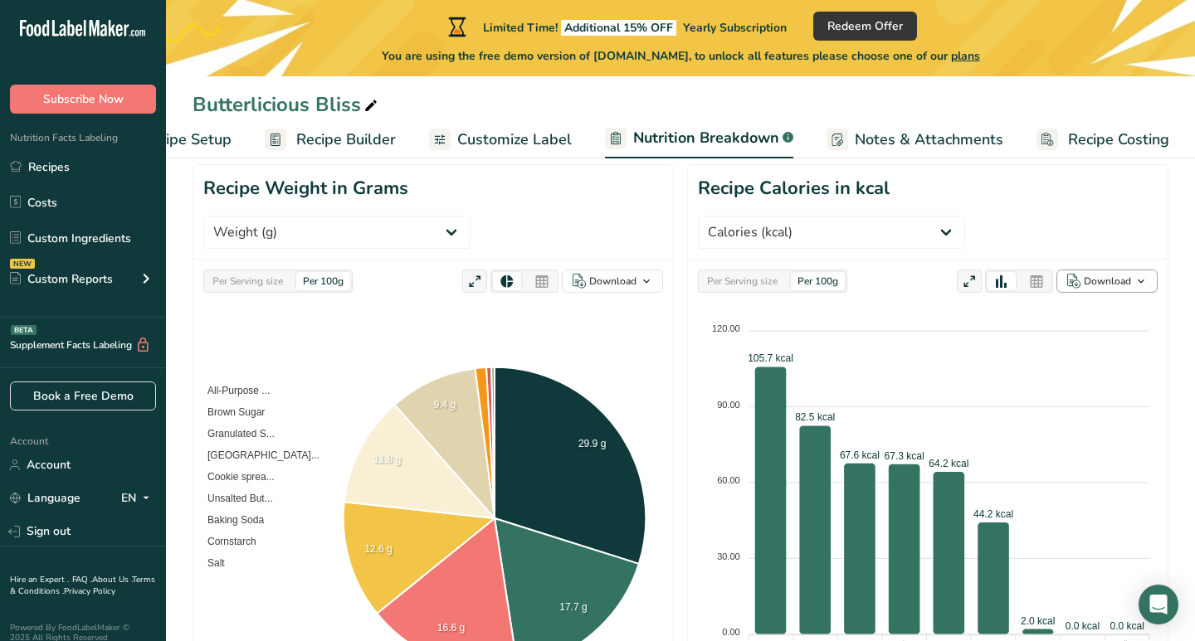
click at [1118, 274] on div "Download" at bounding box center [1107, 281] width 47 height 15
click at [1115, 303] on div "As image (.png)" at bounding box center [1101, 314] width 91 height 22
click at [622, 274] on div "Download" at bounding box center [612, 281] width 47 height 15
click at [618, 303] on div "As image (.png)" at bounding box center [607, 314] width 91 height 22
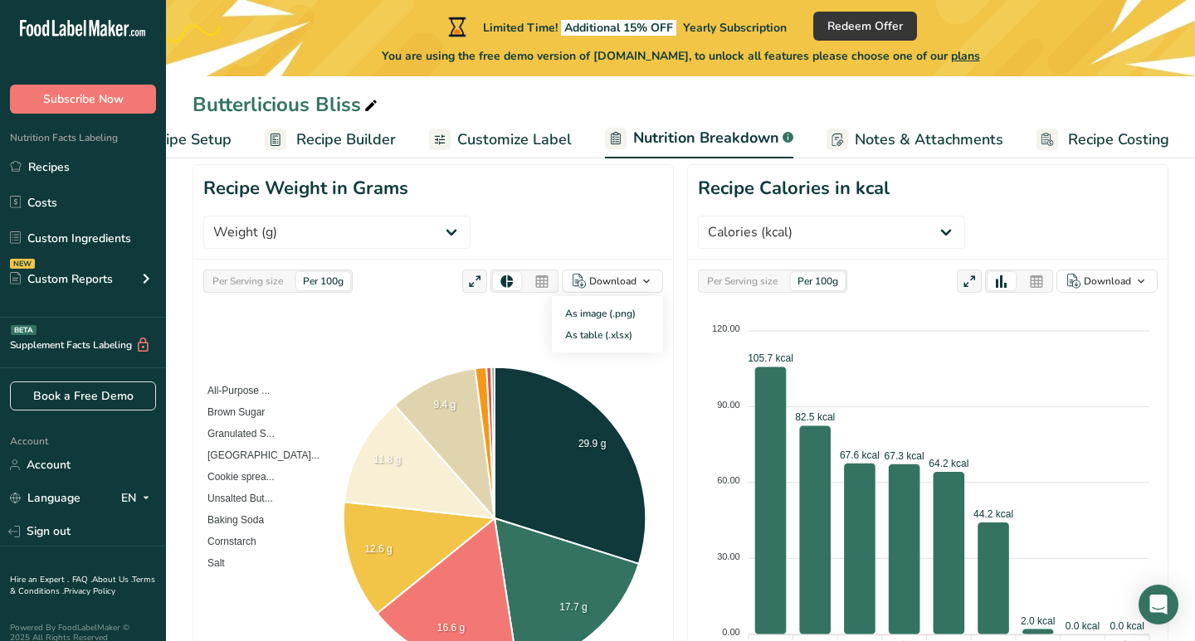
click at [509, 134] on span "Customize Label" at bounding box center [514, 140] width 115 height 22
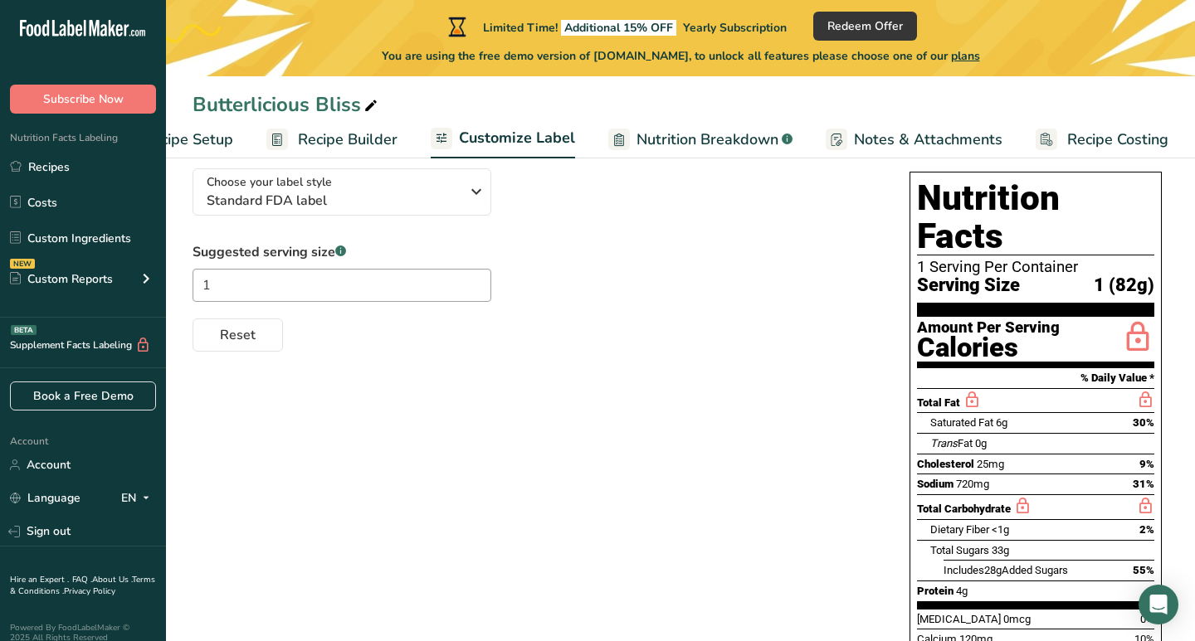
scroll to position [131, 0]
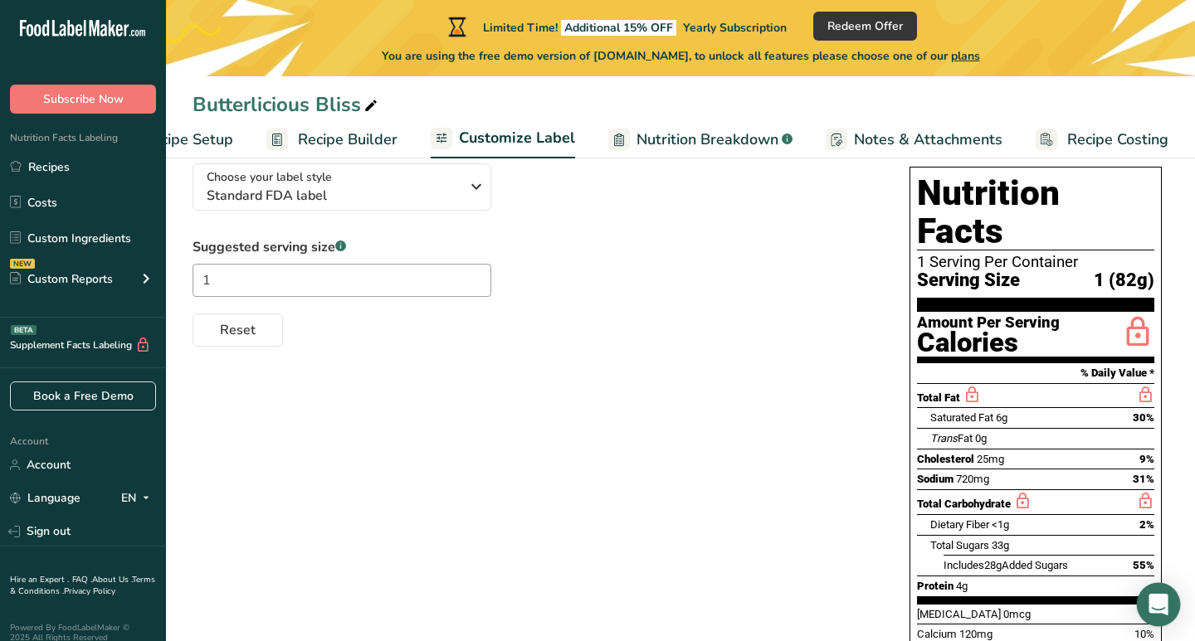
click at [1174, 601] on div "Open Intercom Messenger" at bounding box center [1159, 605] width 44 height 44
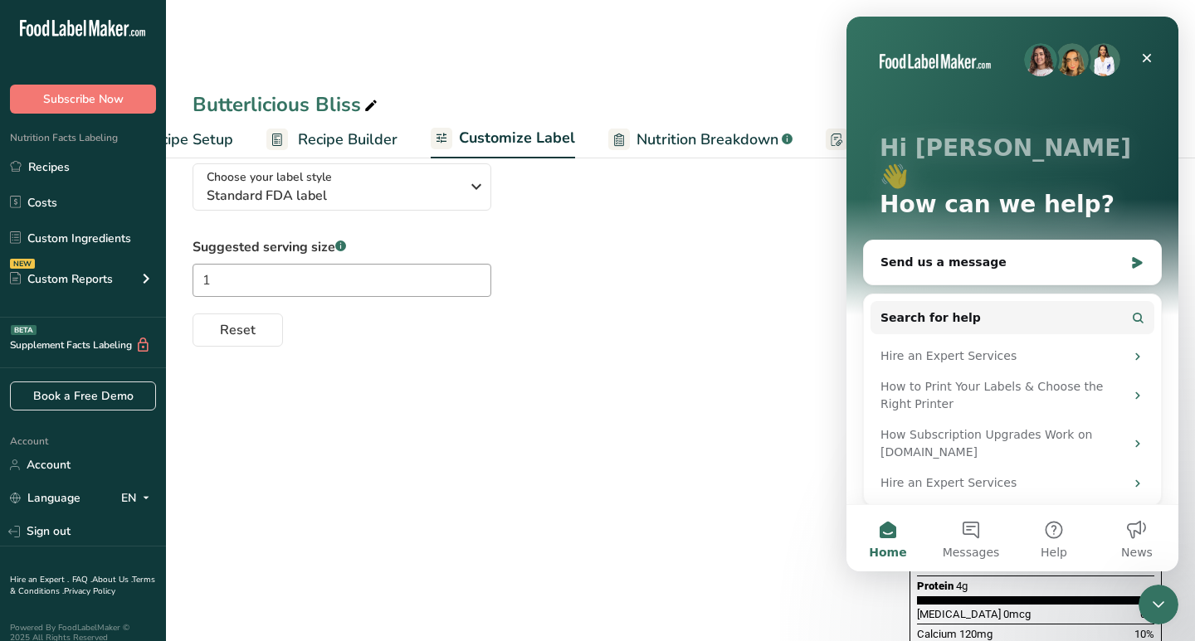
scroll to position [0, 0]
click at [1175, 604] on div "Close Intercom Messenger" at bounding box center [1158, 605] width 40 height 40
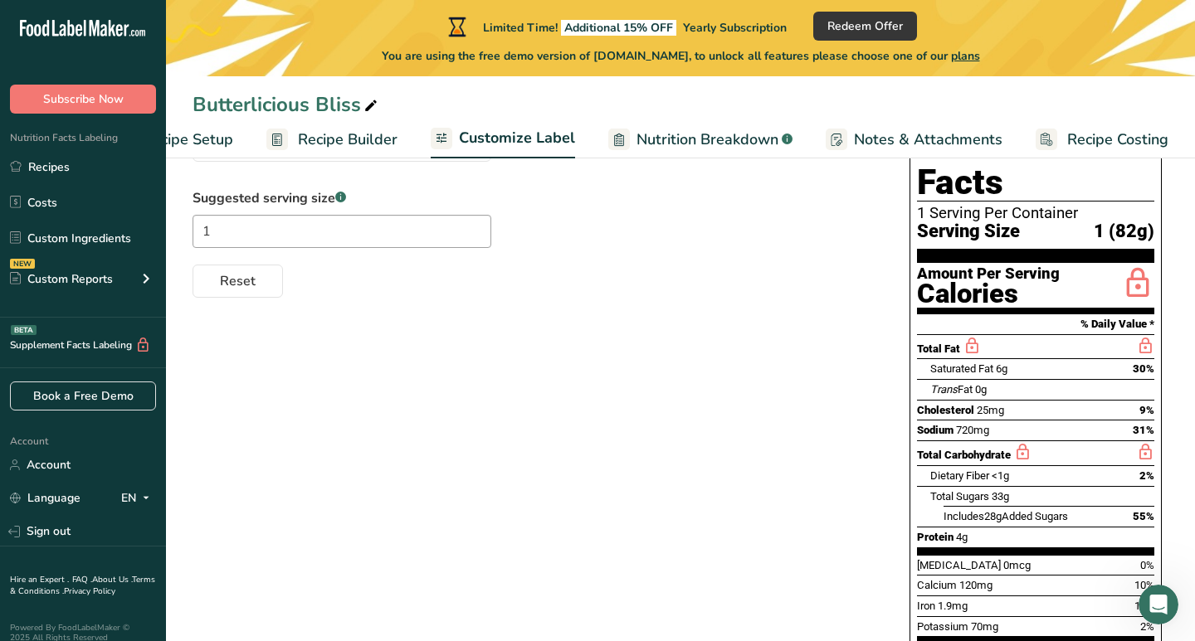
drag, startPoint x: 1163, startPoint y: 607, endPoint x: 967, endPoint y: 634, distance: 197.6
click at [1138, 625] on html at bounding box center [1158, 605] width 40 height 40
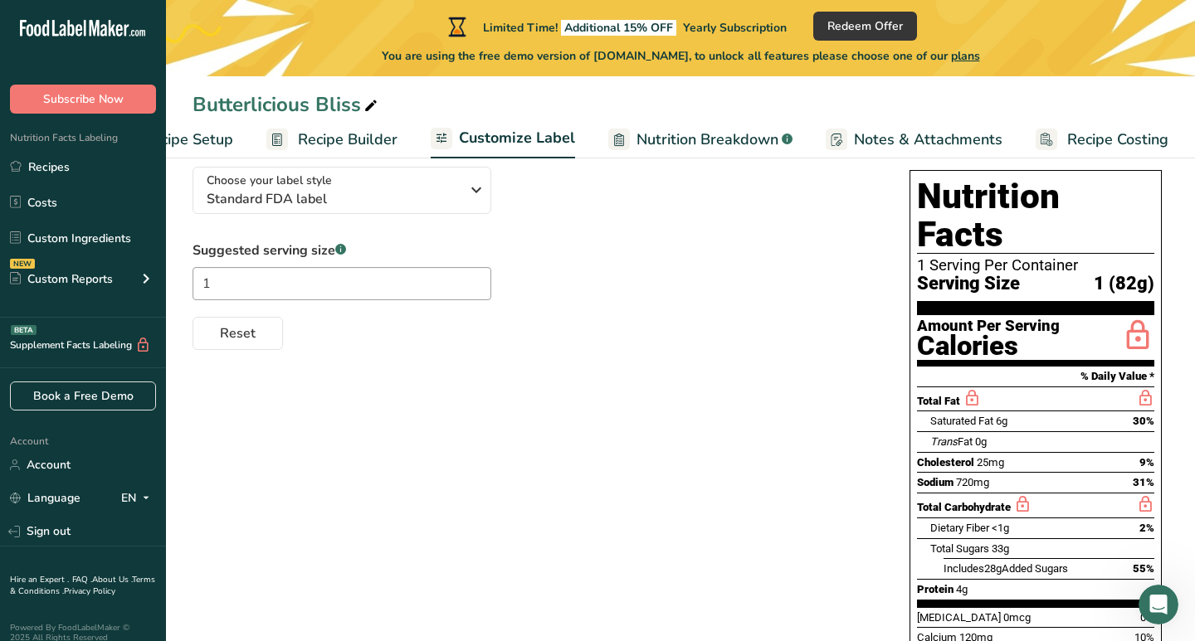
scroll to position [128, 0]
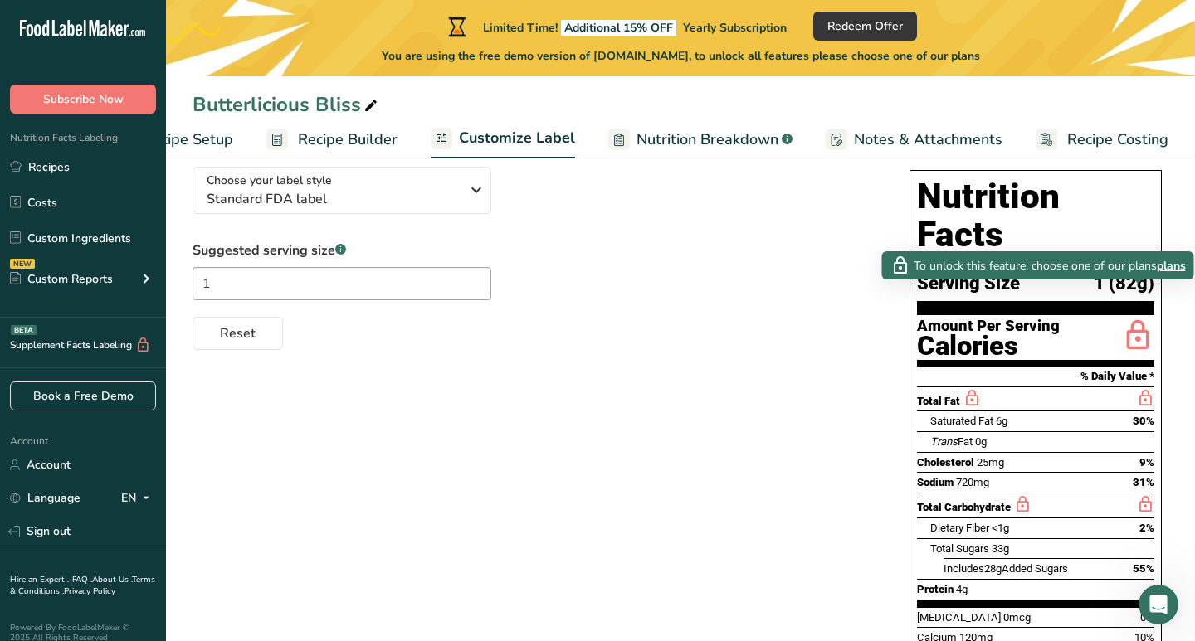
click at [1129, 317] on icon at bounding box center [1137, 336] width 33 height 39
click at [1143, 317] on icon at bounding box center [1137, 336] width 33 height 39
click at [1168, 270] on span "plans" at bounding box center [1171, 265] width 29 height 17
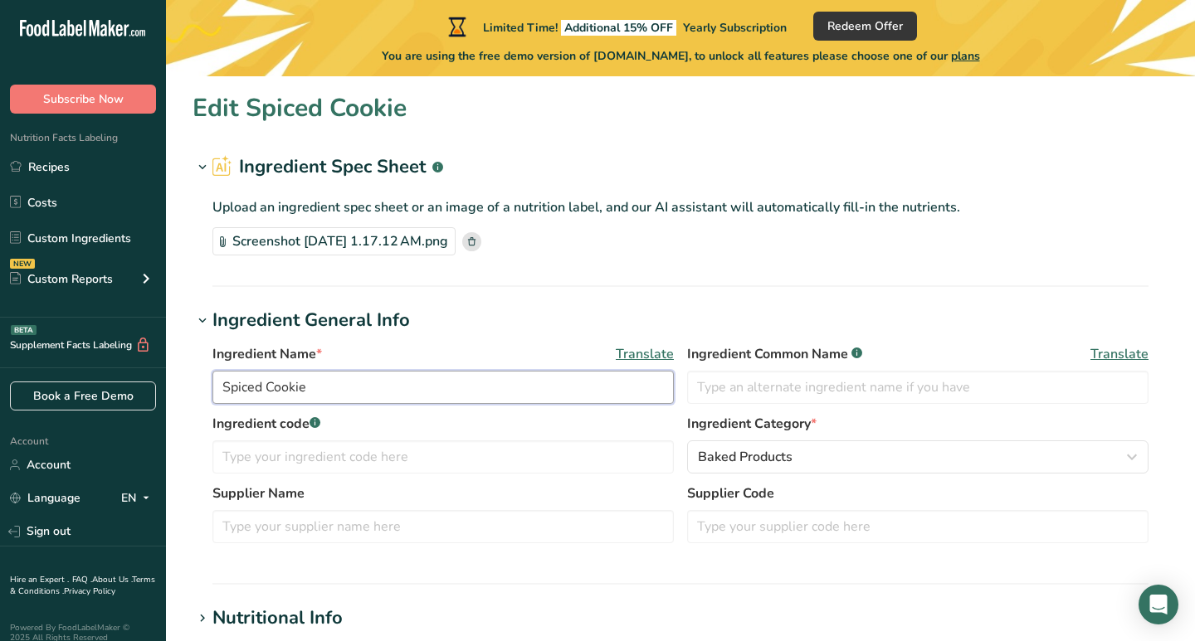
drag, startPoint x: 332, startPoint y: 391, endPoint x: 223, endPoint y: 388, distance: 108.7
click at [223, 388] on input "Spiced Cookie" at bounding box center [442, 387] width 461 height 33
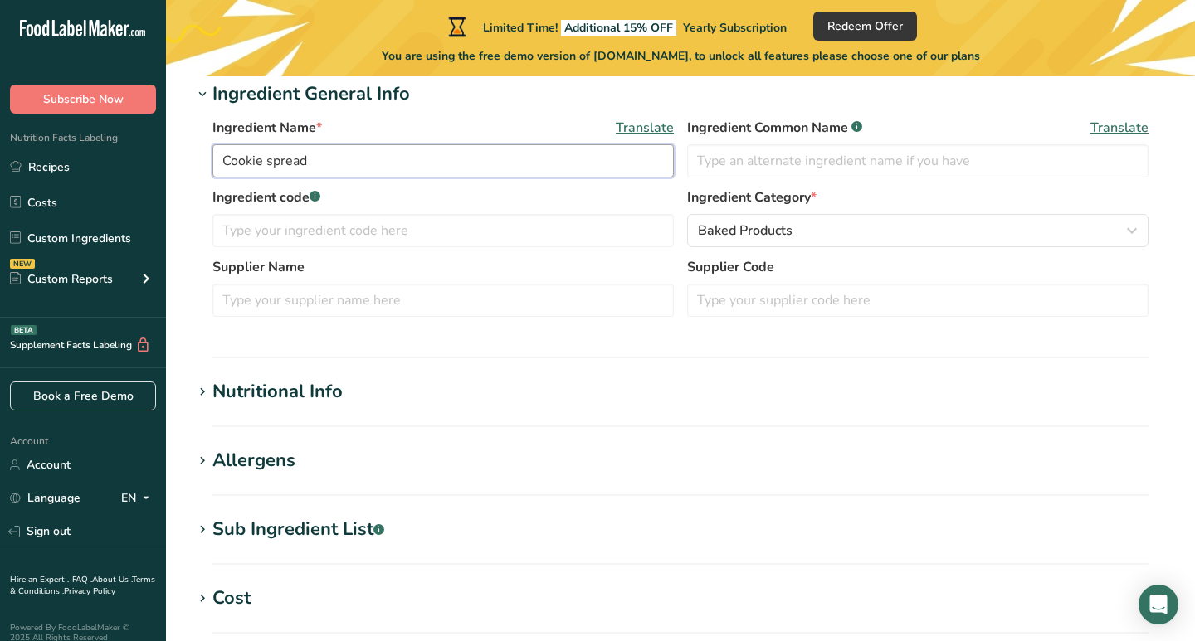
scroll to position [227, 0]
type input "Cookie spread"
click at [797, 402] on h1 "Nutritional Info" at bounding box center [680, 391] width 976 height 27
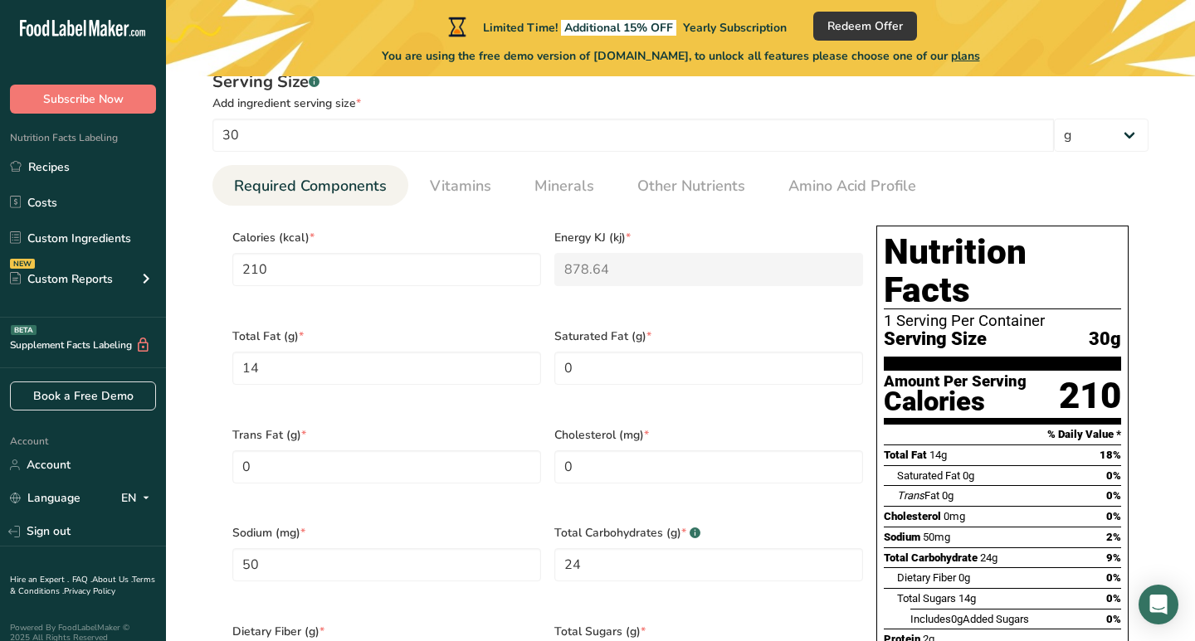
scroll to position [685, 1]
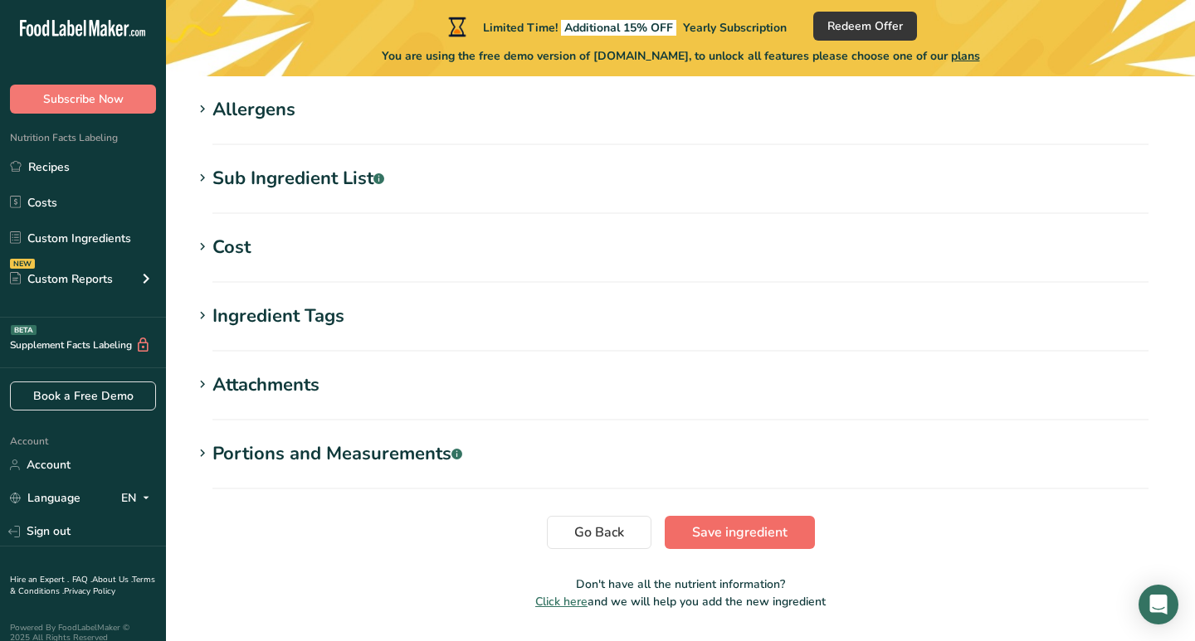
click at [760, 523] on span "Save ingredient" at bounding box center [739, 533] width 95 height 20
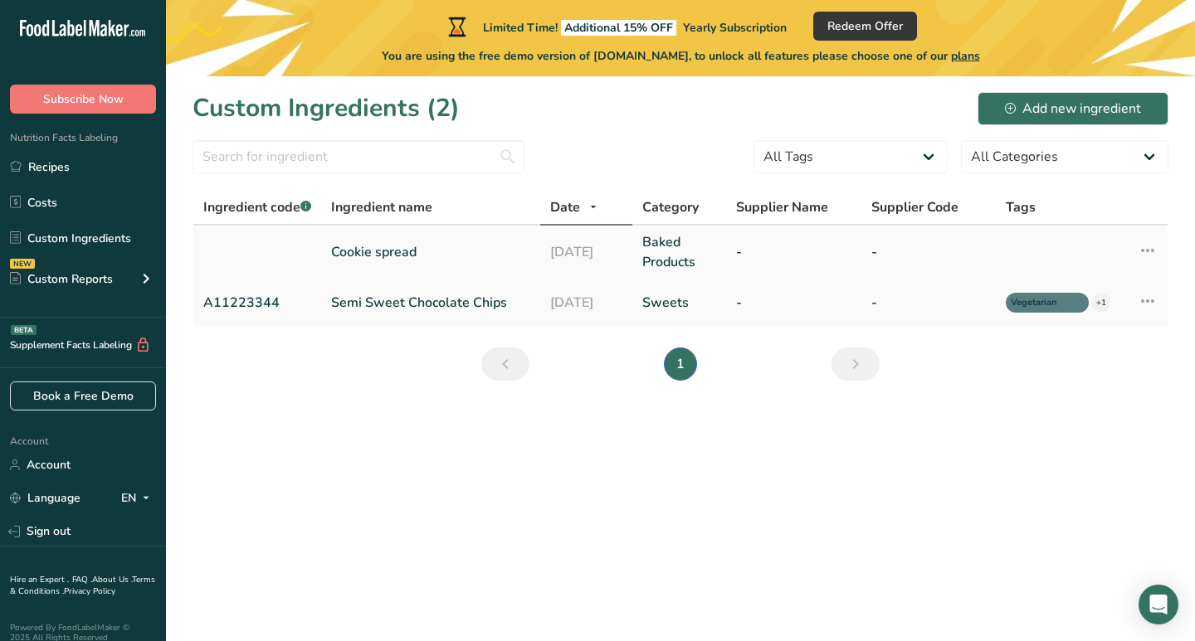
click at [722, 247] on td "Baked Products" at bounding box center [679, 252] width 94 height 53
click at [435, 259] on link "Cookie spread" at bounding box center [430, 252] width 199 height 20
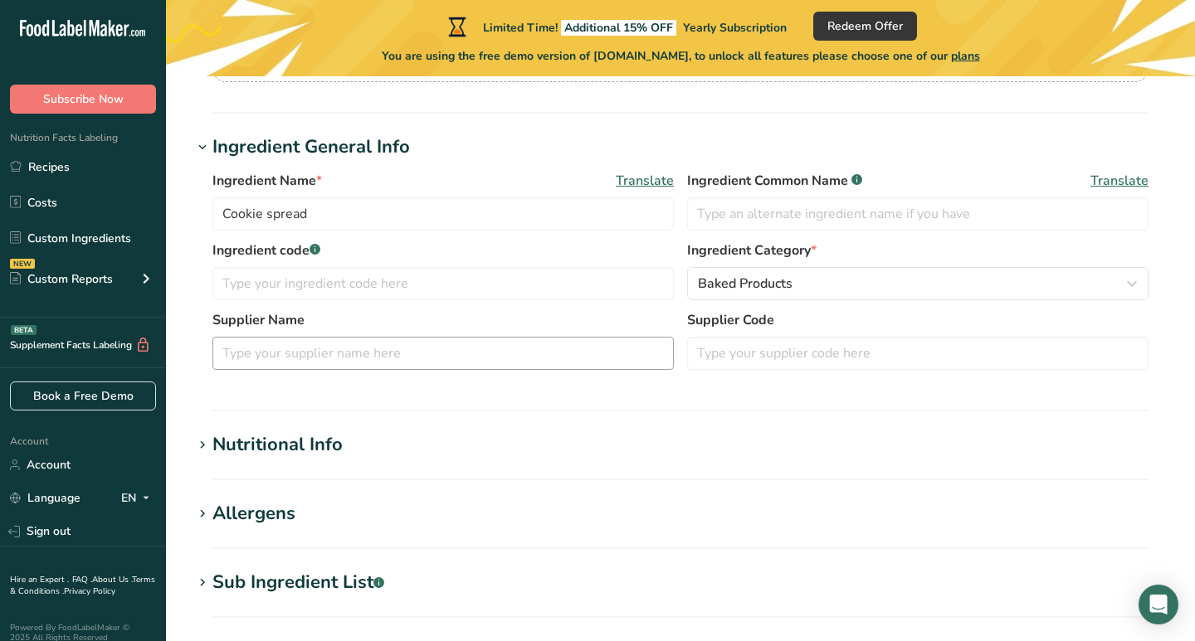
scroll to position [245, 0]
